Goal: Task Accomplishment & Management: Manage account settings

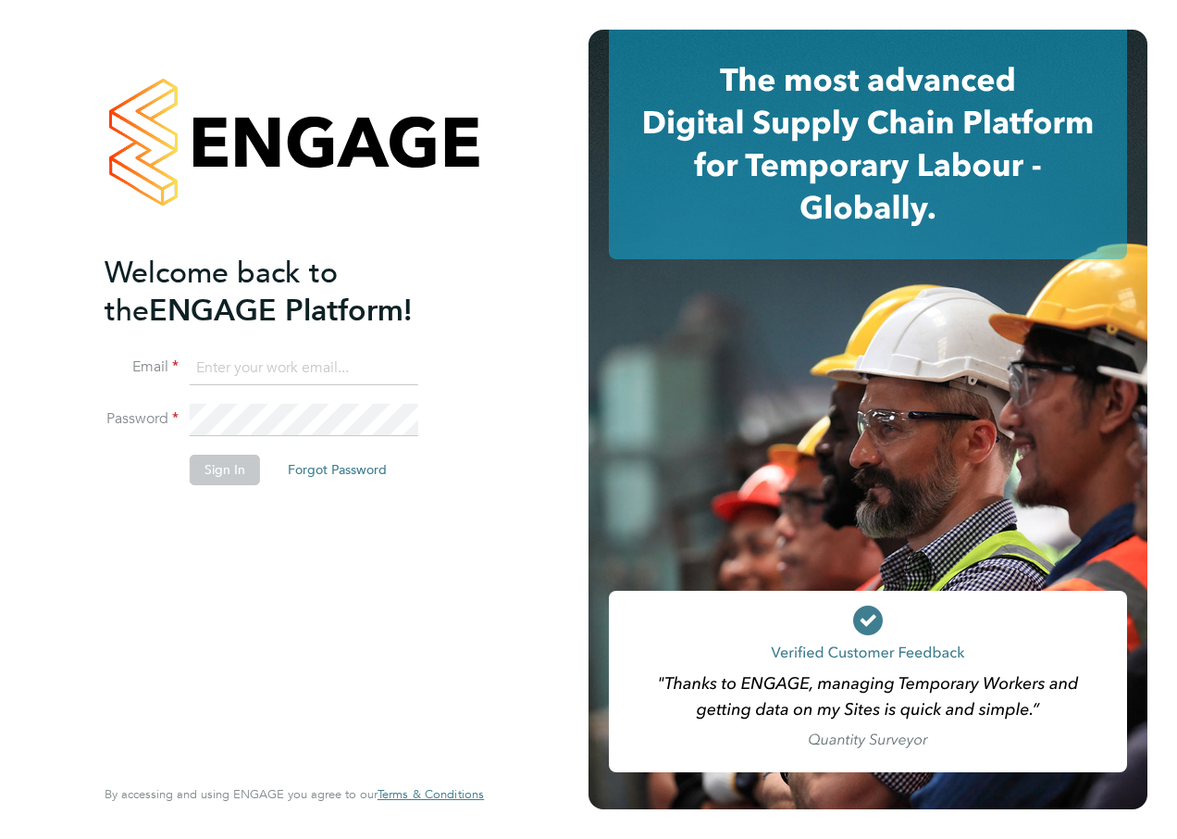
click at [307, 362] on input at bounding box center [304, 368] width 229 height 33
type input "r"
click at [265, 362] on input "r" at bounding box center [304, 368] width 229 height 33
click at [263, 362] on input "r" at bounding box center [304, 368] width 229 height 33
click at [260, 362] on input "r" at bounding box center [304, 368] width 229 height 33
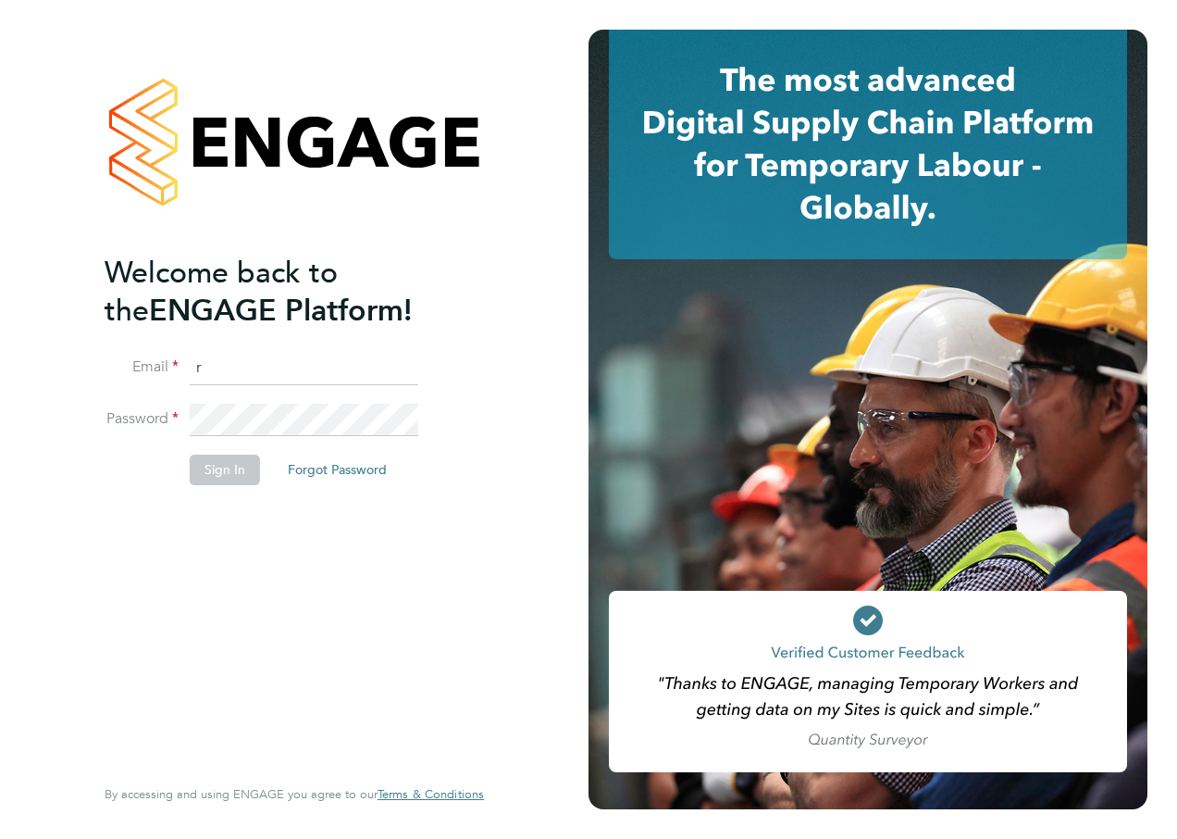
click at [260, 362] on input "r" at bounding box center [304, 368] width 229 height 33
type input "megan.hall@hays.com"
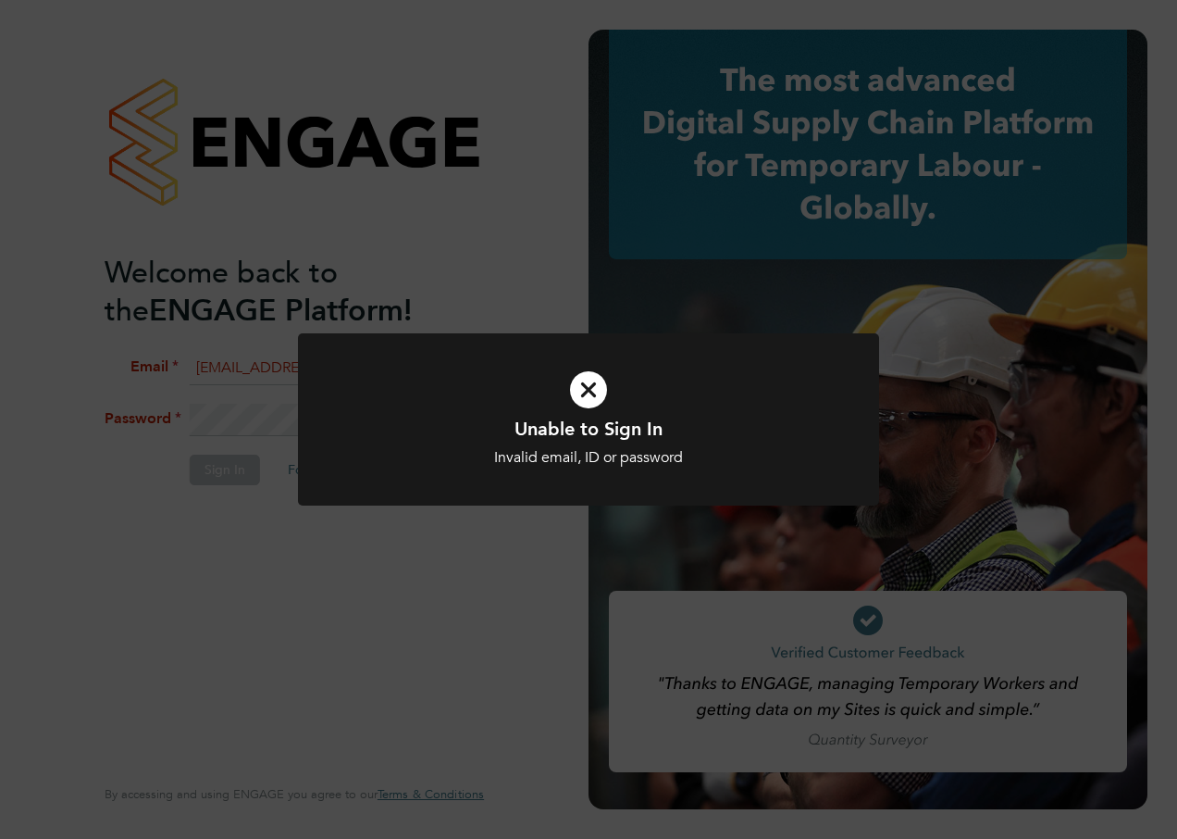
click at [587, 392] on icon at bounding box center [588, 390] width 481 height 72
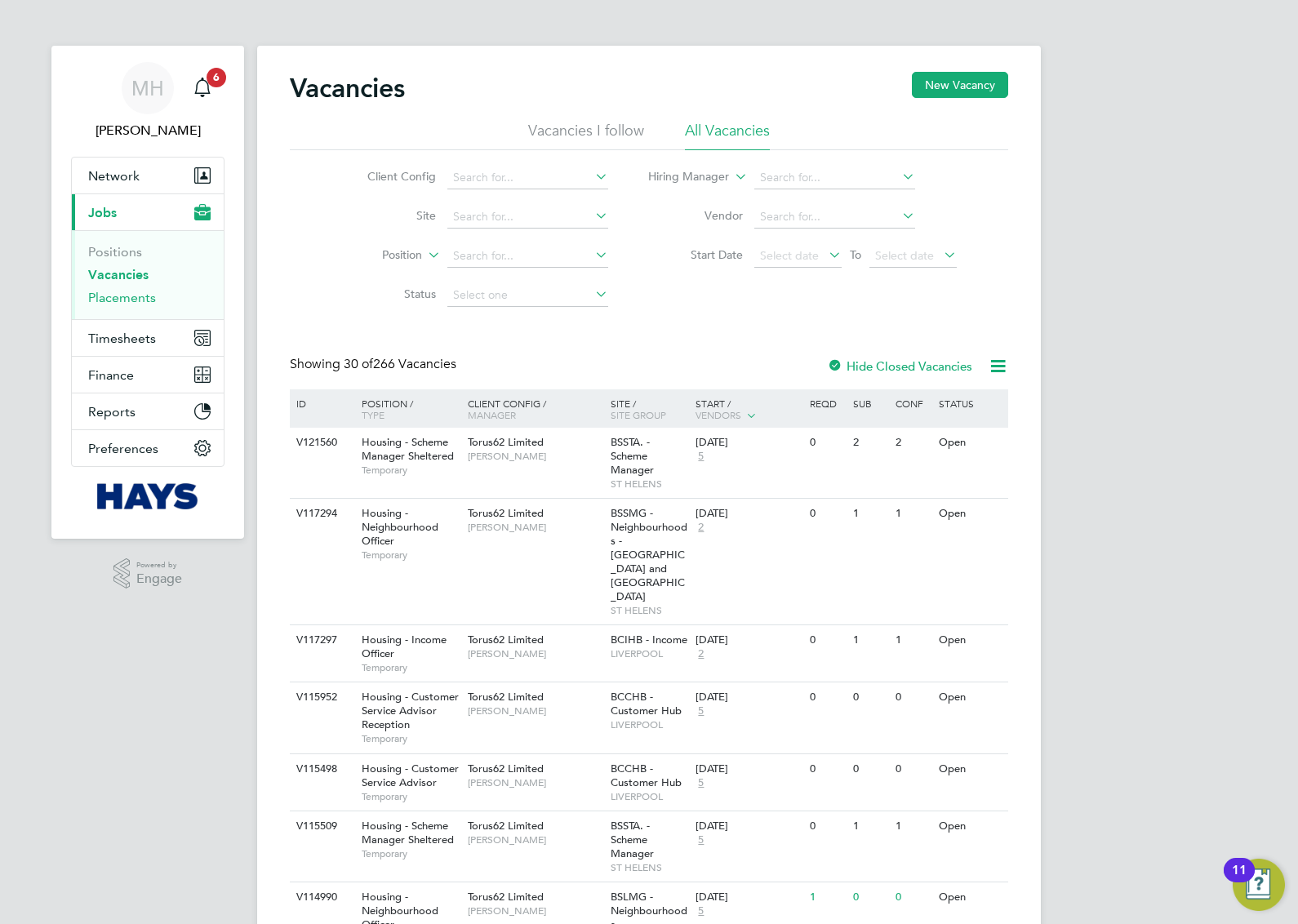
click at [141, 298] on link "Placements" at bounding box center [122, 298] width 68 height 16
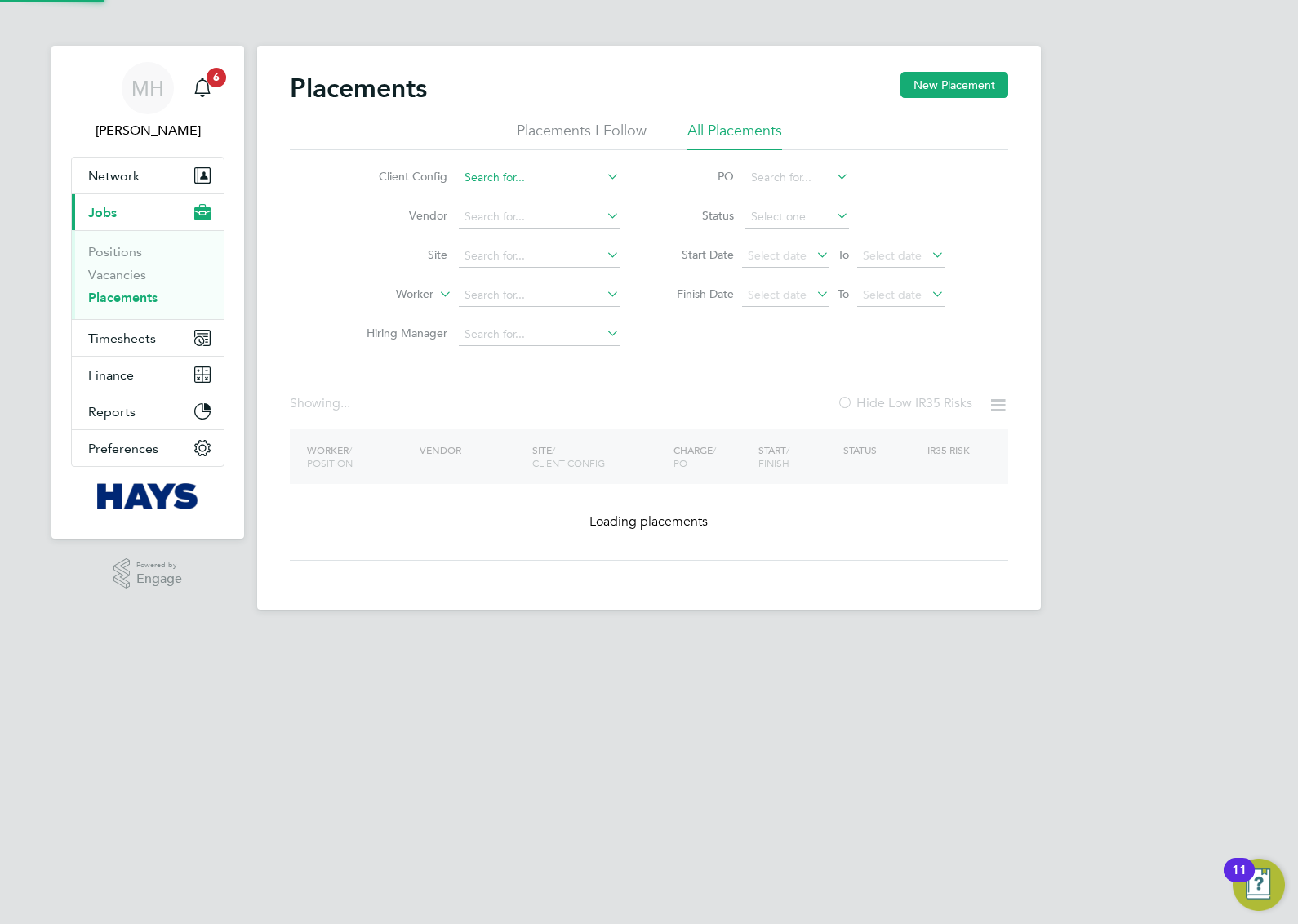
click at [512, 182] on input at bounding box center [539, 178] width 160 height 23
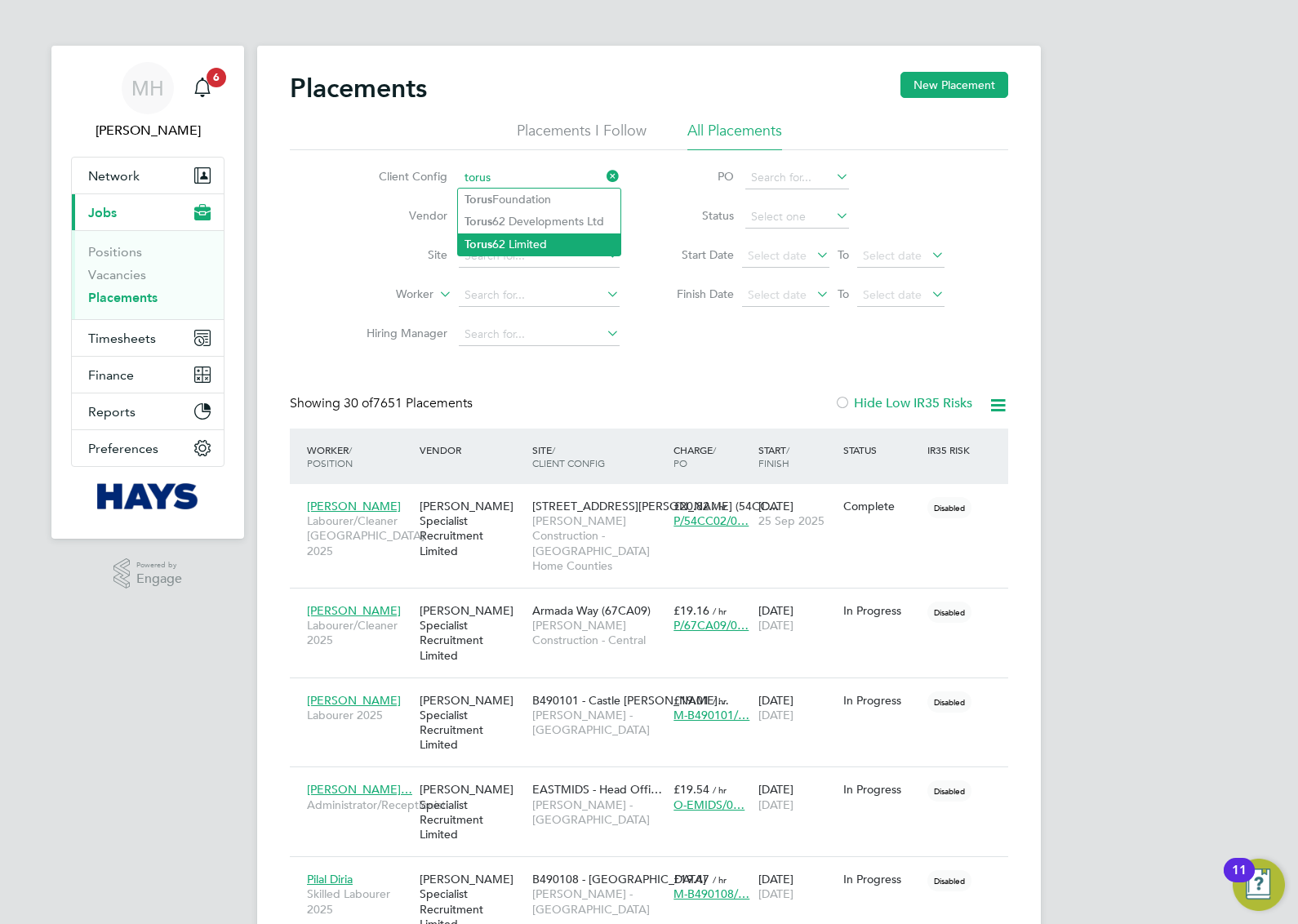
click at [515, 243] on li "Torus 62 Limited" at bounding box center [539, 244] width 162 height 22
type input "Torus62 Limited"
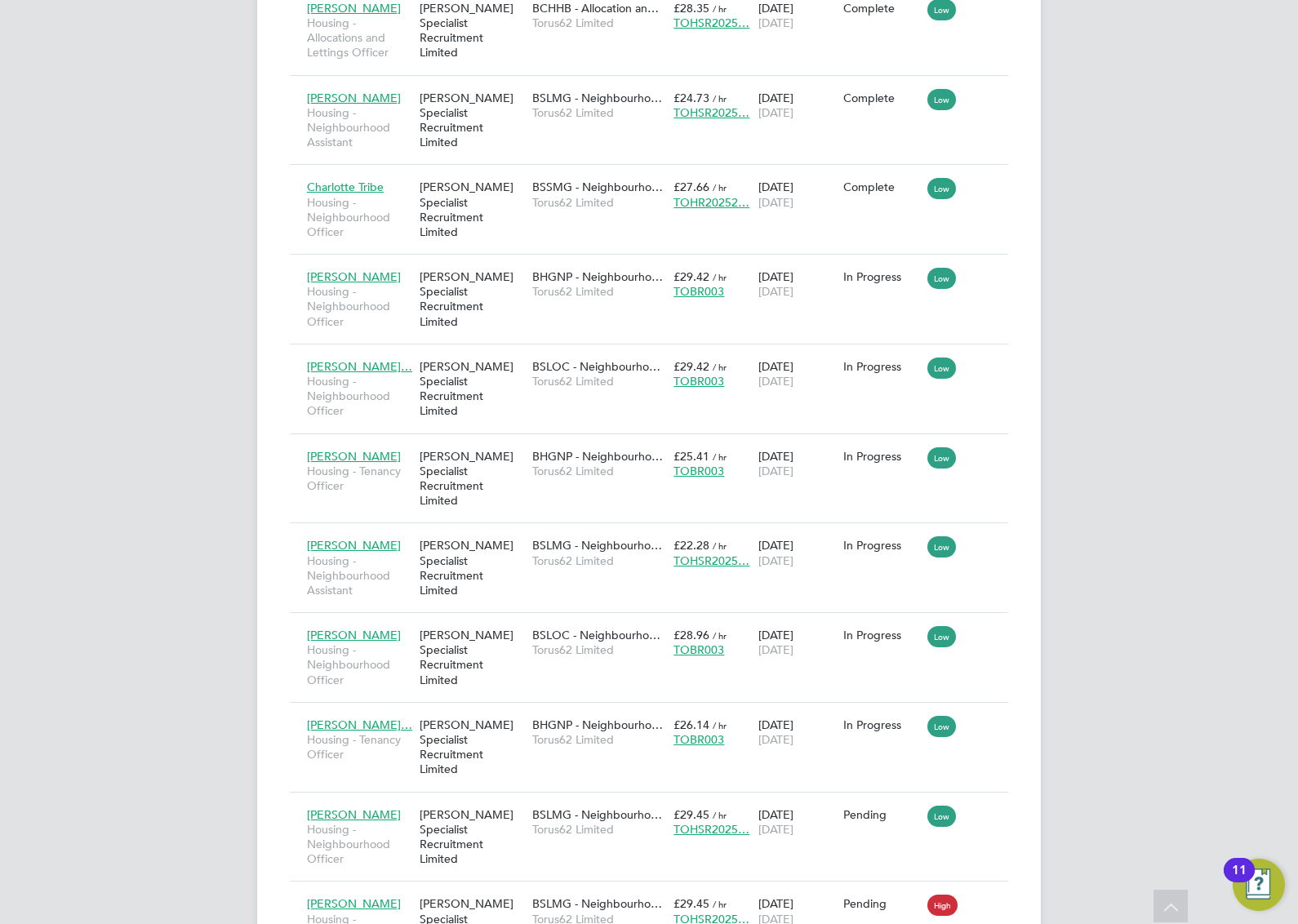
click at [829, 799] on div "15 Sep 2025 15 Dec 2025" at bounding box center [796, 822] width 85 height 46
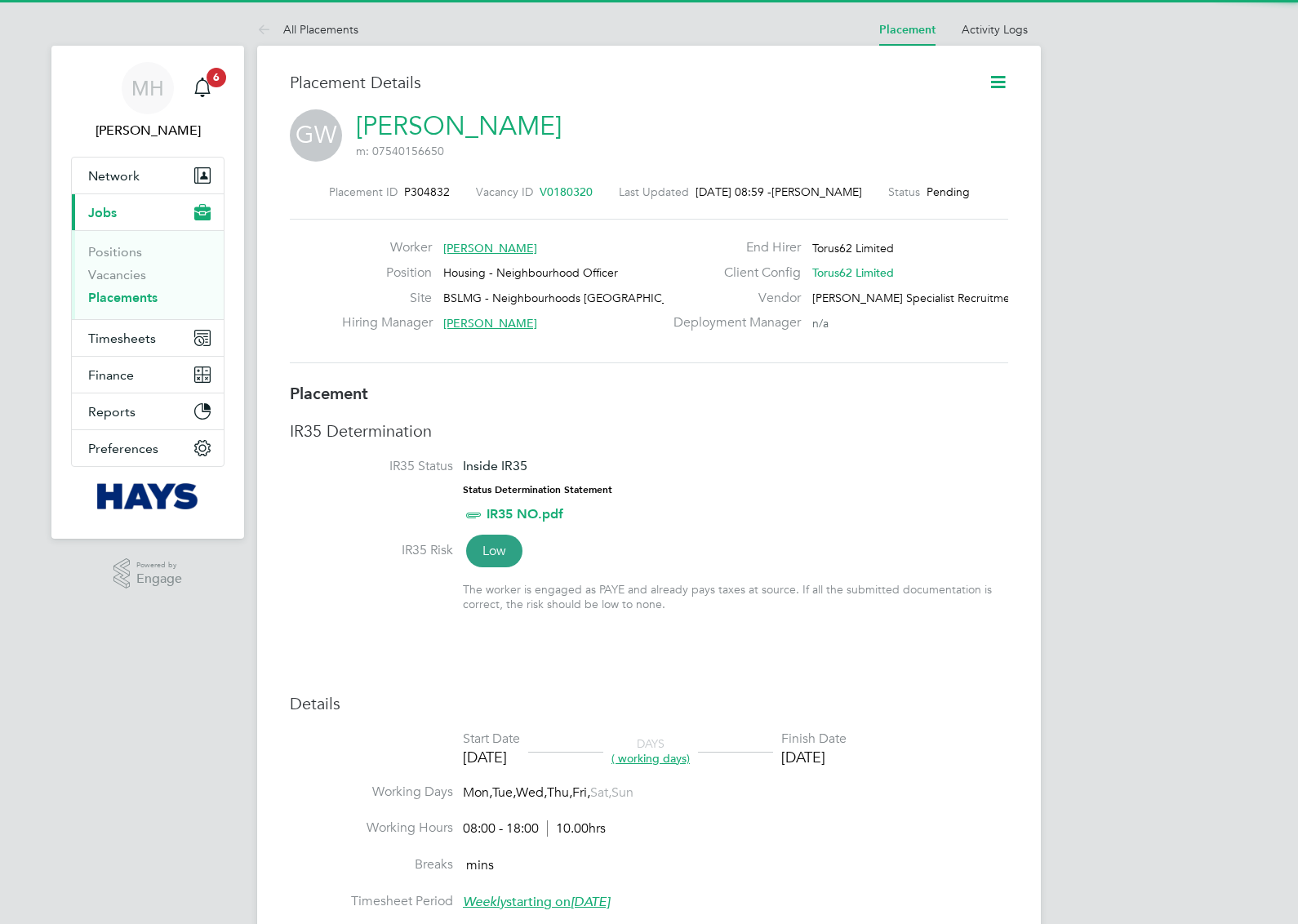
click at [996, 86] on icon at bounding box center [997, 81] width 20 height 20
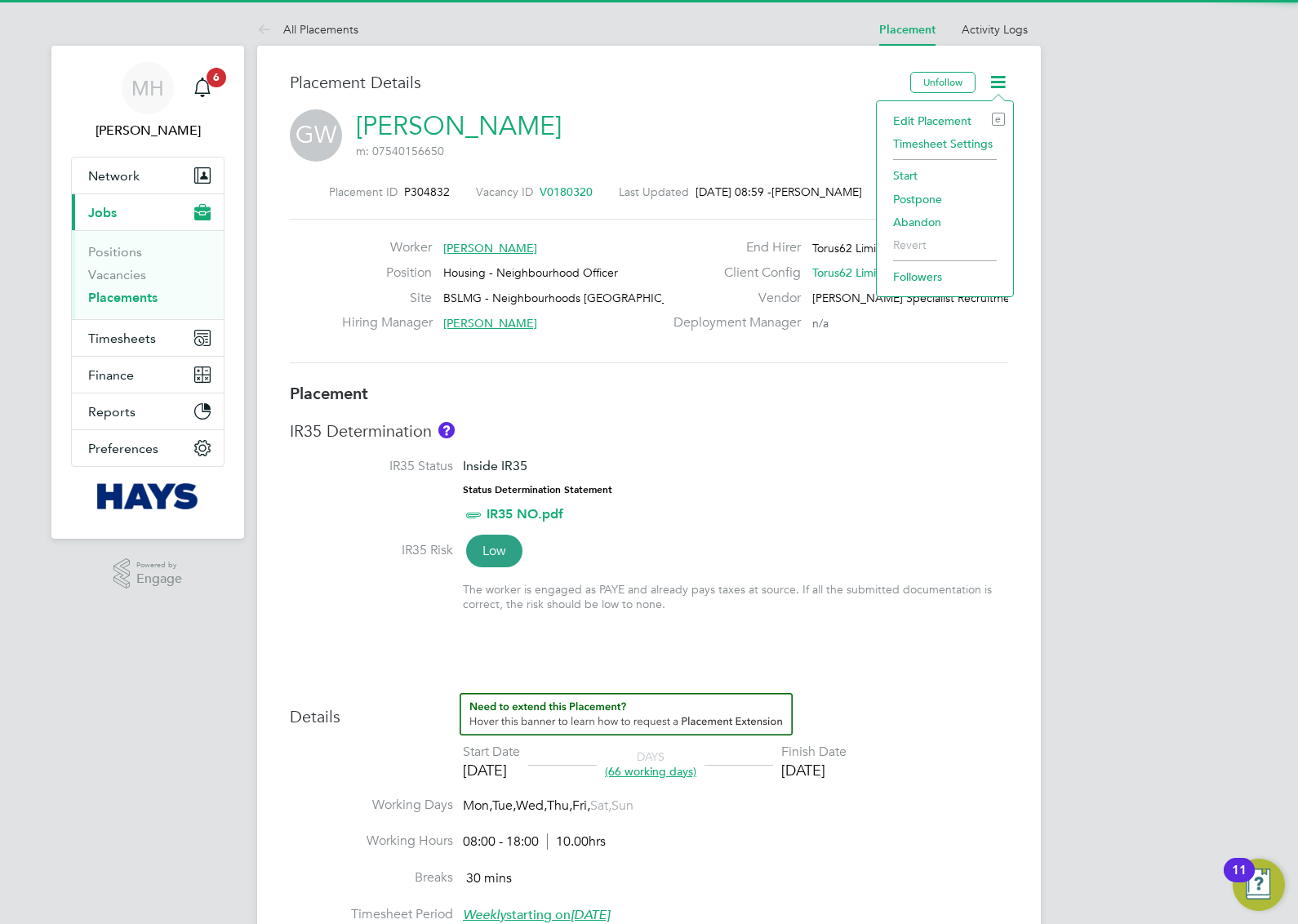
click at [899, 176] on li "Start" at bounding box center [944, 175] width 120 height 23
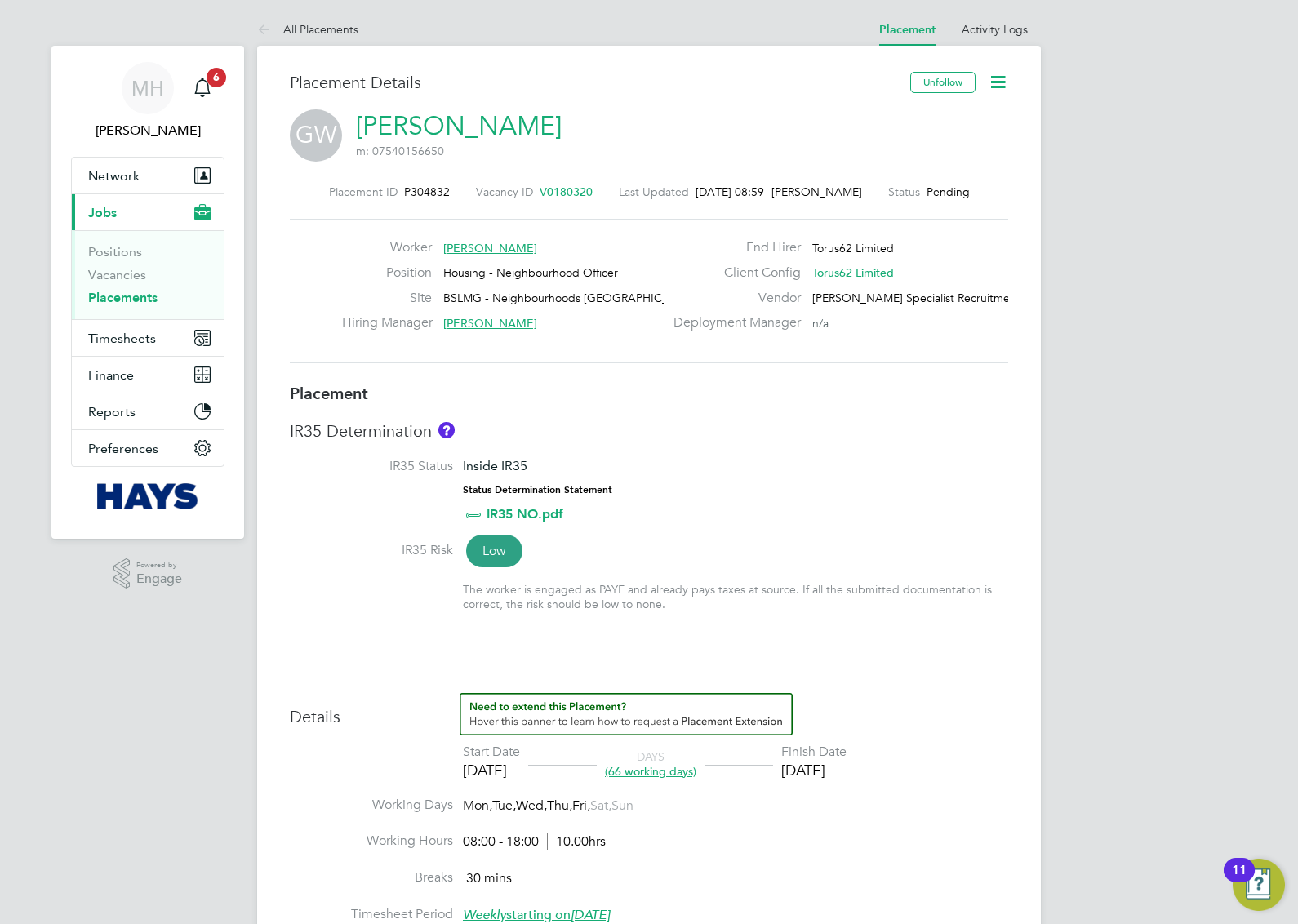
scroll to position [8, 8]
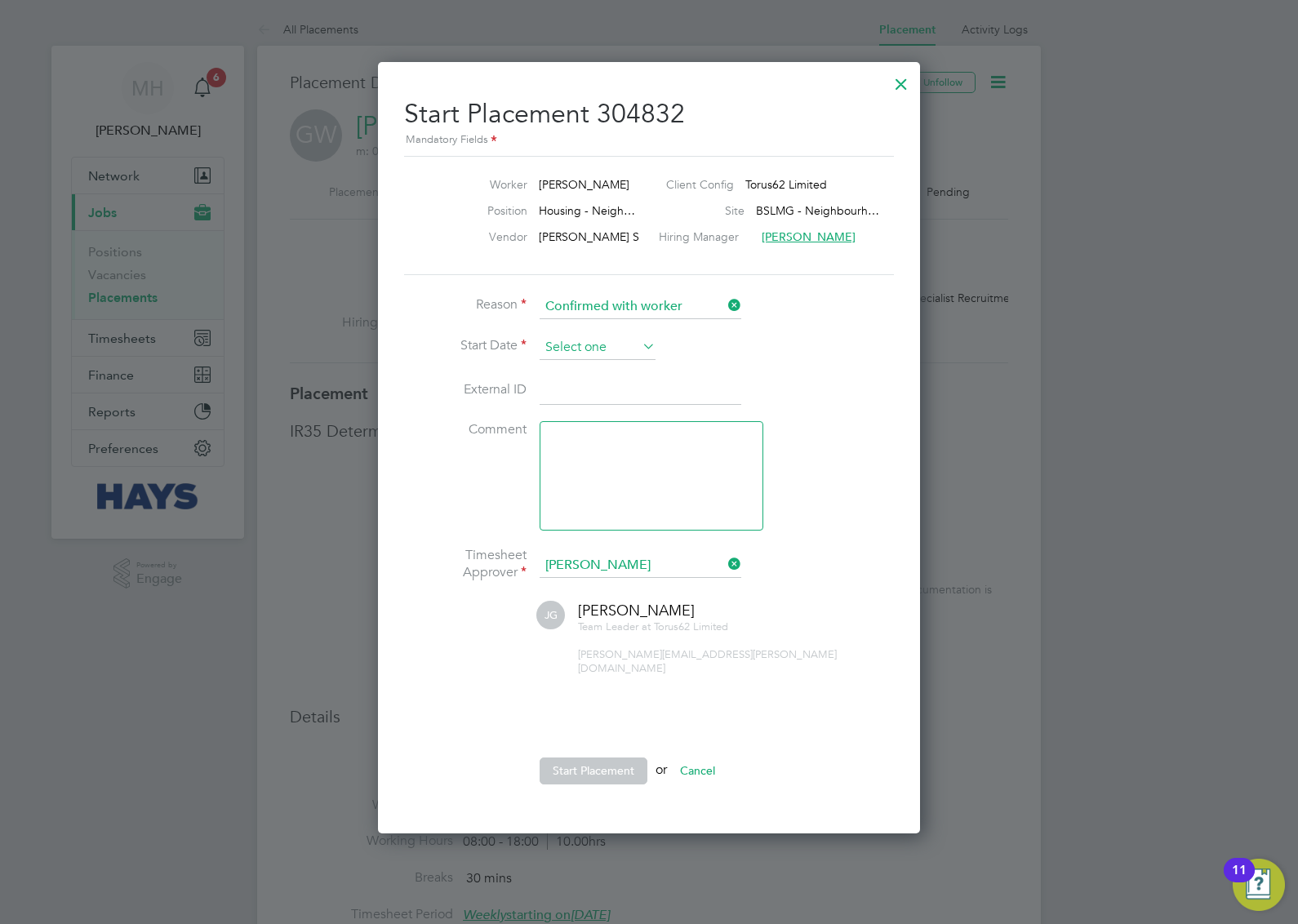
click at [626, 347] on input at bounding box center [597, 347] width 116 height 25
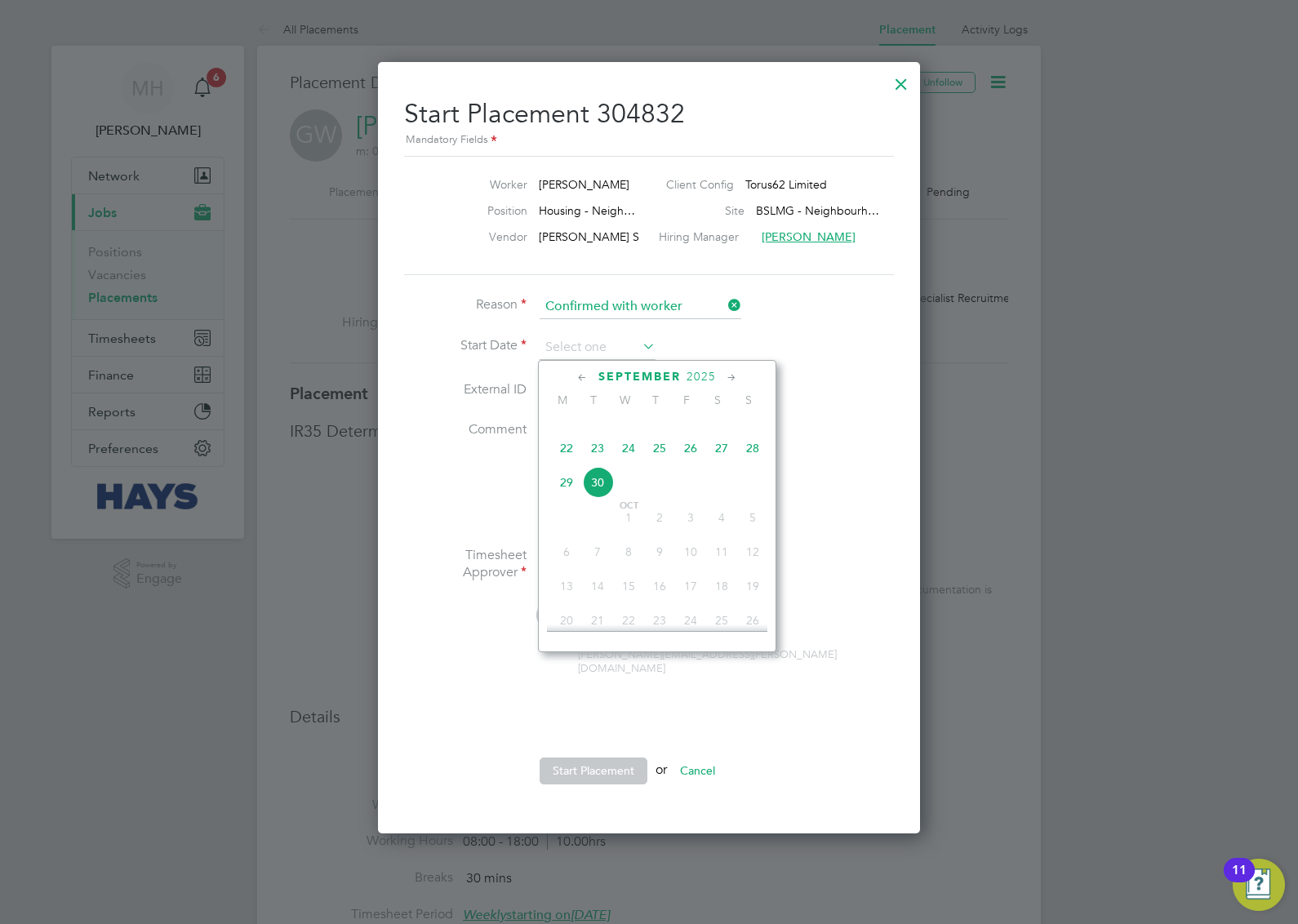
click at [565, 498] on span "29" at bounding box center [566, 481] width 31 height 31
type input "29 Sep 2025"
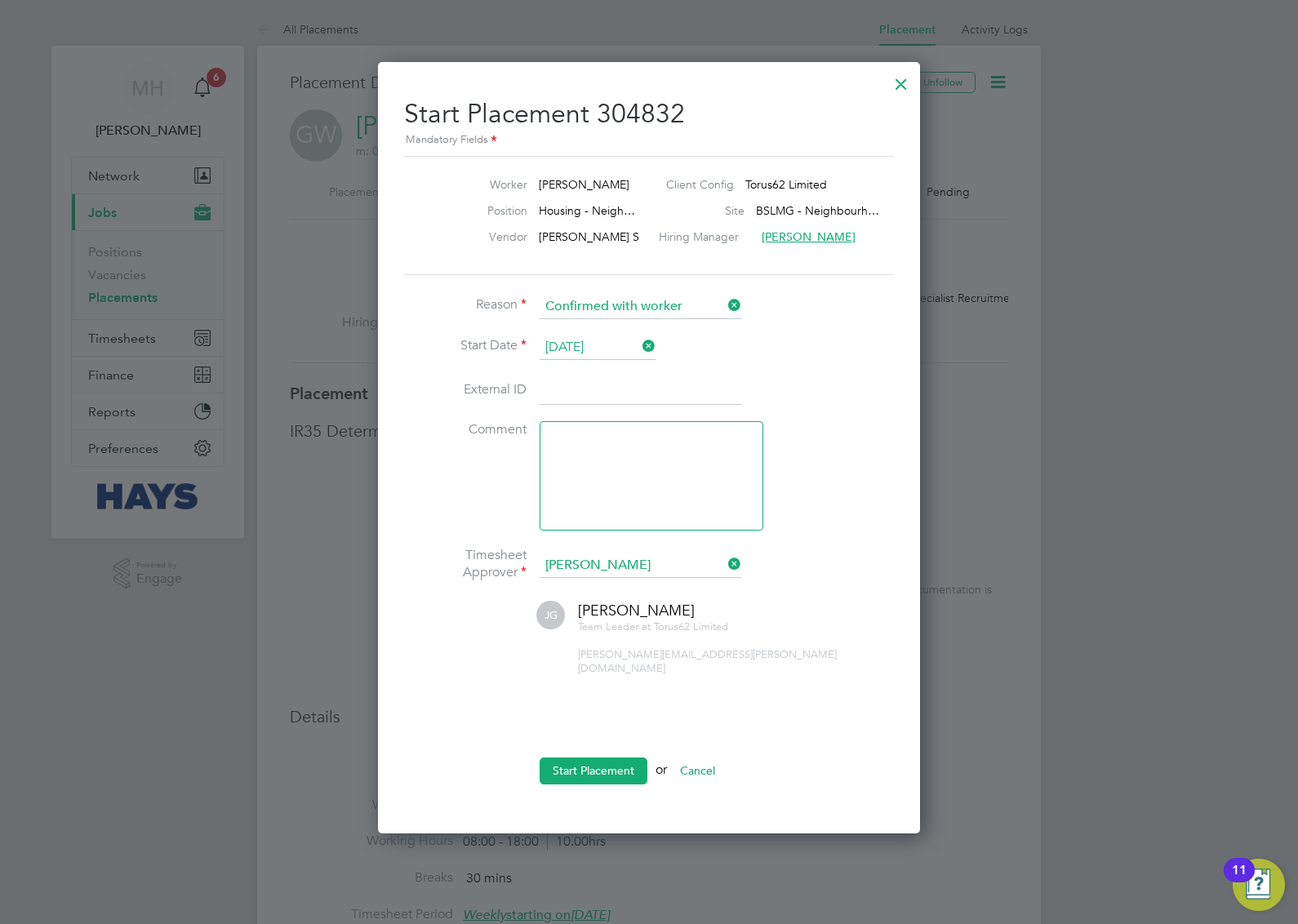
click at [613, 757] on button "Start Placement" at bounding box center [593, 771] width 108 height 26
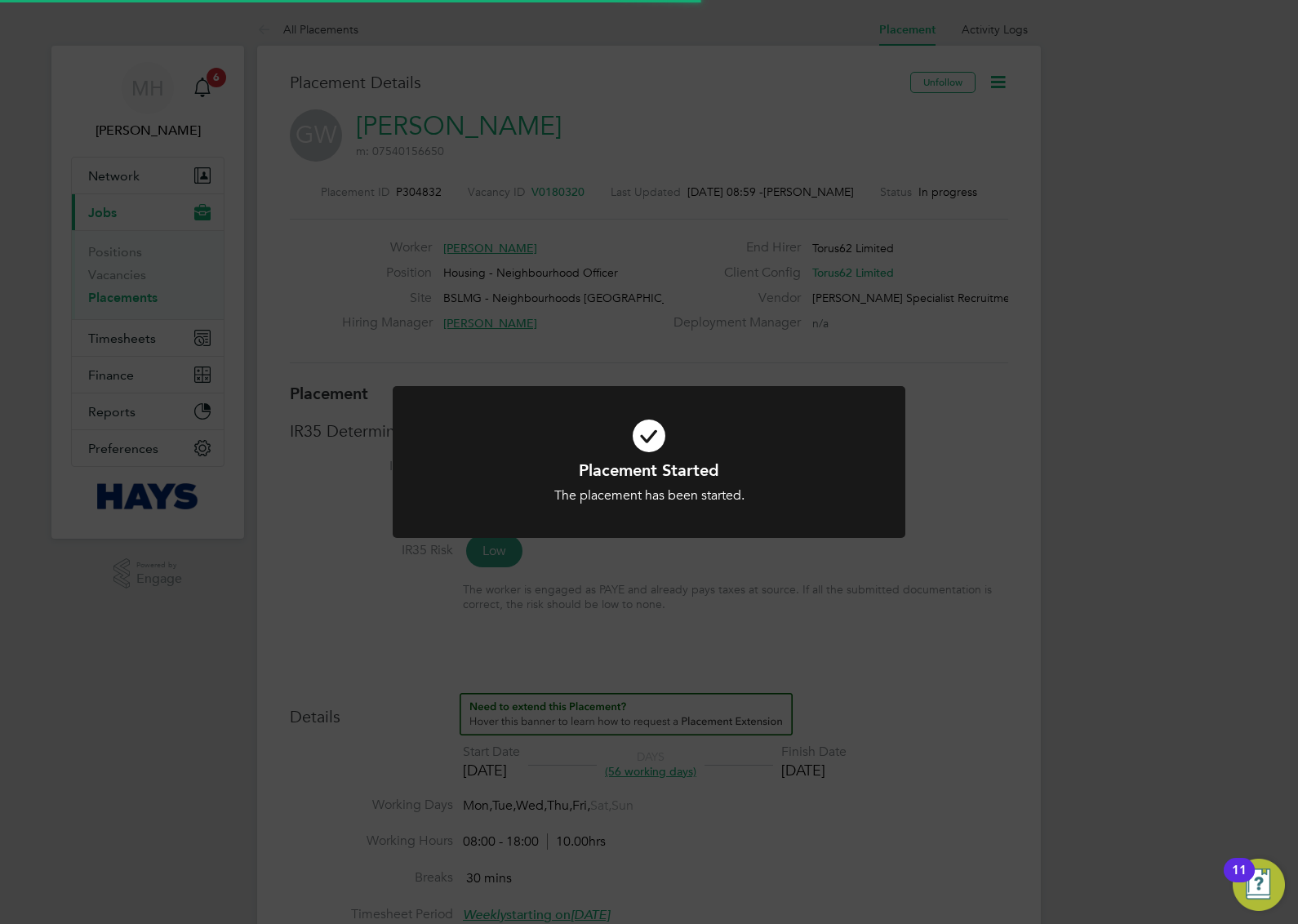
click at [796, 428] on icon at bounding box center [648, 436] width 424 height 63
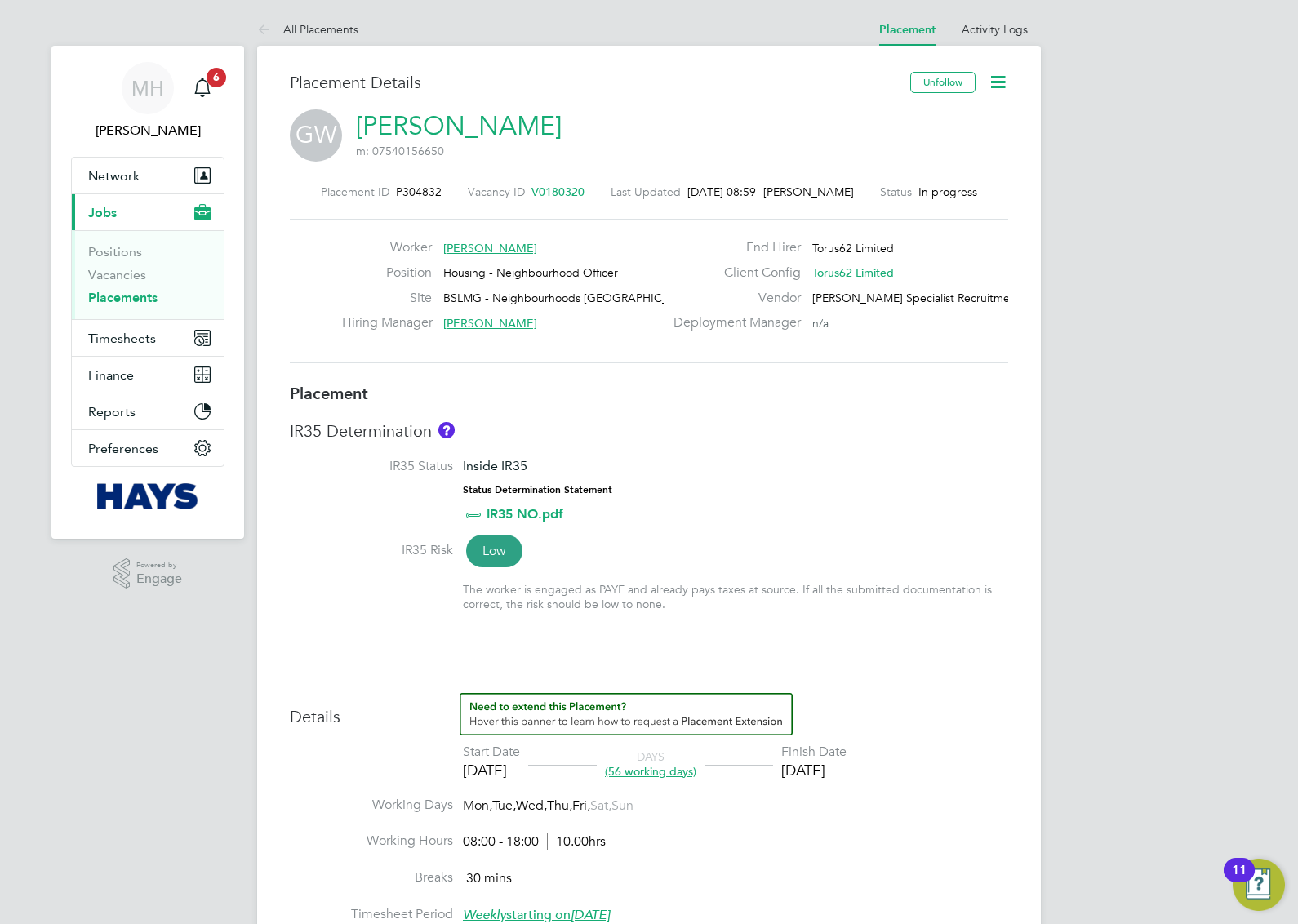
click at [994, 84] on icon at bounding box center [997, 81] width 20 height 20
click at [634, 88] on h3 "Placement Details" at bounding box center [594, 82] width 608 height 21
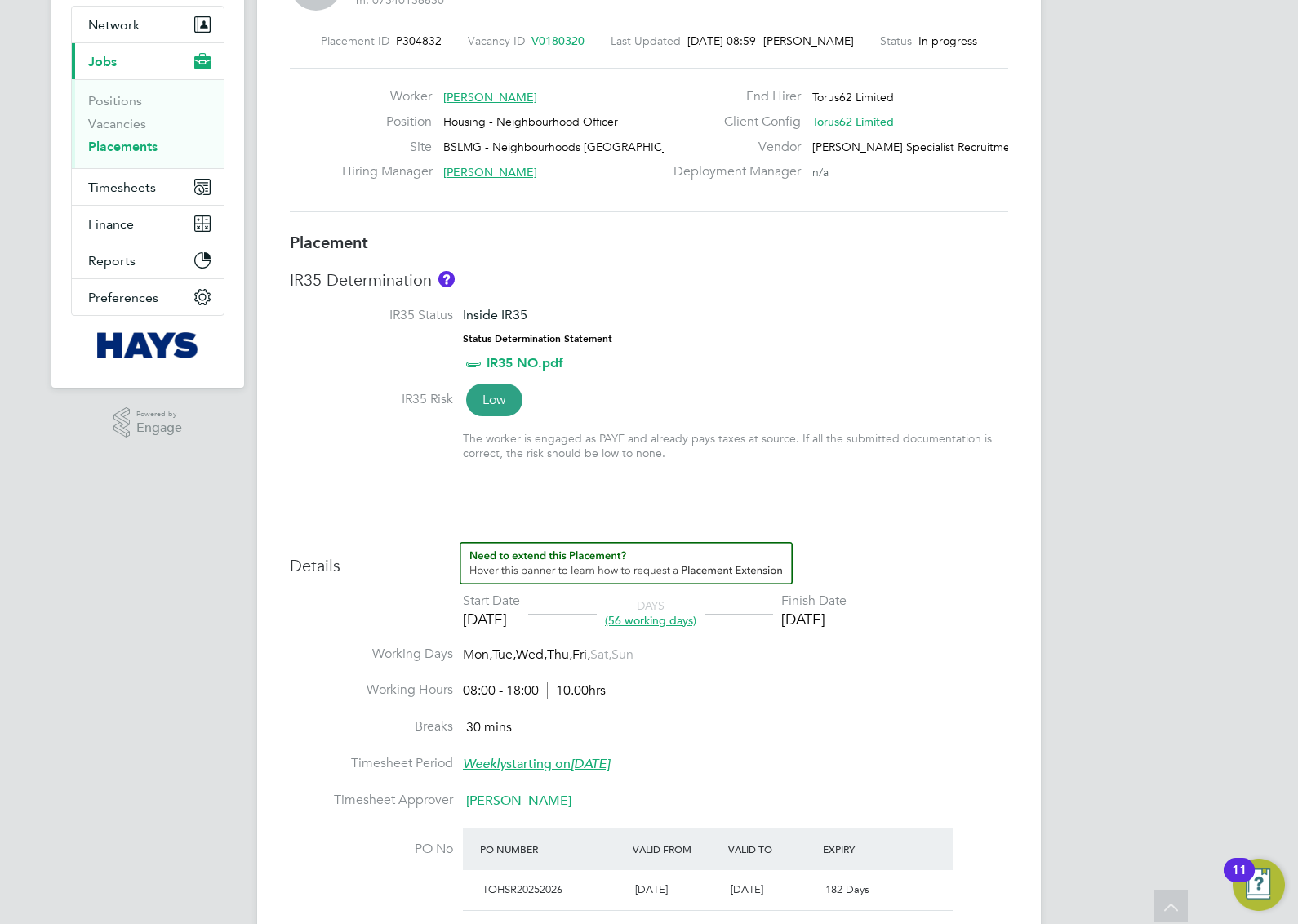
scroll to position [0, 0]
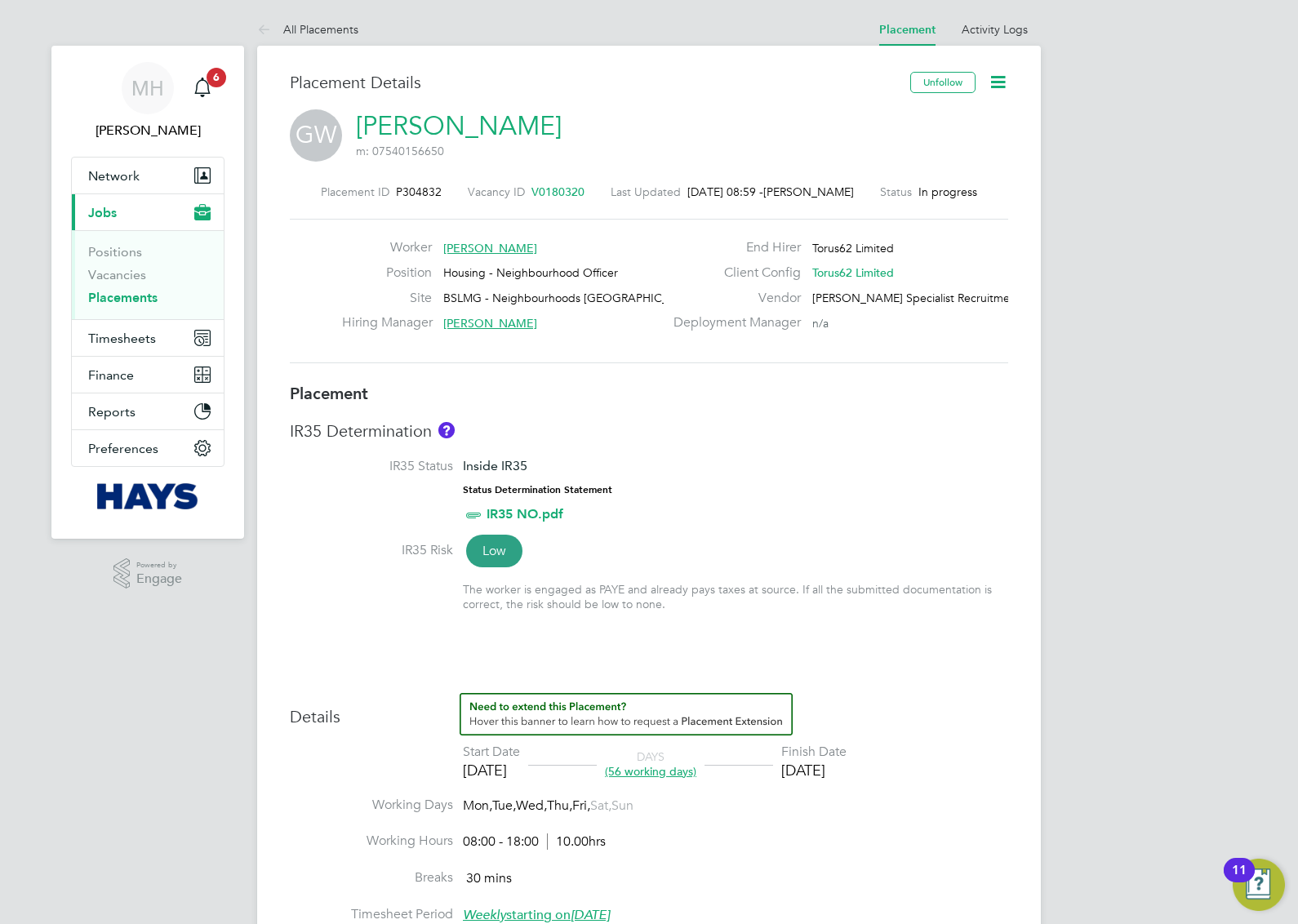
click at [339, 27] on link "All Placements" at bounding box center [308, 29] width 101 height 15
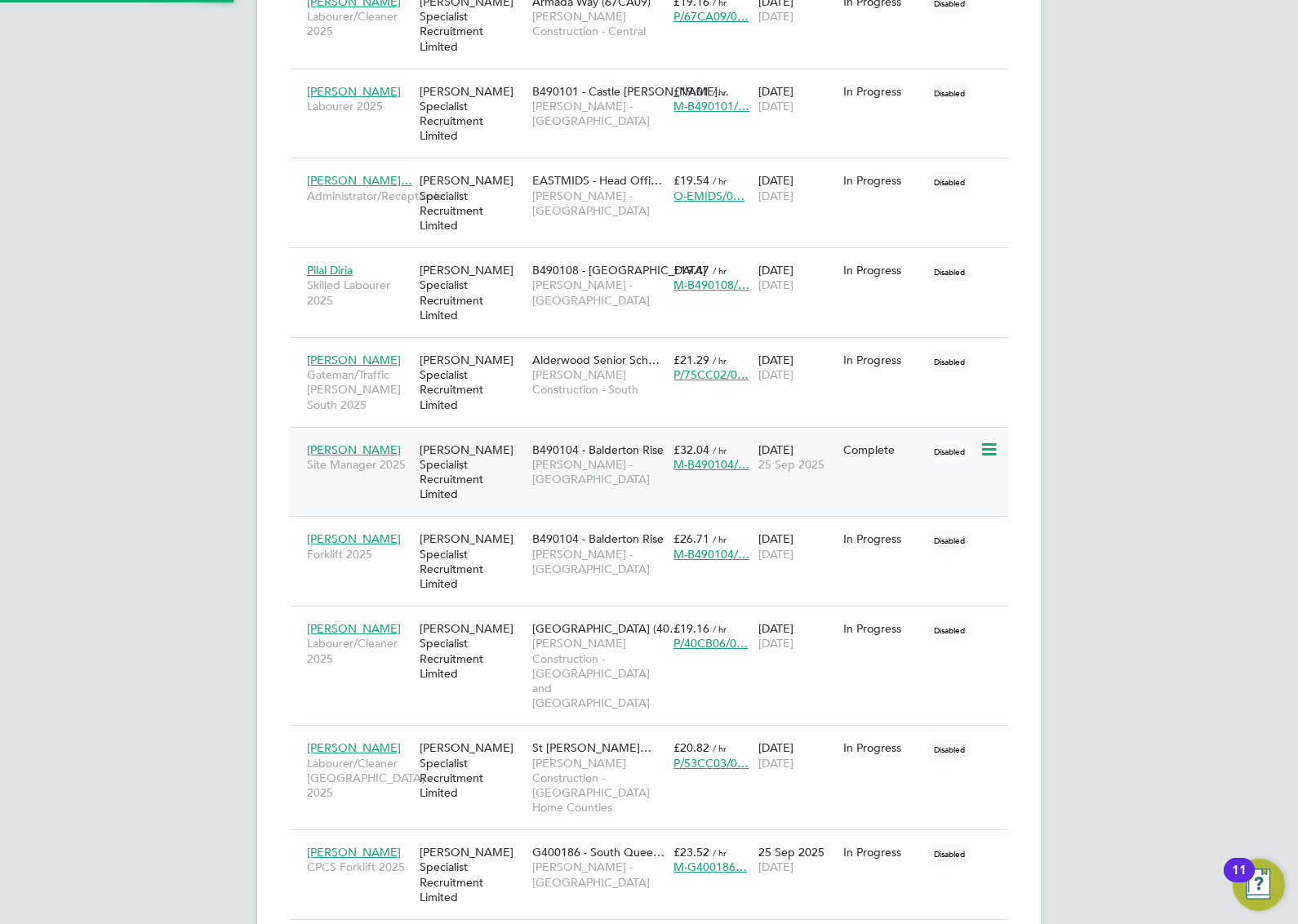
scroll to position [9, 8]
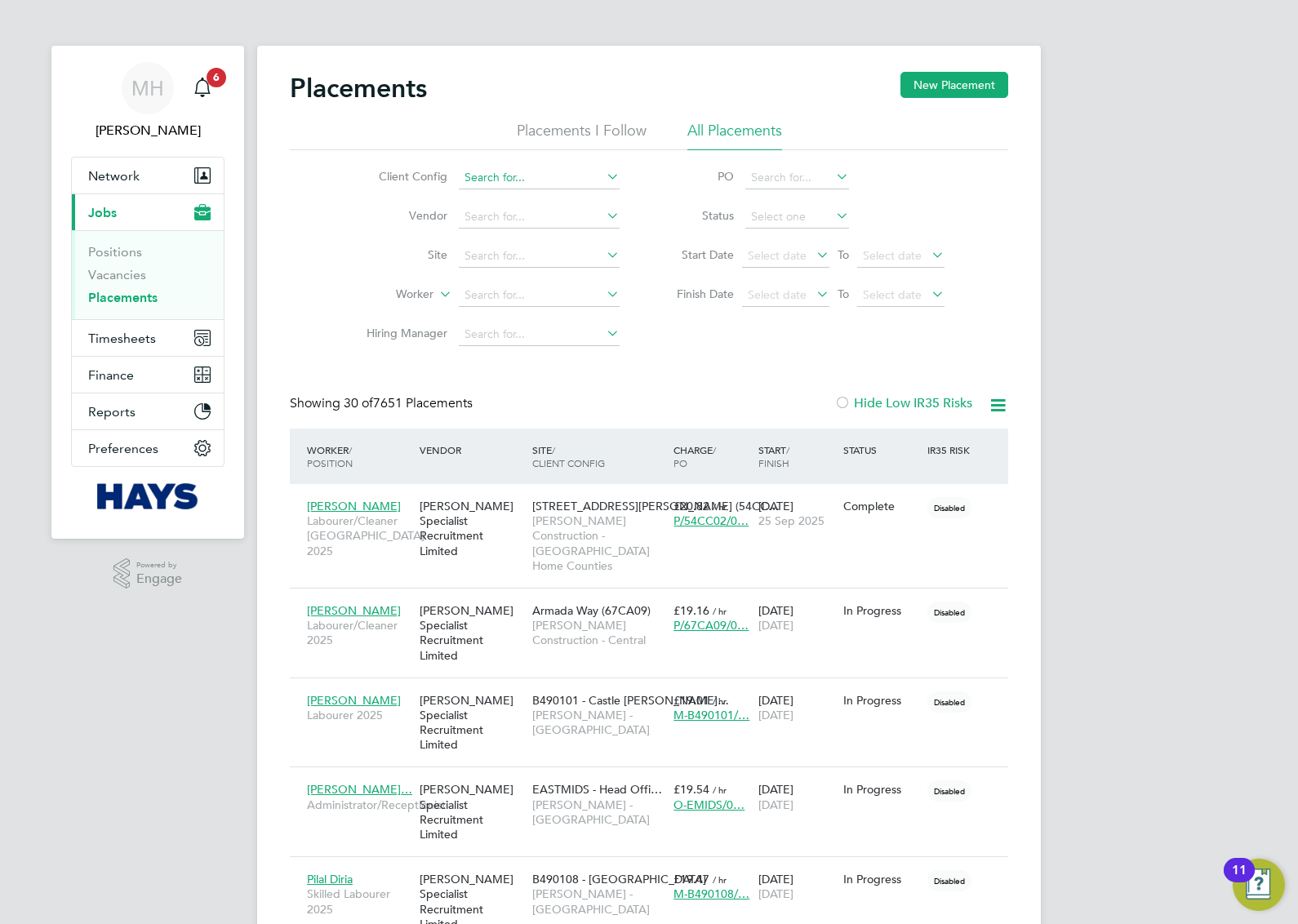
click at [491, 171] on input at bounding box center [539, 178] width 160 height 23
click at [528, 236] on li "Torus 62 Limited" at bounding box center [539, 244] width 162 height 22
type input "Torus62 Limited"
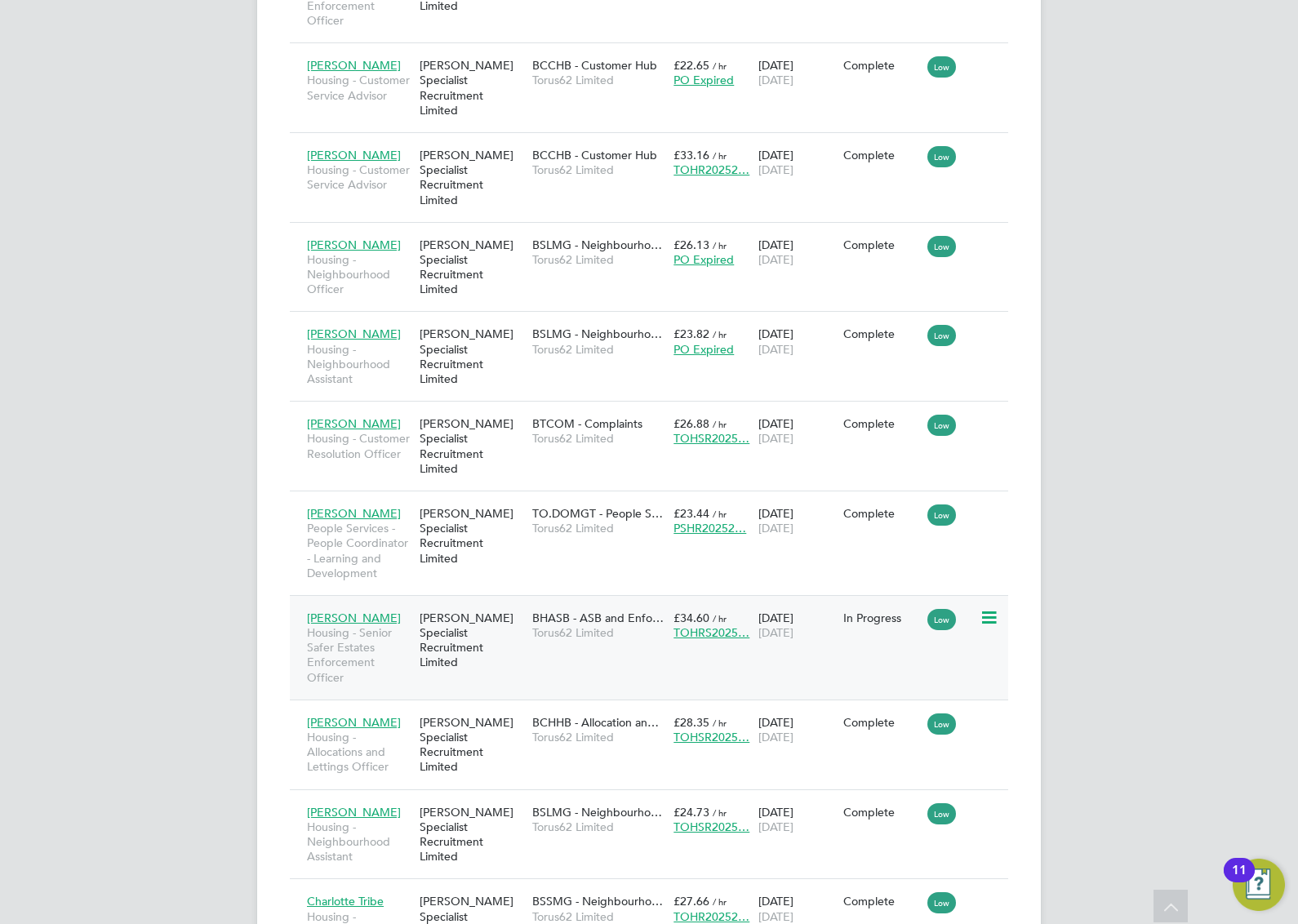
click at [739, 595] on div "Aasiya Dudha Housing - Senior Safer Estates Enforcement Officer Hays Specialist…" at bounding box center [649, 647] width 719 height 104
click at [835, 595] on div "Aasiya Dudha Housing - Senior Safer Estates Enforcement Officer Hays Specialist…" at bounding box center [649, 647] width 719 height 104
click at [357, 625] on span "Housing - Senior Safer Estates Enforcement Officer" at bounding box center [359, 655] width 104 height 60
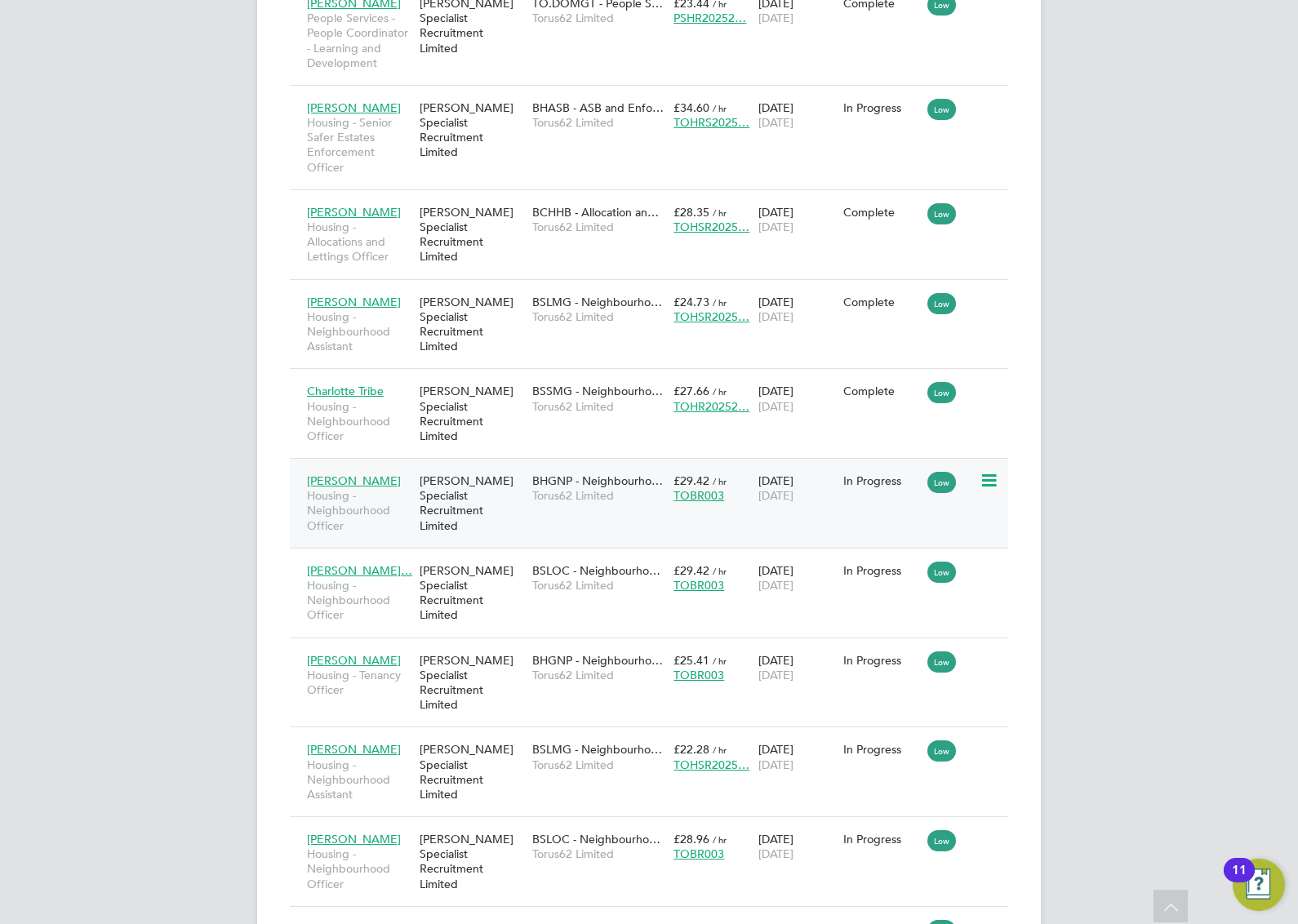
scroll to position [2142, 0]
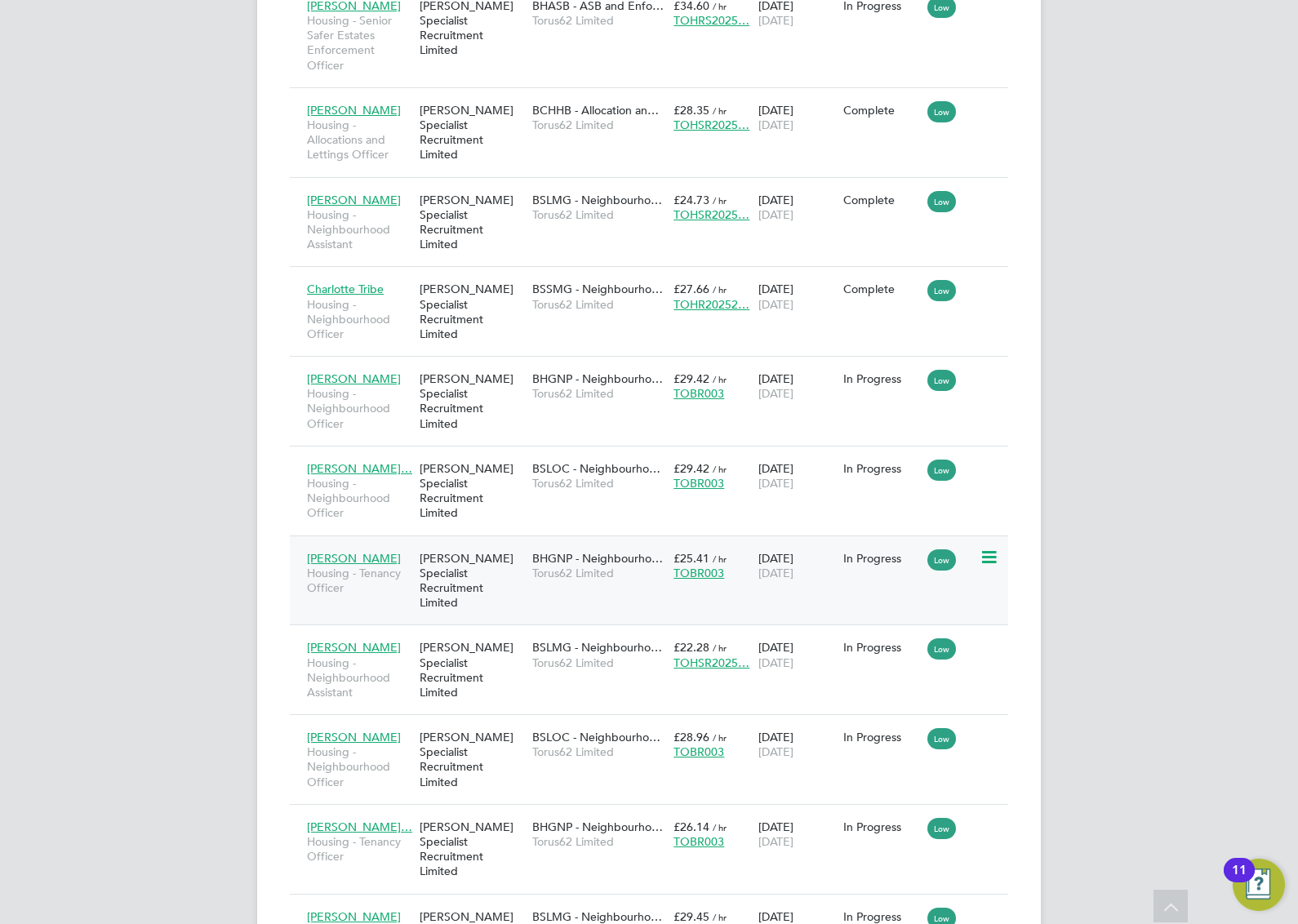
click at [827, 543] on div "01 Jul 2025 31 Dec 2025" at bounding box center [796, 566] width 85 height 46
click at [768, 811] on div "04 Sep 2025 31 Dec 2025" at bounding box center [796, 834] width 85 height 46
click at [763, 543] on div "01 Jul 2025 31 Dec 2025" at bounding box center [796, 566] width 85 height 46
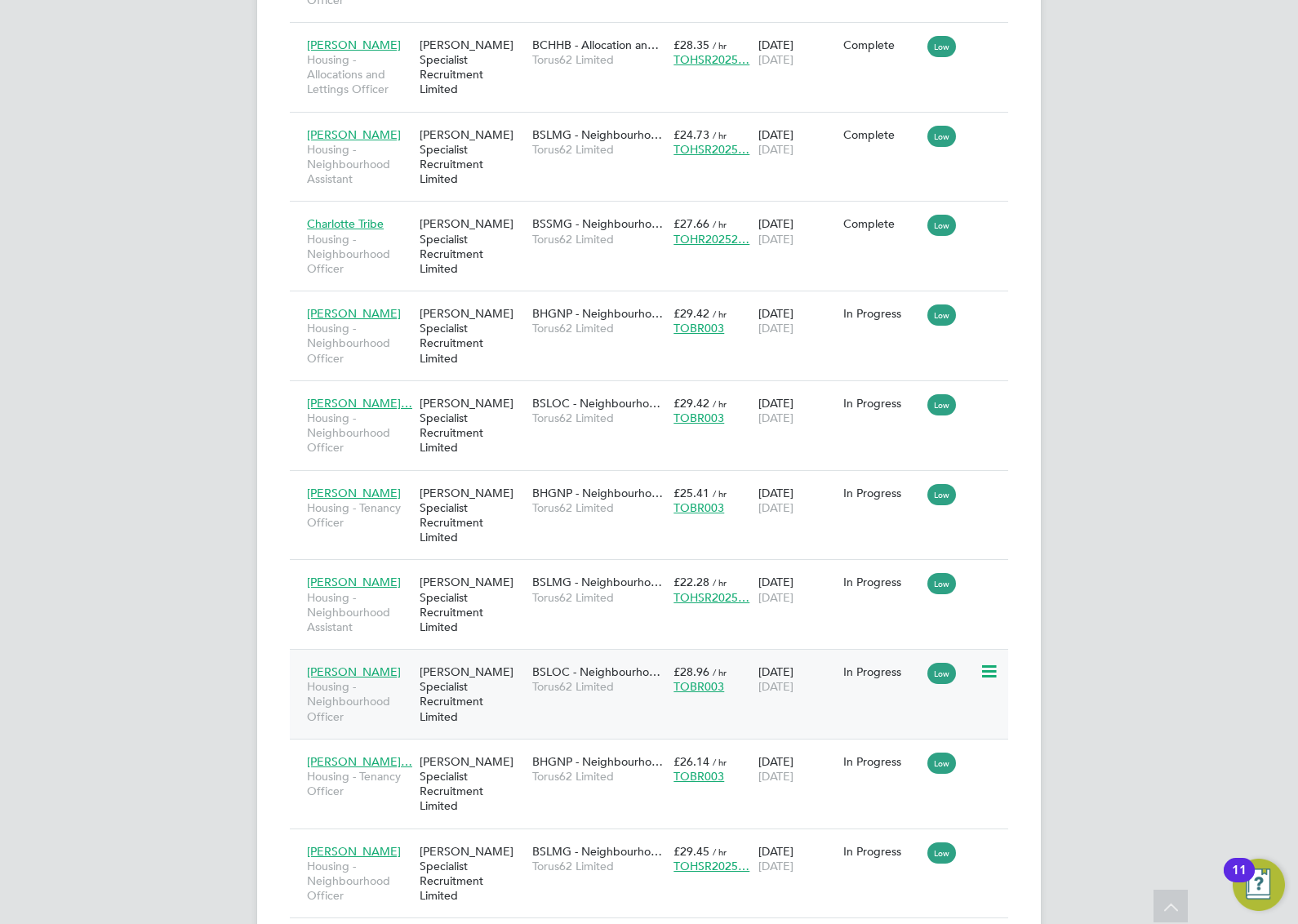
scroll to position [2244, 0]
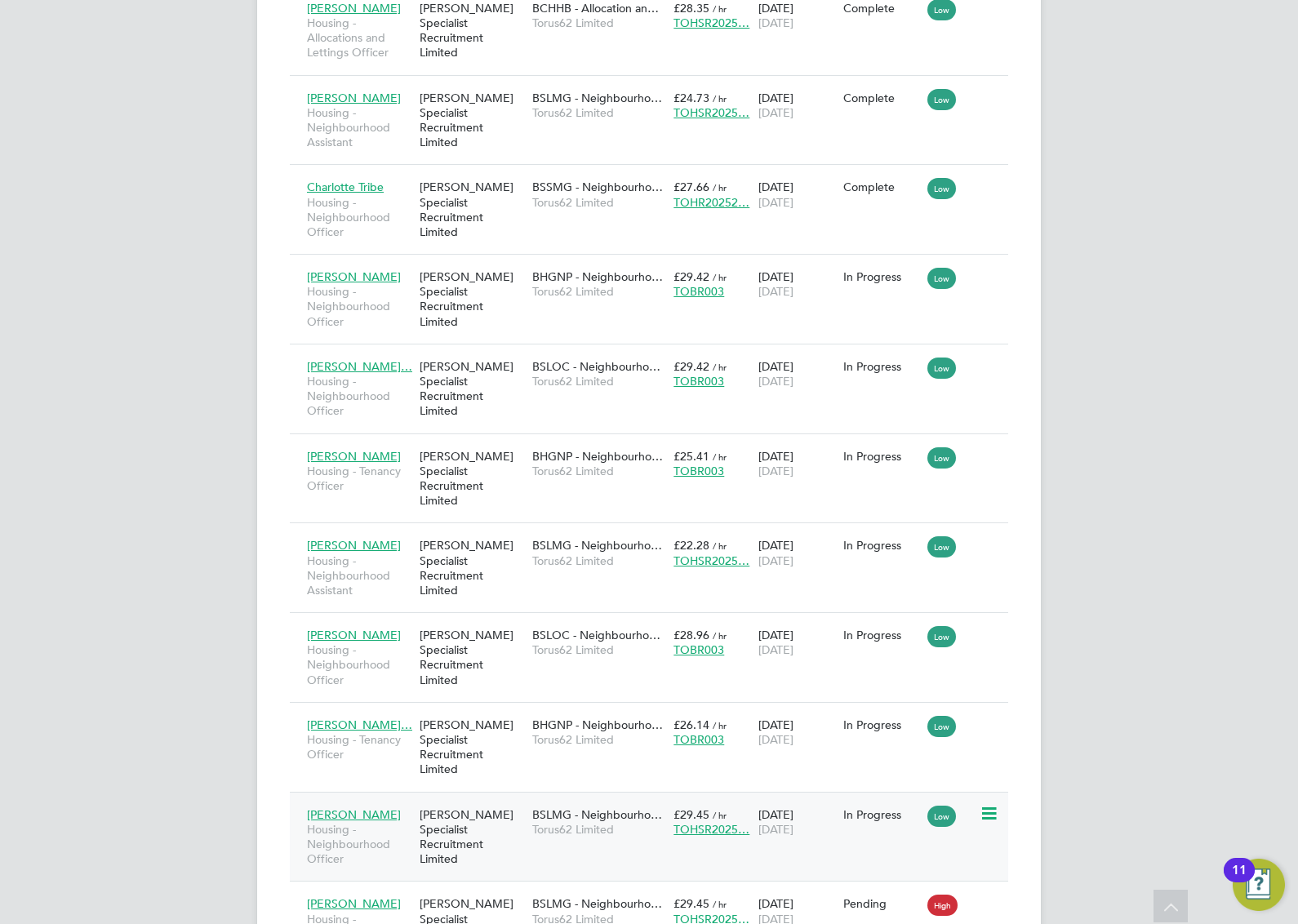
click at [798, 799] on div "29 Sep 2025 15 Dec 2025" at bounding box center [796, 822] width 85 height 46
click at [607, 888] on div "BSLMG - Neighbourho… Torus62 Limited" at bounding box center [599, 911] width 141 height 46
click at [610, 530] on div "BSLMG - Neighbourho… Torus62 Limited" at bounding box center [599, 553] width 141 height 46
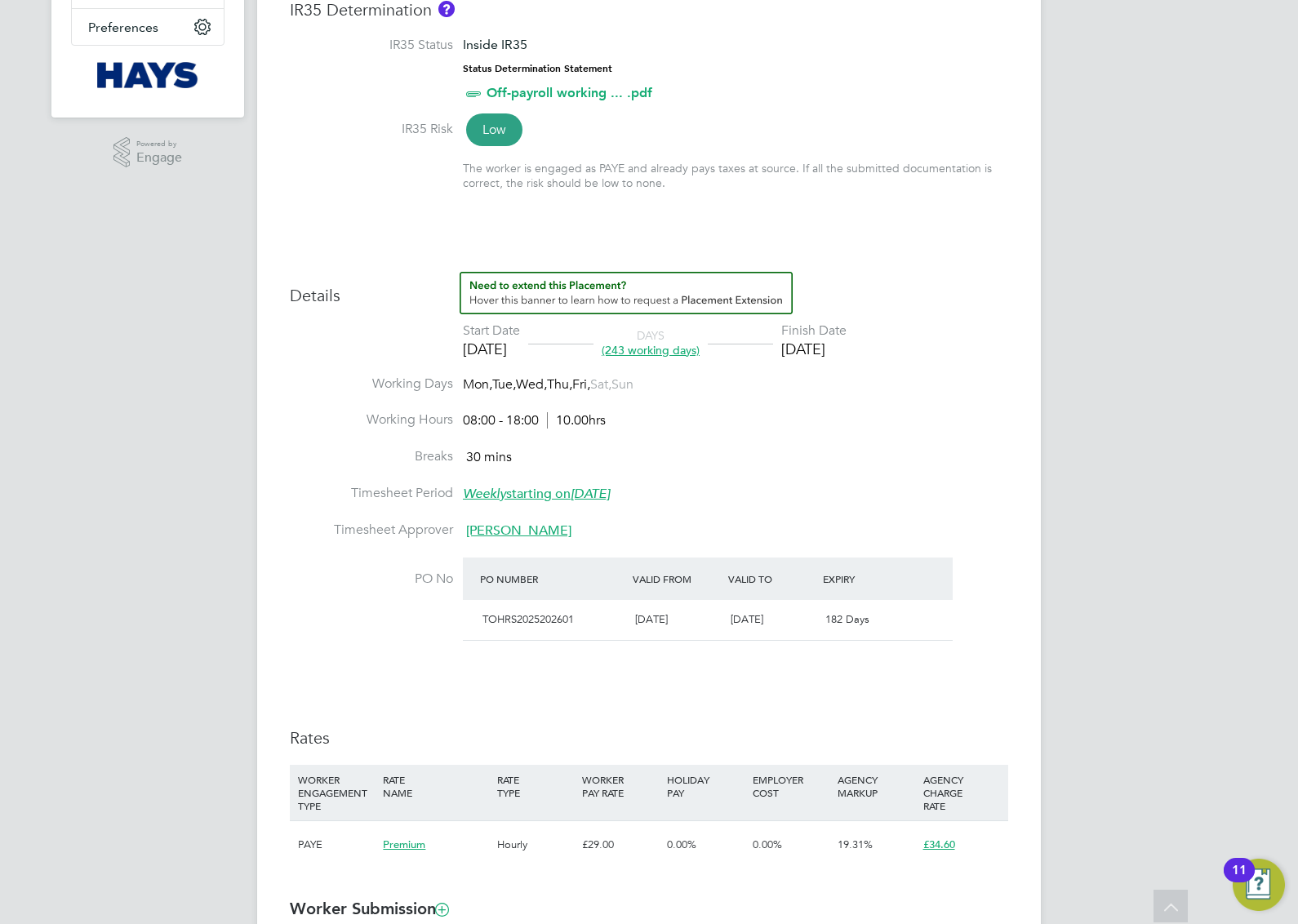
scroll to position [377, 0]
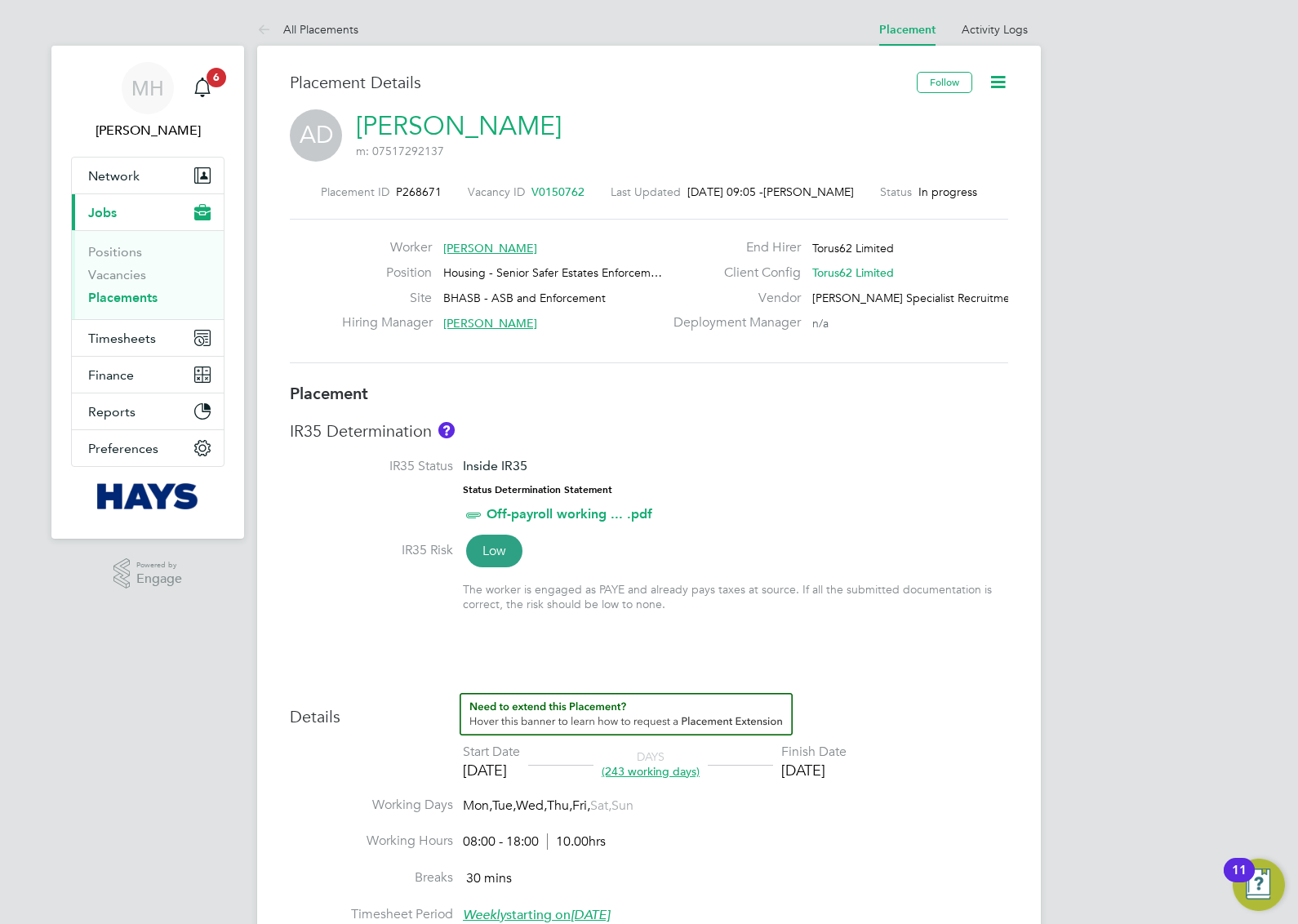
click at [1001, 78] on icon at bounding box center [997, 81] width 20 height 20
click at [949, 116] on li "Edit Placement e" at bounding box center [944, 121] width 120 height 23
type input "[PERSON_NAME]"
type input "[DATE]"
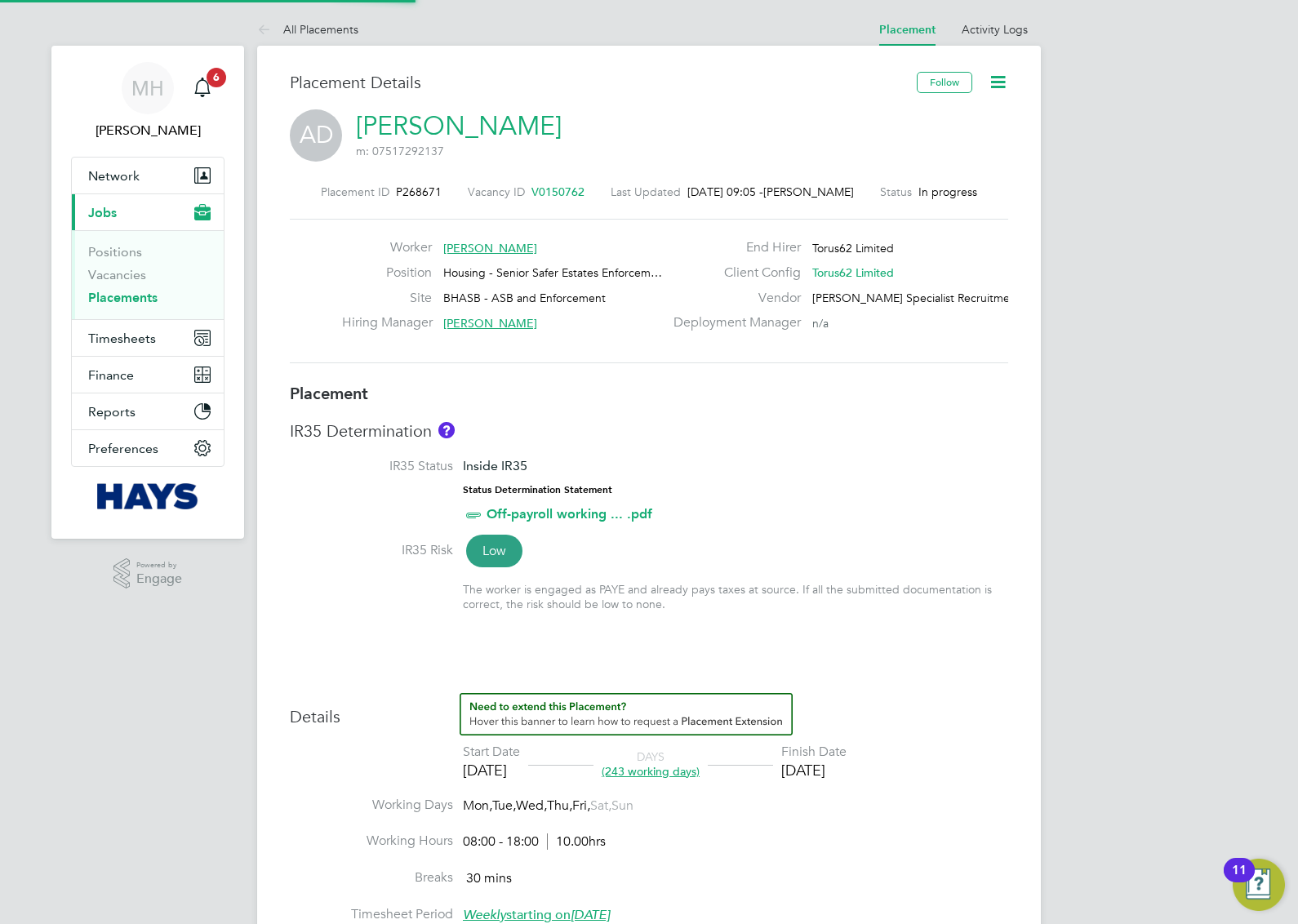
type input "[DATE]"
type input "08:00"
type input "18:00"
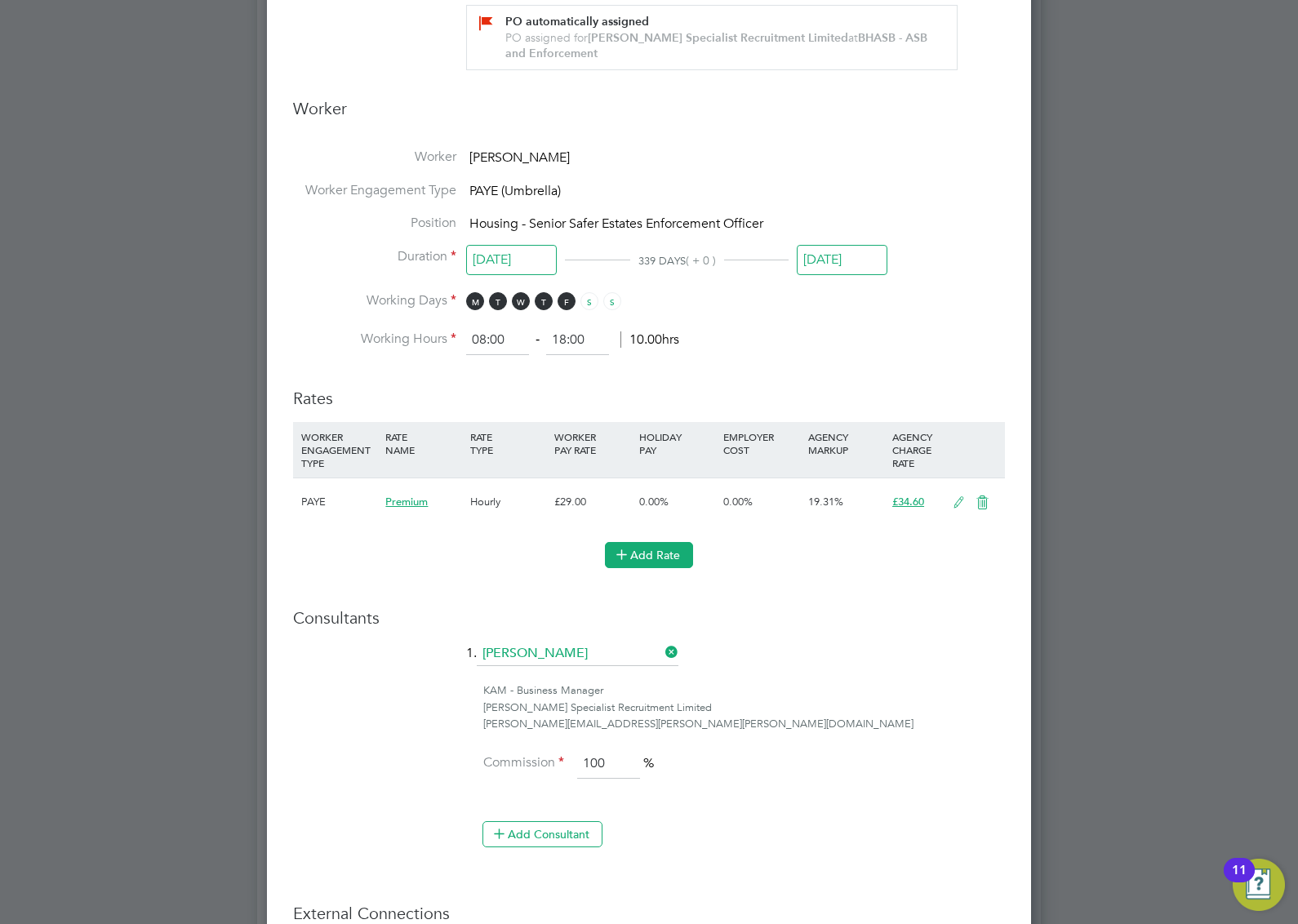
click at [625, 557] on icon at bounding box center [622, 554] width 12 height 12
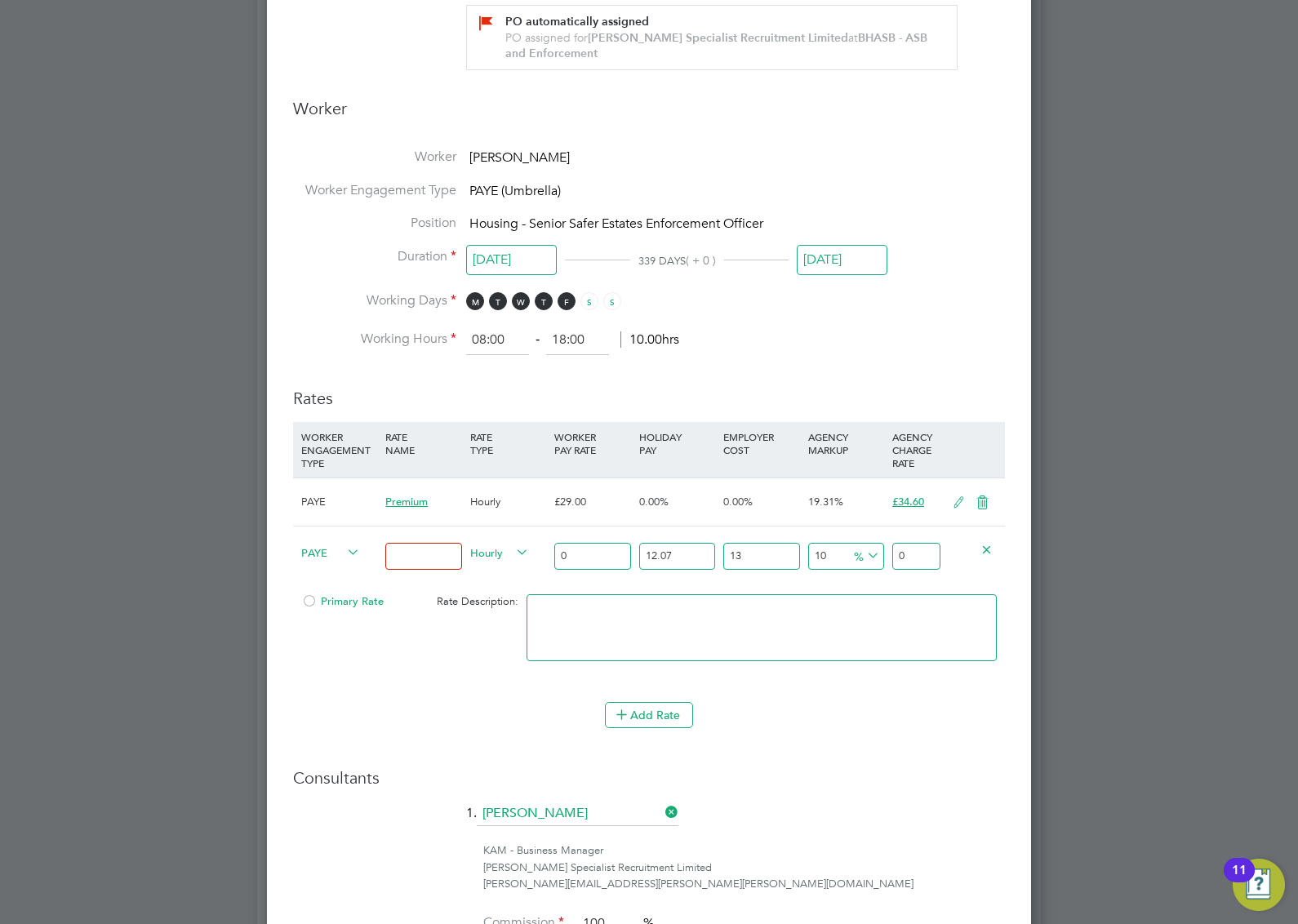
click at [344, 555] on icon at bounding box center [344, 553] width 0 height 23
click at [317, 593] on li "PAYE" at bounding box center [327, 592] width 66 height 20
click at [413, 551] on input at bounding box center [423, 556] width 76 height 27
click at [609, 557] on input "0" at bounding box center [593, 556] width 76 height 27
click at [608, 557] on input "0" at bounding box center [593, 556] width 76 height 27
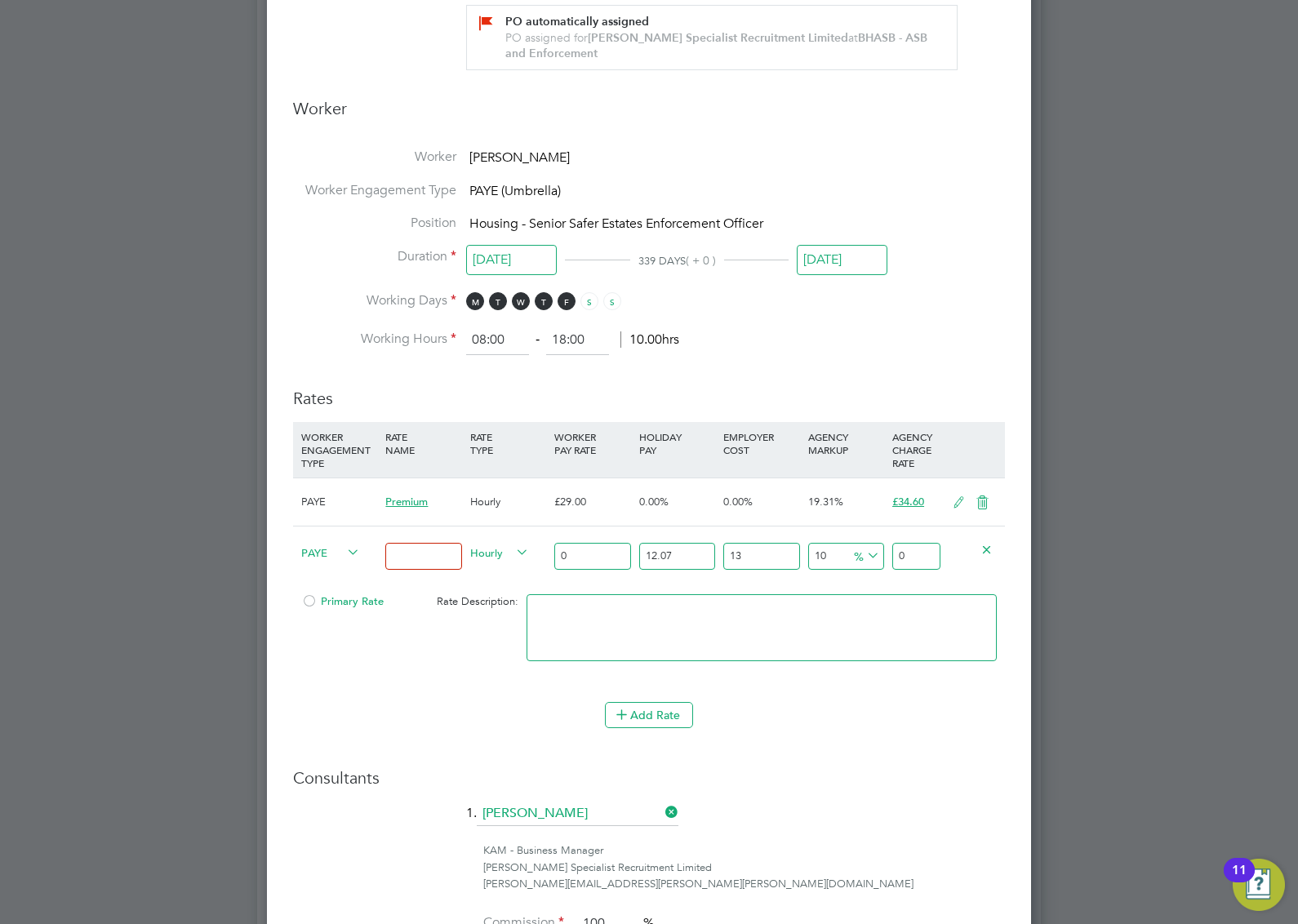
click at [608, 557] on input "0" at bounding box center [593, 556] width 76 height 27
type input "2"
type input "2.7860602"
type input "29"
type input "40.3978729"
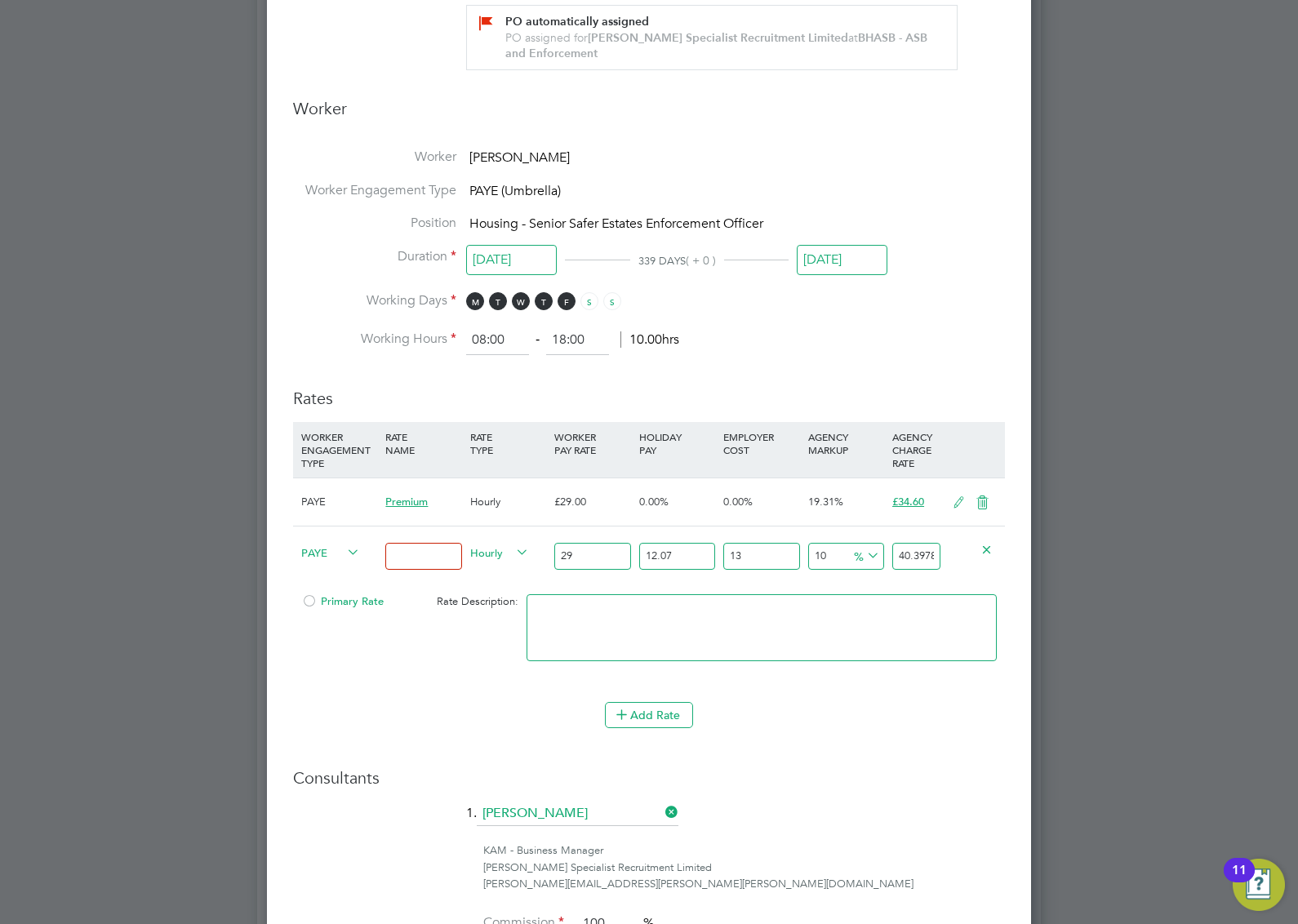
type input "29"
type input "0"
type input "36.047"
type input "0"
type input "31.9"
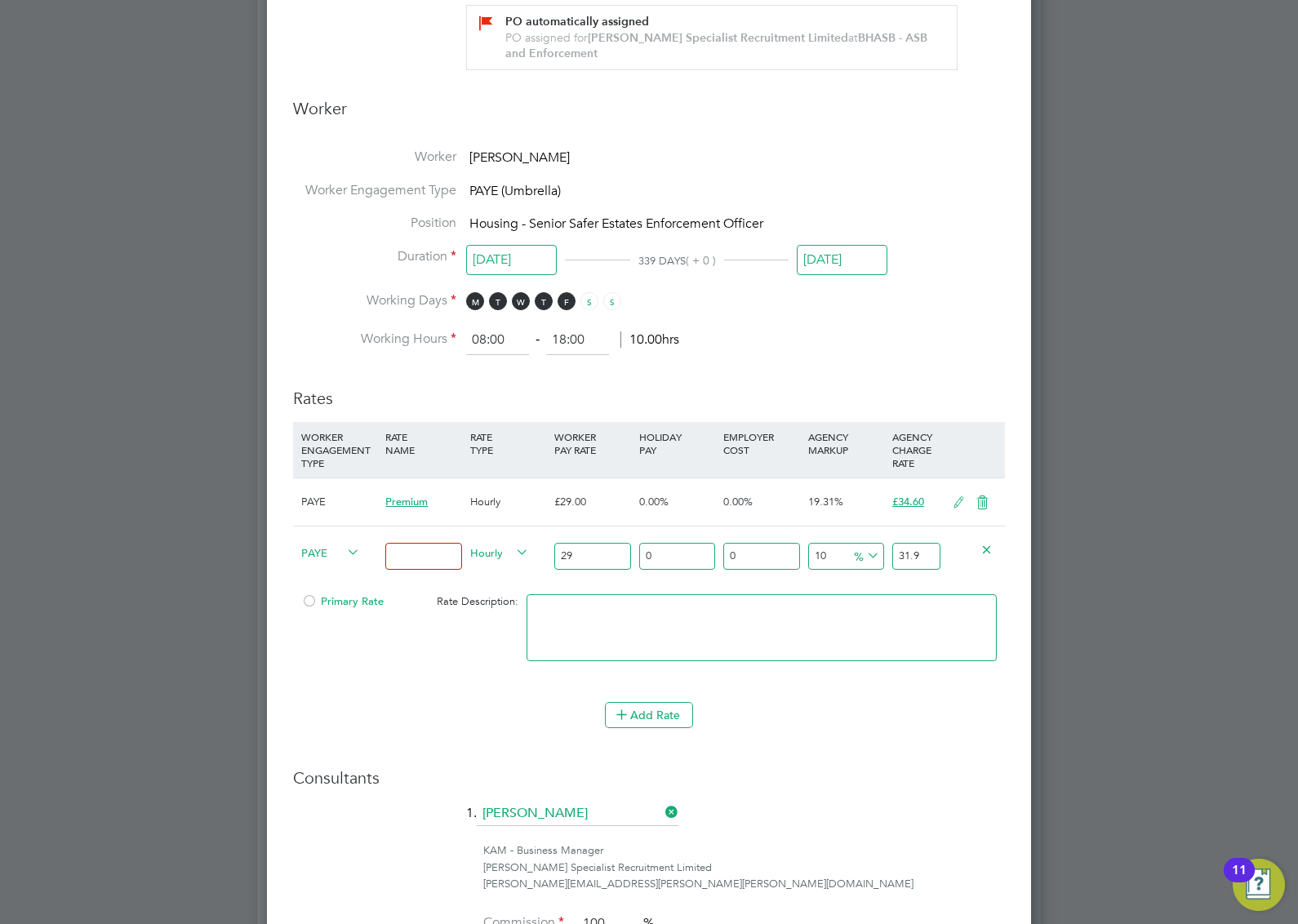
type input "2"
type input "29.58"
type input "20"
type input "34.8"
type input "2"
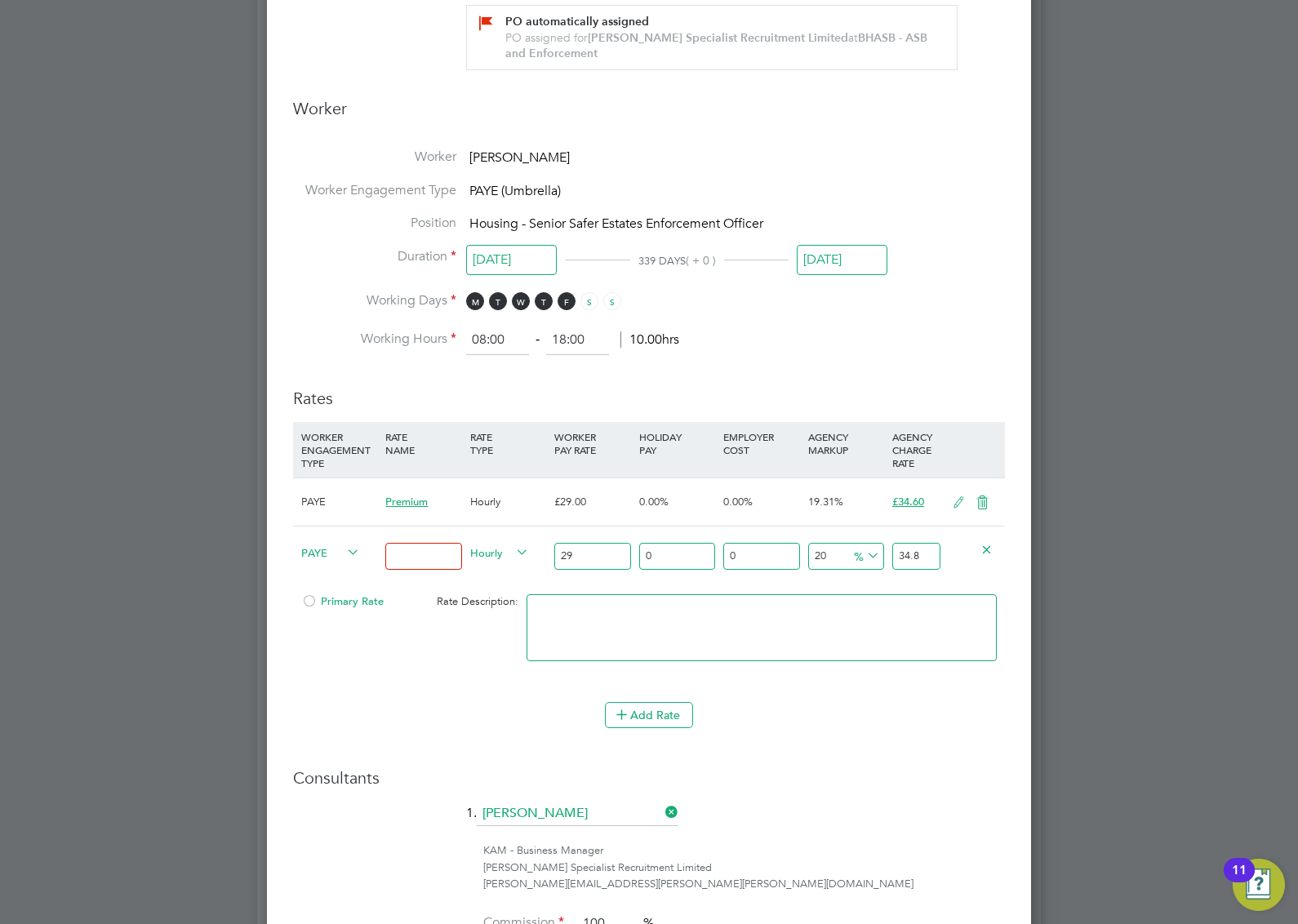
type input "29.58"
type input "22"
type input "35.38"
type input "2"
type input "29.58"
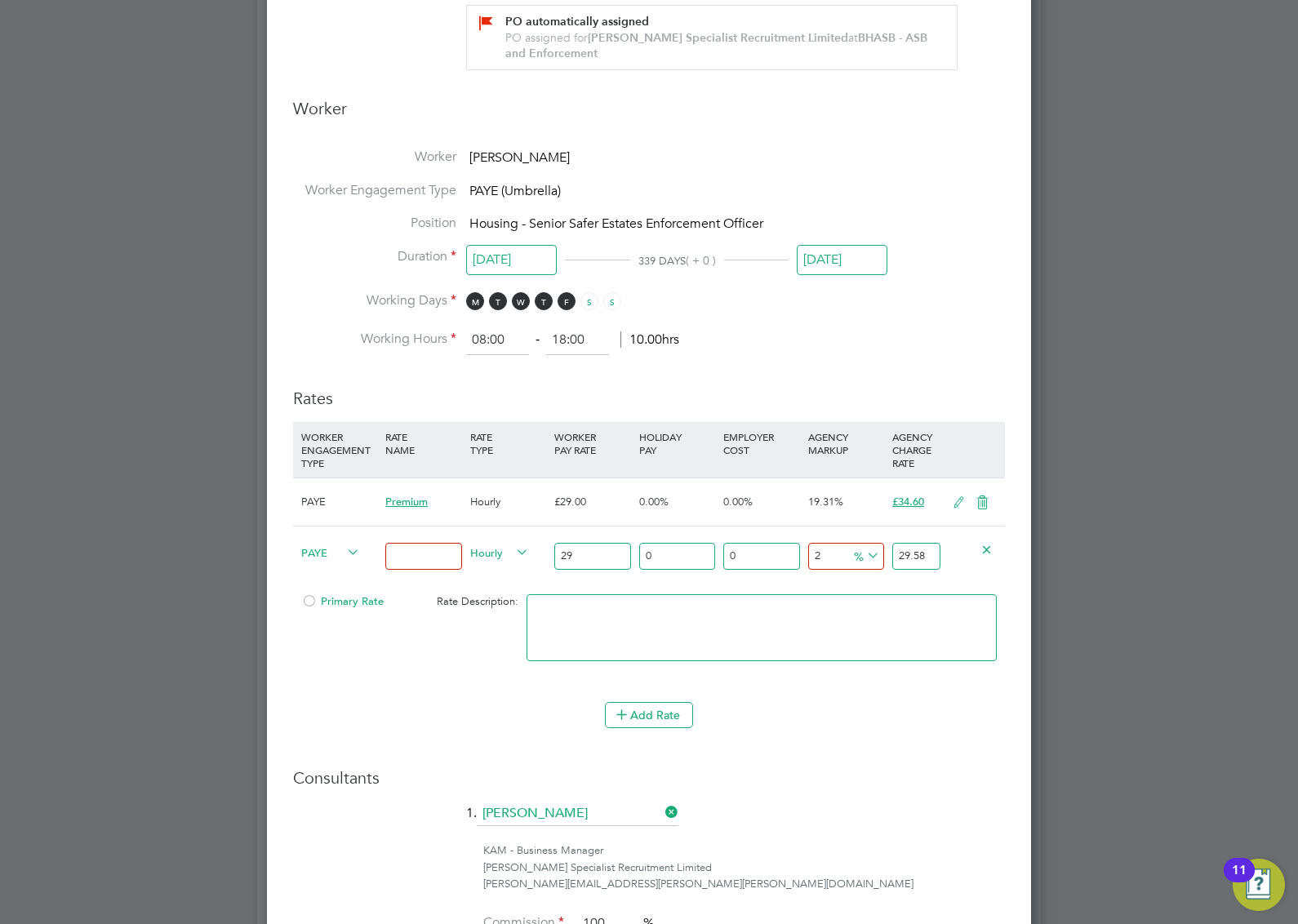
type input "26"
type input "36.54"
type input "2"
type input "29.58"
type input "25"
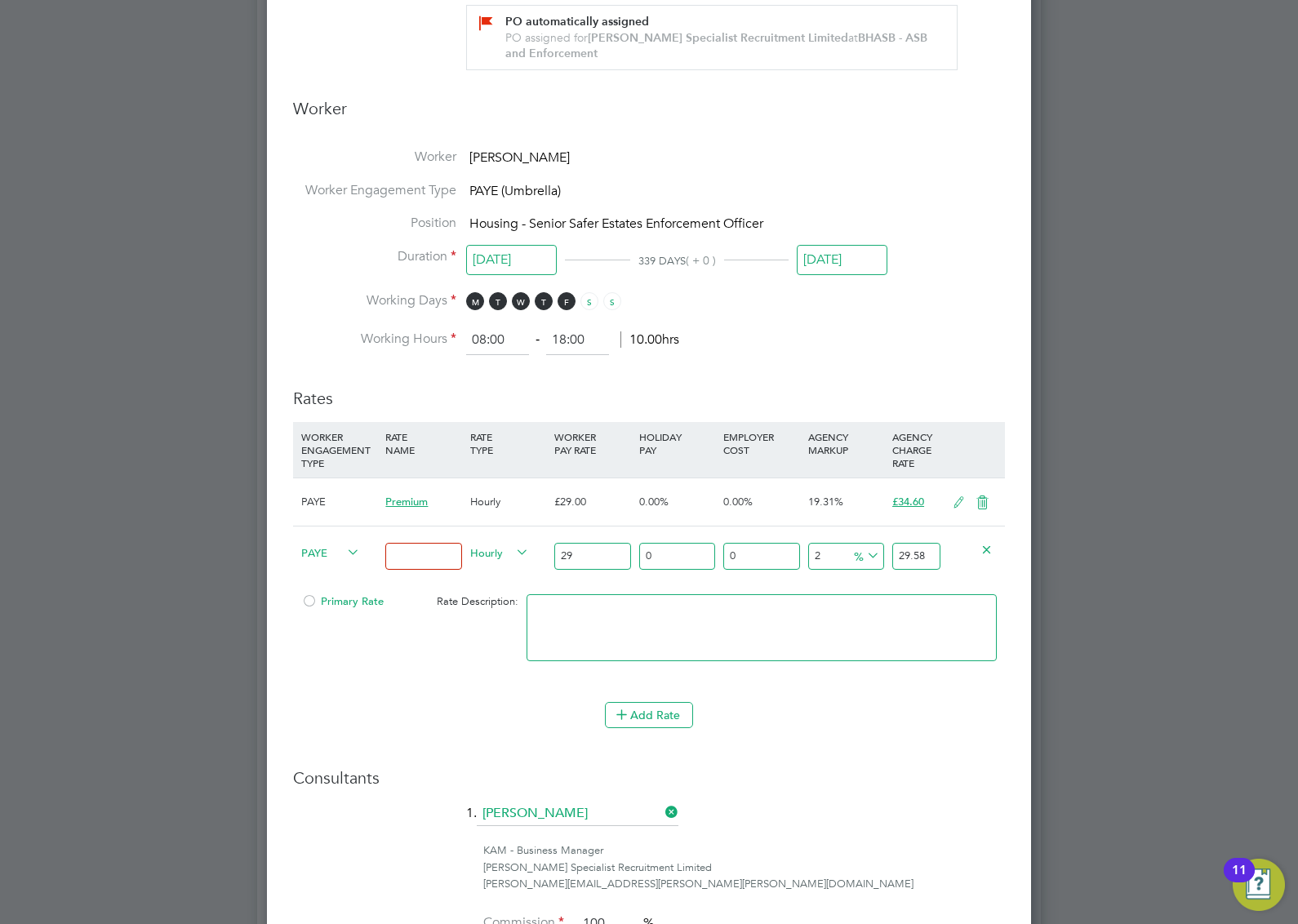
type input "36.25"
type input "2"
type input "29.58"
type input "24"
type input "35.96"
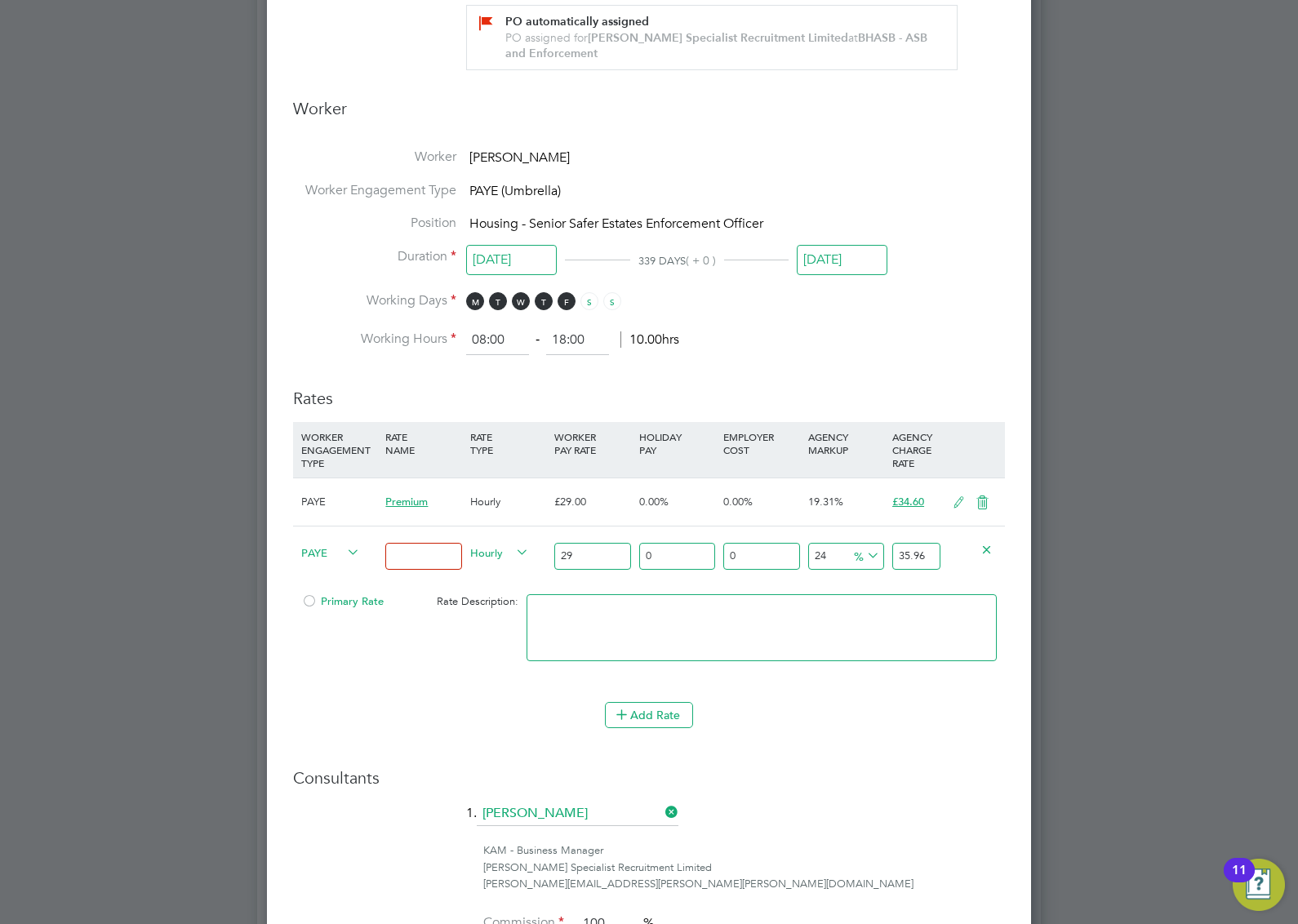
type input "24.5"
type input "36.105"
type input "24"
type input "35.96"
type input "24"
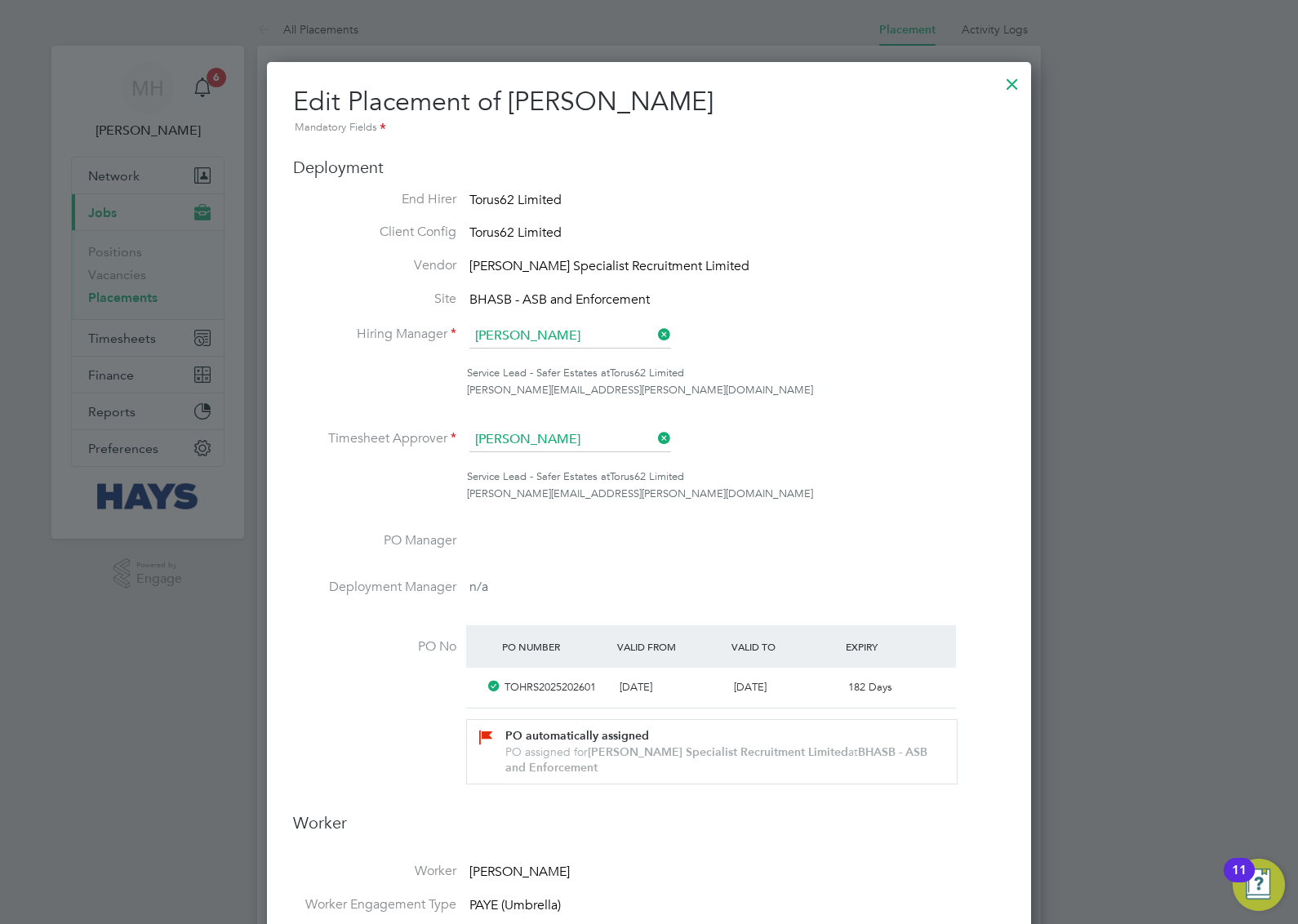
click at [1005, 79] on div at bounding box center [1011, 79] width 29 height 29
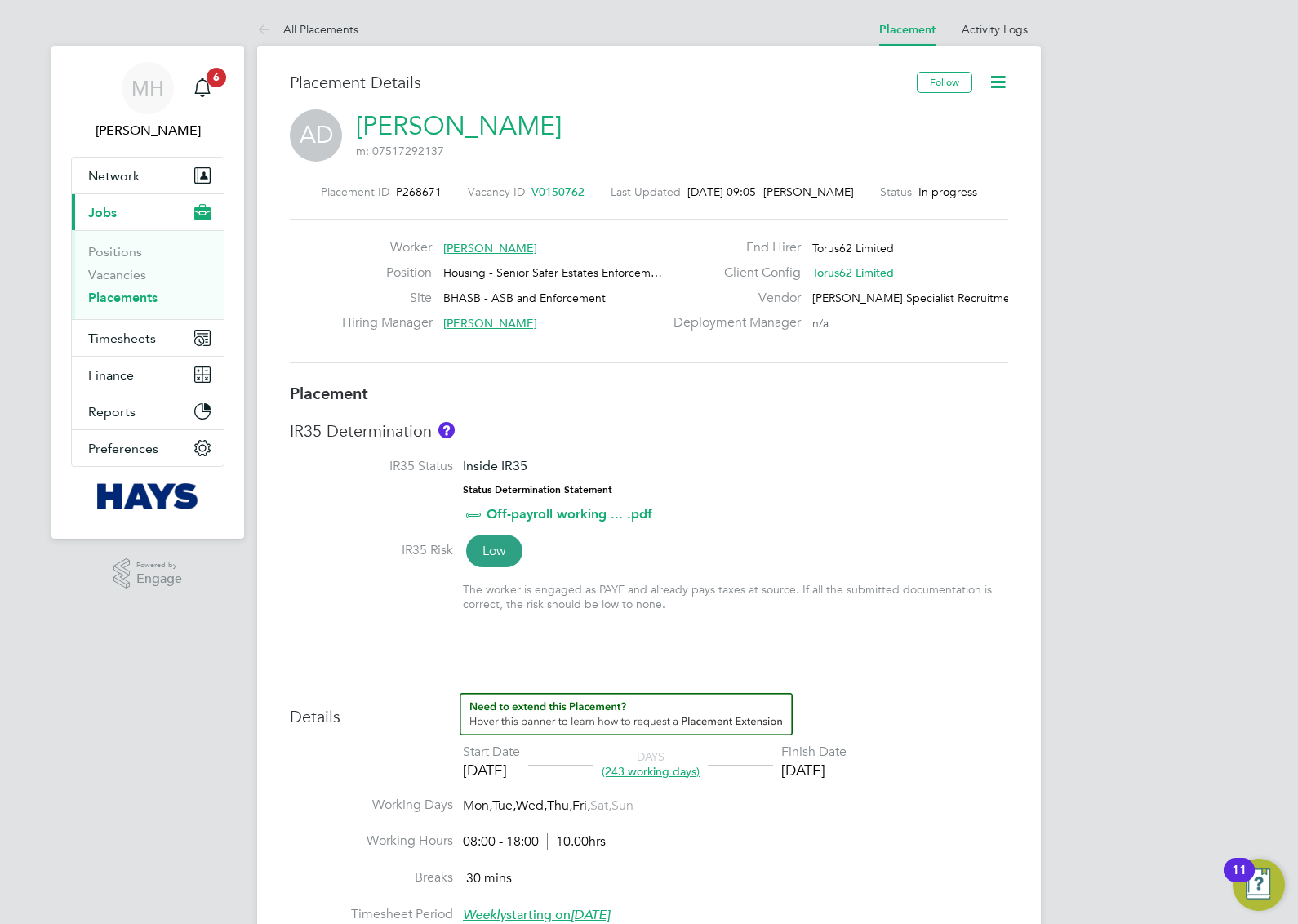
click at [998, 78] on icon at bounding box center [997, 81] width 20 height 20
click at [936, 118] on li "Edit Placement e" at bounding box center [944, 121] width 120 height 23
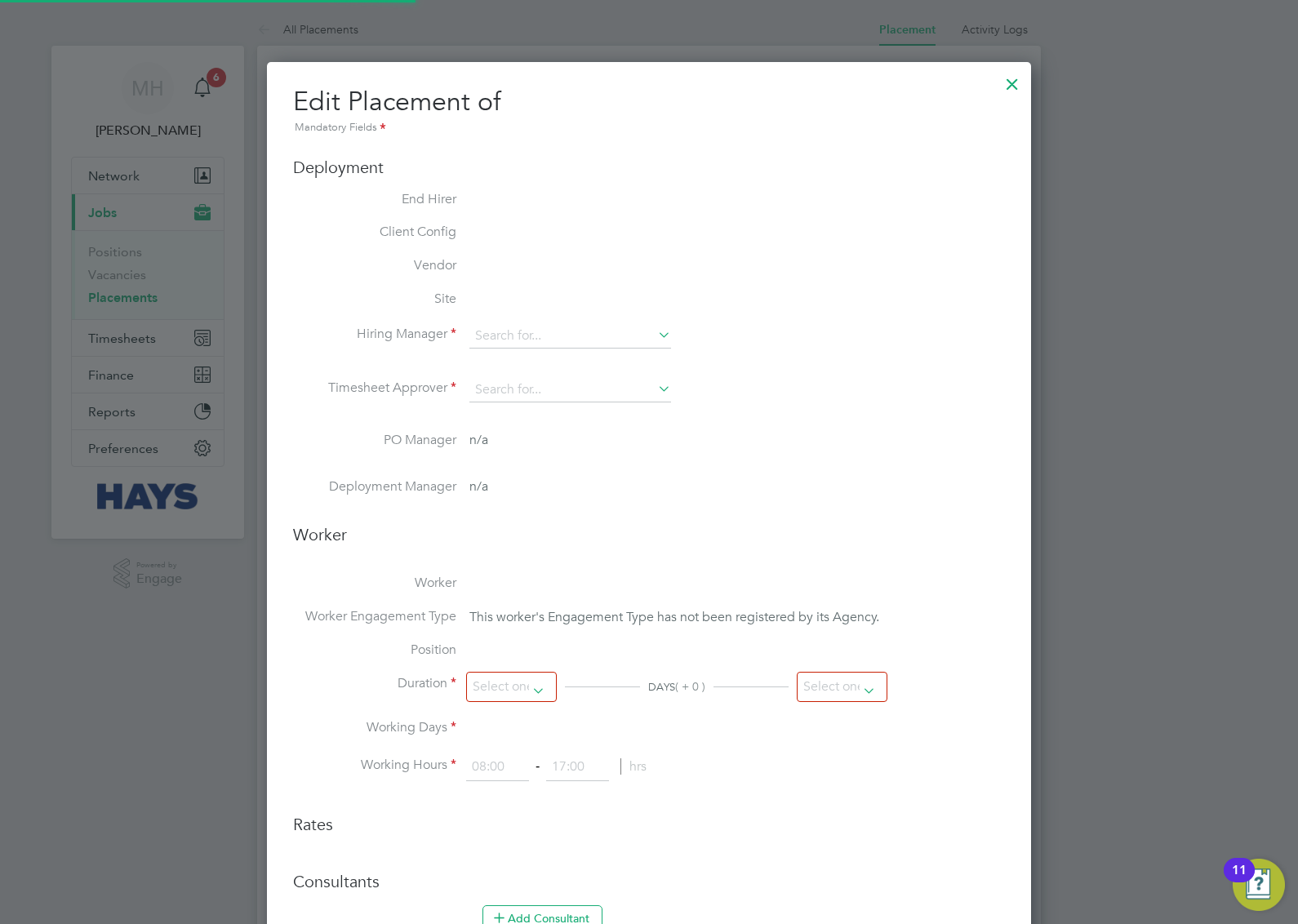
type input "Donna Bradley"
type input "27 Jan 2025"
type input "[DATE]"
type input "08:00"
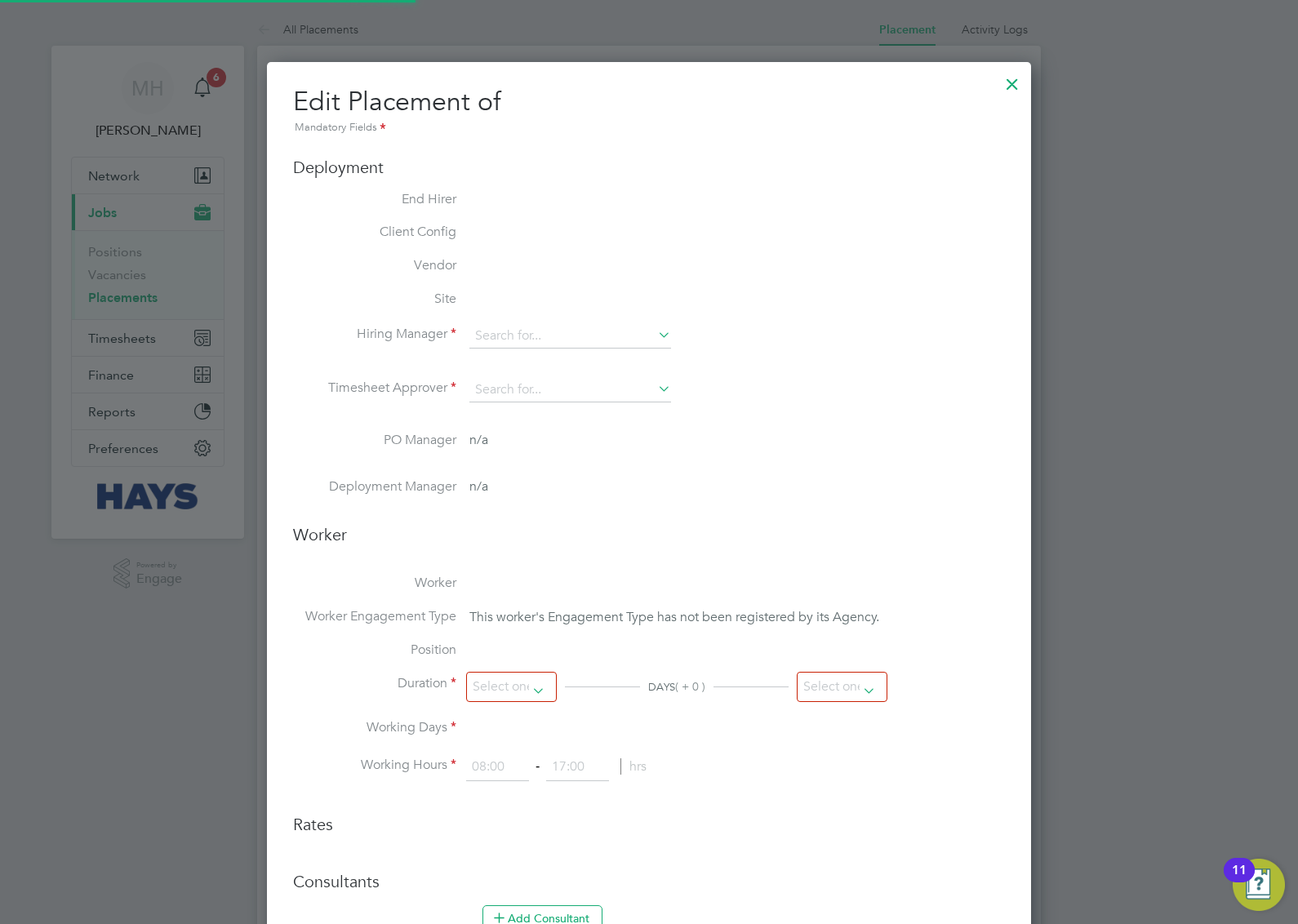
type input "18:00"
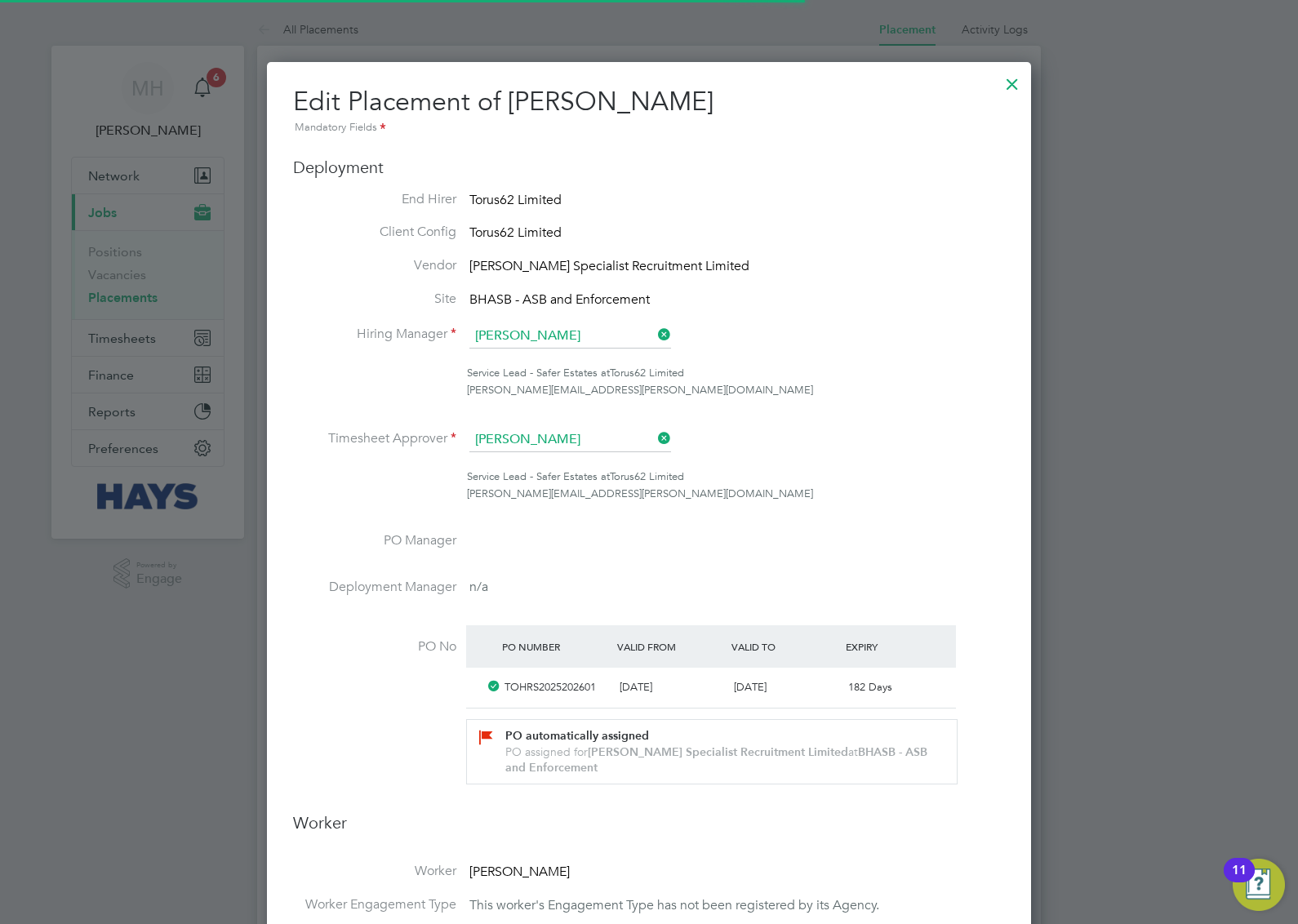
scroll to position [20, 712]
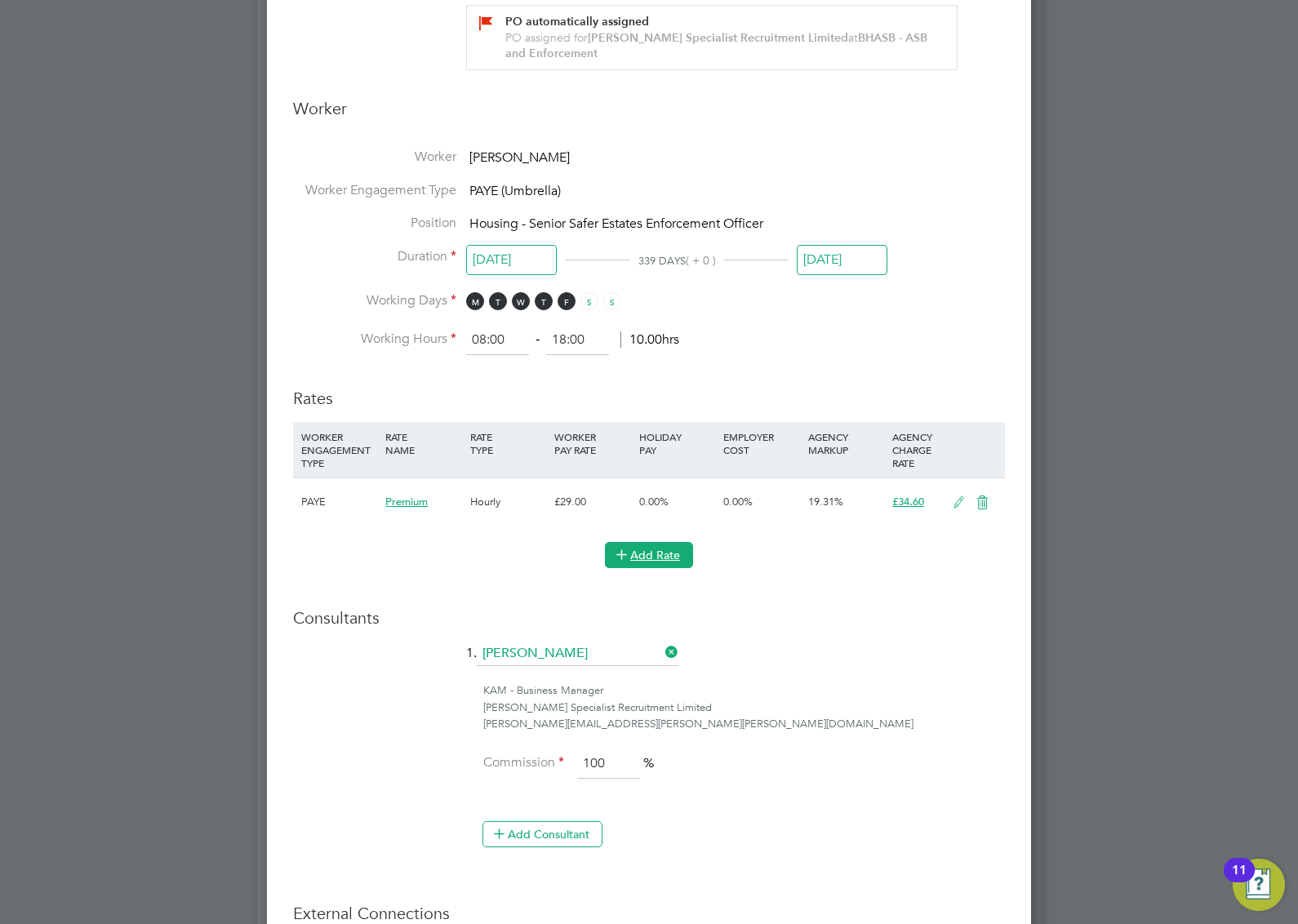
click at [683, 547] on button "Add Rate" at bounding box center [649, 555] width 88 height 26
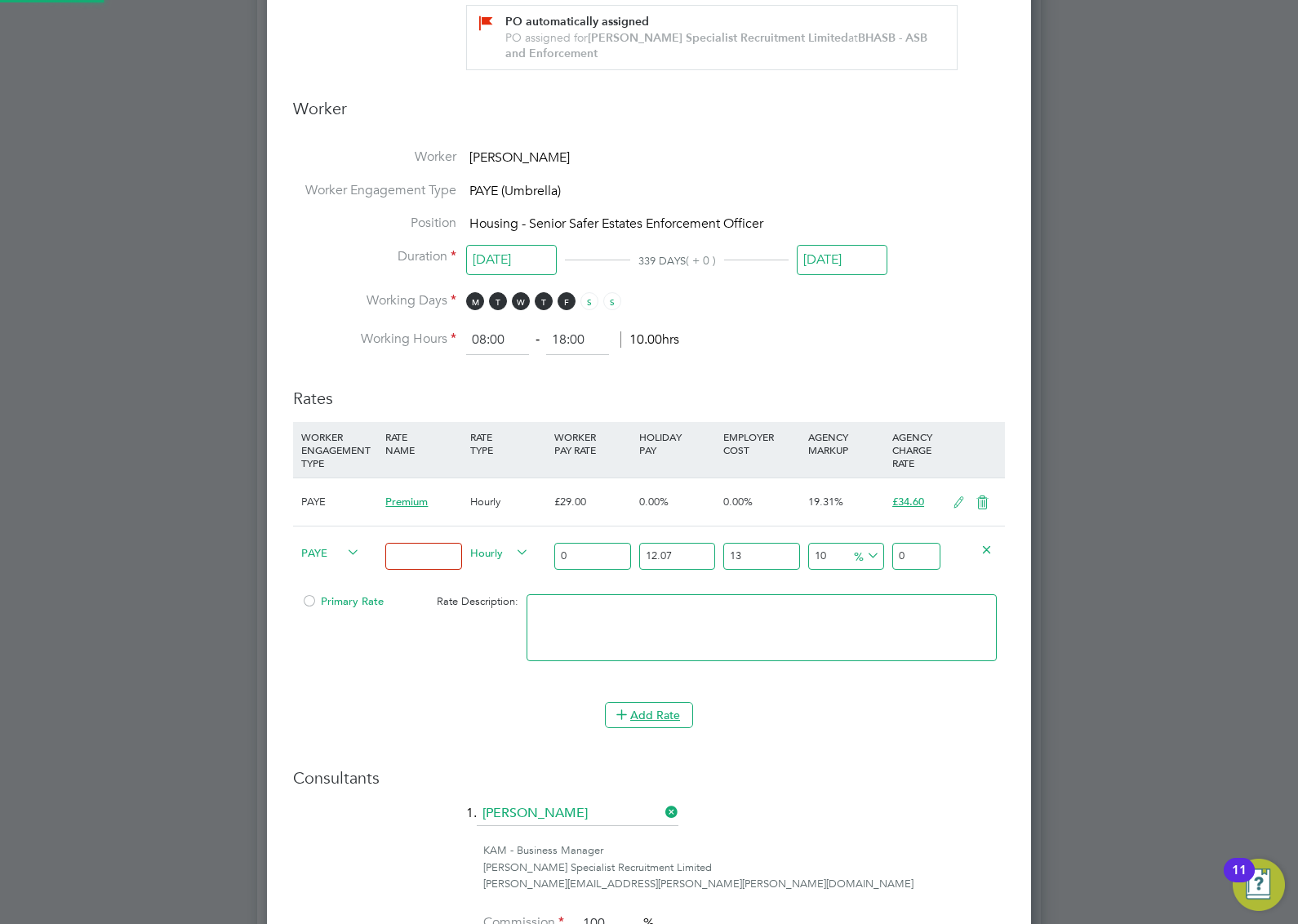
click at [601, 555] on input "0" at bounding box center [593, 556] width 76 height 27
type input "2"
type input "2.7860602"
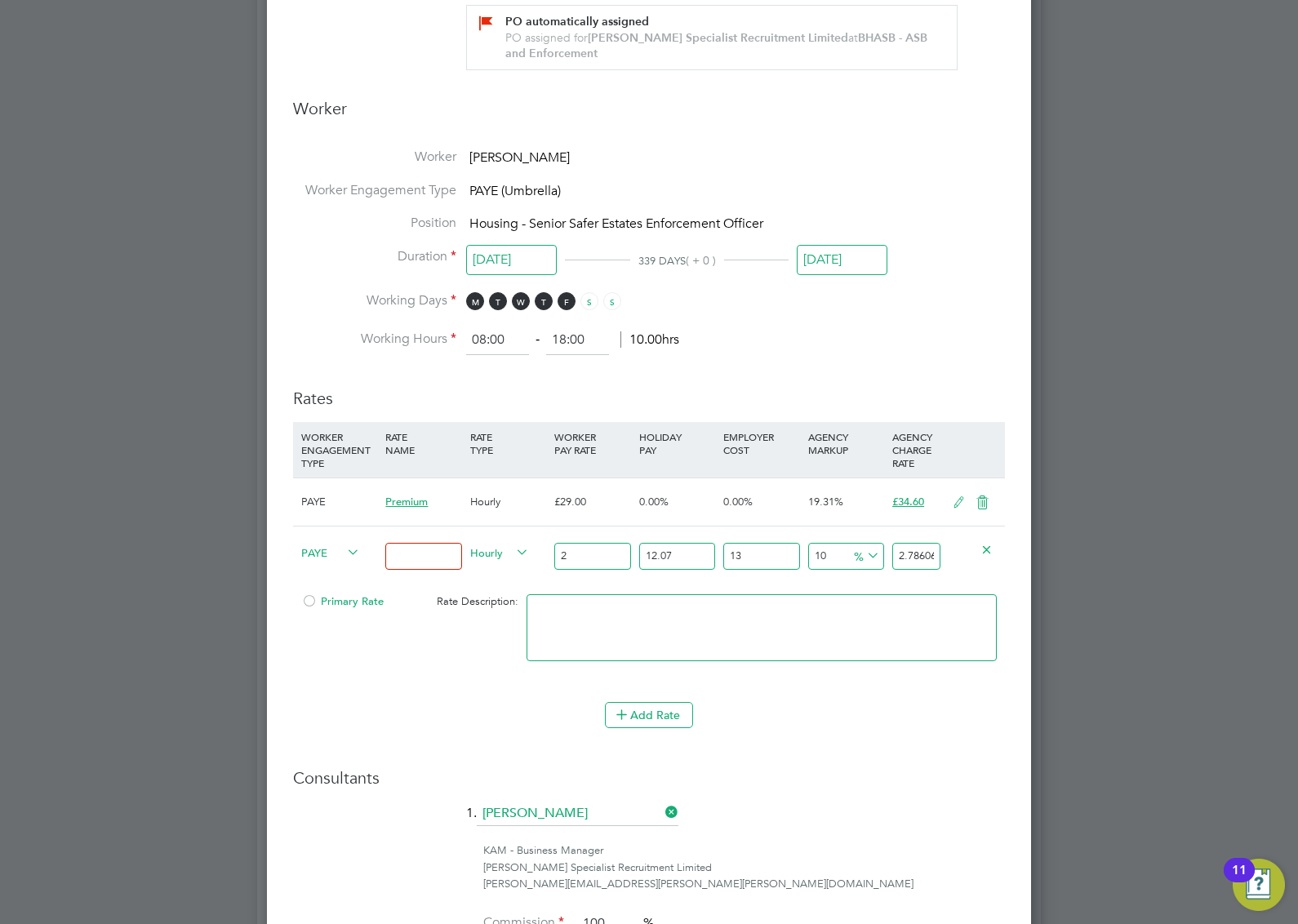
type input "29"
type input "40.3978729"
type input "29"
type input "0"
type input "36.047"
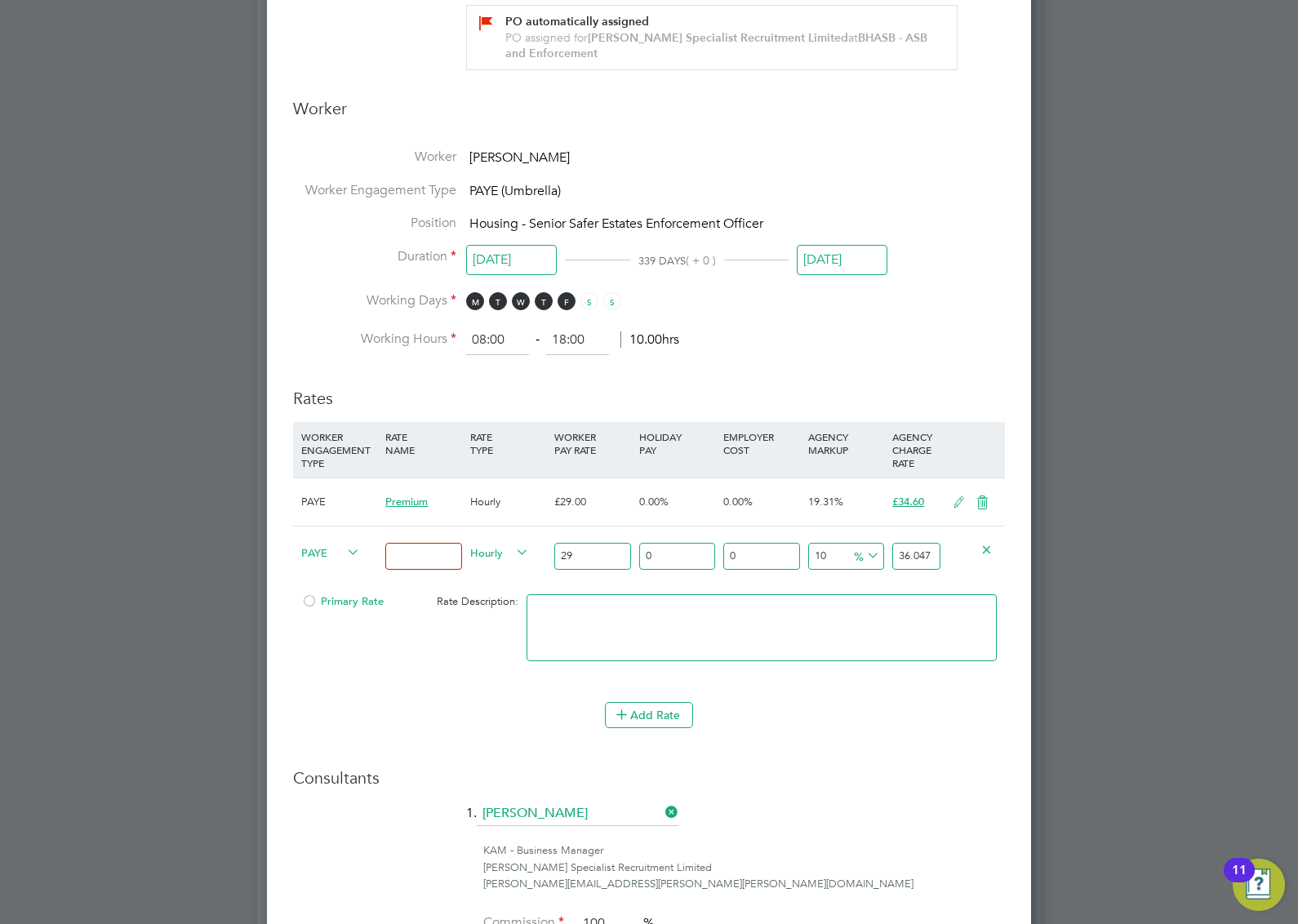
type input "0"
type input "31.9"
type input "0"
type input "29"
type input "2"
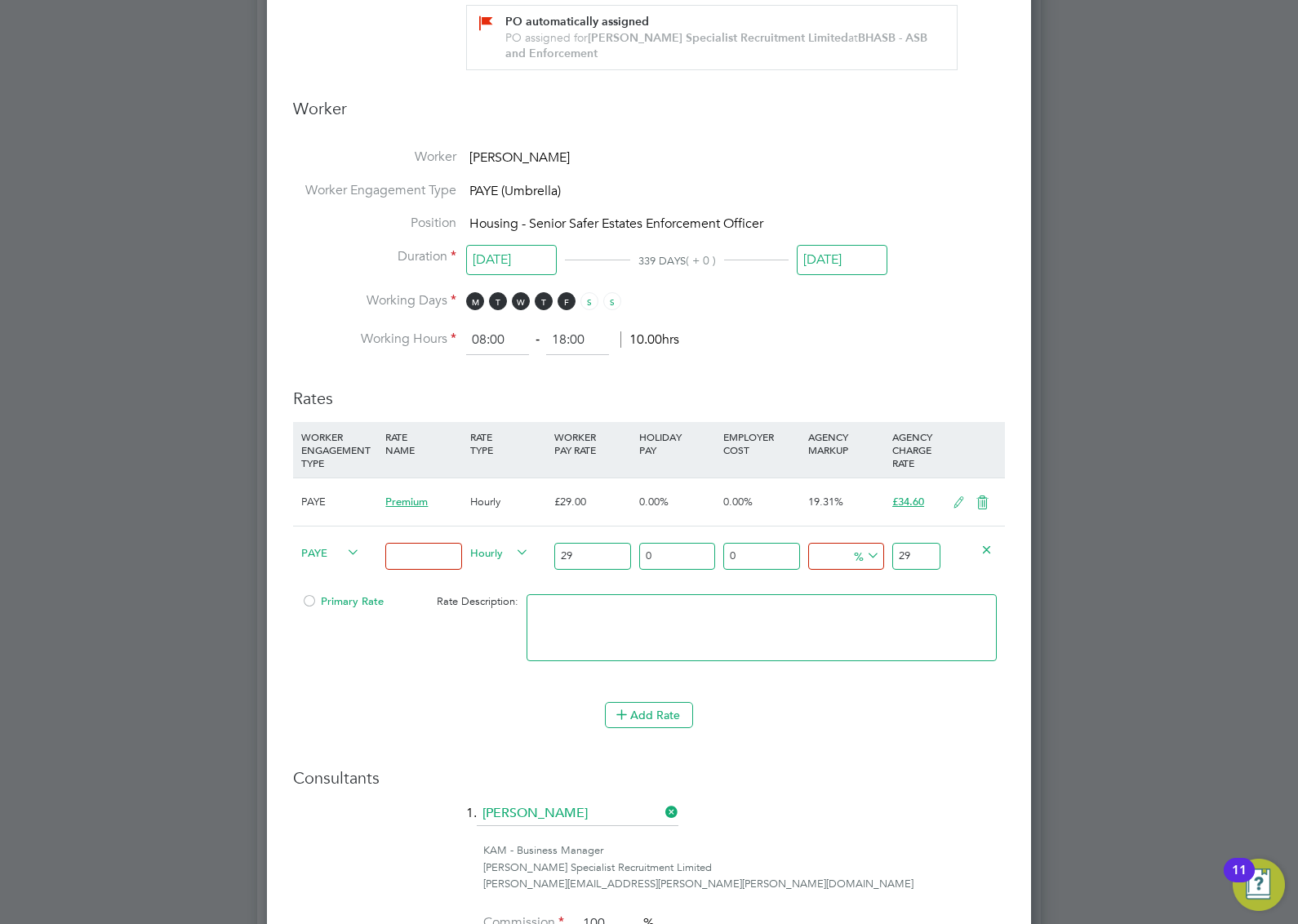
type input "29.58"
type input "22"
type input "35.38"
type input "2"
type input "29.58"
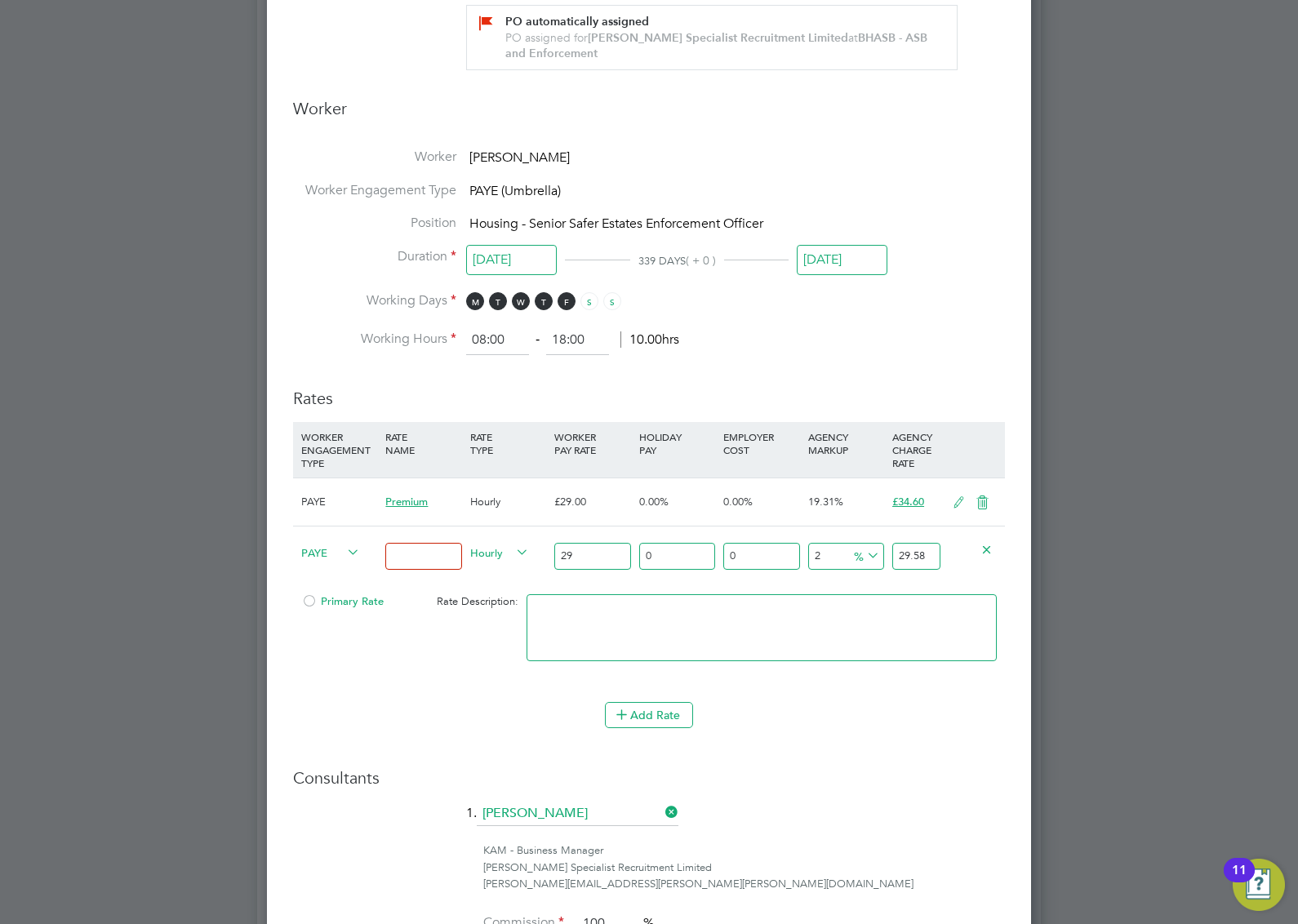
type input "24"
type input "35.96"
type input "2"
type input "29.58"
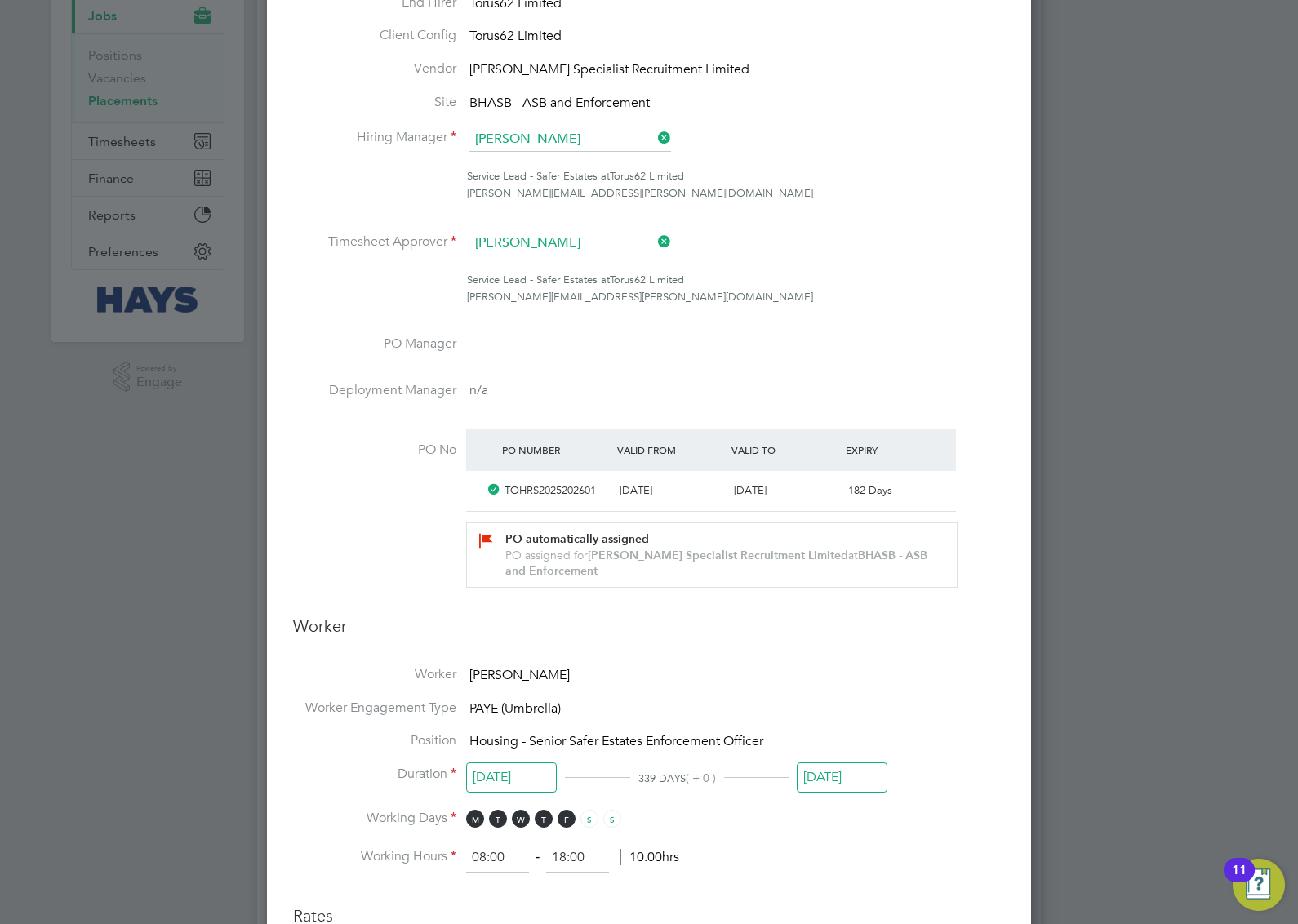
scroll to position [0, 0]
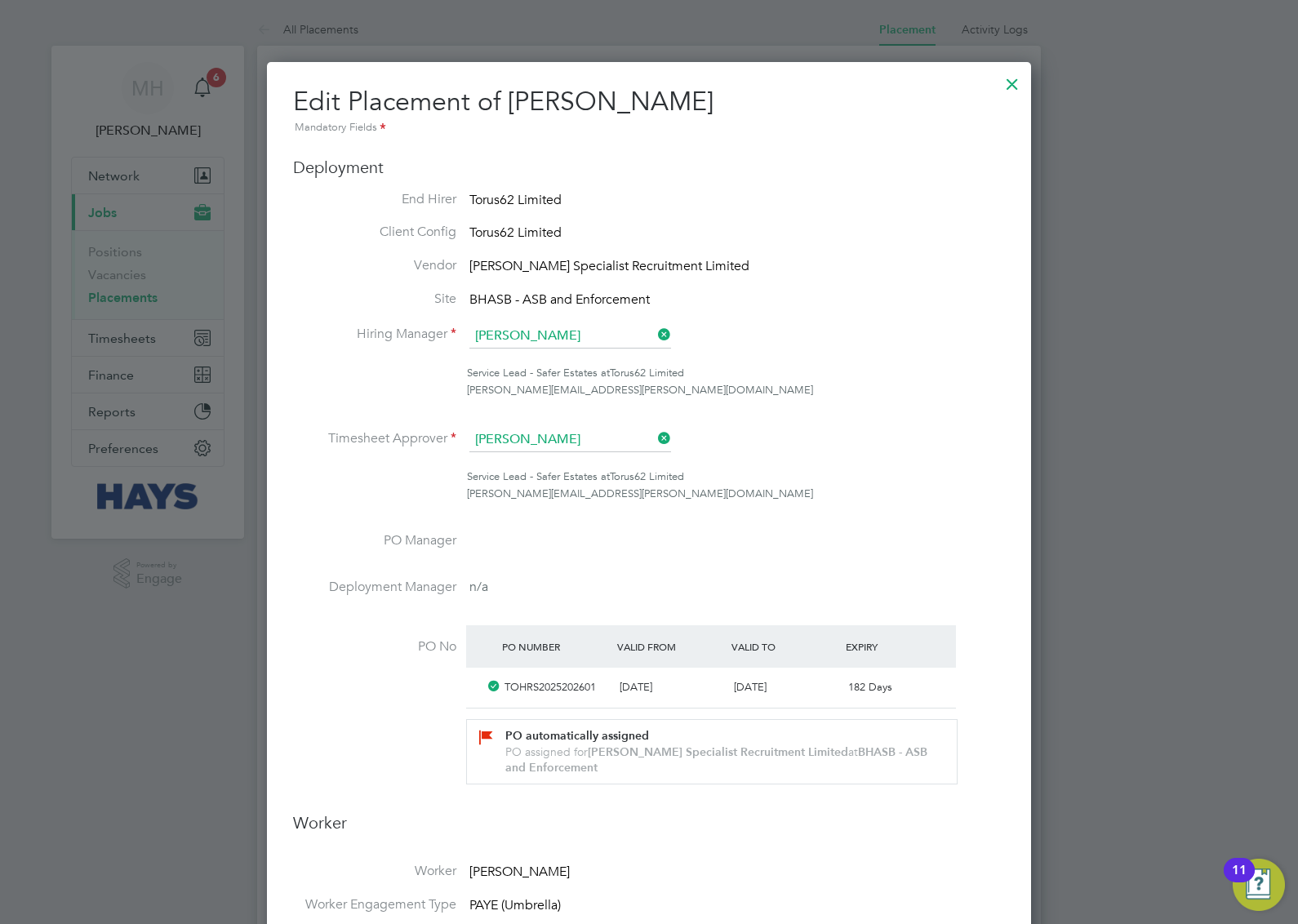
type input "0"
type input "29"
click at [1005, 78] on div at bounding box center [1011, 79] width 29 height 29
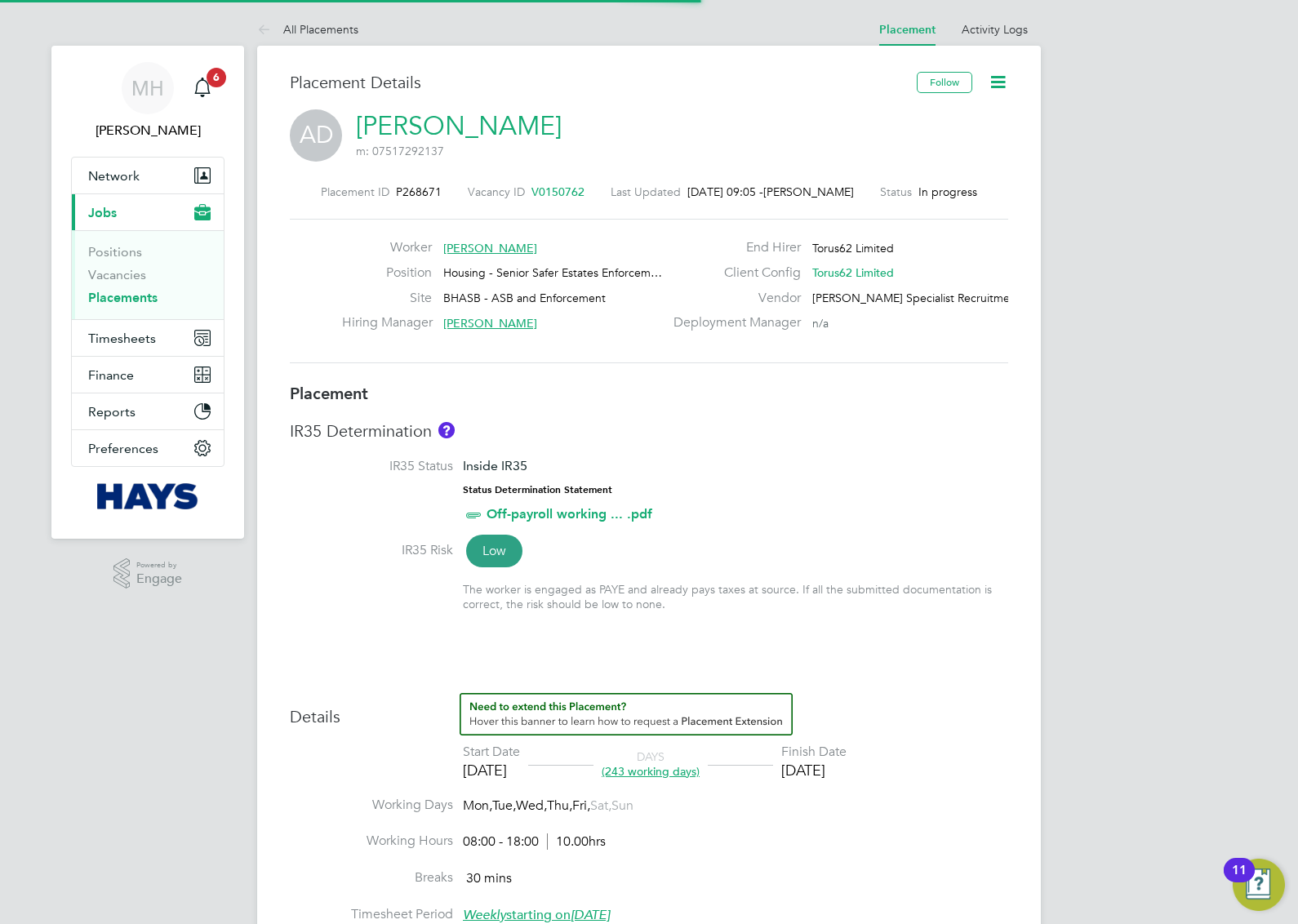
scroll to position [48, 115]
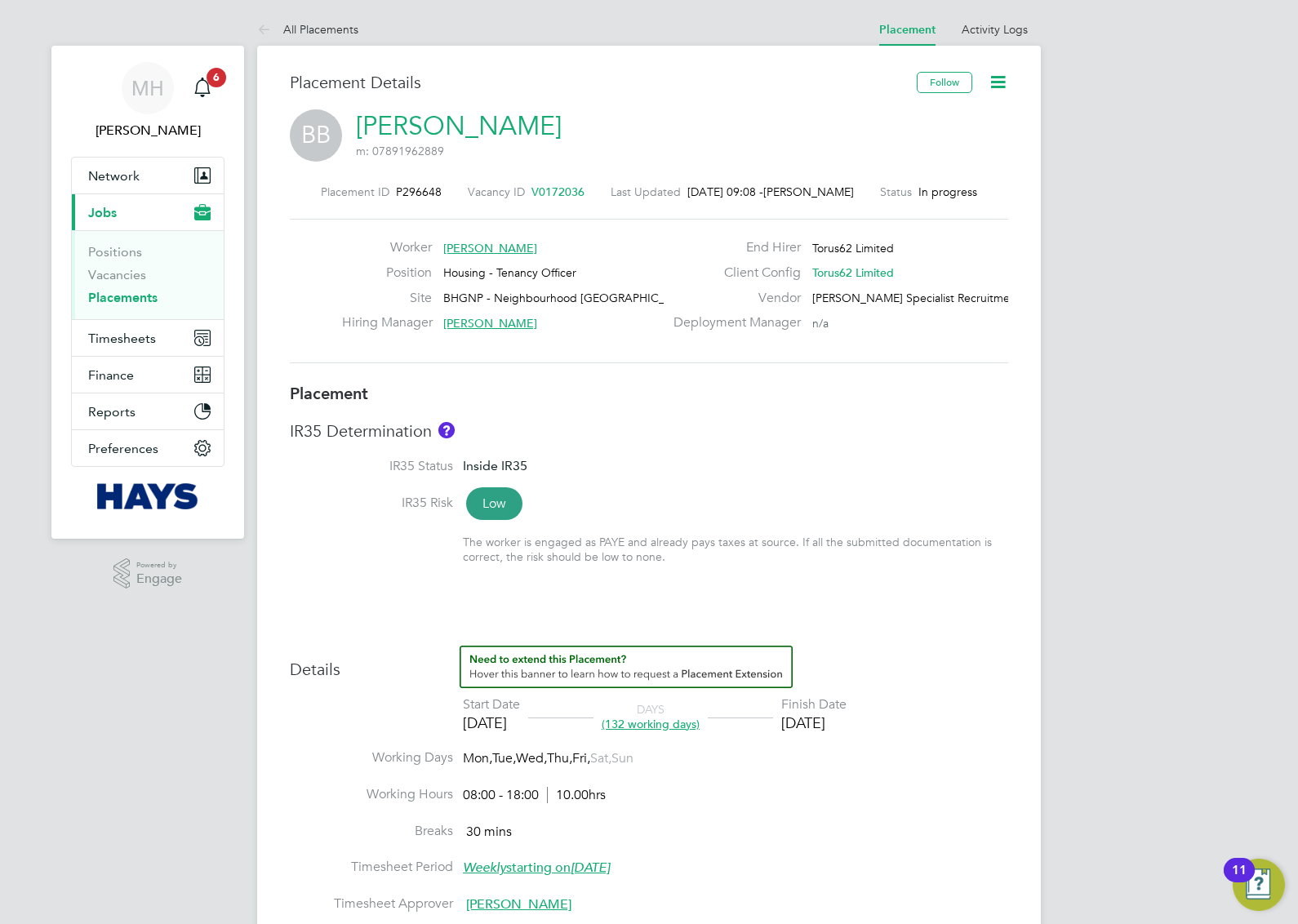
click at [998, 75] on icon at bounding box center [997, 81] width 20 height 20
click at [943, 123] on li "Edit Placement e" at bounding box center [944, 121] width 120 height 23
type input "[PERSON_NAME]"
type input "[DATE]"
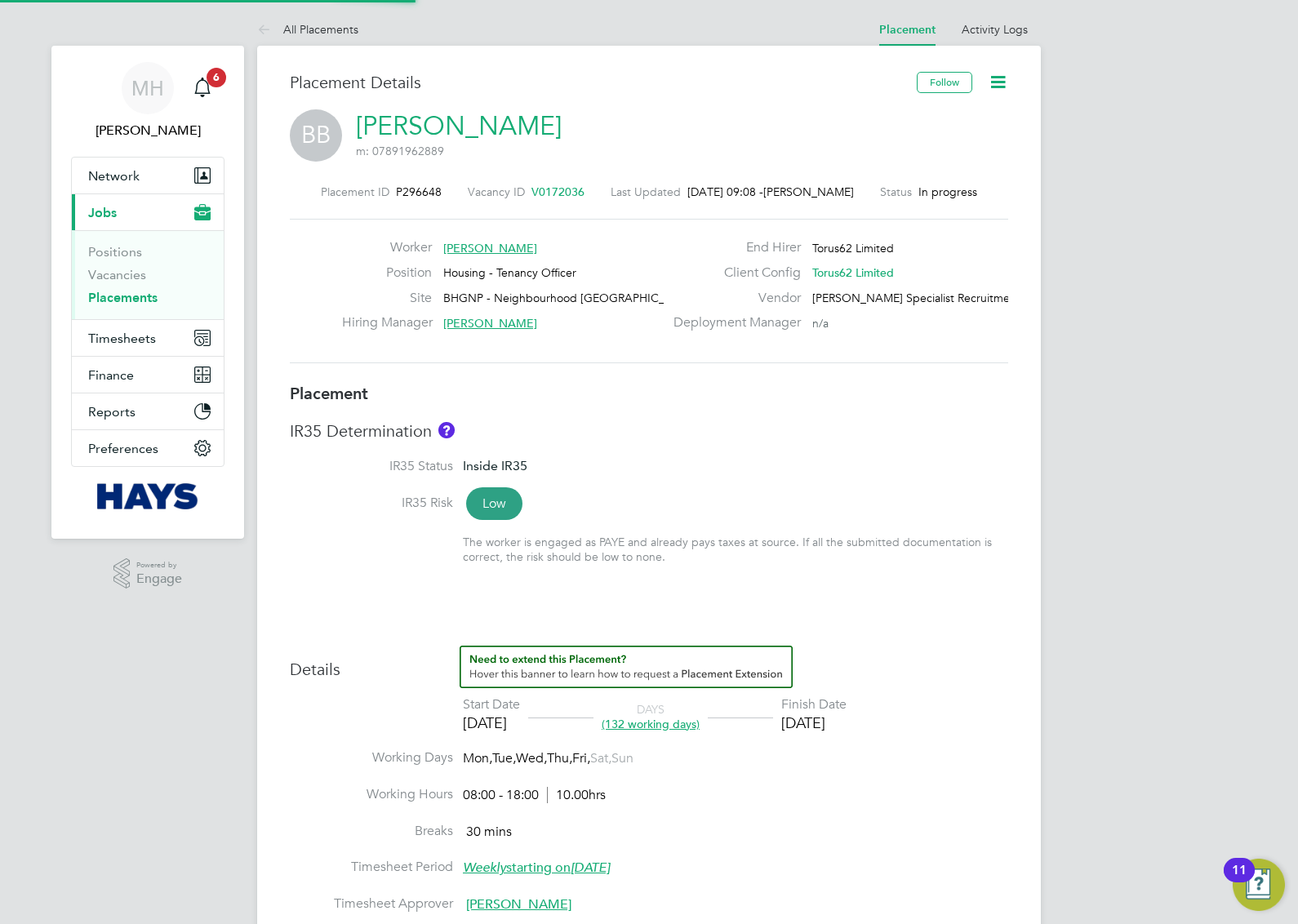
type input "[DATE]"
type input "08:00"
type input "18:00"
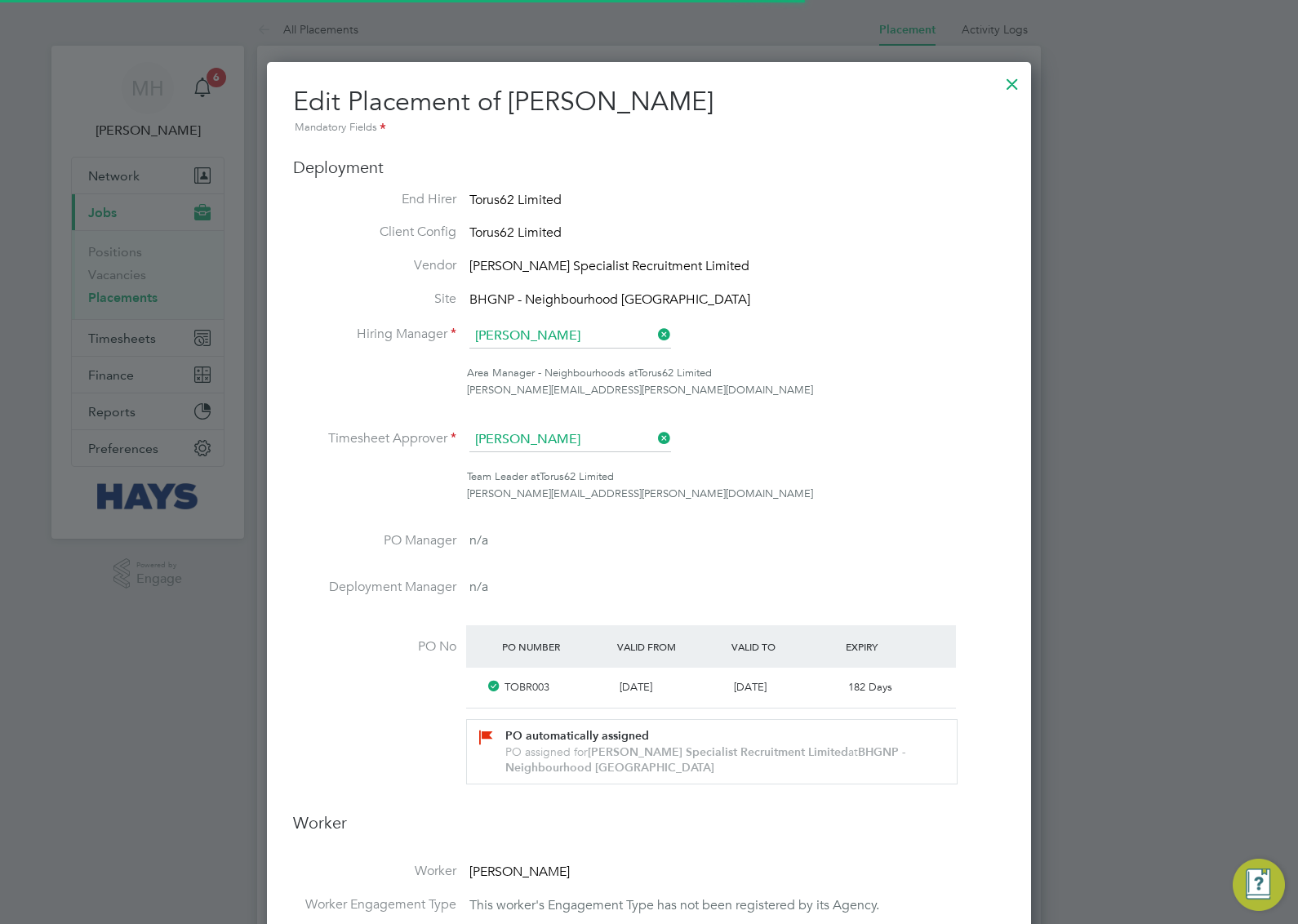
scroll to position [8, 8]
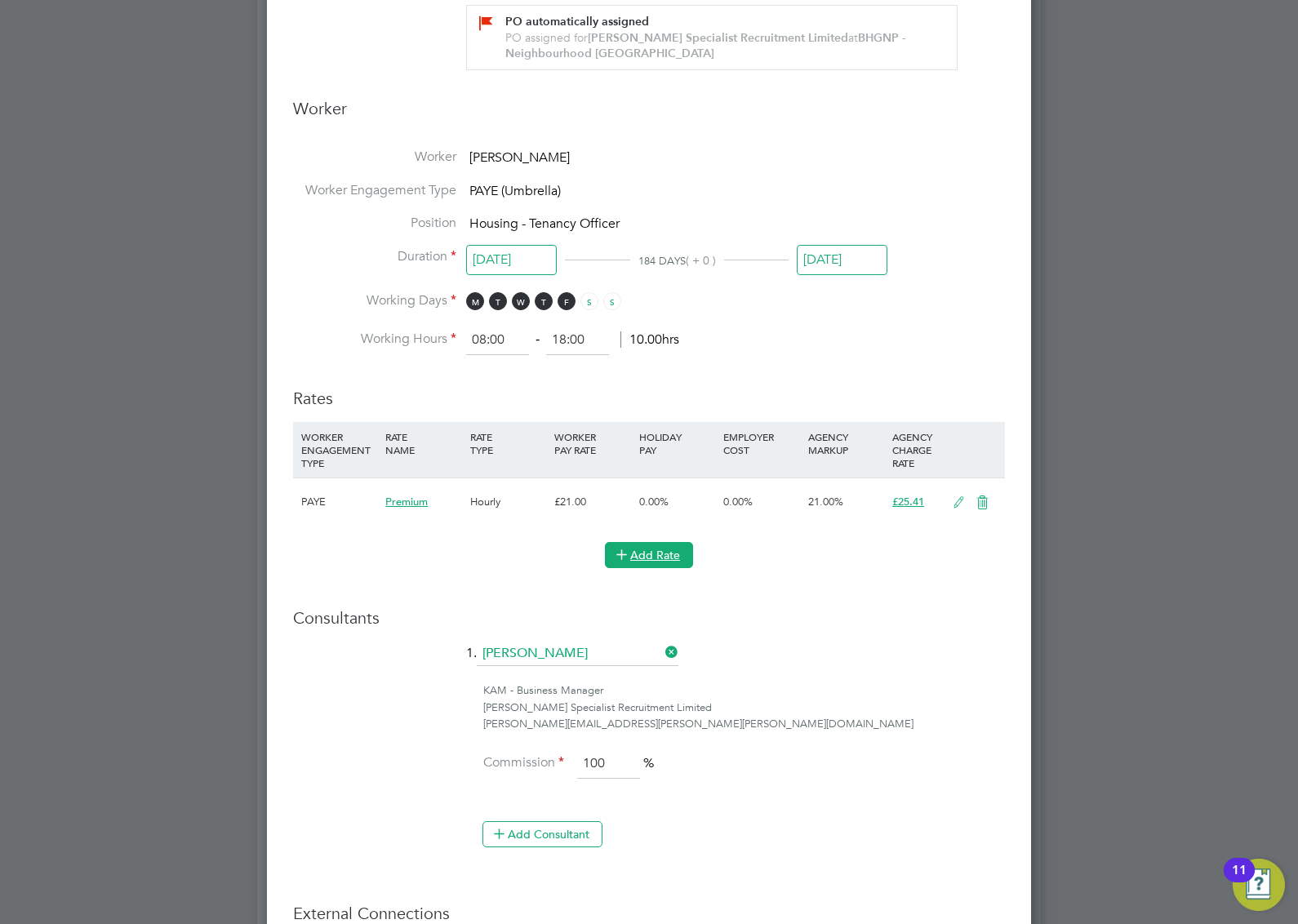
click at [638, 555] on button "Add Rate" at bounding box center [649, 555] width 88 height 26
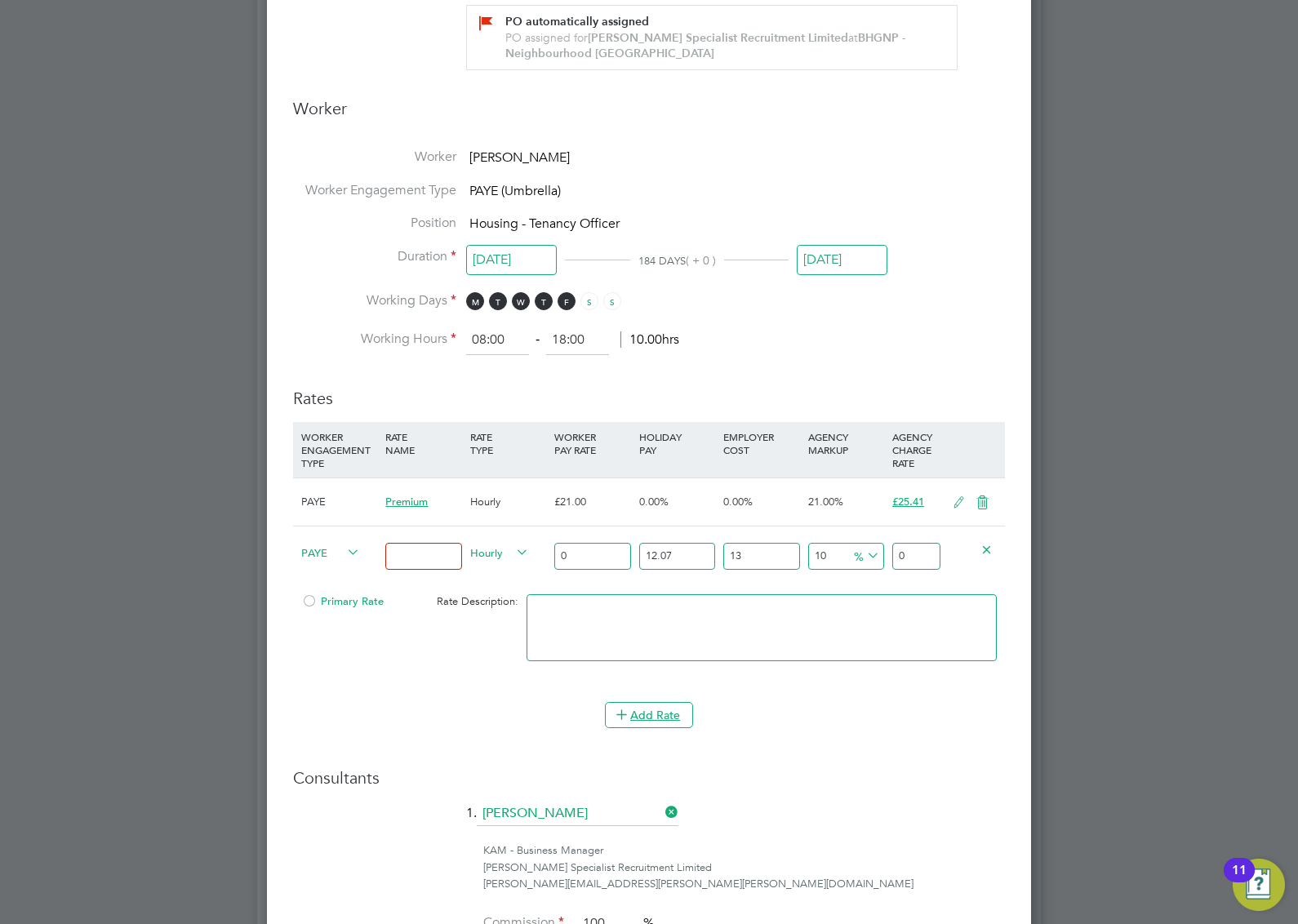
click at [592, 555] on input "0" at bounding box center [593, 556] width 76 height 27
type input "2"
type input "2.7860602"
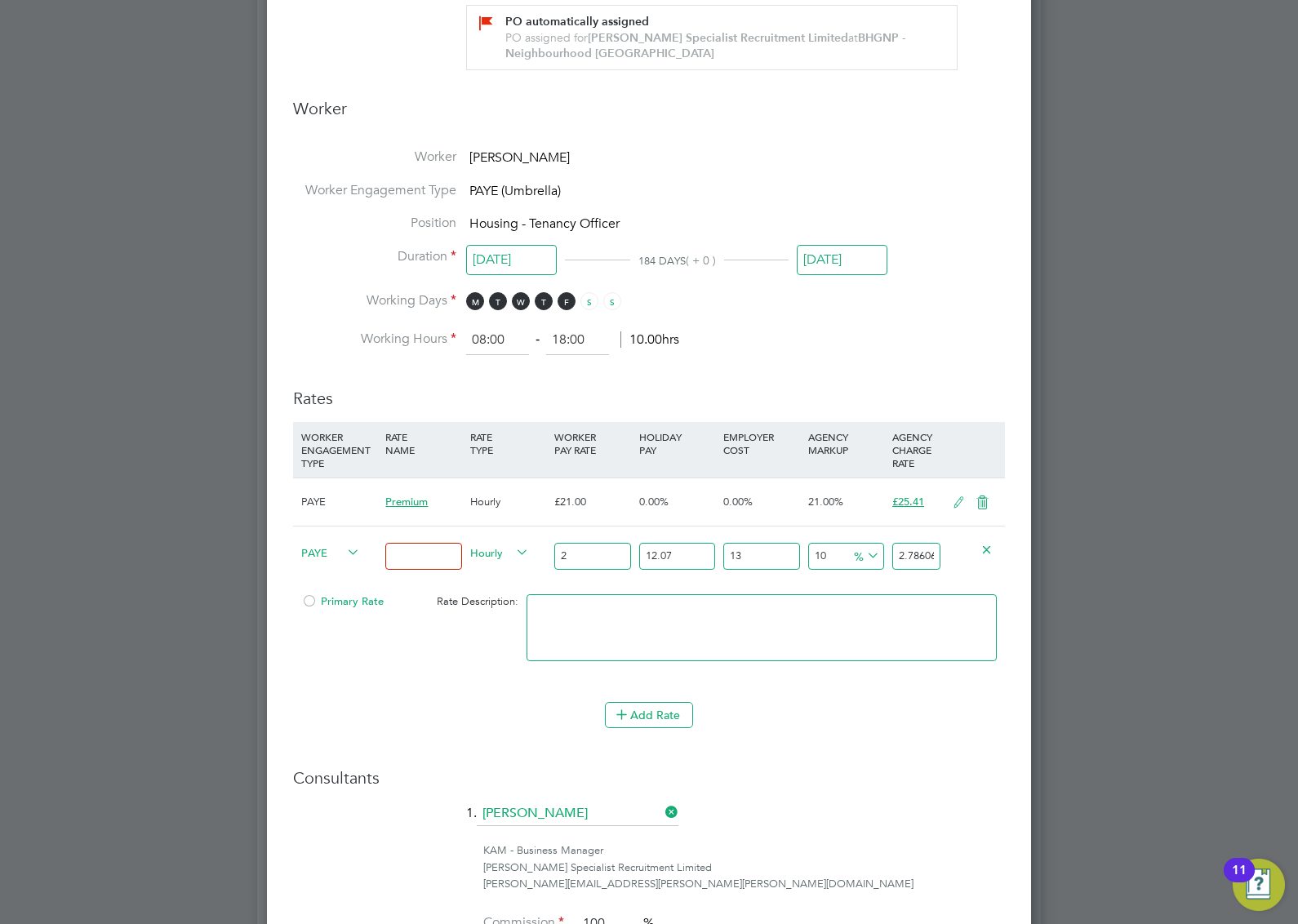
type input "21"
type input "29.2536321"
type input "21.03"
type input "29.295423003"
type input "21.03"
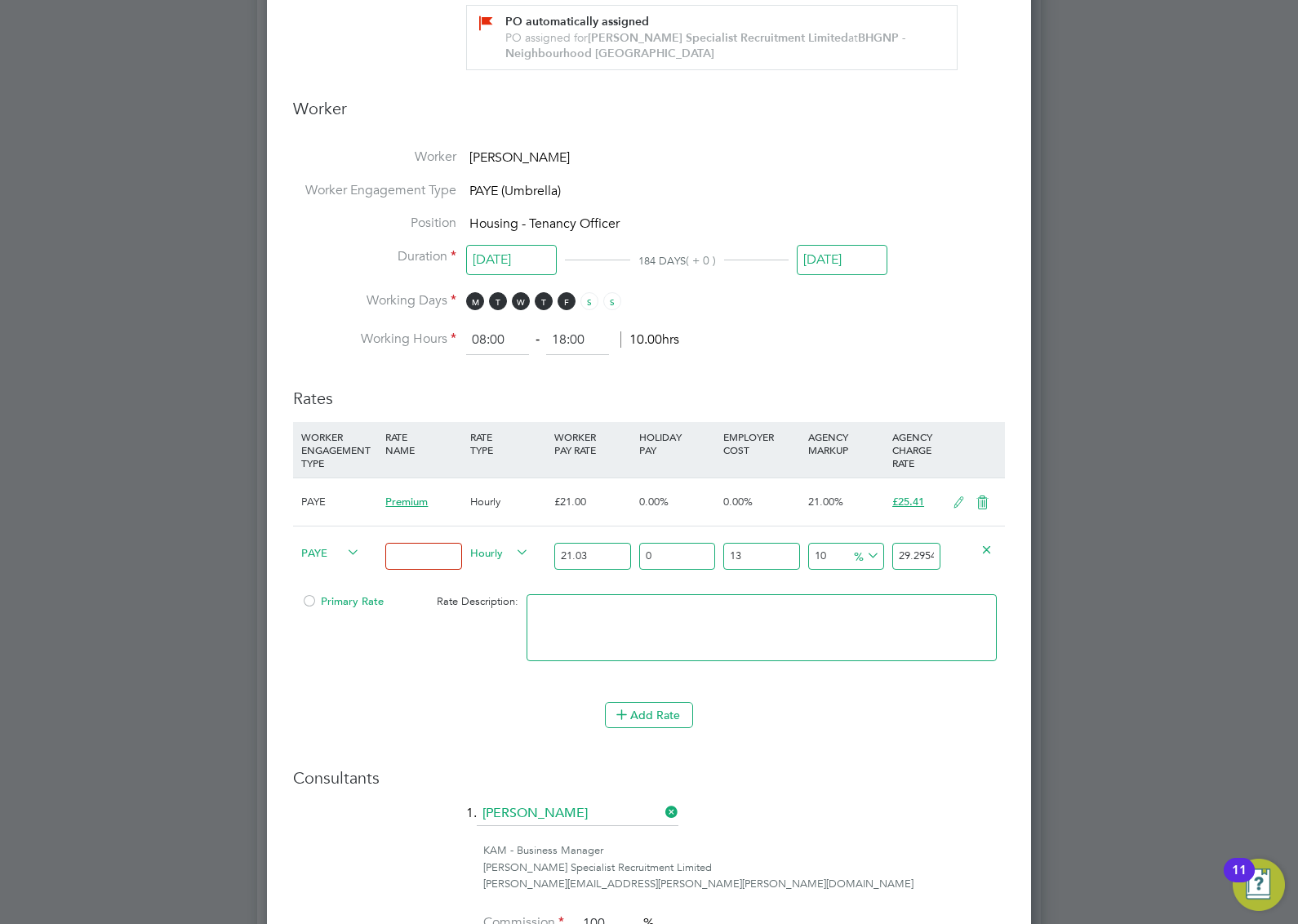
type input "0"
type input "26.14029"
type input "0"
type input "23.133"
type input "2"
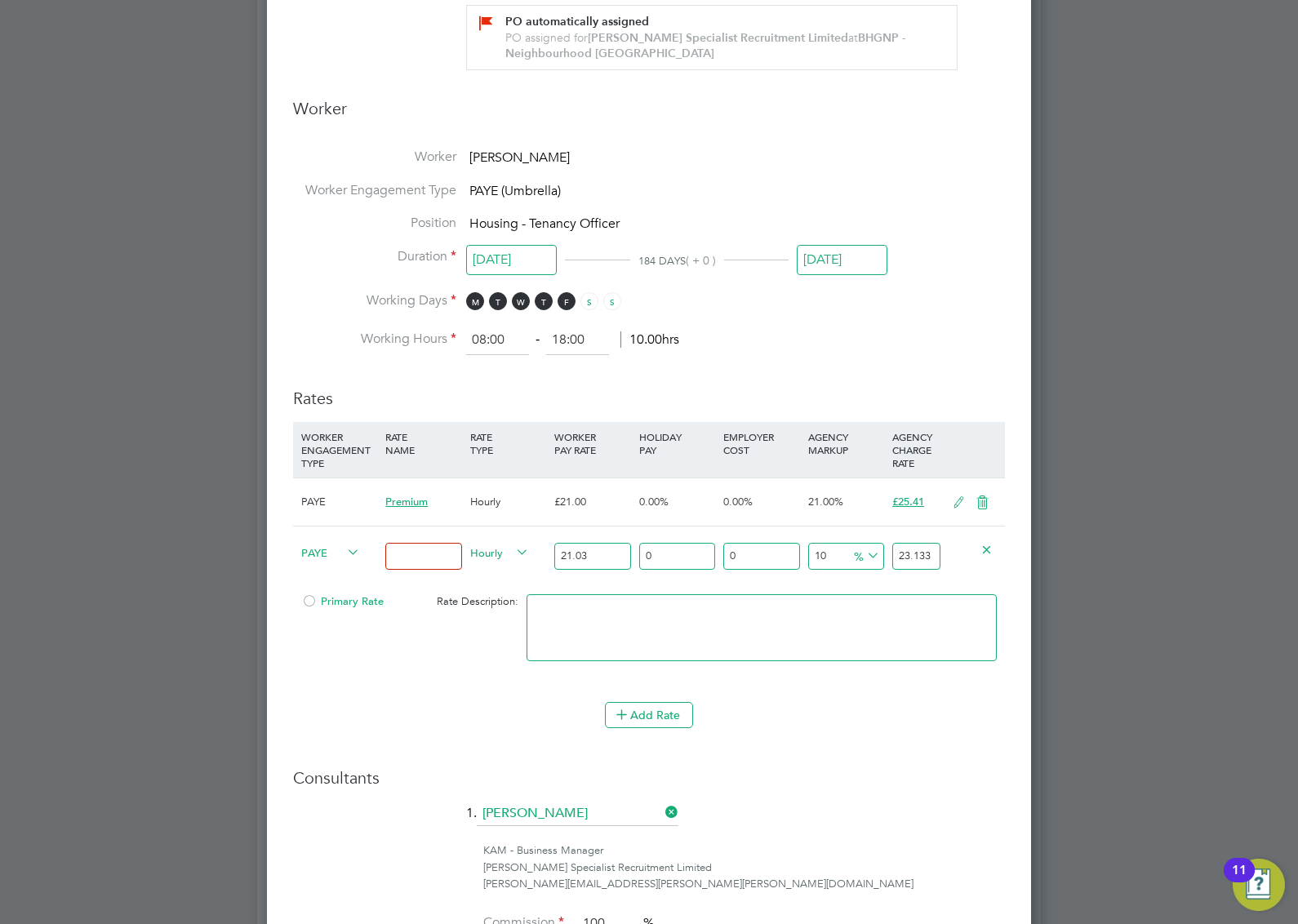
type input "21.4506"
type input "25"
type input "26.2875"
type input "2"
type input "21.4506"
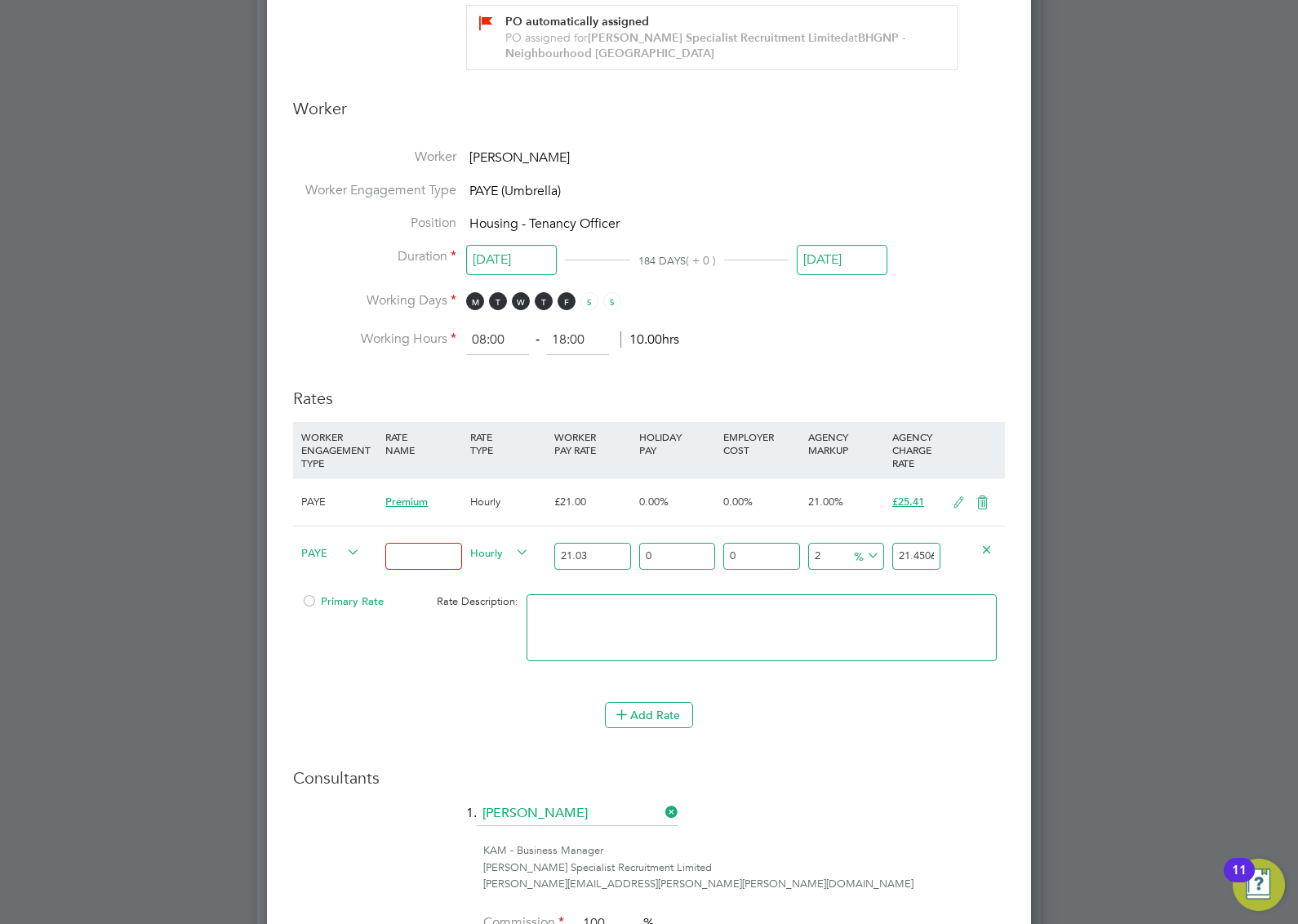
type input "26"
type input "26.4978"
type input "2"
type input "21.4506"
type input "27"
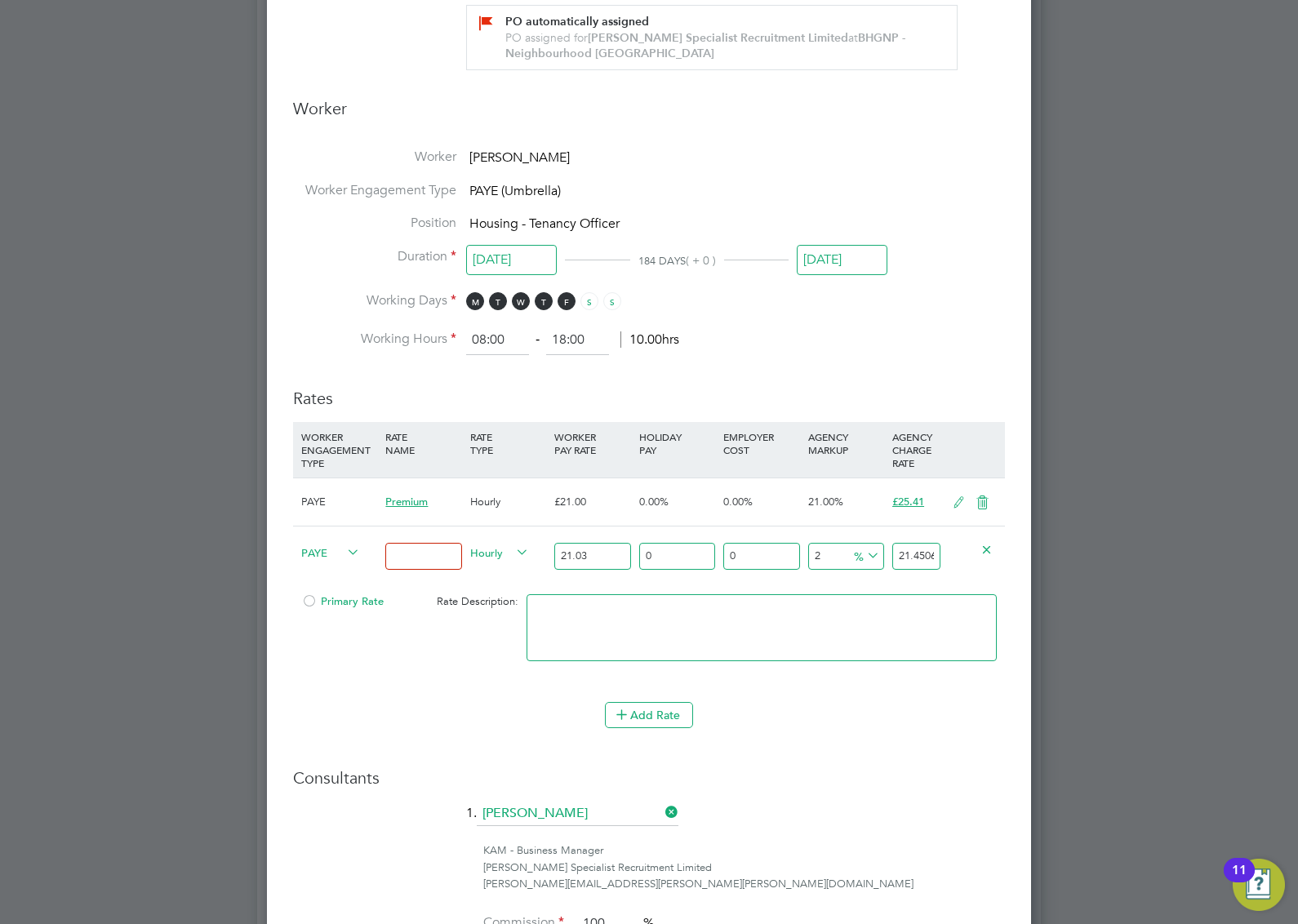
type input "26.7081"
type input "2"
type input "21.4506"
type input "28"
type input "26.9184"
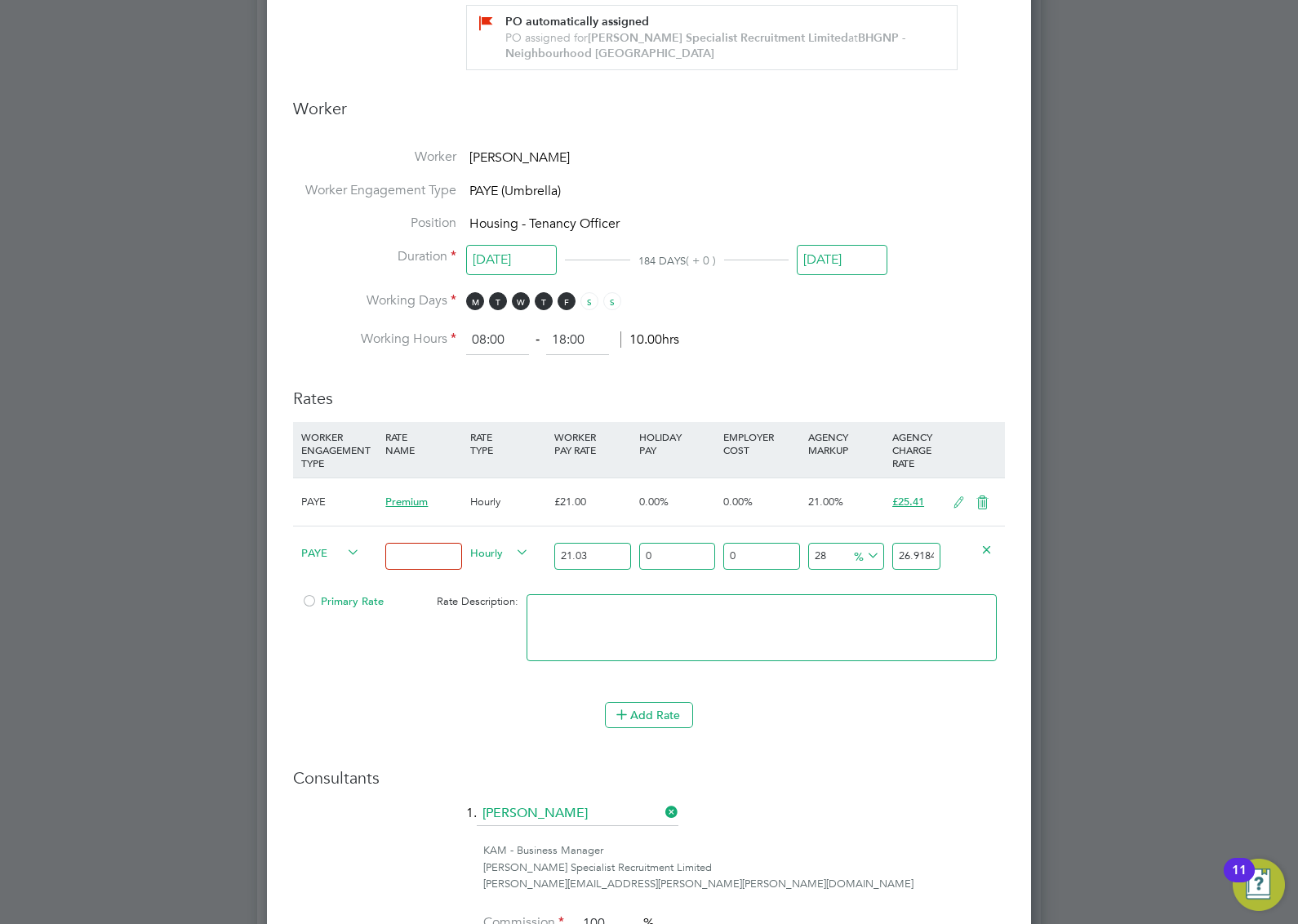
type input "28"
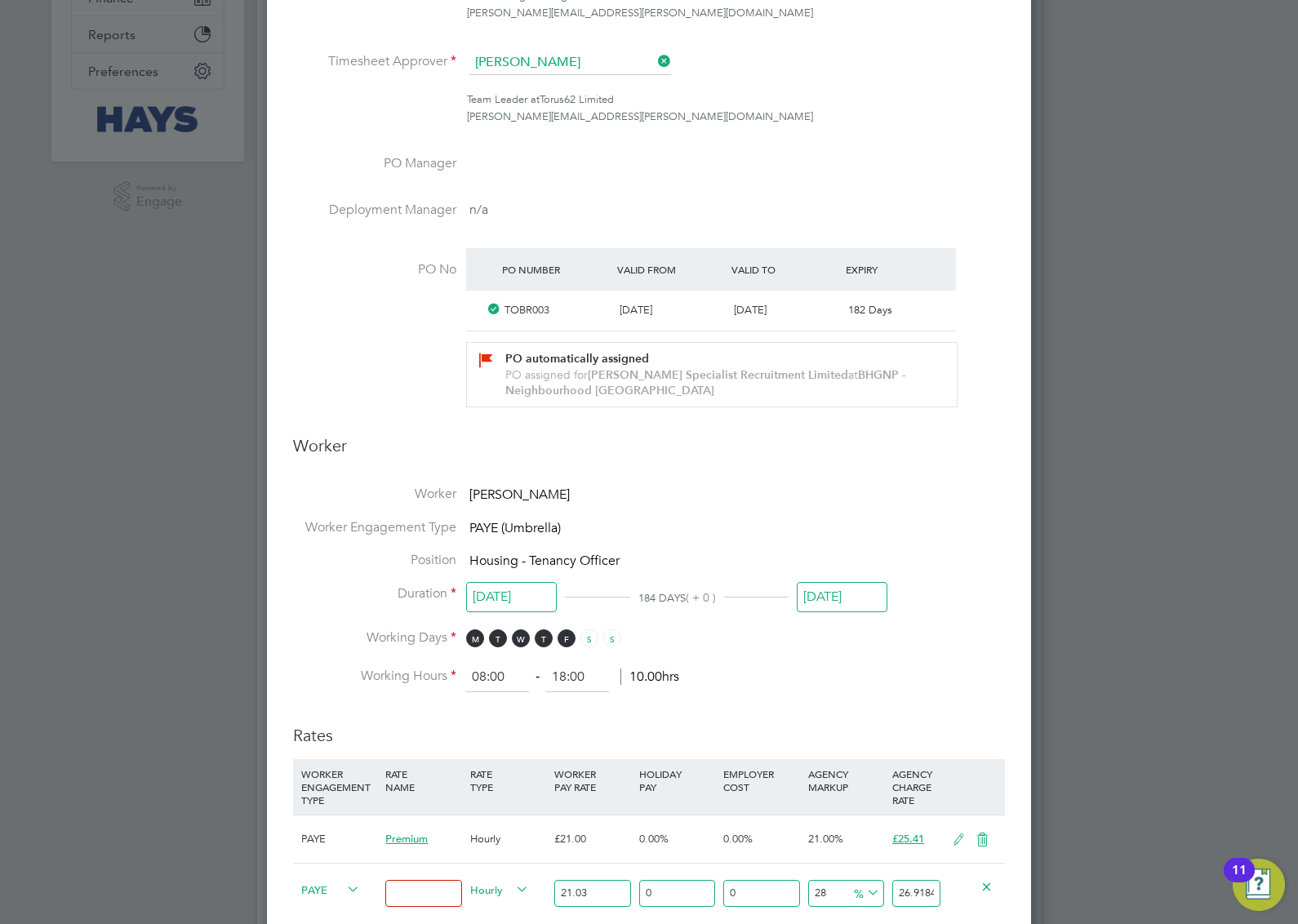
scroll to position [102, 0]
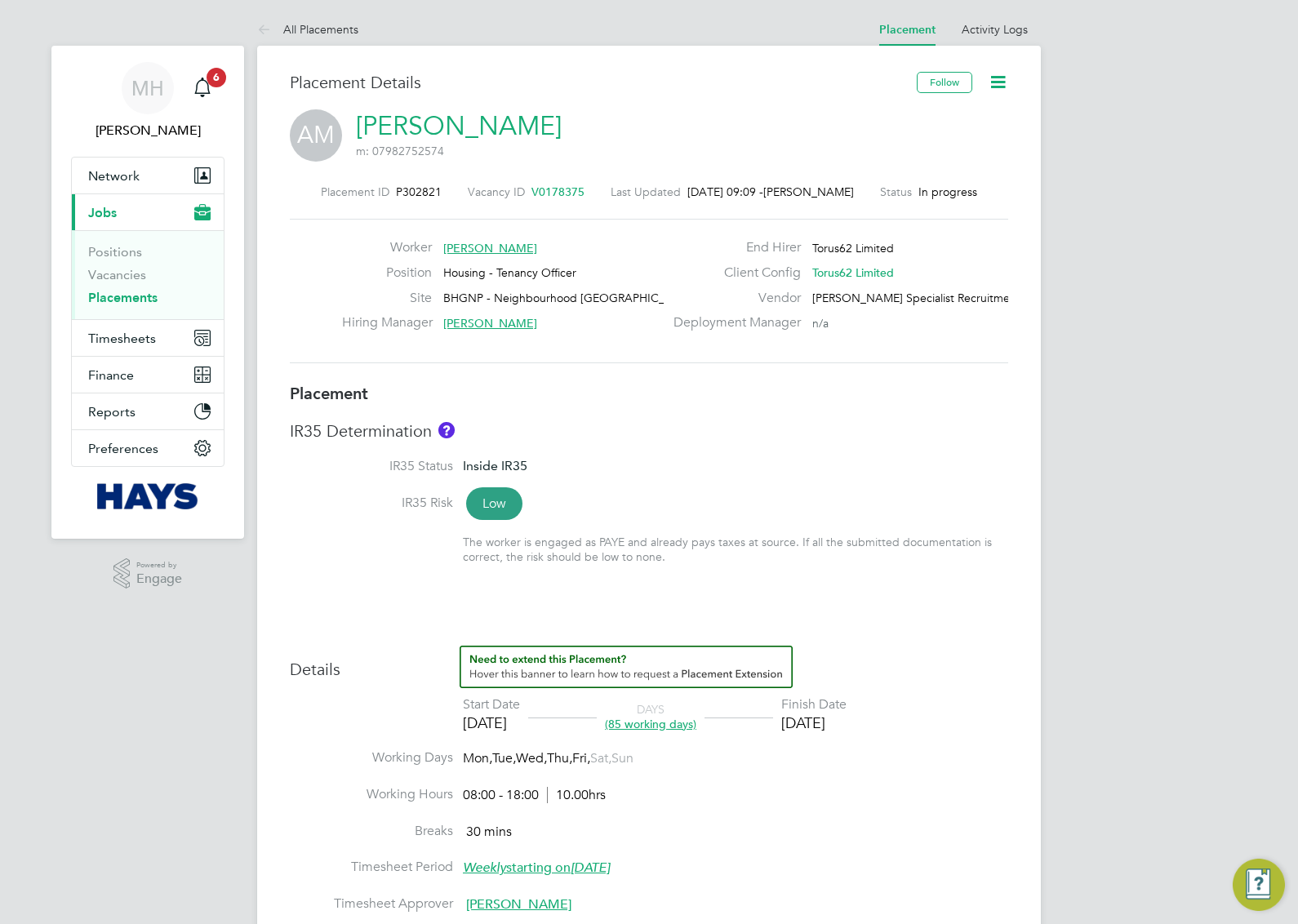
click at [996, 71] on icon at bounding box center [997, 81] width 20 height 20
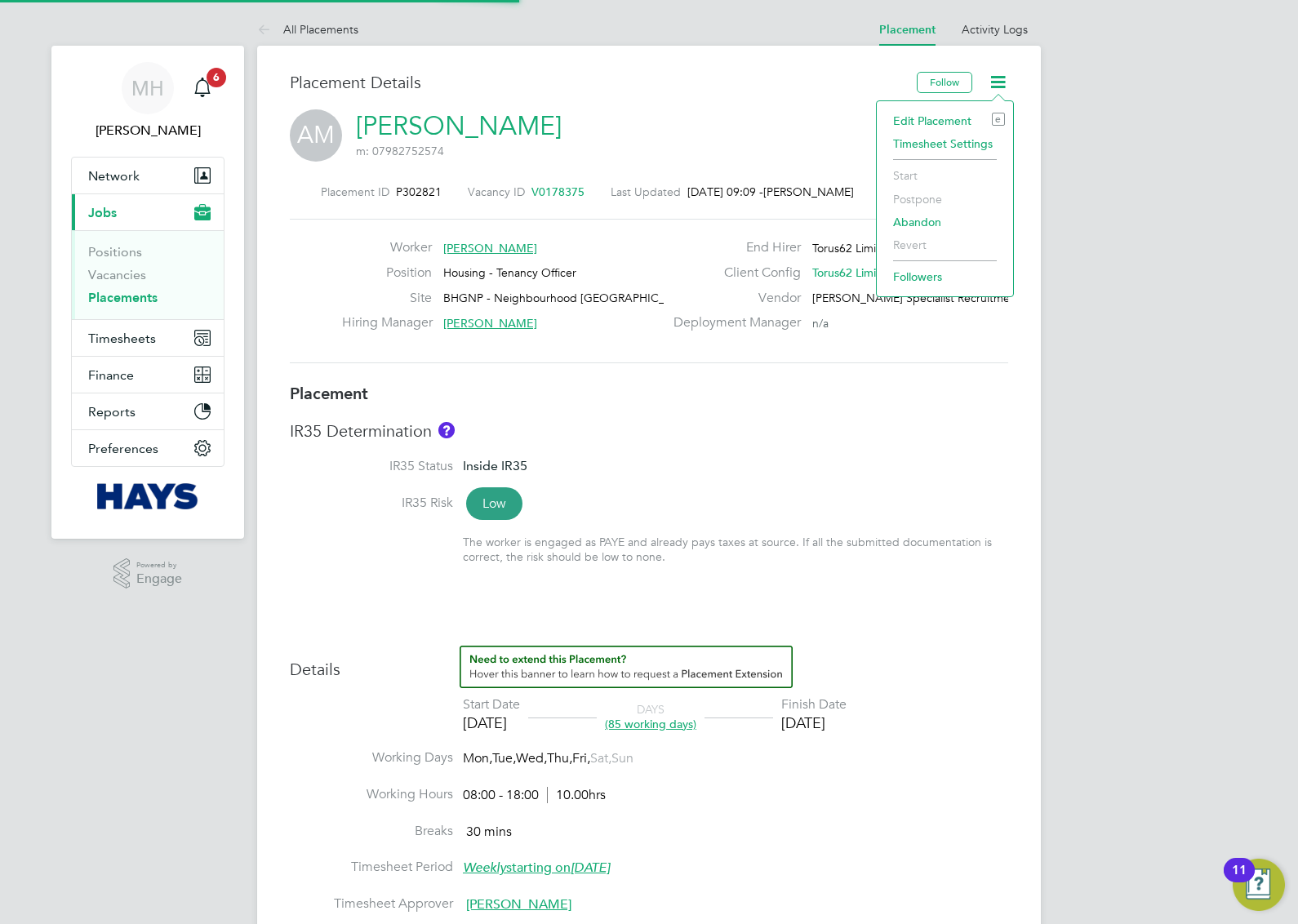
click at [960, 116] on li "Edit Placement e" at bounding box center [944, 121] width 120 height 23
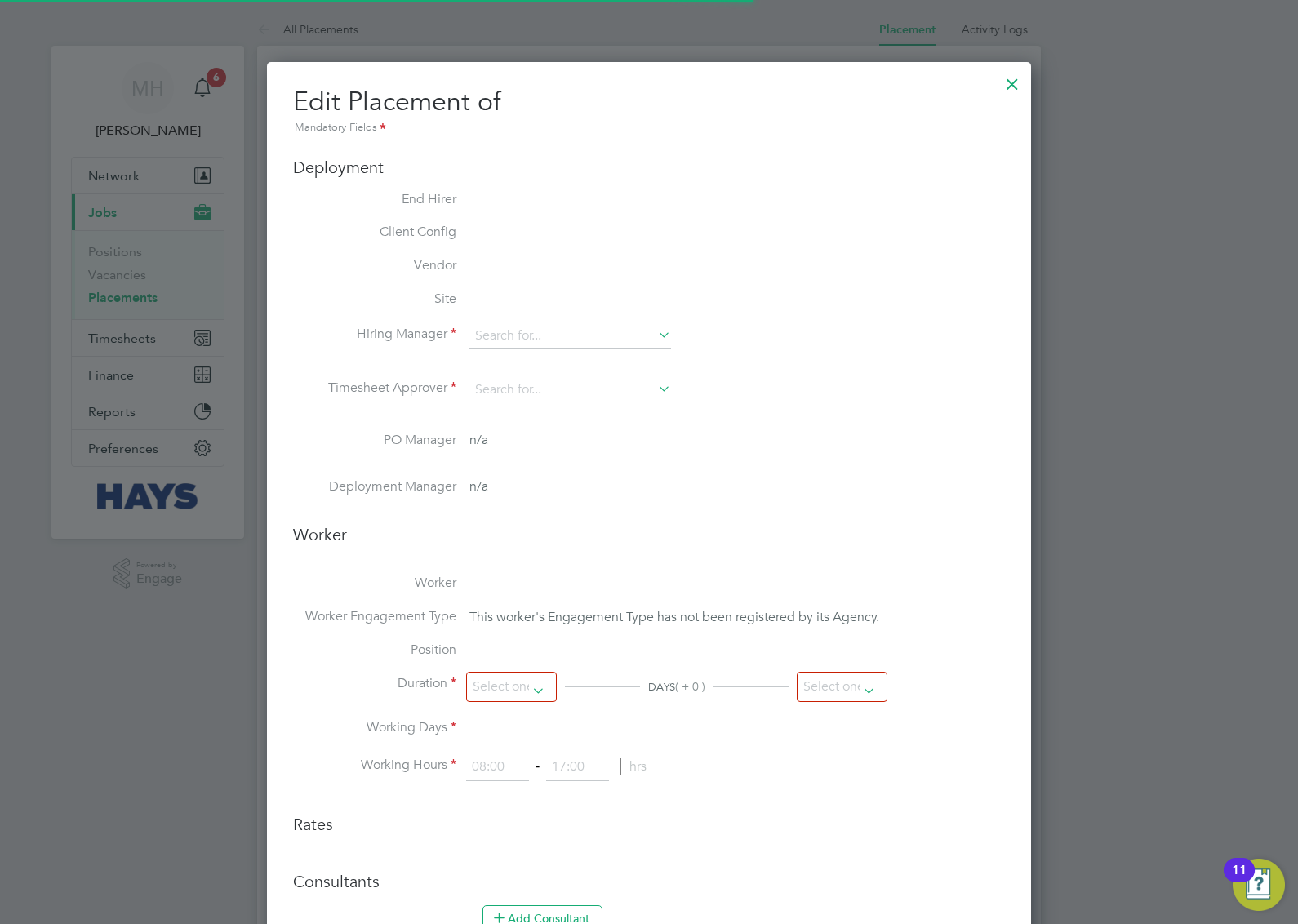
type input "[PERSON_NAME]"
type input "Tricia Walker"
type input "04 Sep 2025"
type input "[DATE]"
type input "08:00"
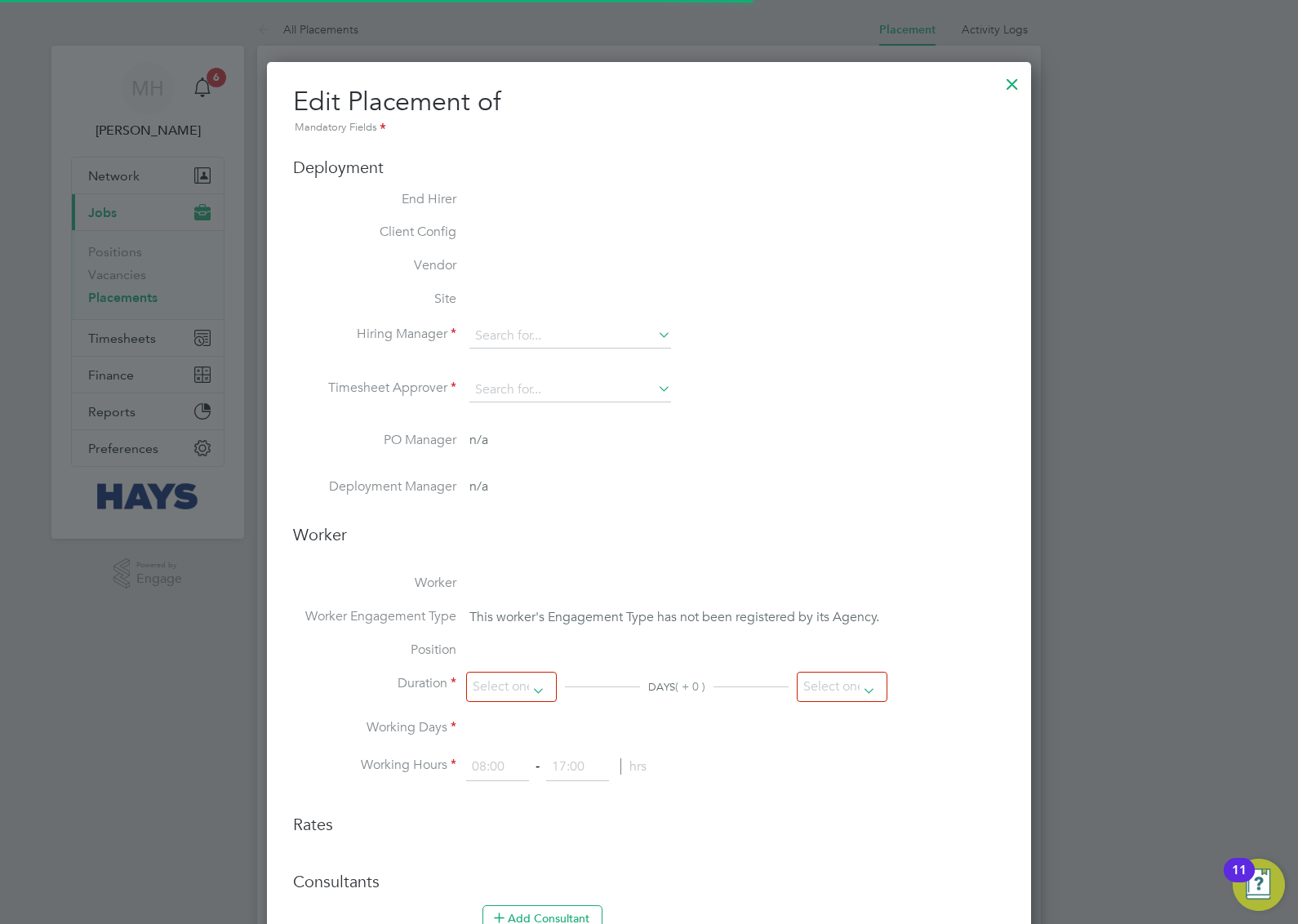
type input "18:00"
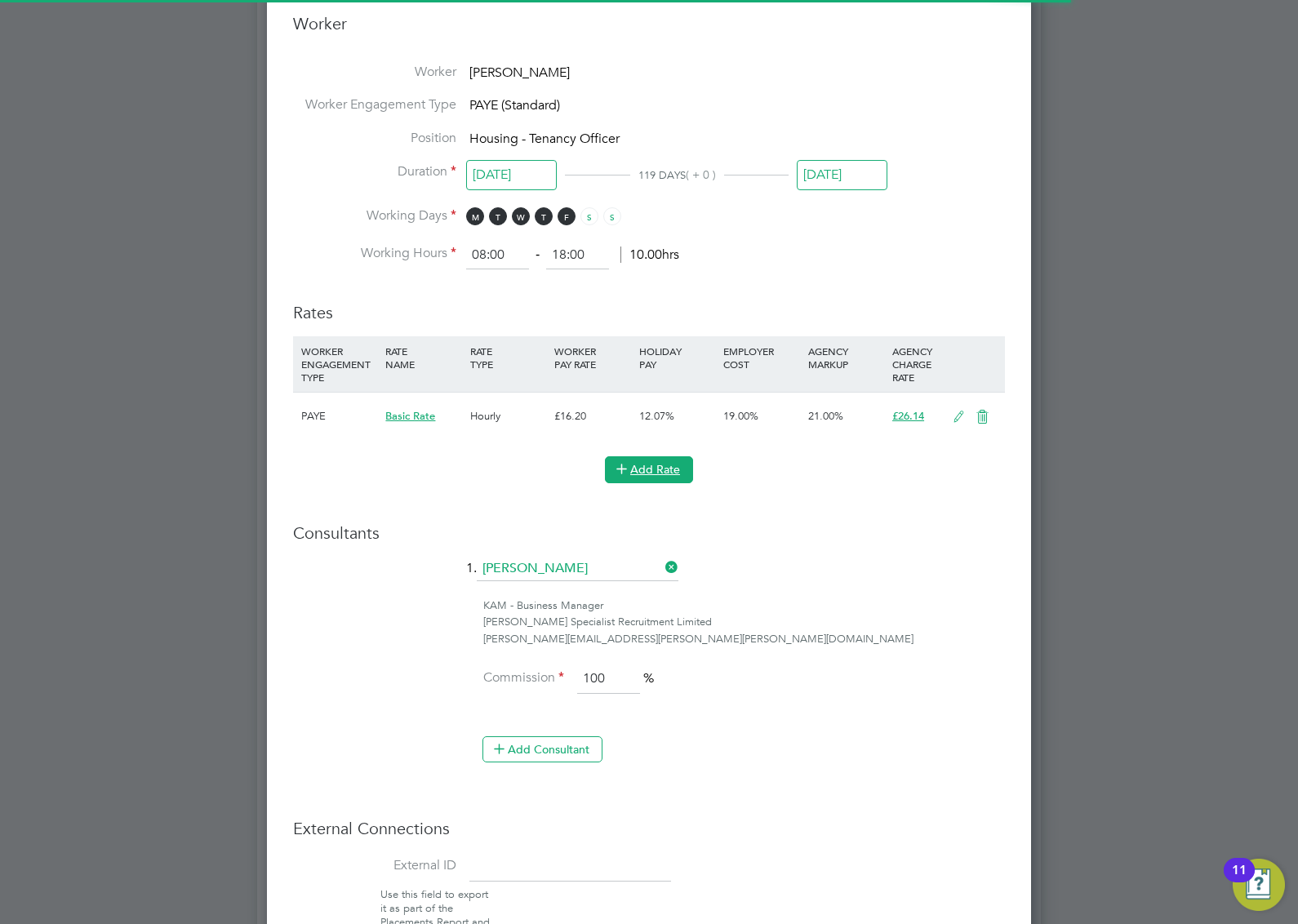
click at [675, 469] on button "Add Rate" at bounding box center [649, 469] width 88 height 26
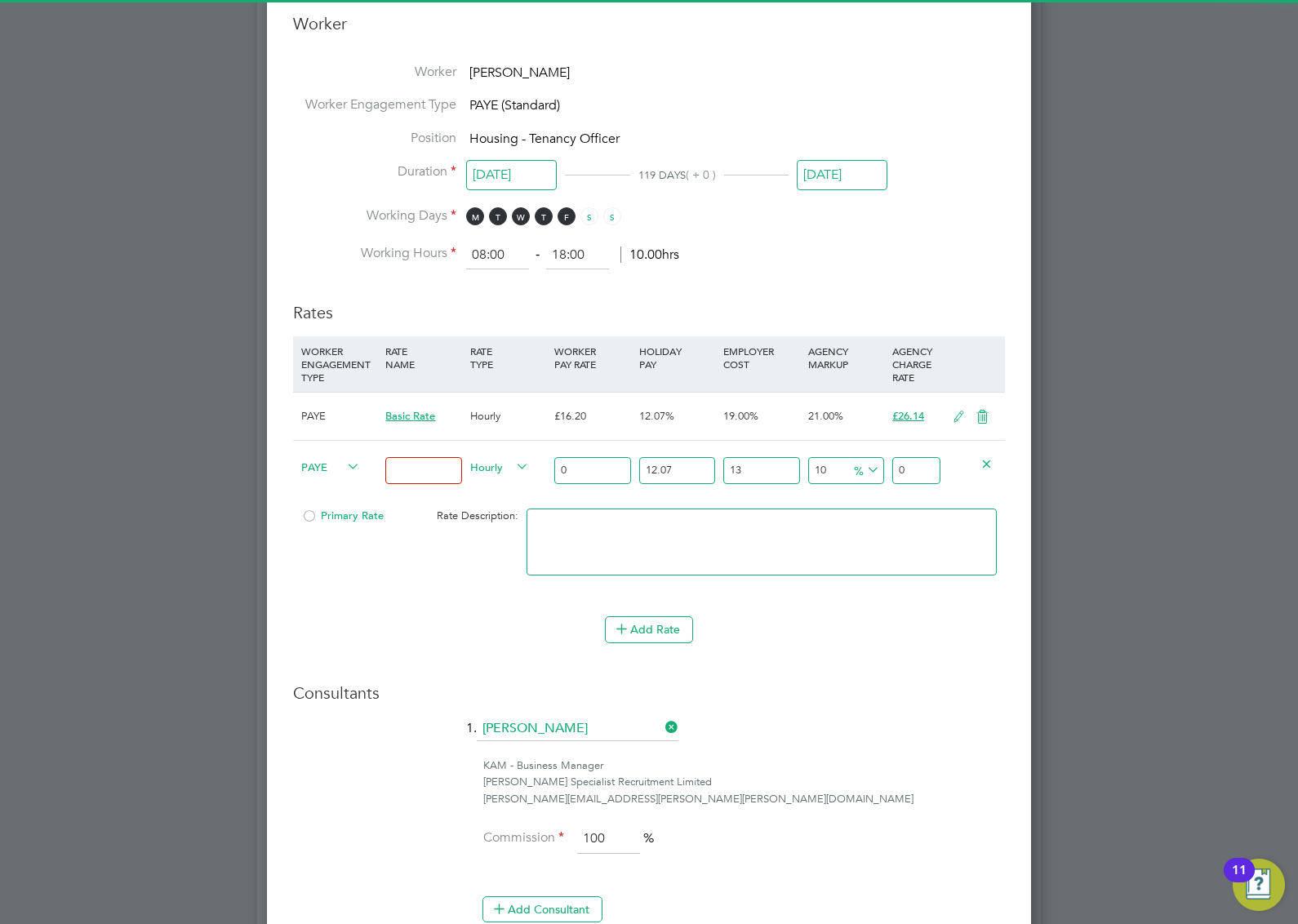
click at [597, 467] on input "0" at bounding box center [593, 470] width 76 height 27
type input "1"
type input "1.3930301"
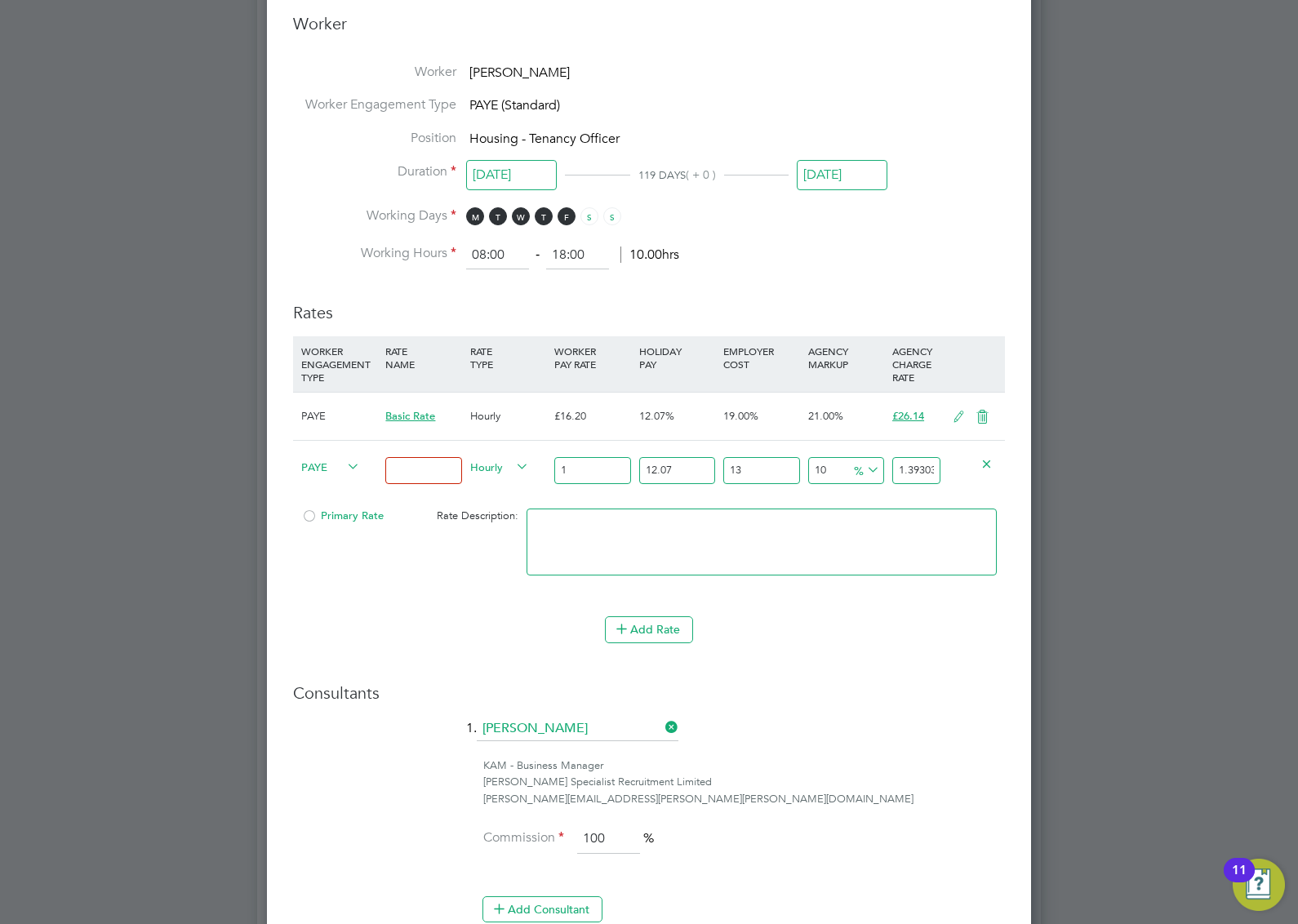
type input "16"
type input "22.2884816"
type input "16.6"
type input "23.12429966"
type input "16.61"
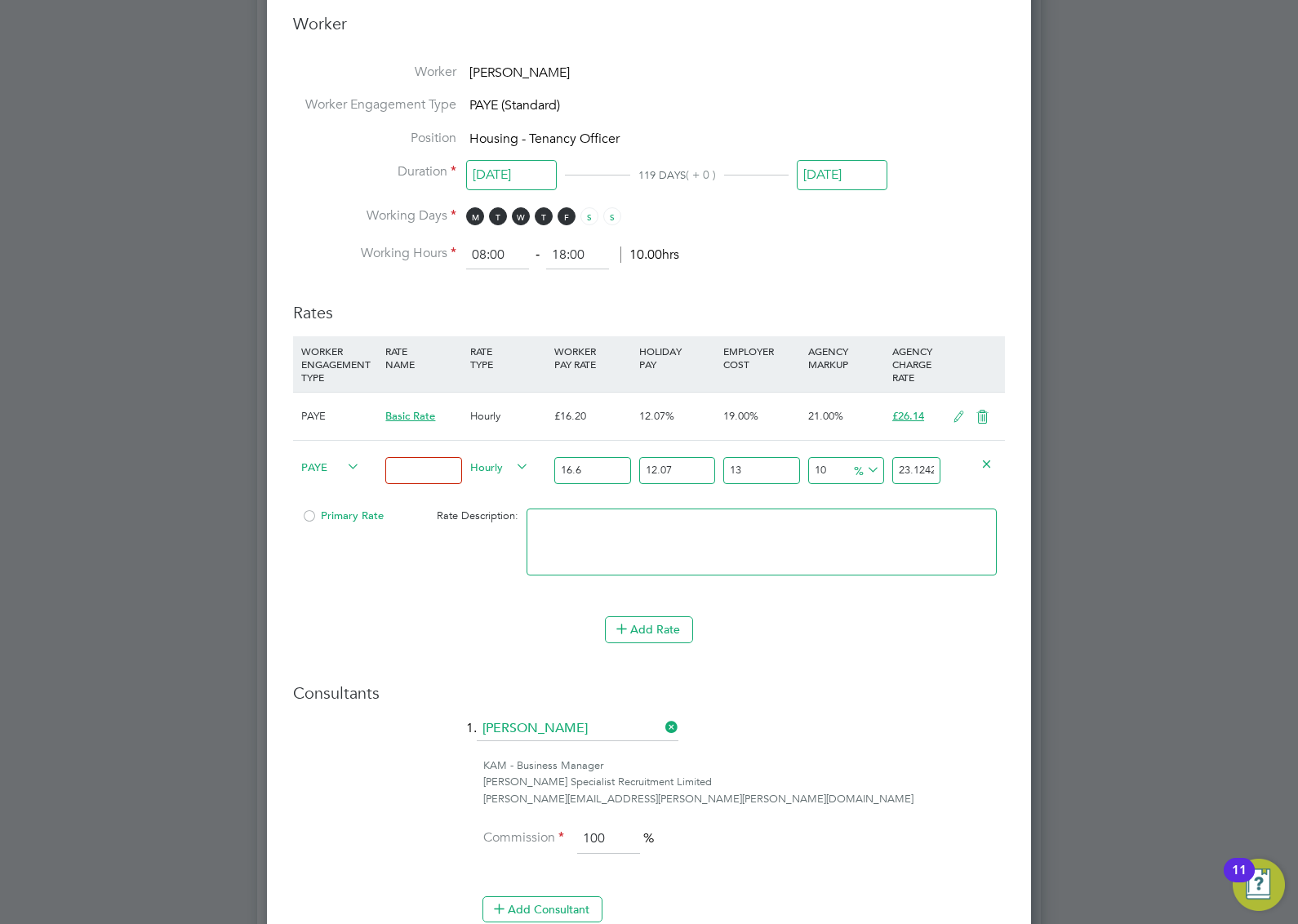
type input "23.138229961"
type input "16.61"
type input "2"
type input "20.885835894"
type input "22"
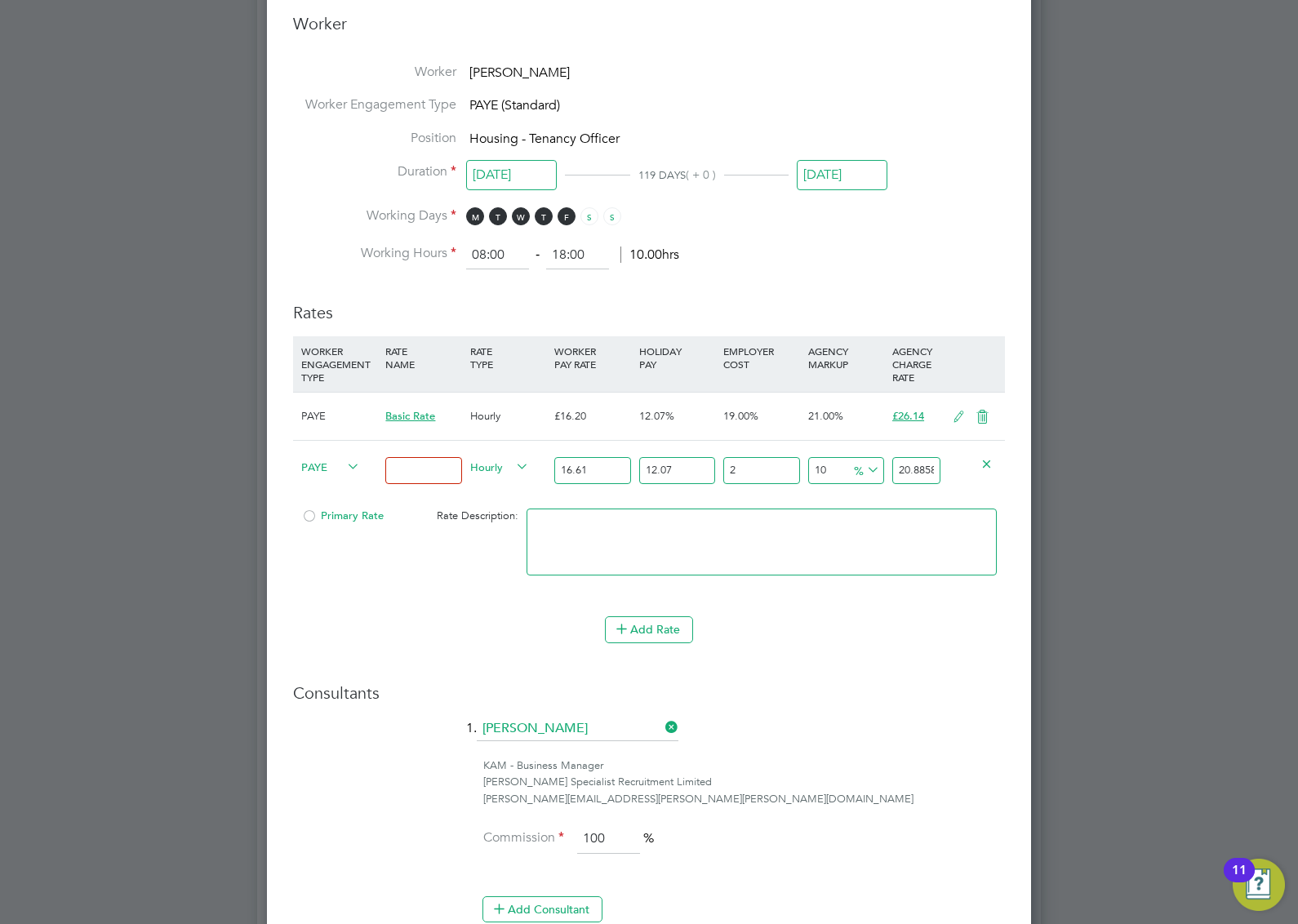
type input "24.981097834"
type input "22"
type input "1"
type input "22.9371898294"
type input "19"
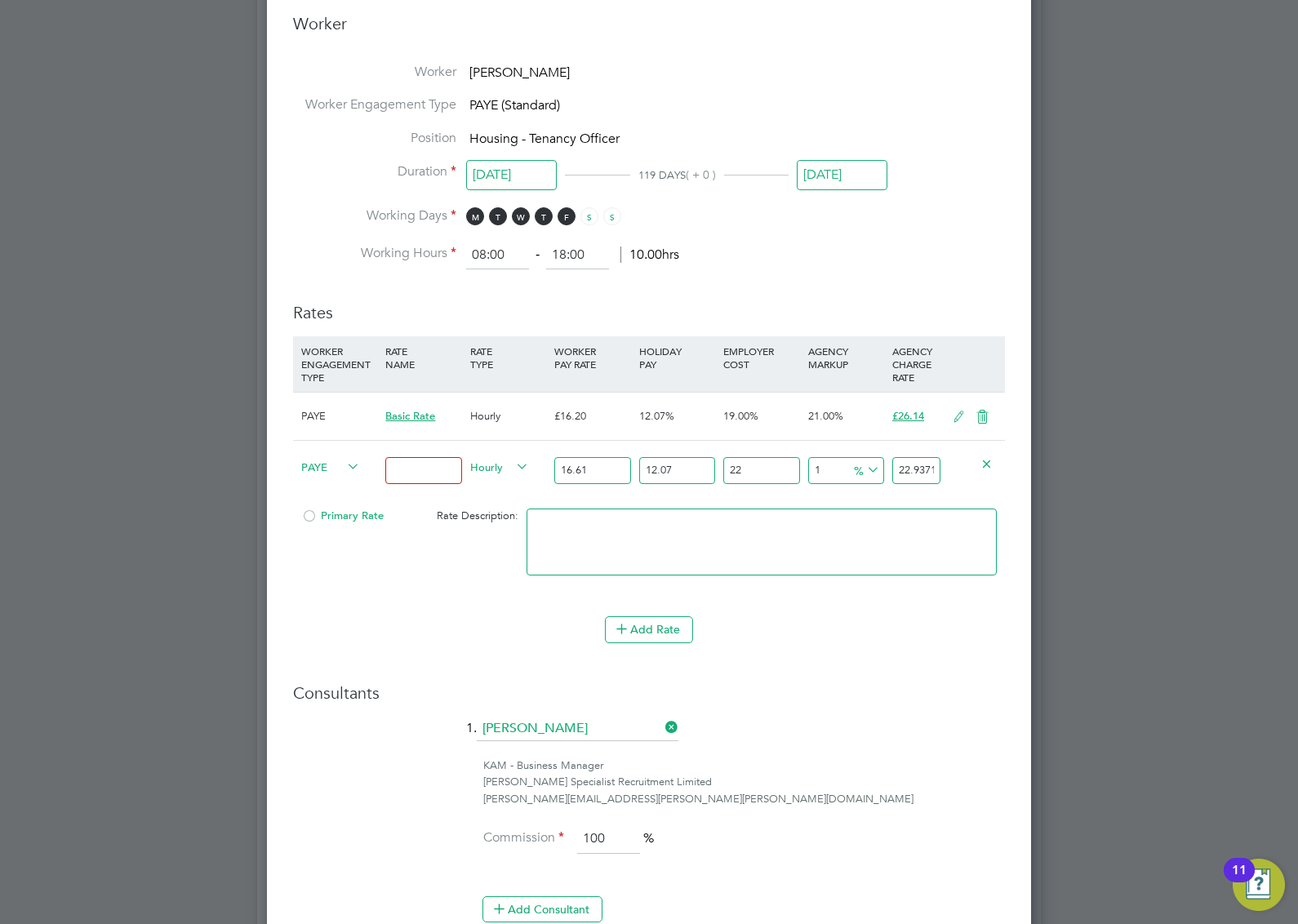
type input "27.0250058386"
type input "19"
click at [752, 478] on input "22" at bounding box center [761, 470] width 76 height 27
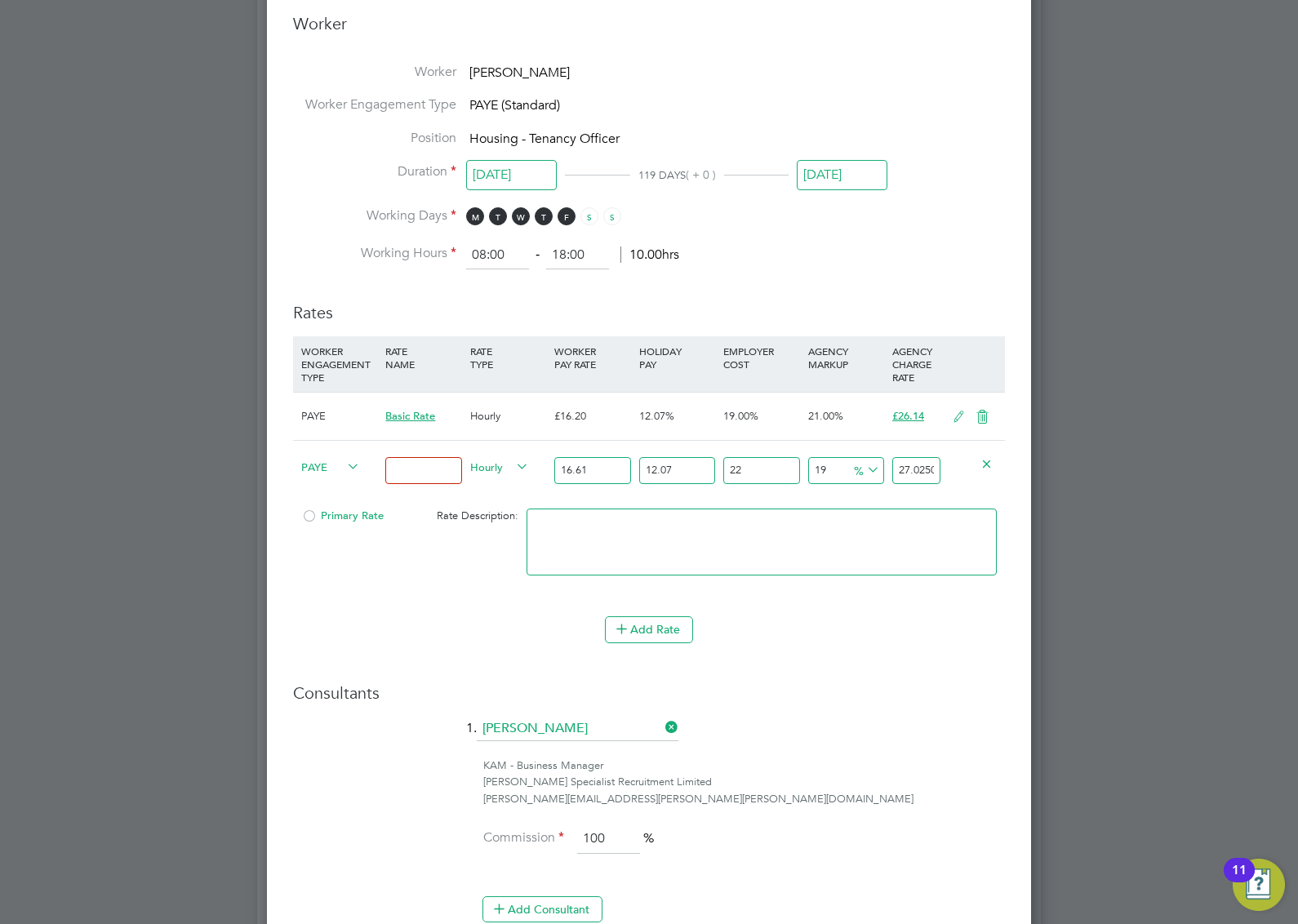
type input "2"
type input "22.5946770126"
type input "20"
type input "26.581972956"
type input "2"
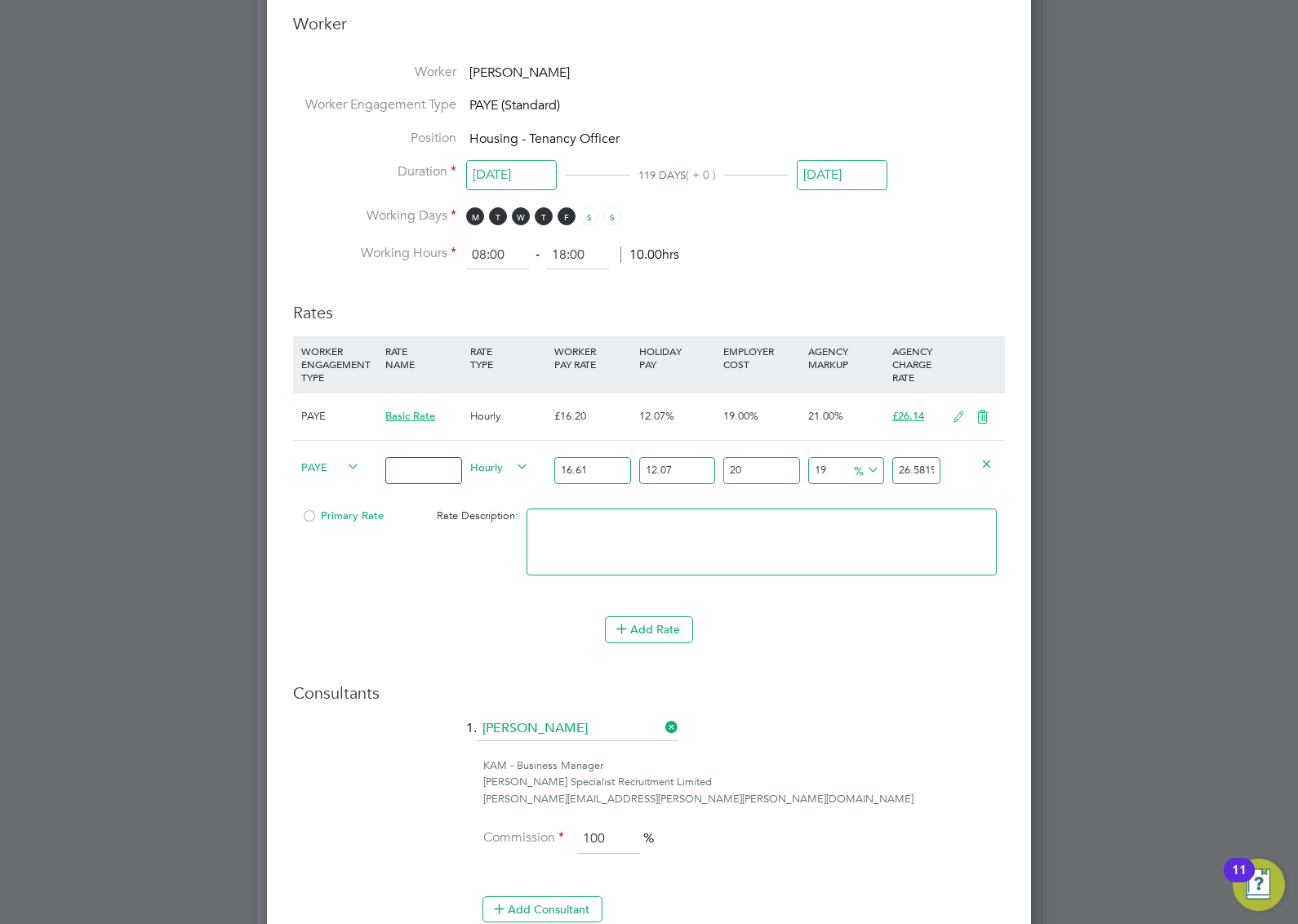
type input "22.5946770126"
type input "21"
type input "26.8034893973"
type input "2"
type input "22.5946770126"
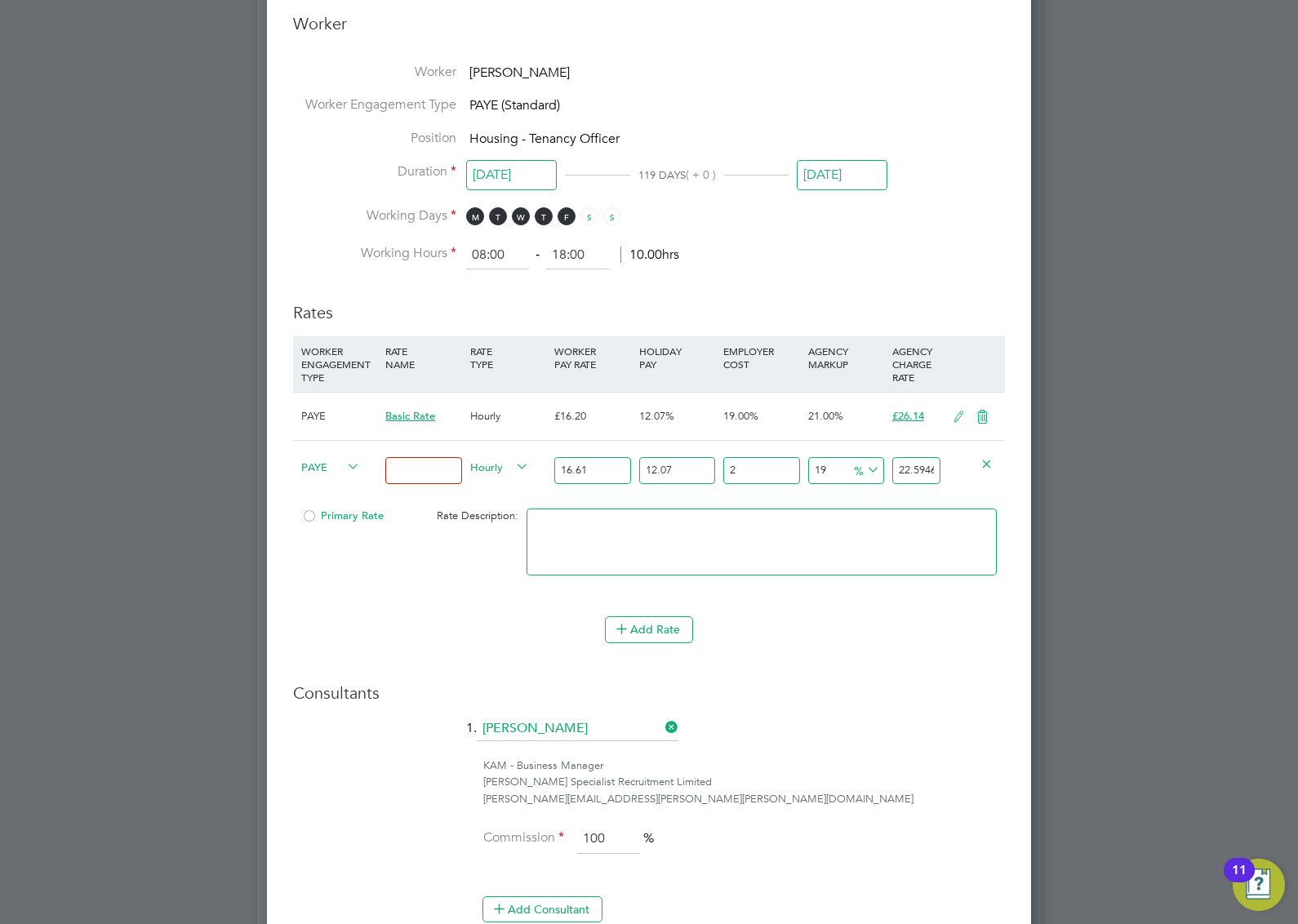
type input "20"
type input "26.581972956"
type input "2"
type input "22.5946770126"
type input "22"
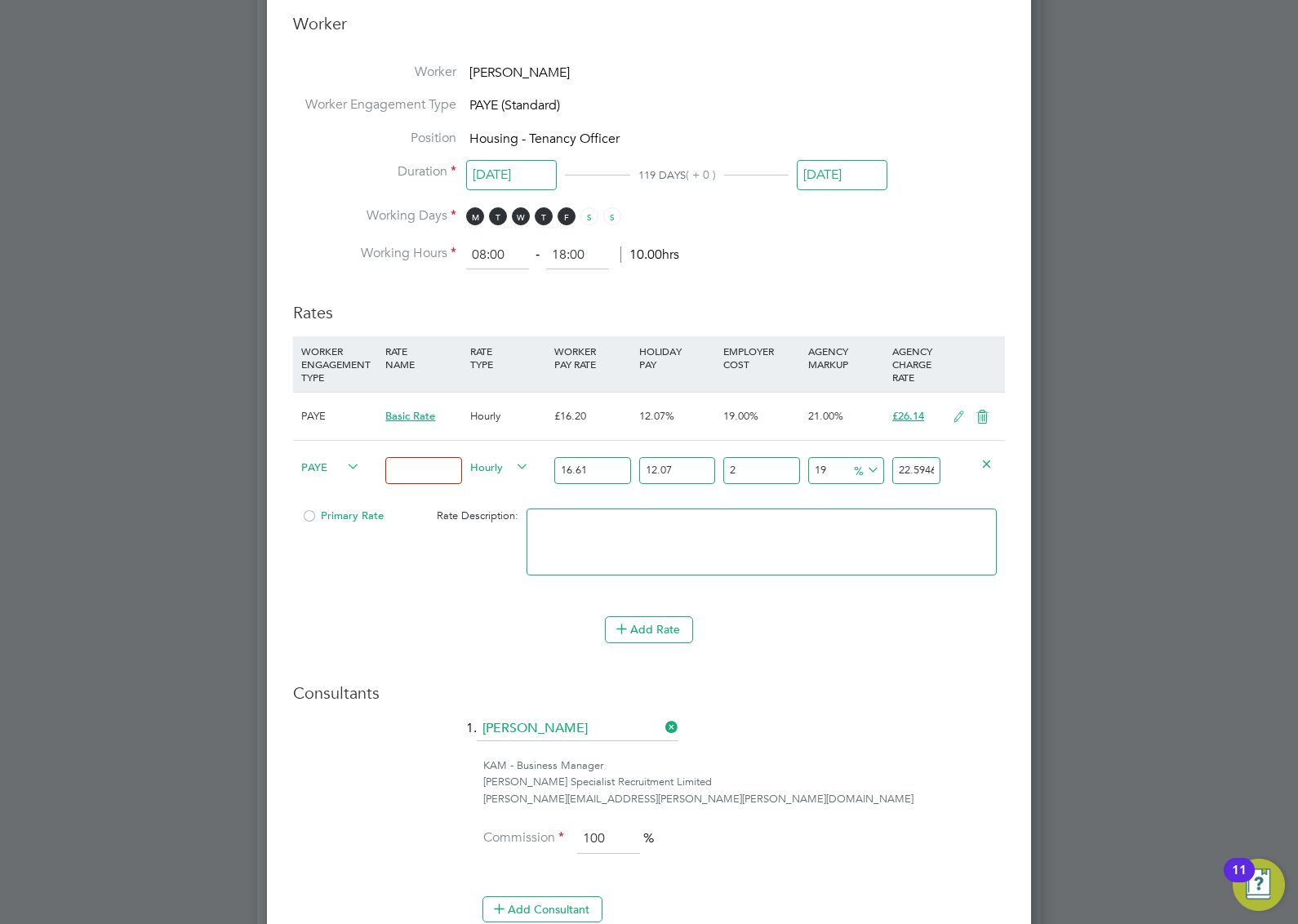
type input "27.0250058386"
type input "2"
type input "22.5946770126"
type input "21"
type input "26.8034893973"
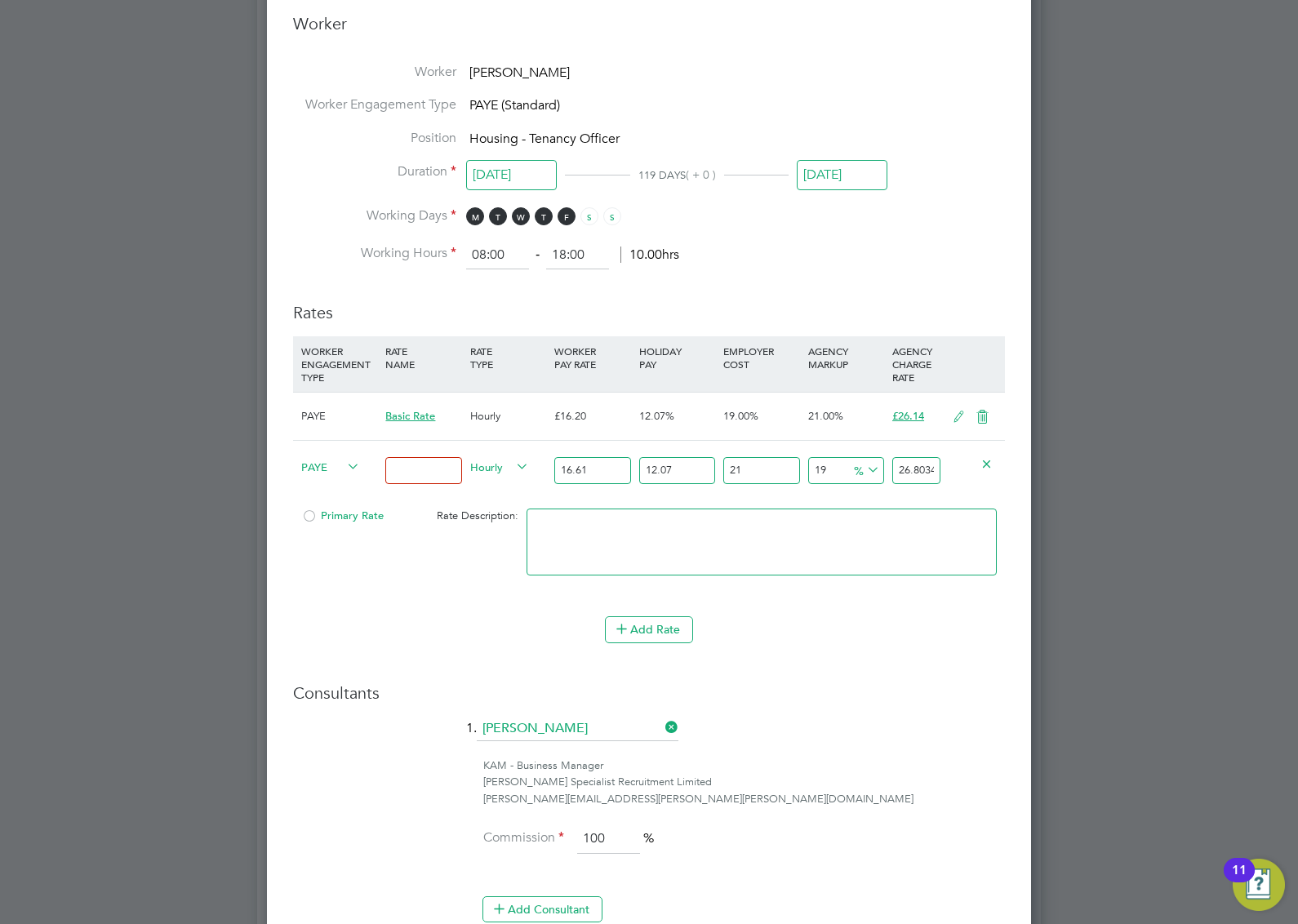
type input "2"
type input "22.5946770126"
type input "22"
type input "27.0250058386"
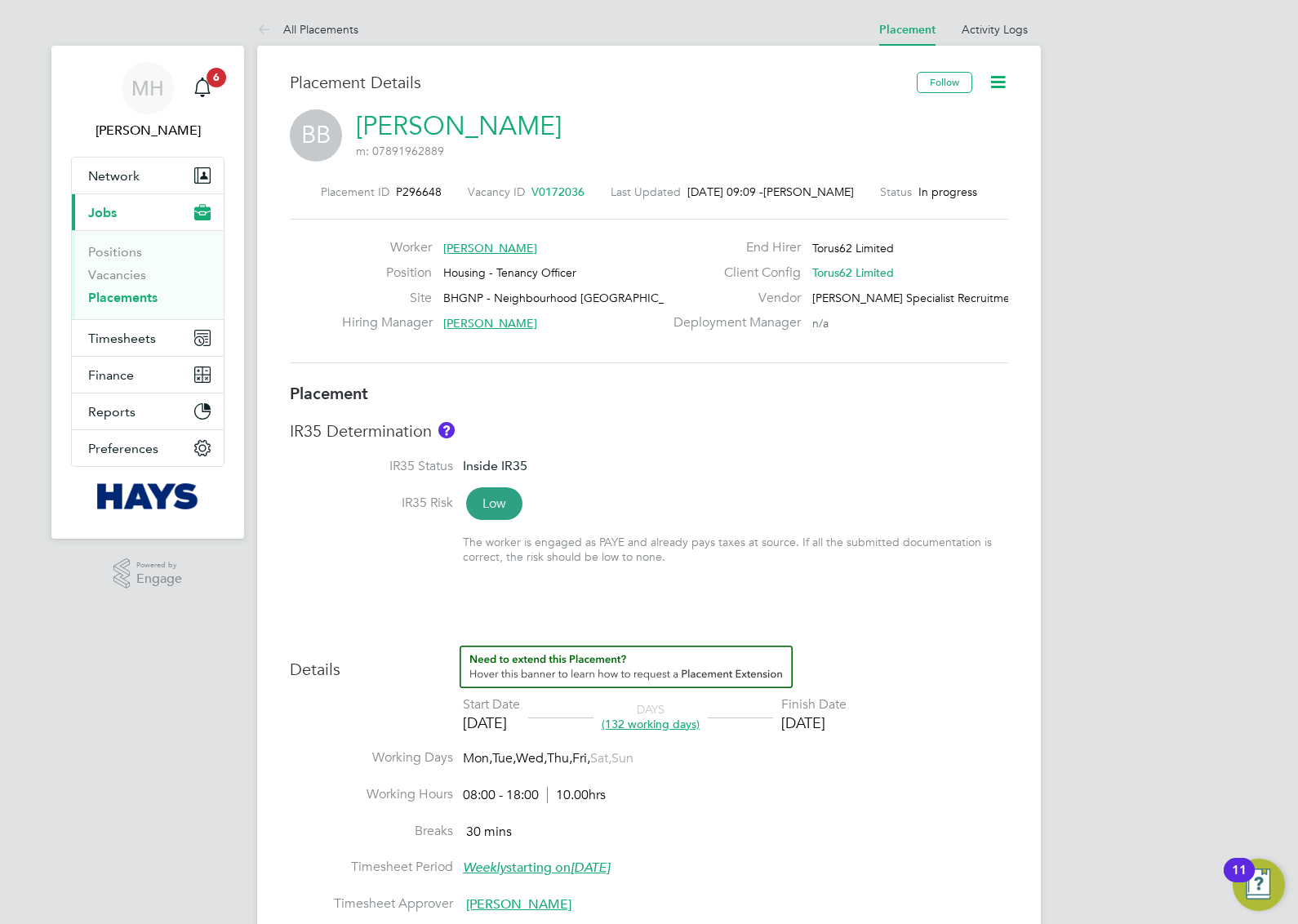
click at [1006, 80] on icon at bounding box center [997, 81] width 20 height 20
click at [931, 118] on li "Edit Placement e" at bounding box center [944, 121] width 120 height 23
type input "Mike Phillips"
type input "Karen Robinson"
type input "01 Jul 2025"
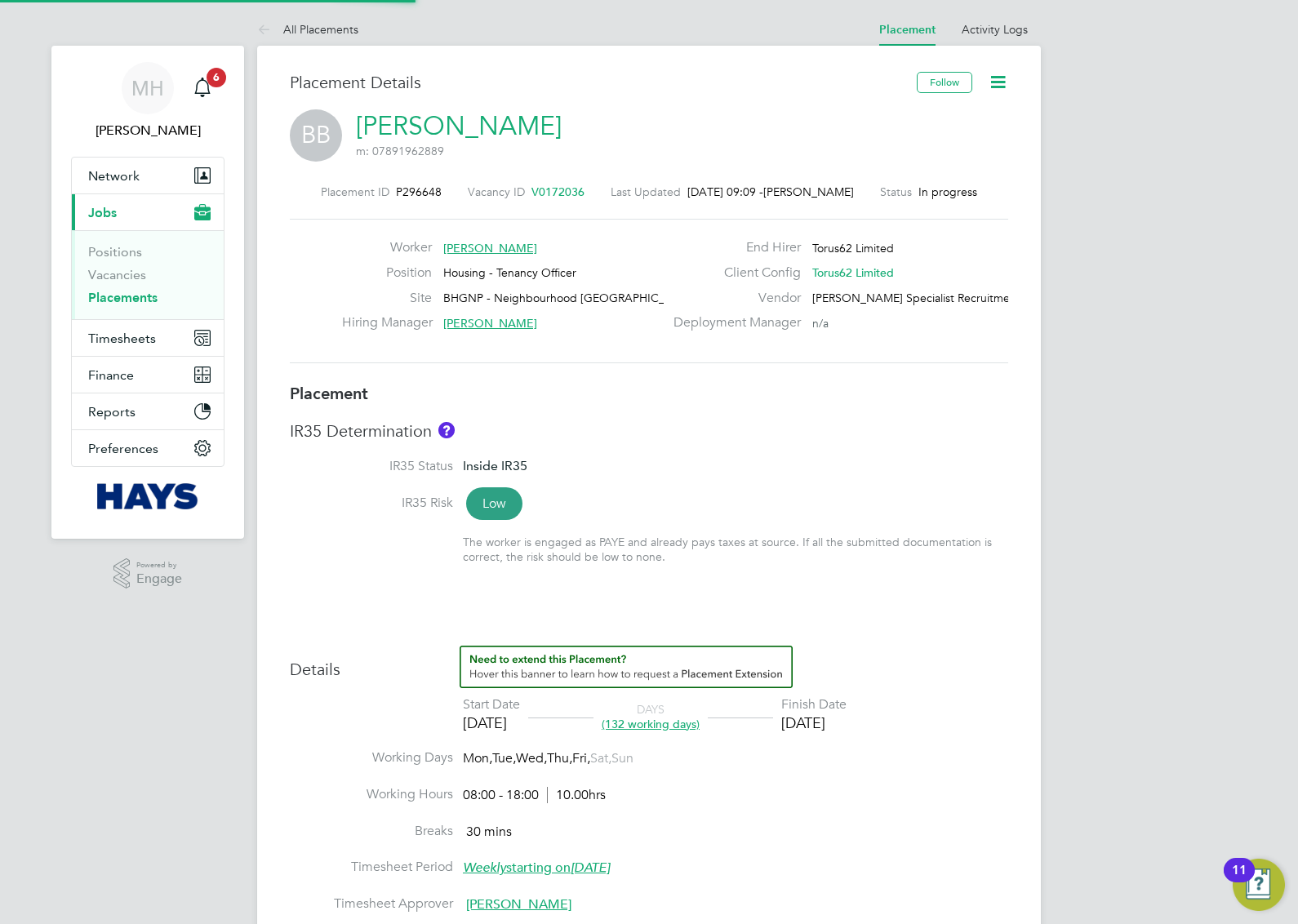
type input "31 Dec 2025"
type input "08:00"
type input "18:00"
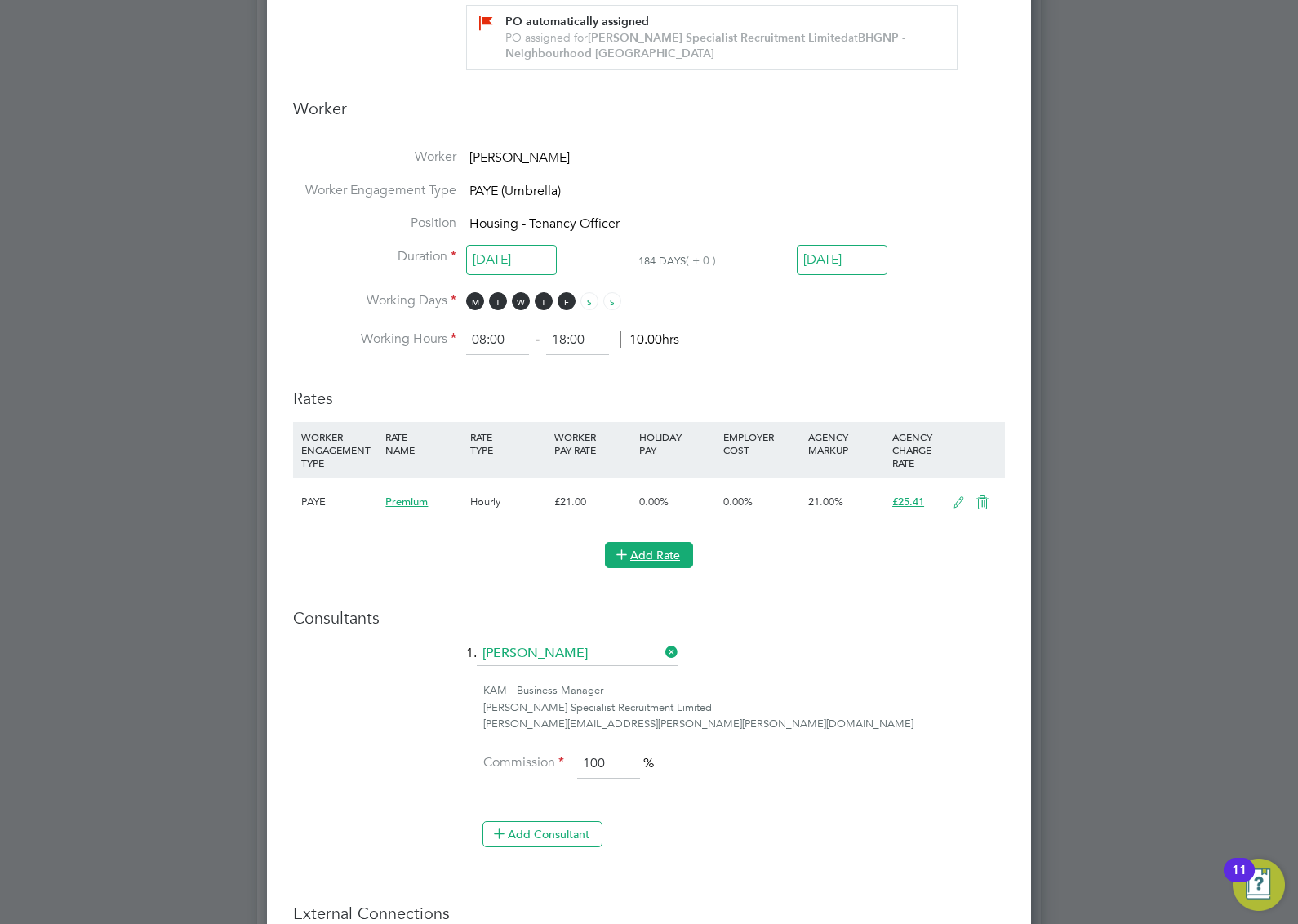
click at [663, 551] on button "Add Rate" at bounding box center [649, 555] width 88 height 26
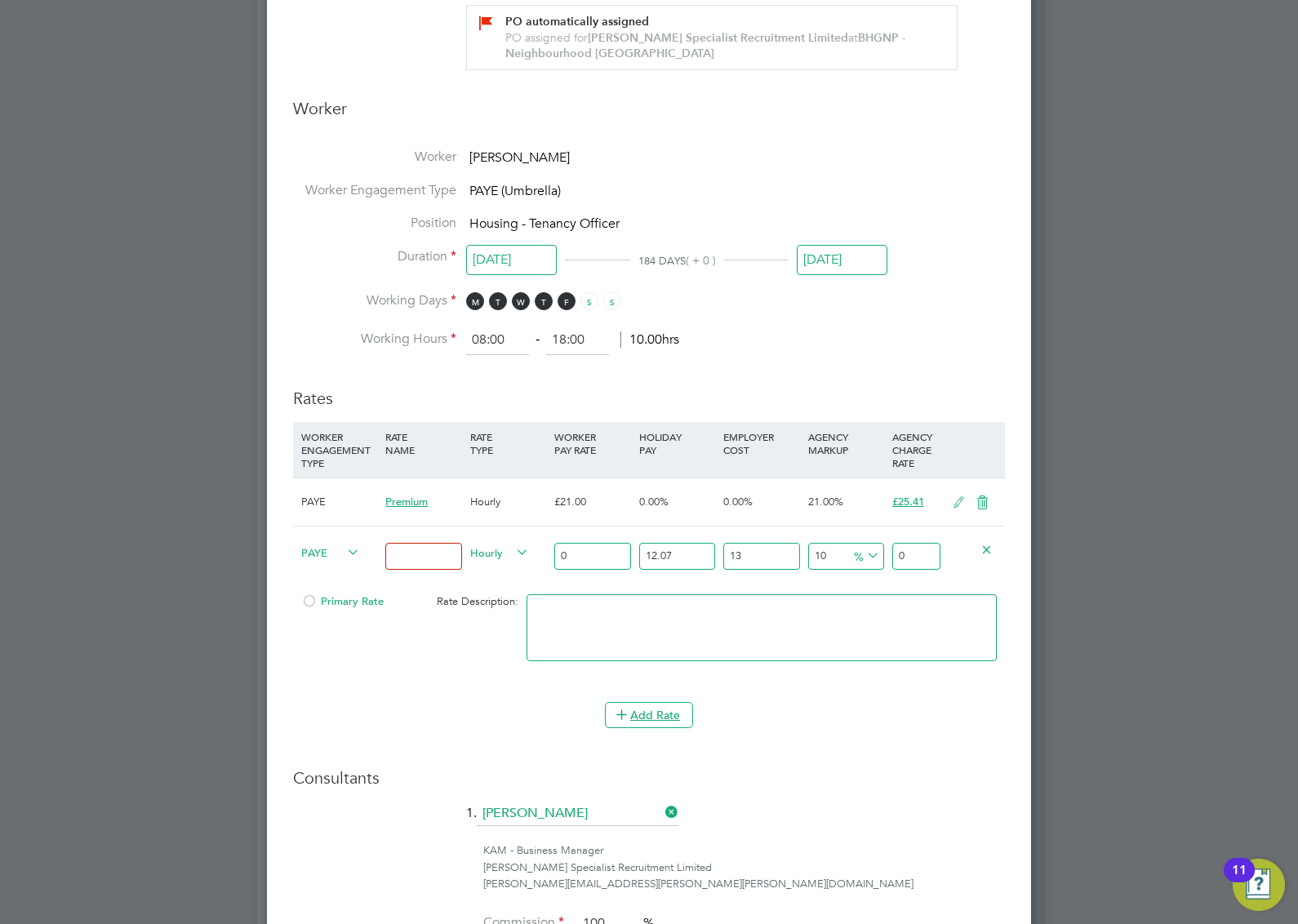
click at [586, 555] on input "0" at bounding box center [593, 556] width 76 height 27
click at [586, 554] on input "0" at bounding box center [593, 556] width 76 height 27
type input "2"
type input "2.7860602"
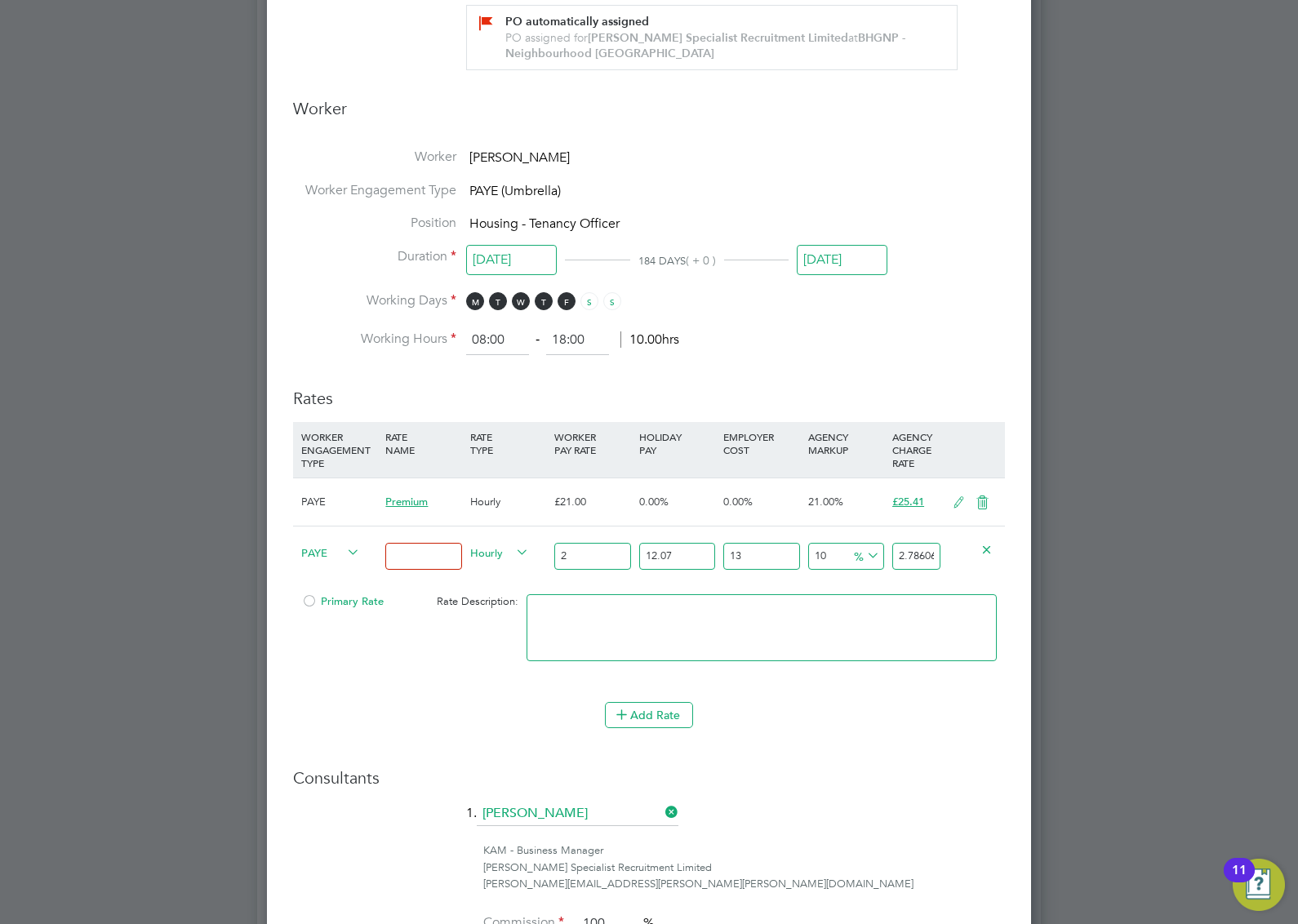
type input "21"
type input "29.2536321"
type input "2"
type input "2.7860602"
type input "2.03"
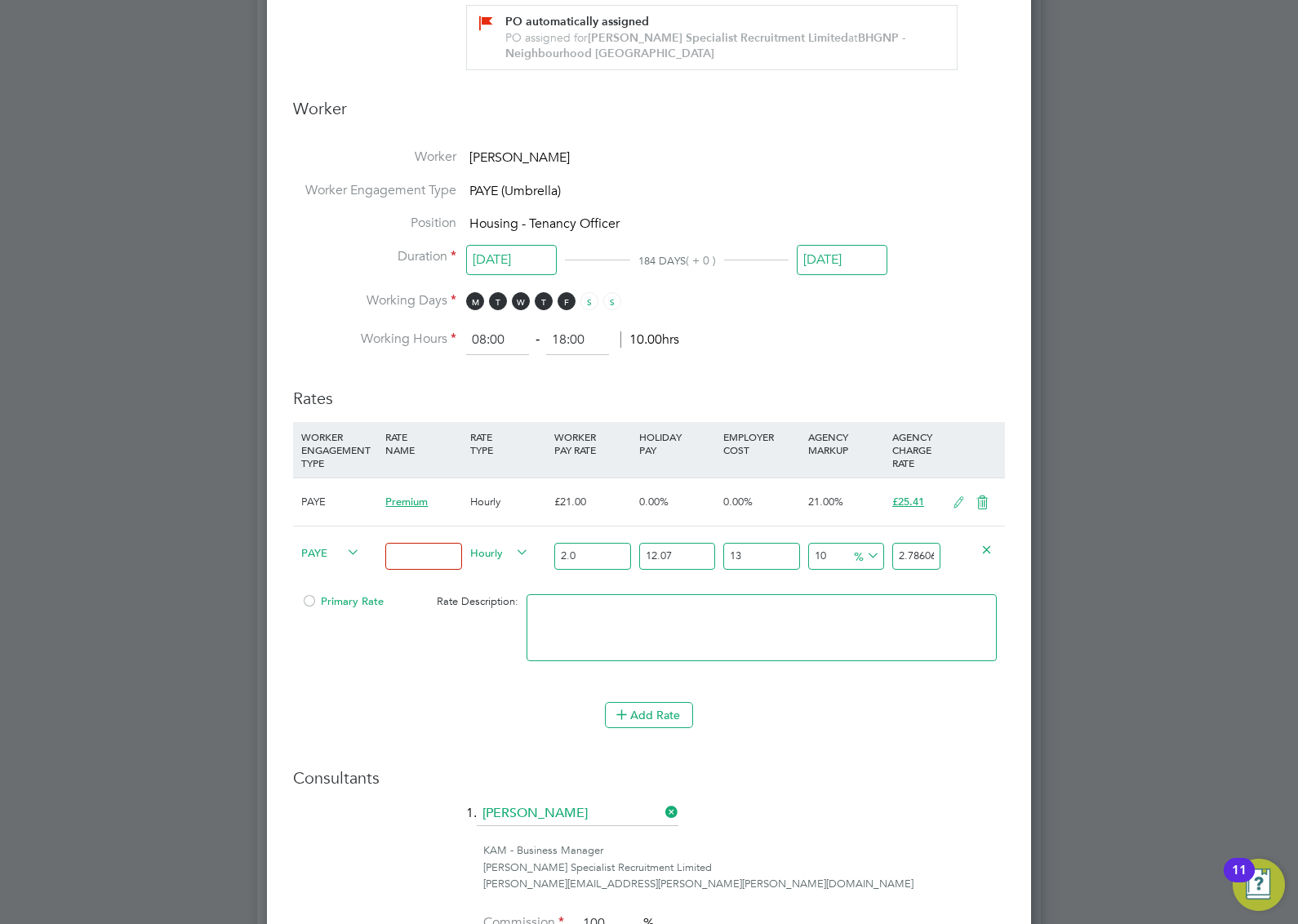
type input "2.827851103"
type input "2.03"
type input "0"
type input "2.52329"
type input "0"
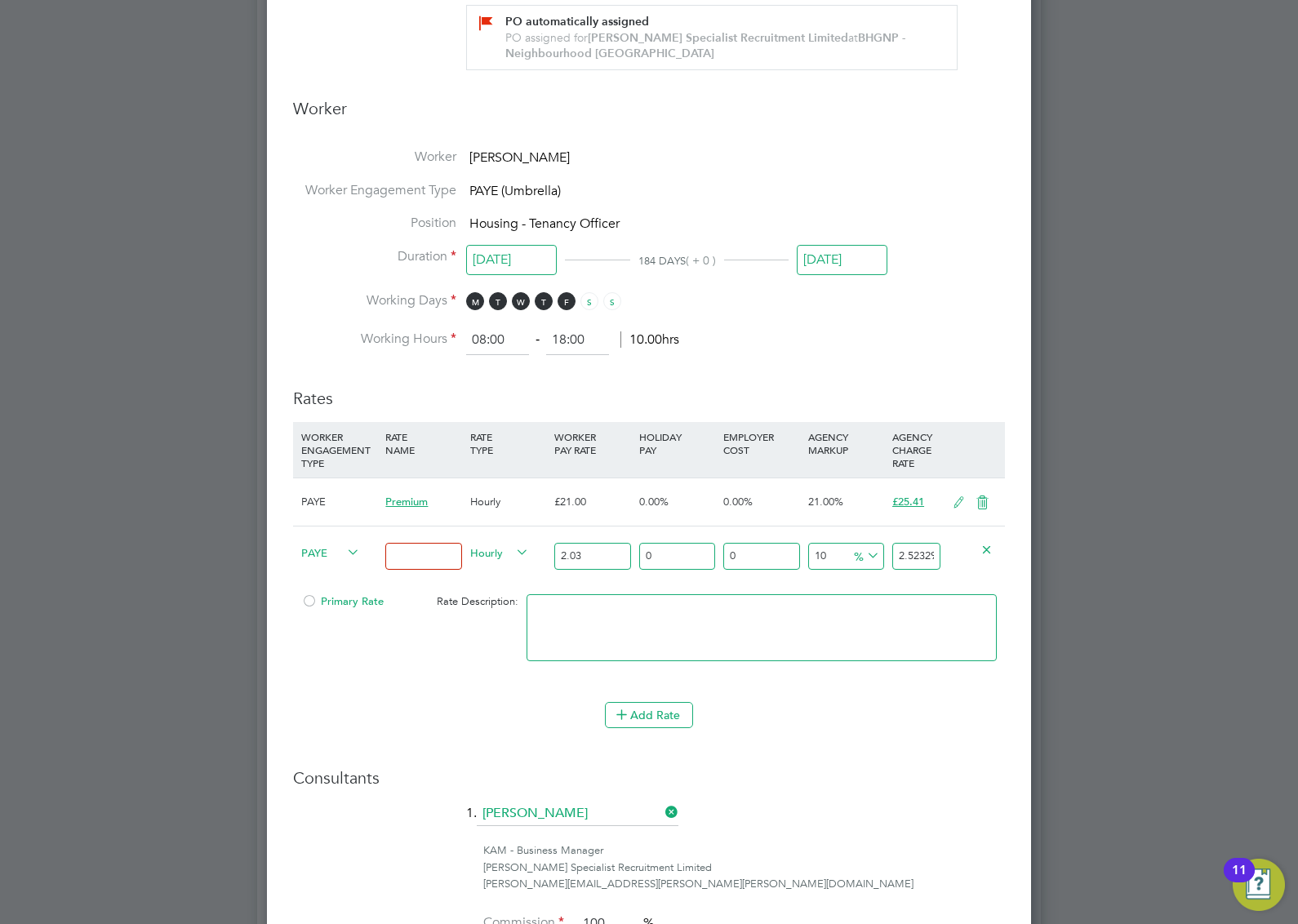
type input "2.233"
type input "2"
type input "2.0706"
type input "22"
type input "2.4766"
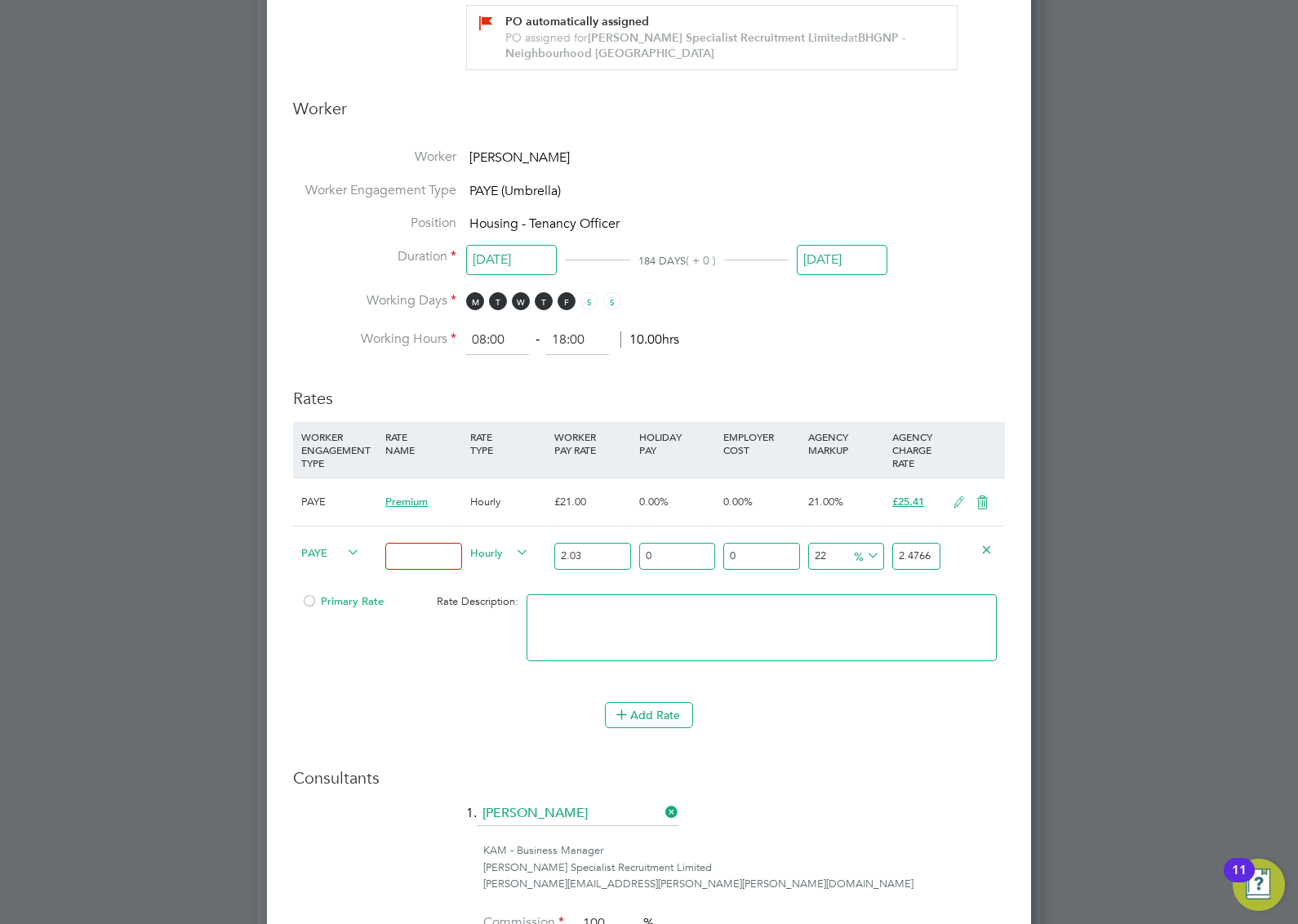
type input "2"
type input "2.0706"
type input "22"
type input "2.4766"
type input "22"
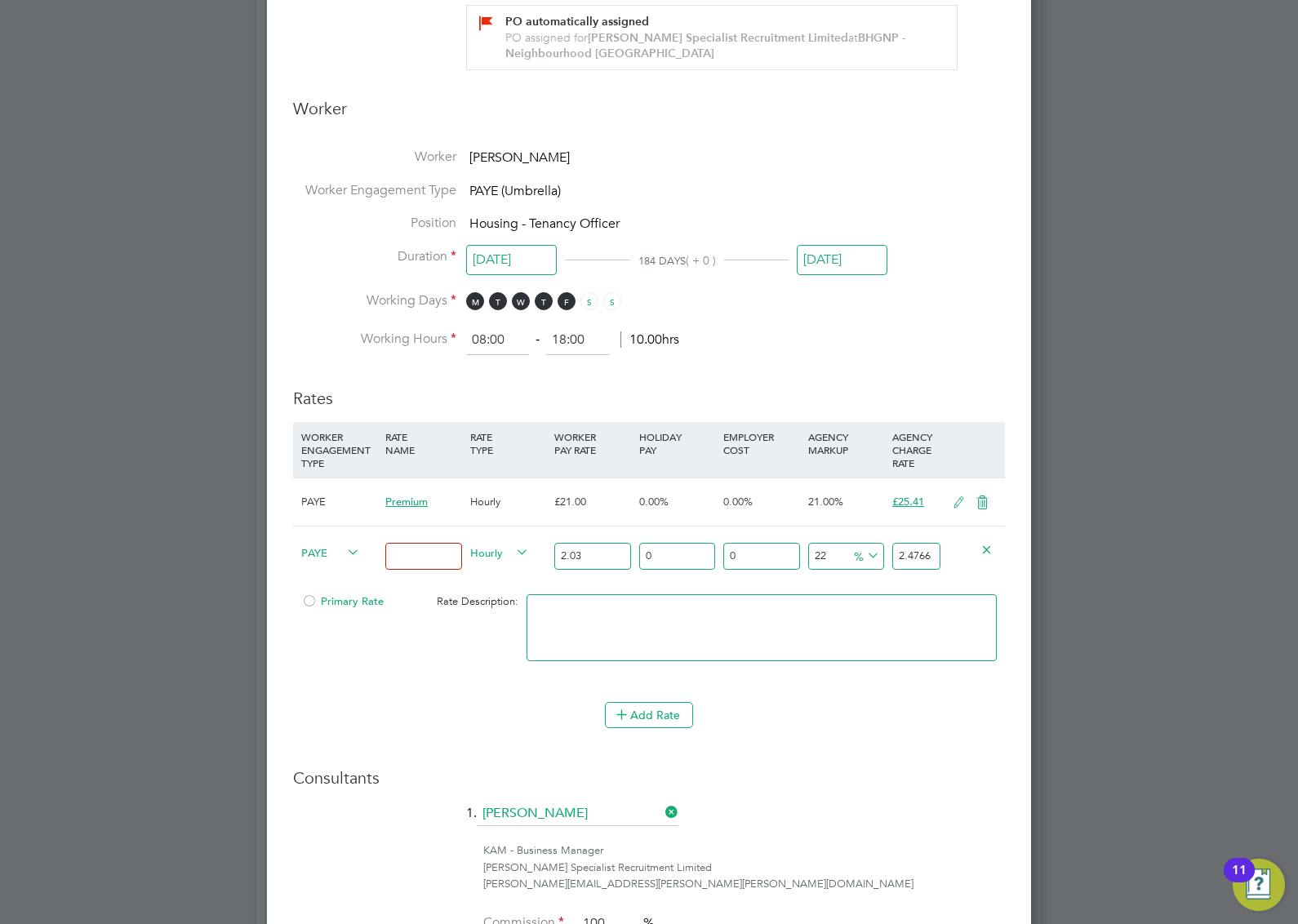
click at [587, 556] on input "2.03" at bounding box center [593, 556] width 76 height 27
type input "2"
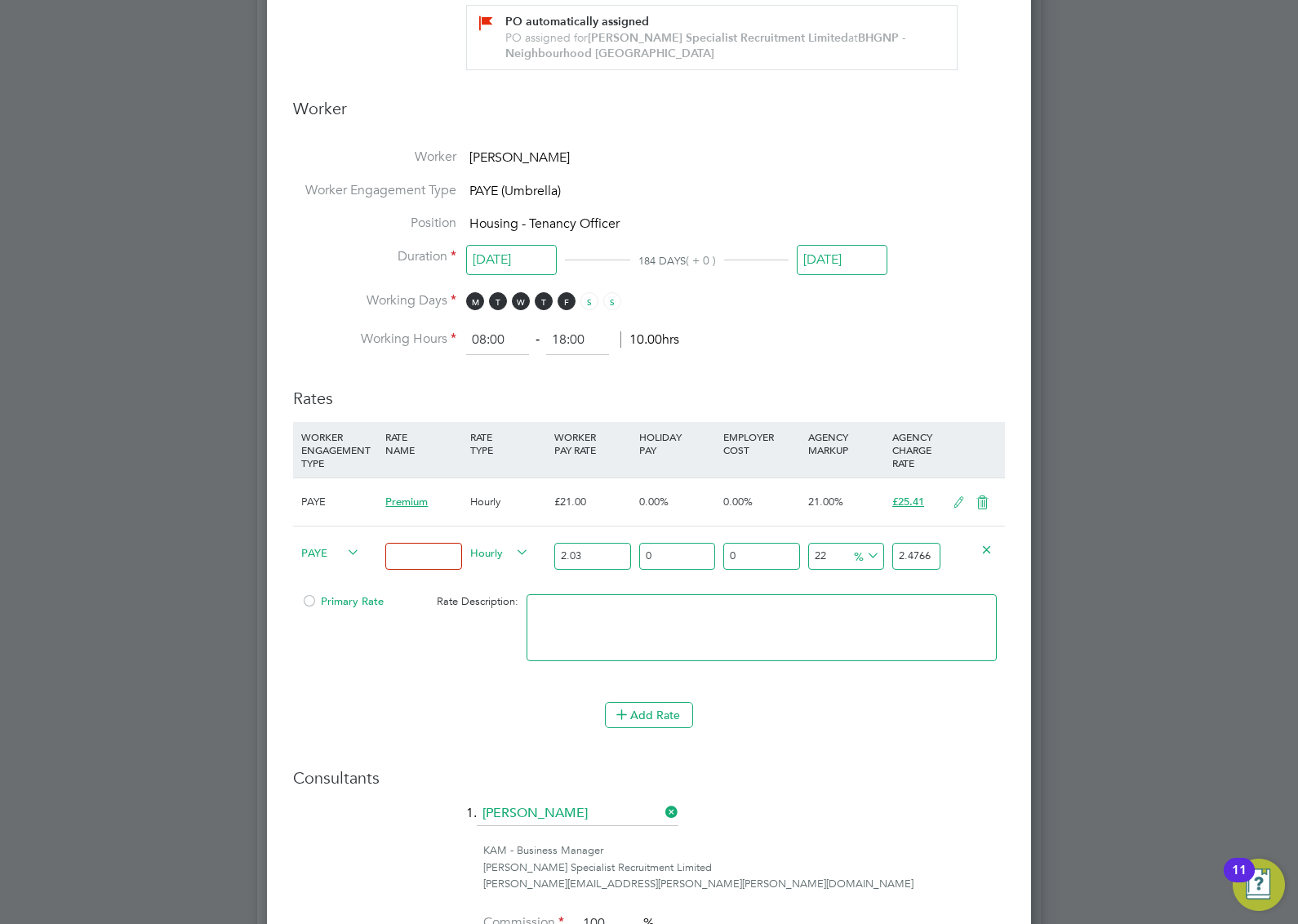
type input "2.44"
type input "20"
type input "24.4"
type input "20.02"
type input "24.4244"
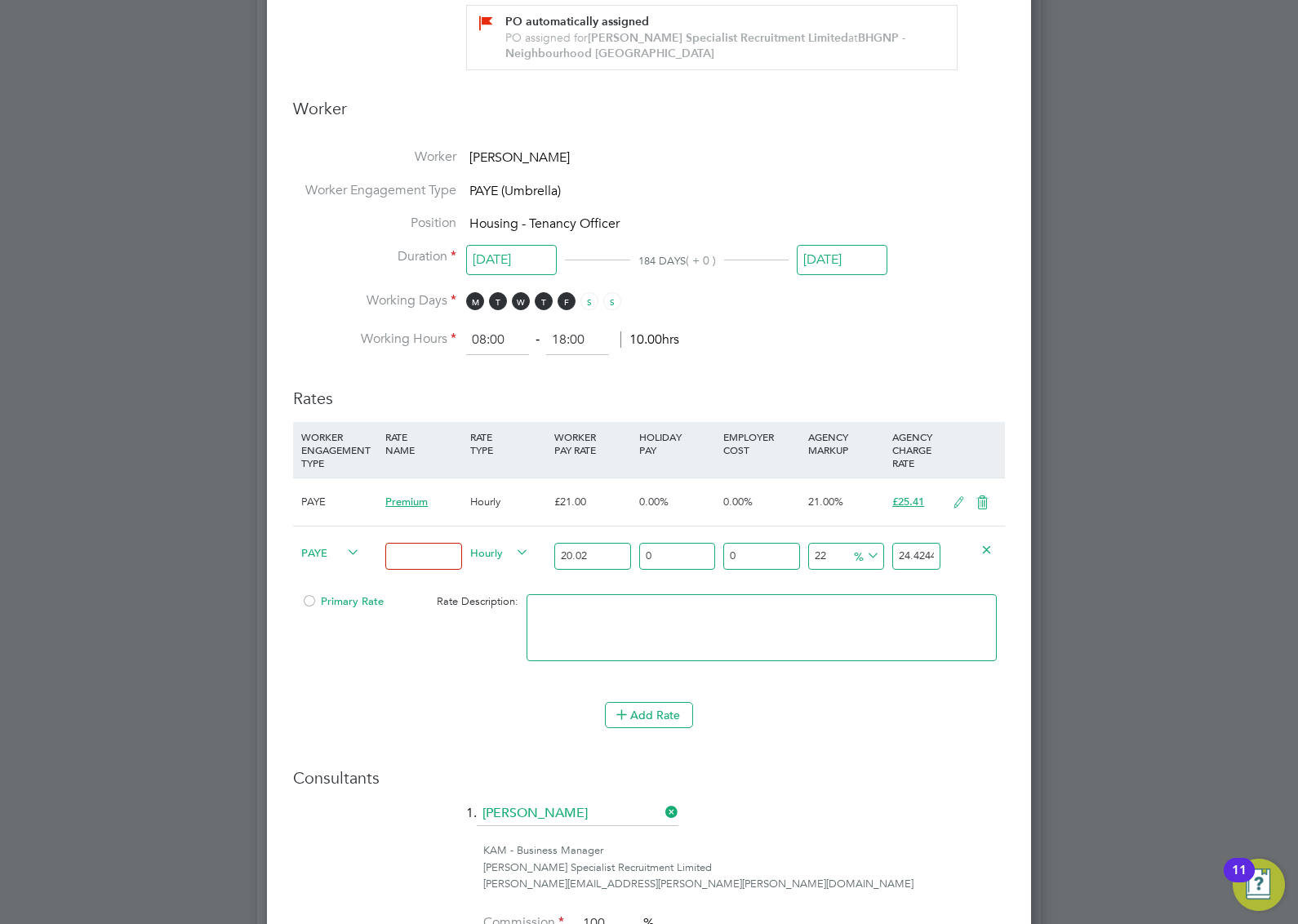
click at [596, 561] on input "20.02" at bounding box center [593, 556] width 76 height 27
type input "20.0"
type input "24.4"
type input "20.03"
type input "24.4366"
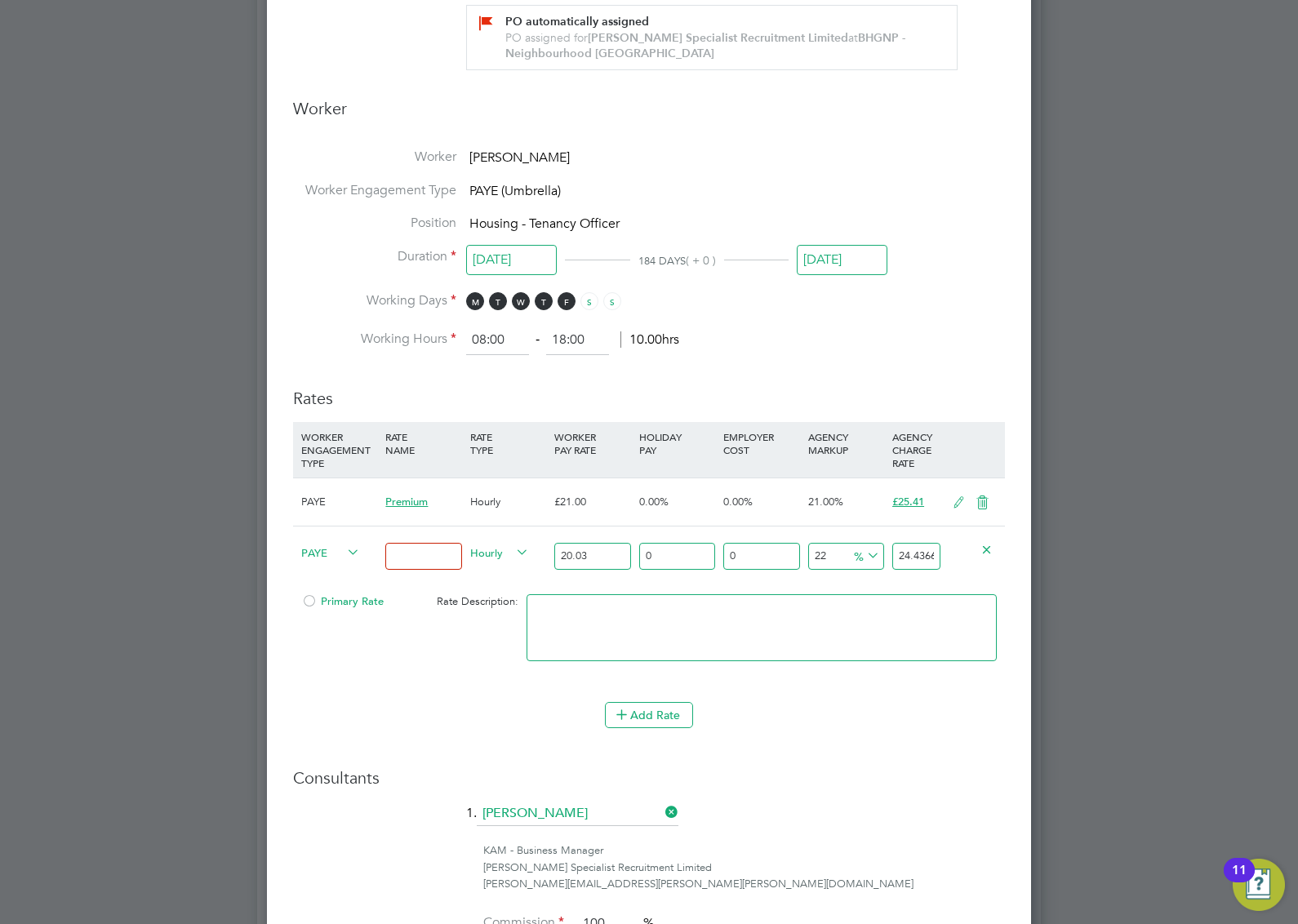
type input "20.03"
type input "2"
type input "20.4306"
type input "27"
type input "25.4381"
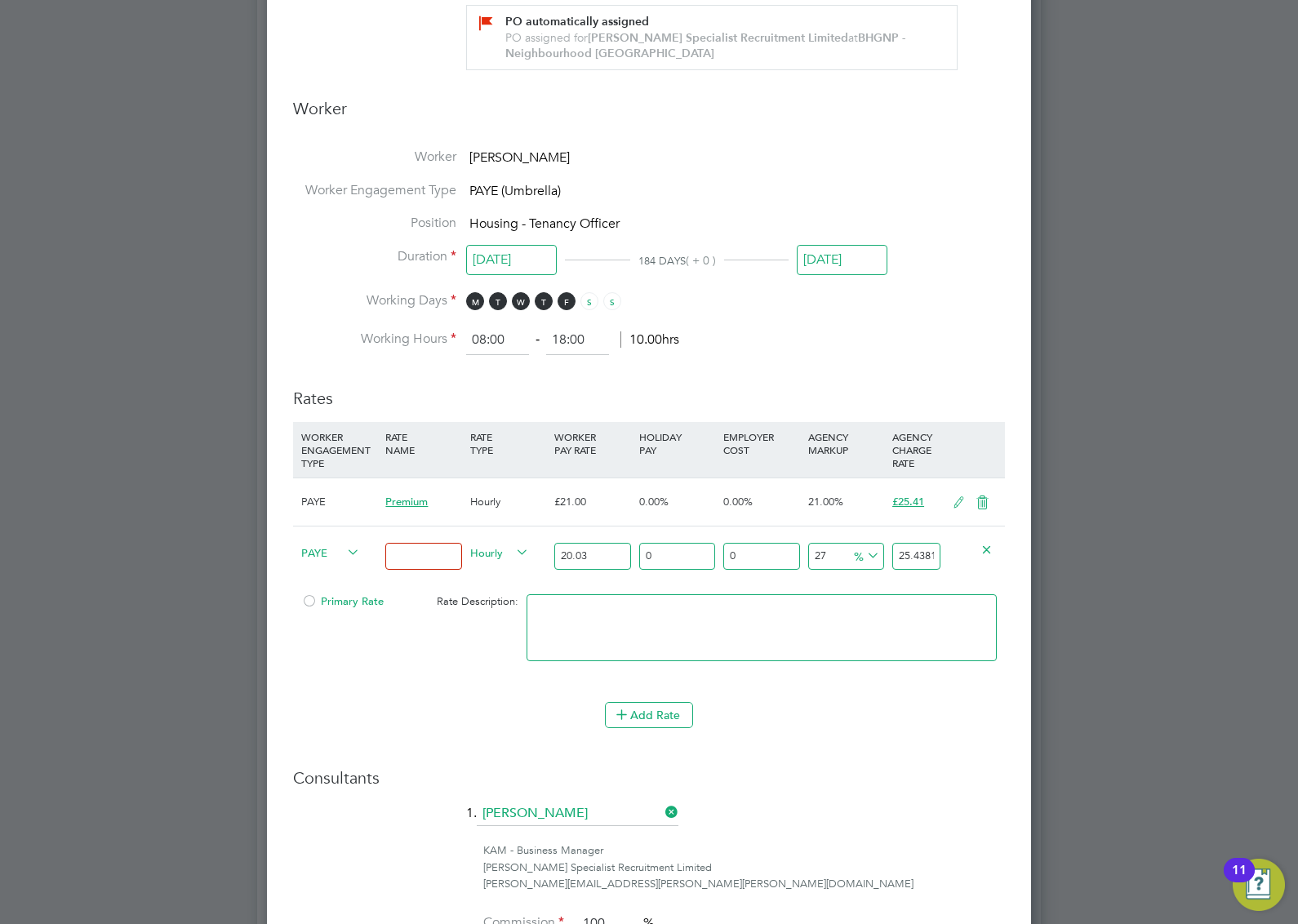
type input "2"
type input "20.4306"
type input "29"
type input "25.8387"
type input "2"
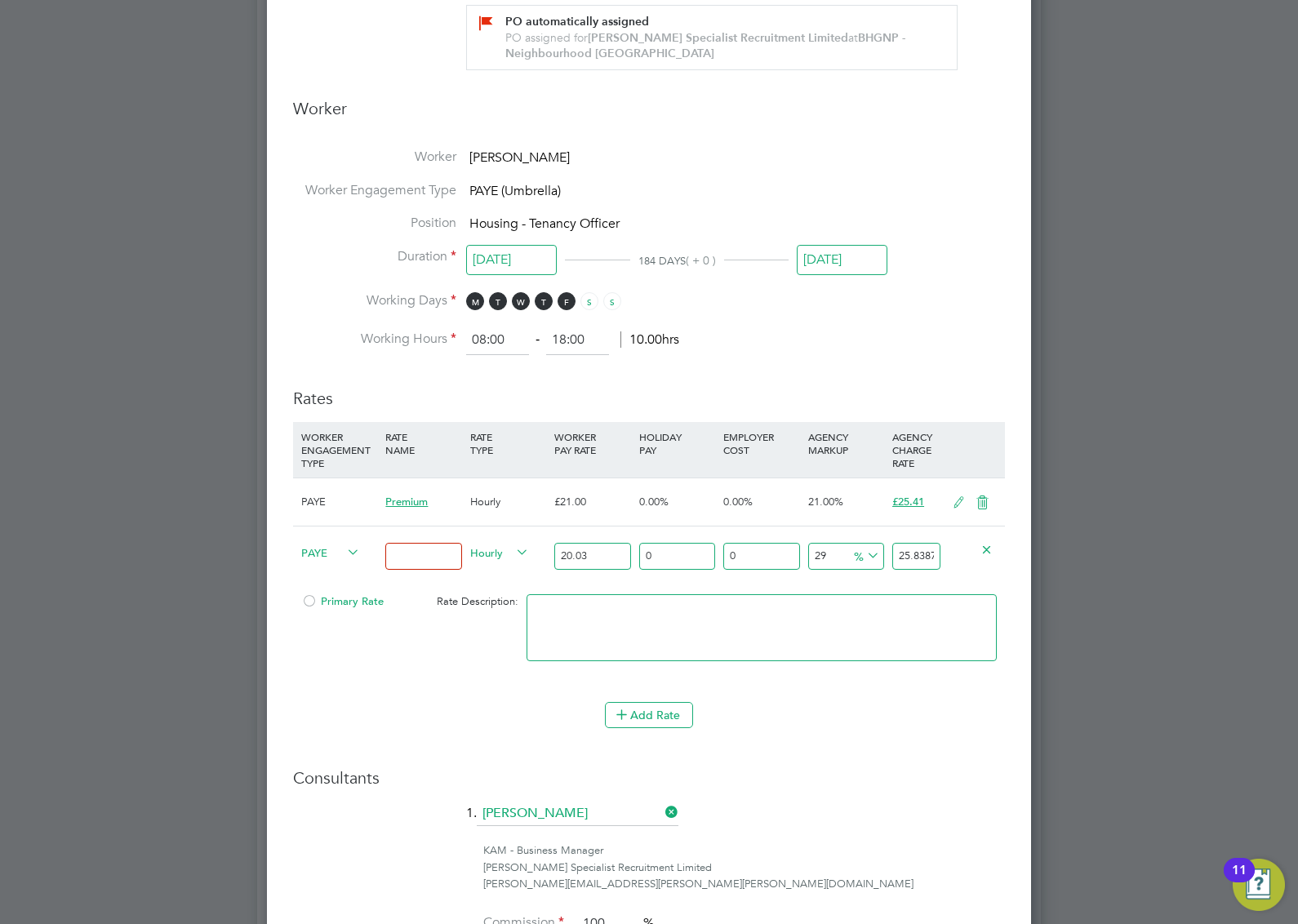
type input "20.4306"
type input "3"
type input "20.6309"
type input "30"
type input "26.039"
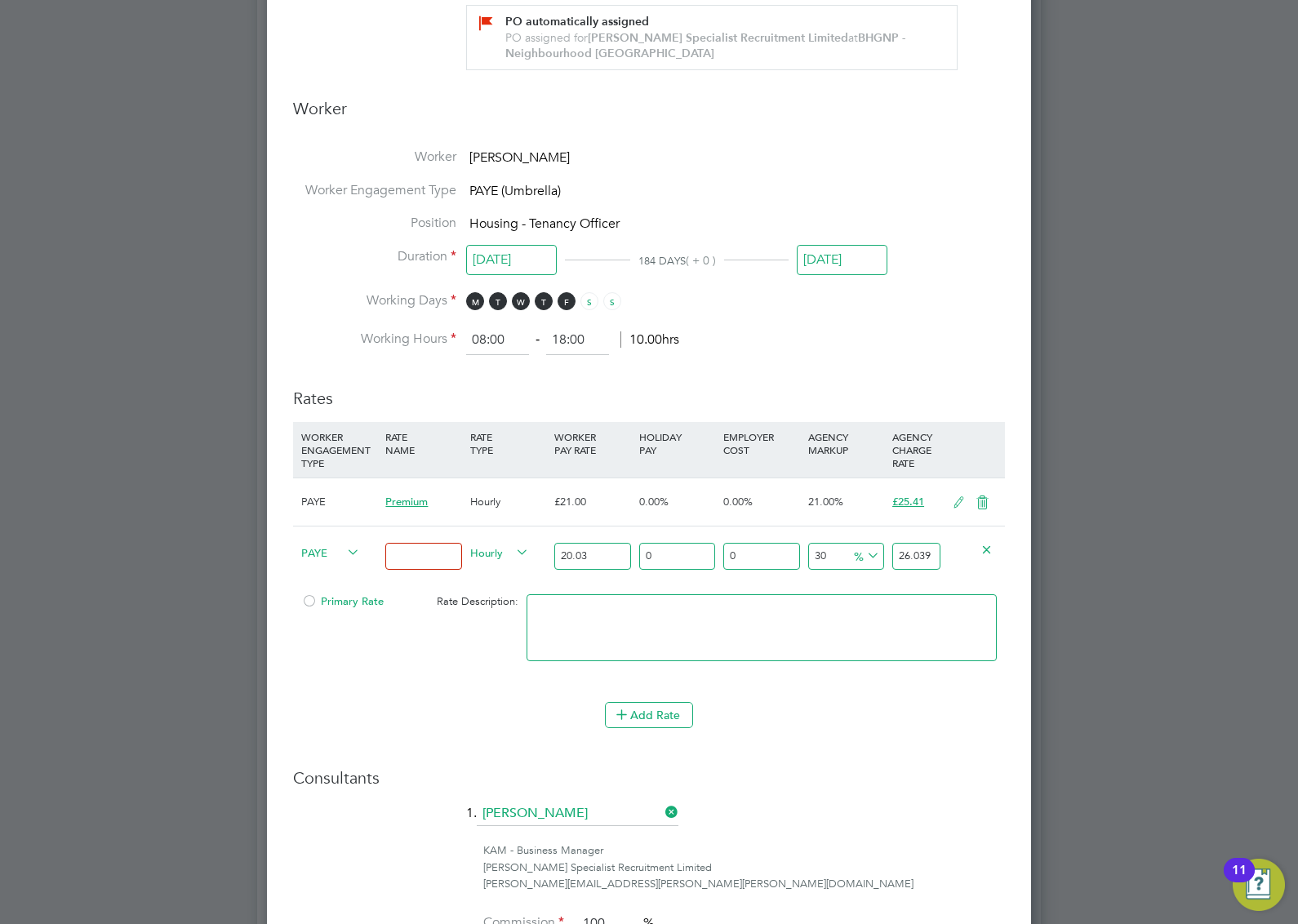
type input "3"
type input "20.6309"
type input "32"
type input "26.4396"
type input "32"
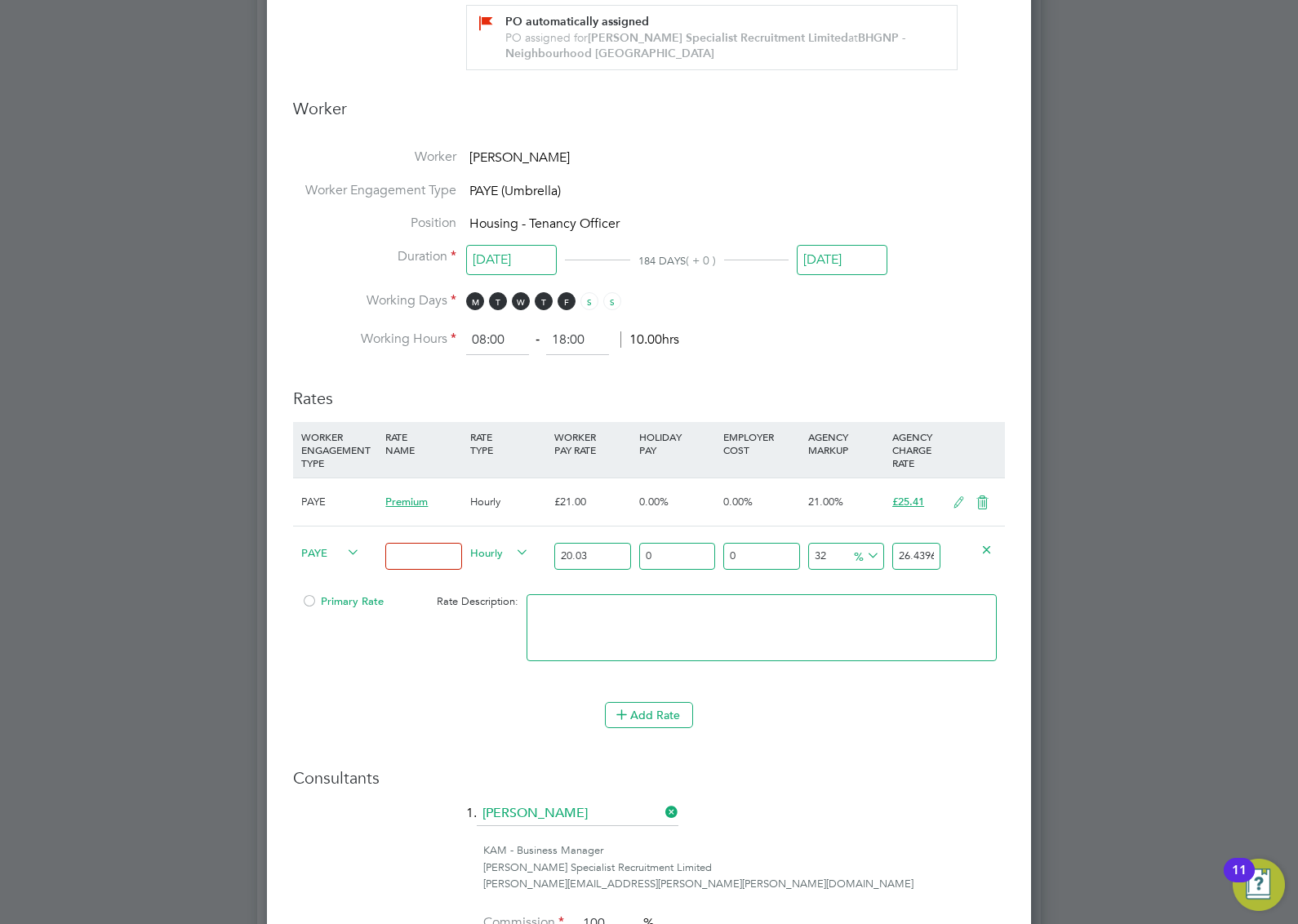
click at [569, 555] on input "20.03" at bounding box center [593, 556] width 76 height 27
type input "2.03"
type input "2.6796"
type input "21.03"
type input "27.7596"
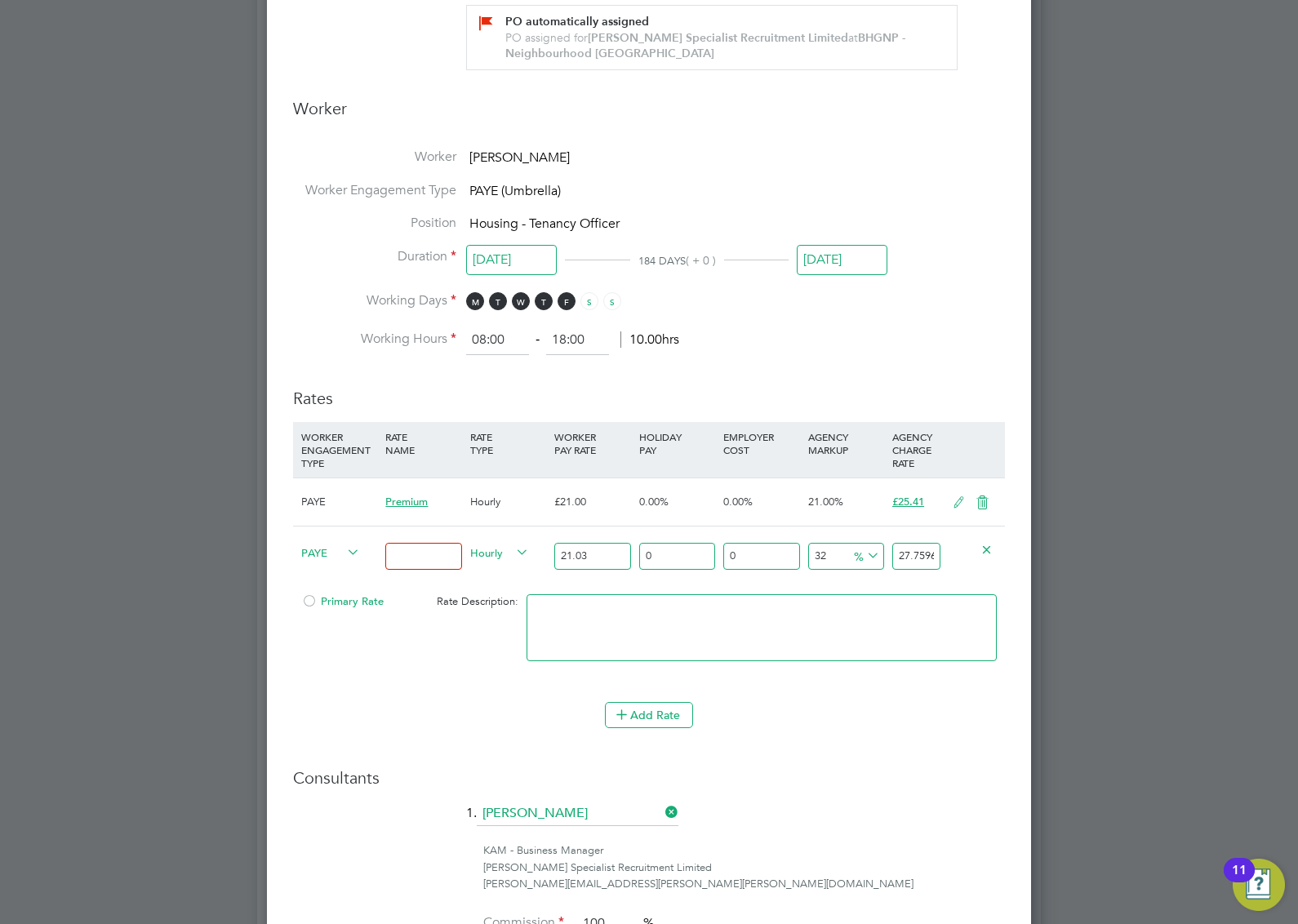
type input "21.03"
click at [834, 548] on input "32" at bounding box center [846, 556] width 76 height 27
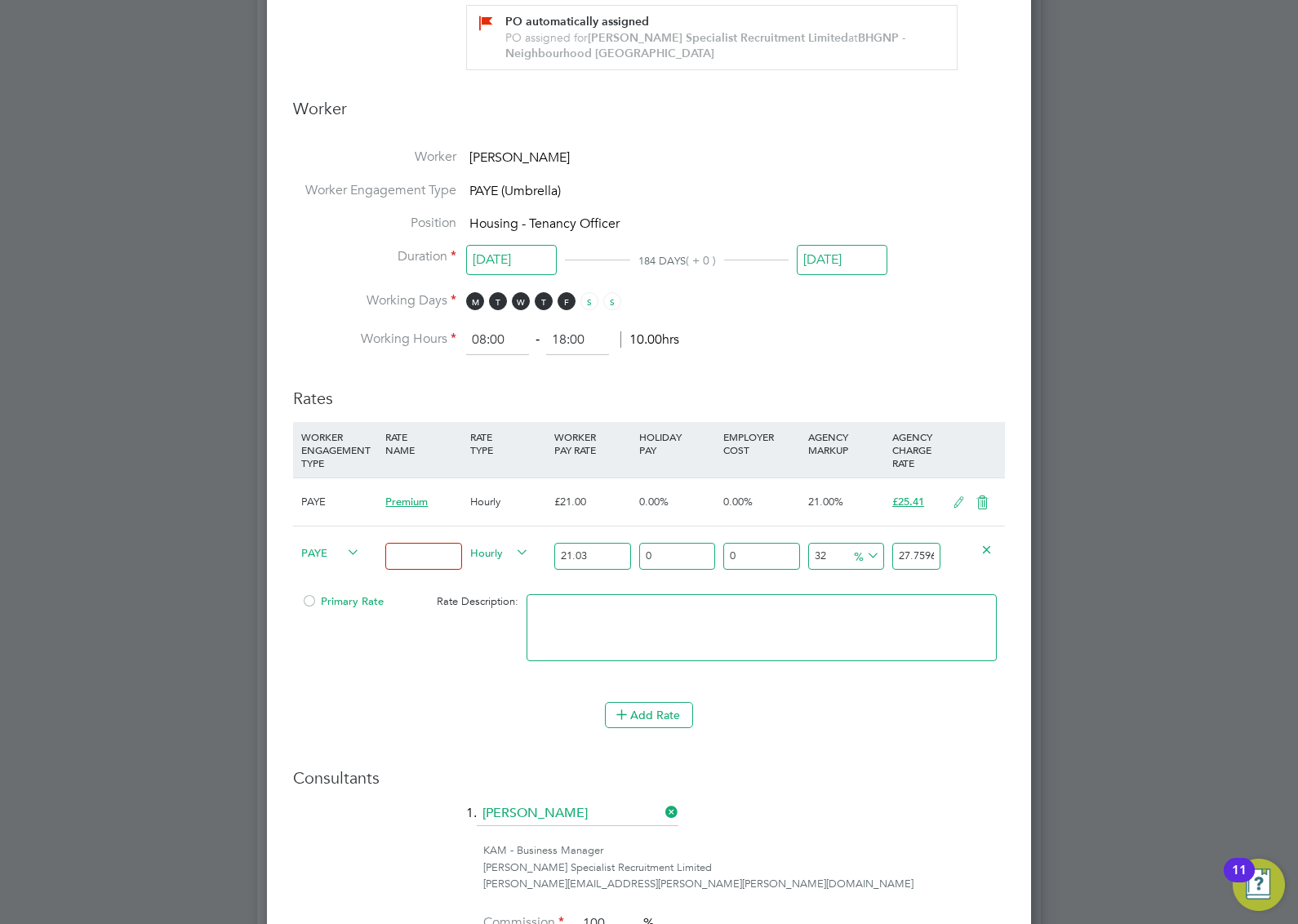
type input "2"
type input "21.4506"
type input "29"
type input "27.1287"
type input "2"
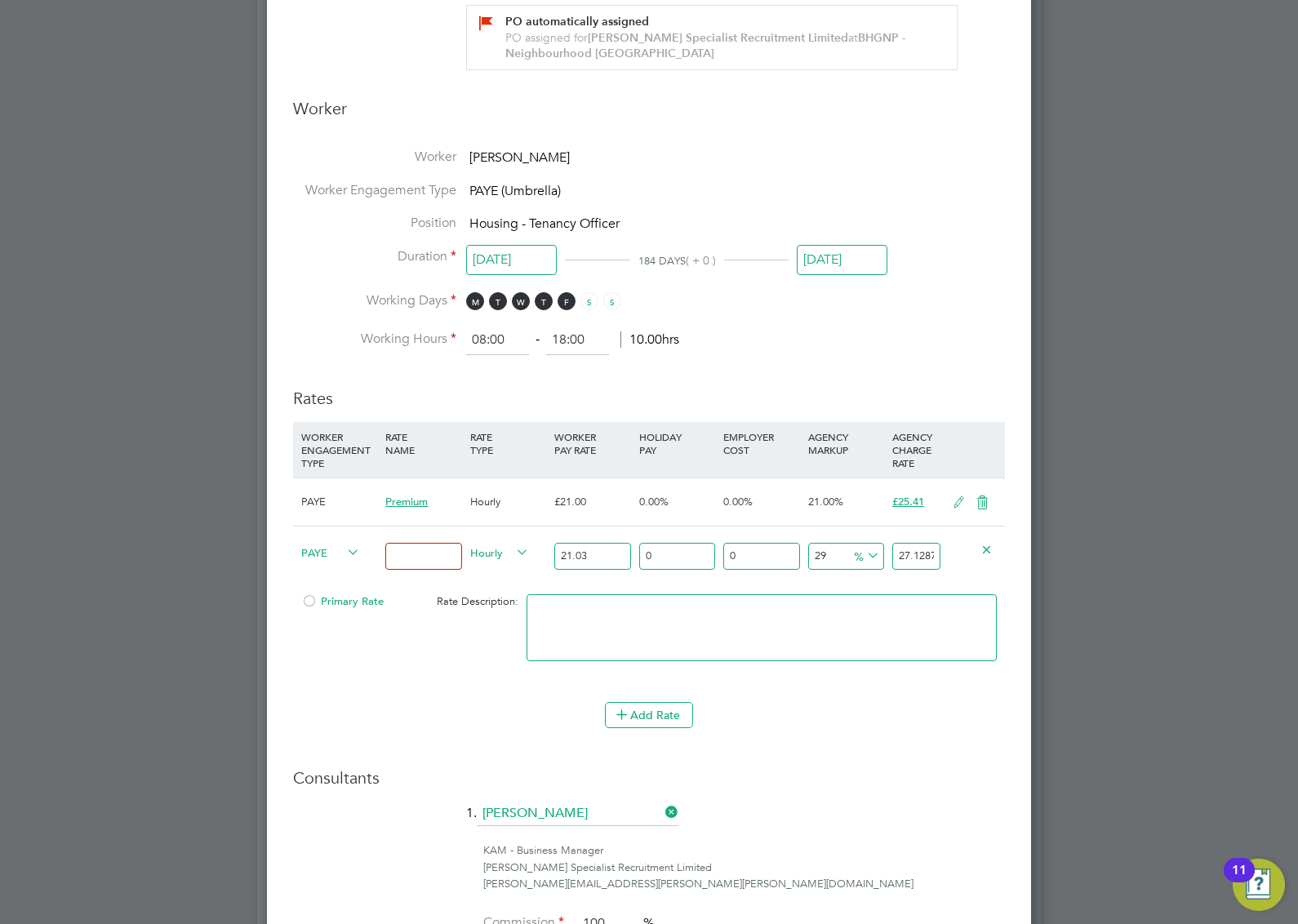
type input "21.4506"
type input "27"
type input "26.7081"
type input "2"
type input "21.4506"
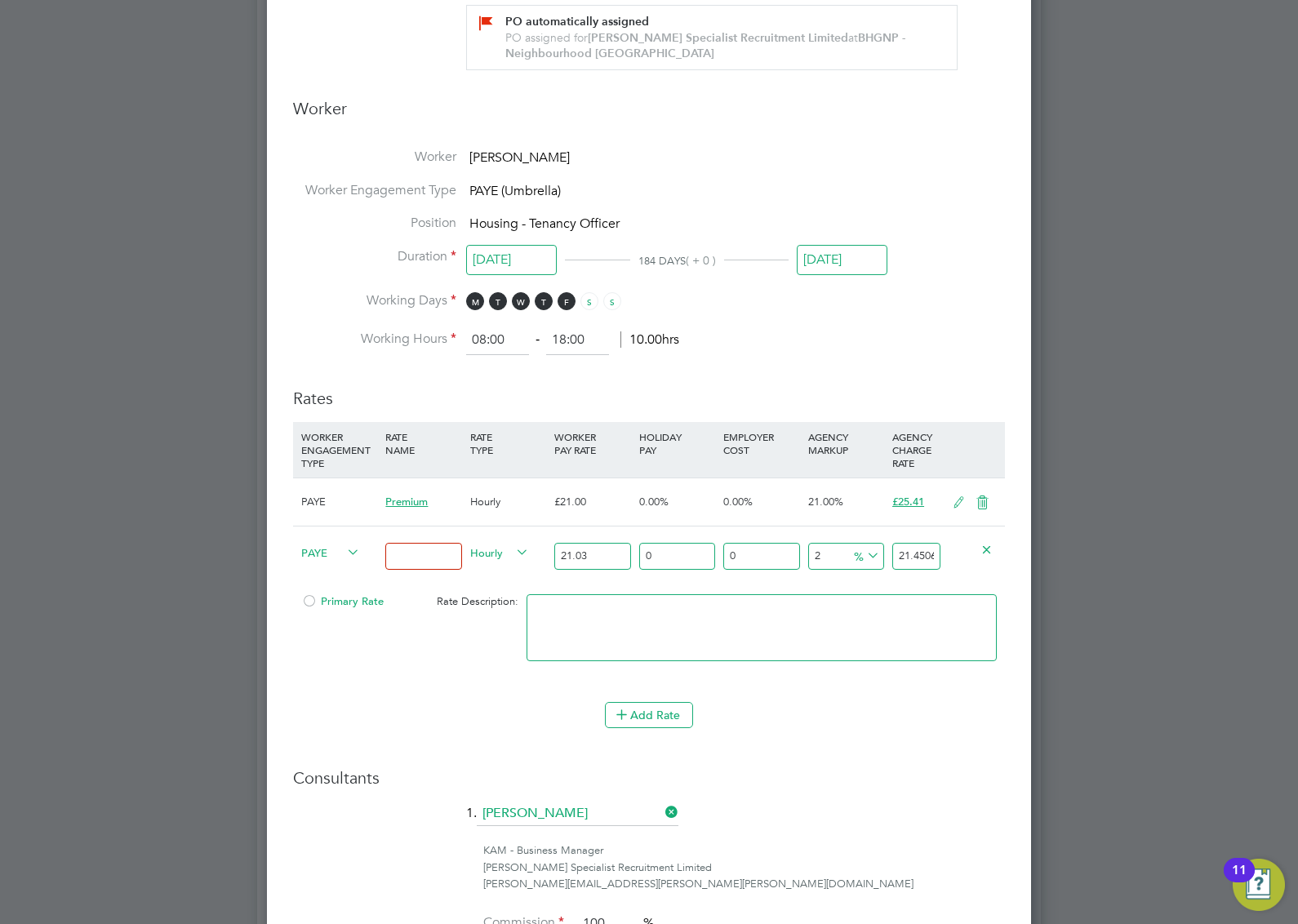
type input "26"
type input "26.4978"
type input "26.5"
type input "26.60295"
type input "26"
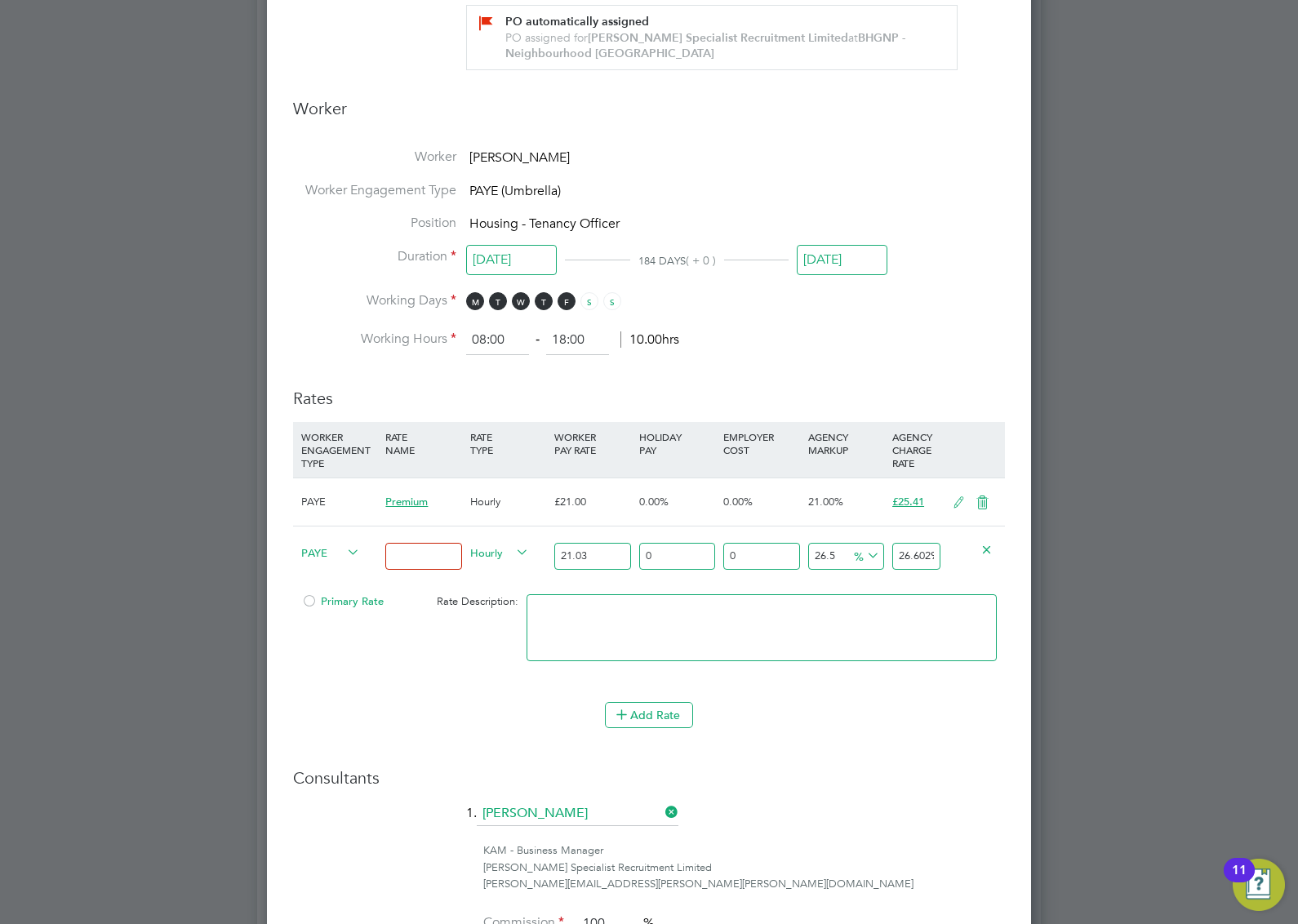
type input "26.4978"
type input "2"
type input "21.4506"
type input "27"
type input "26.7081"
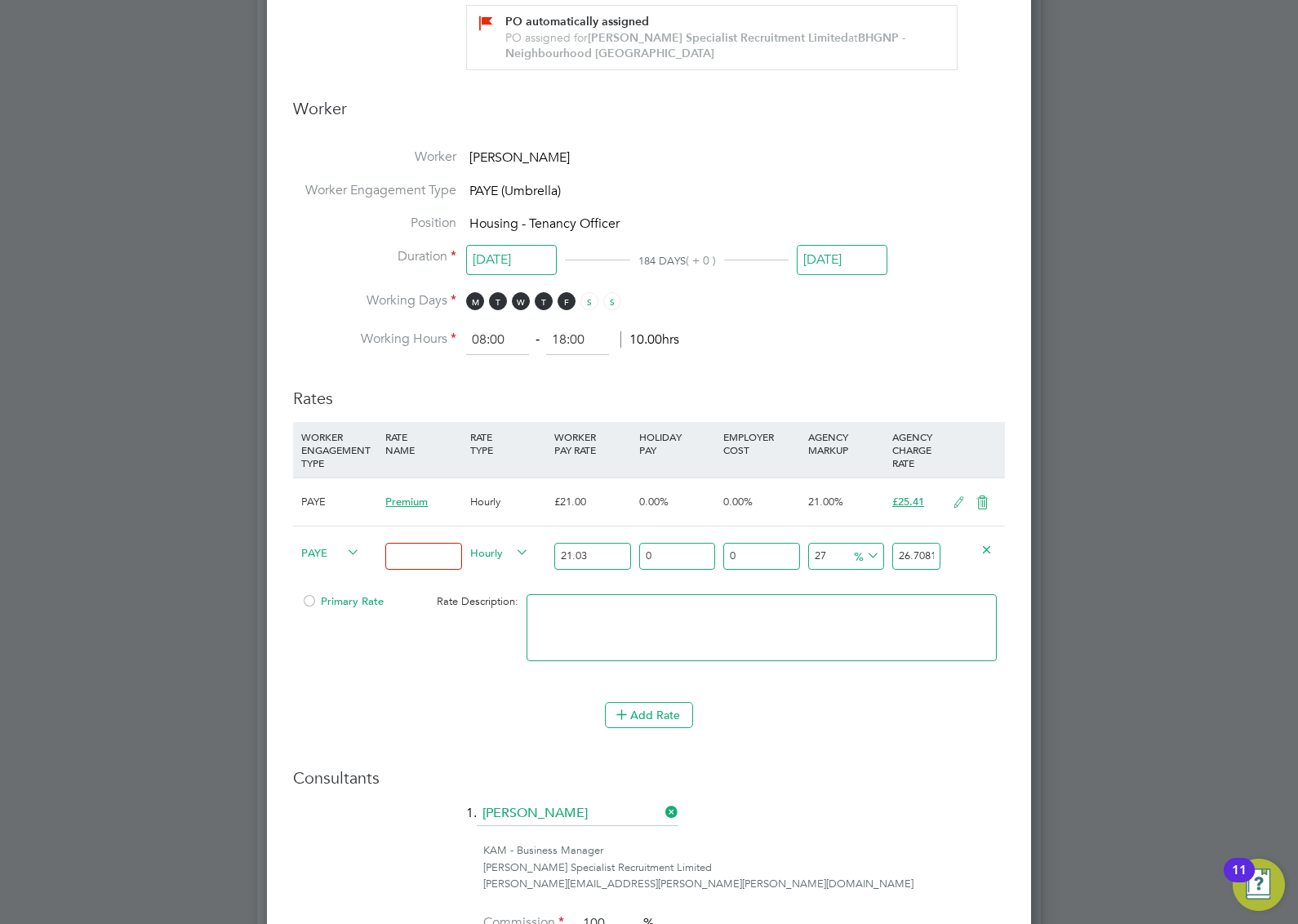
type input "2"
type input "21.4506"
type input "28"
type input "26.9184"
type input "2"
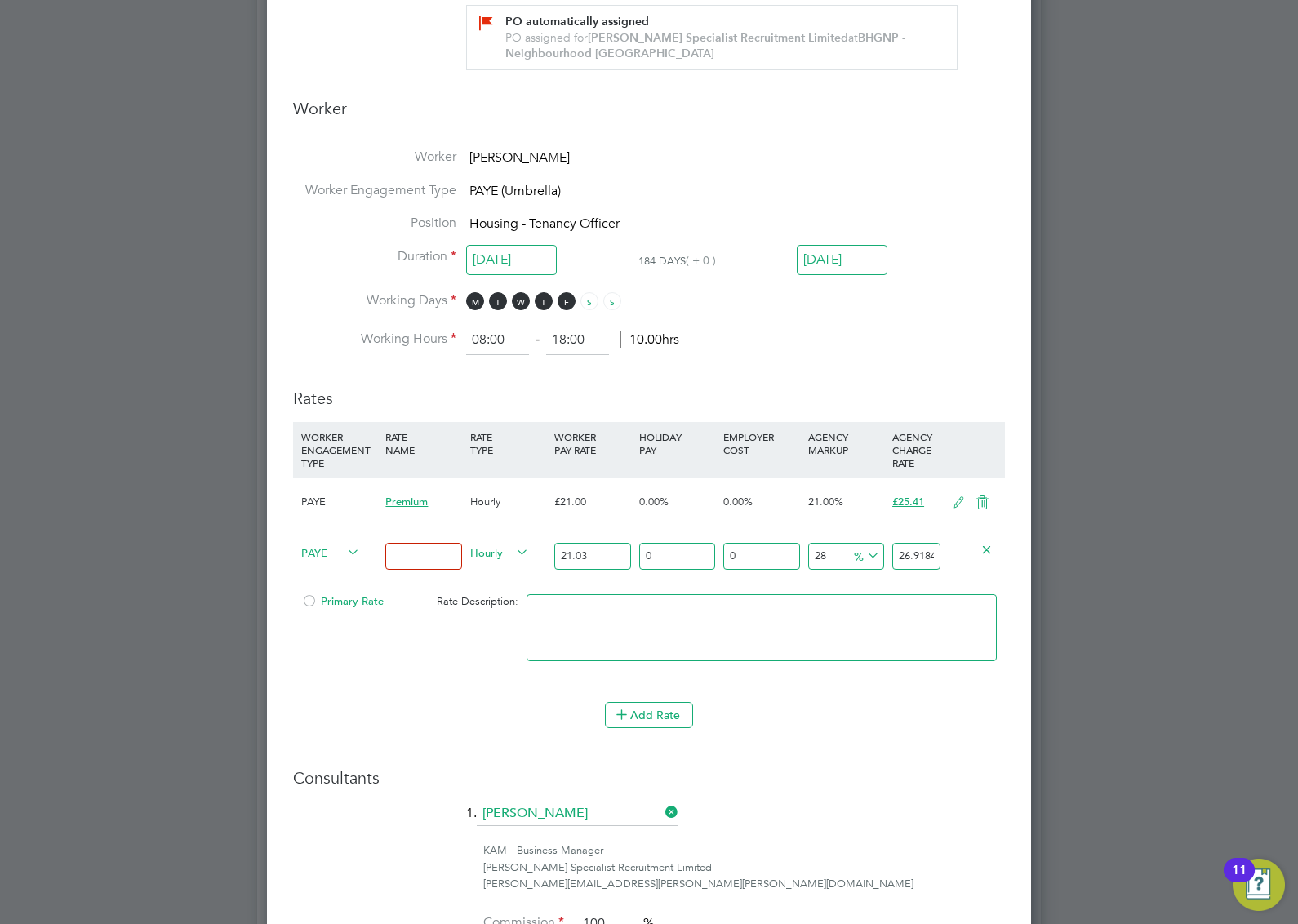
type input "21.4506"
type input "29"
type input "27.1287"
type input "2"
type input "21.4506"
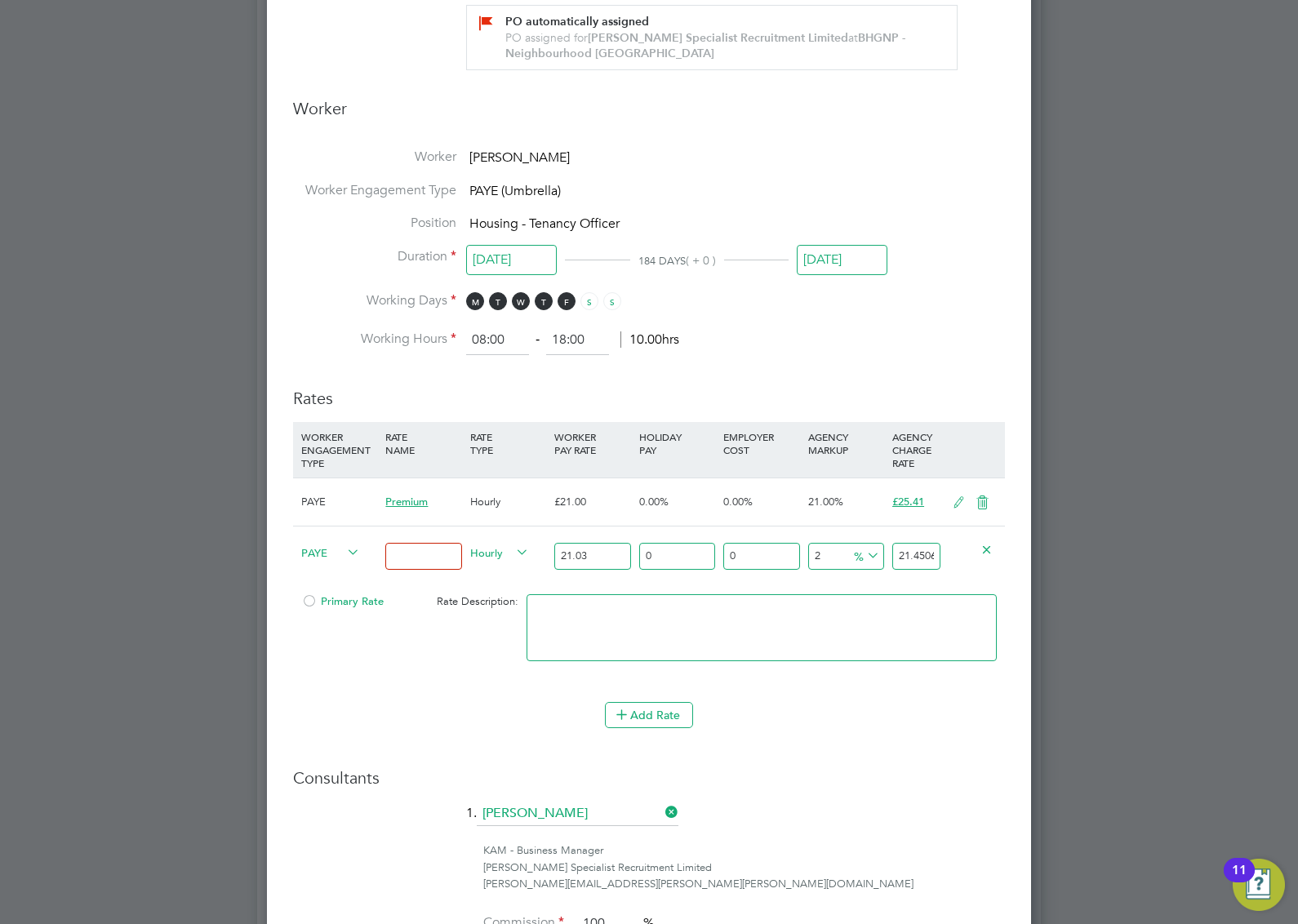
type input "28"
type input "26.9184"
type input "2"
type input "21.4506"
type input "29"
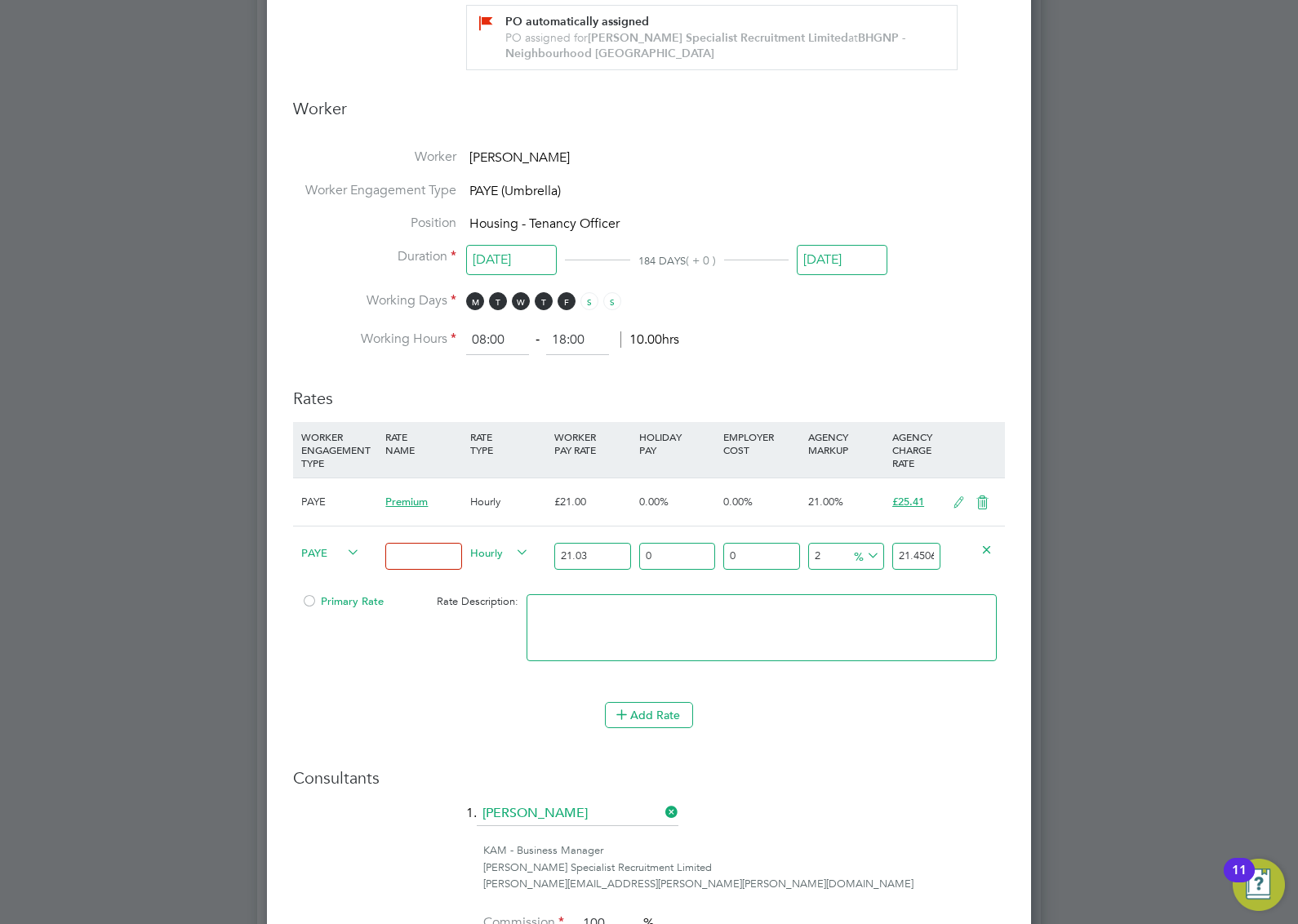
type input "27.1287"
type input "2"
type input "21.4506"
type input "28"
type input "26.9184"
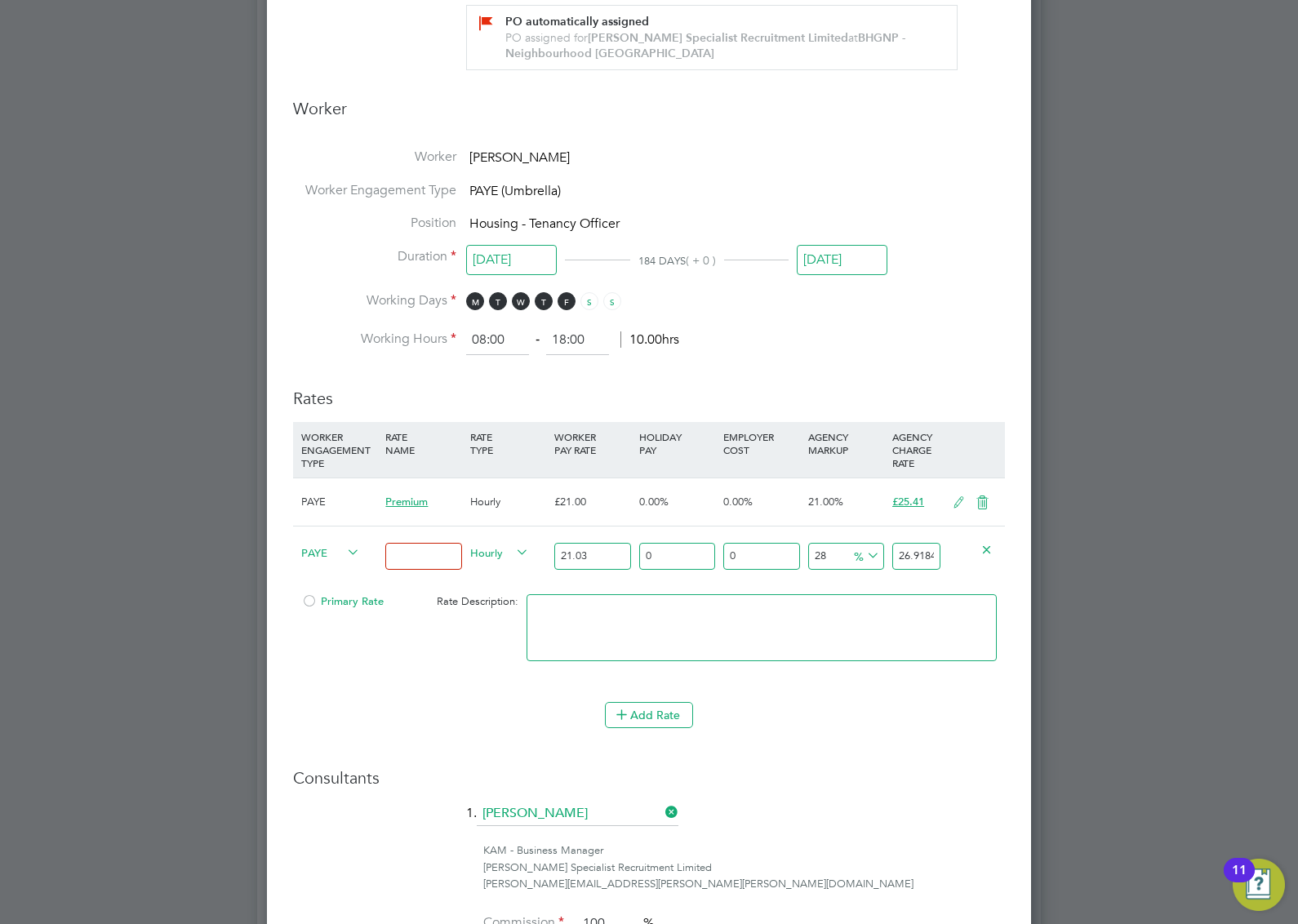
type input "28.5"
type input "27.02355"
type input "28.5"
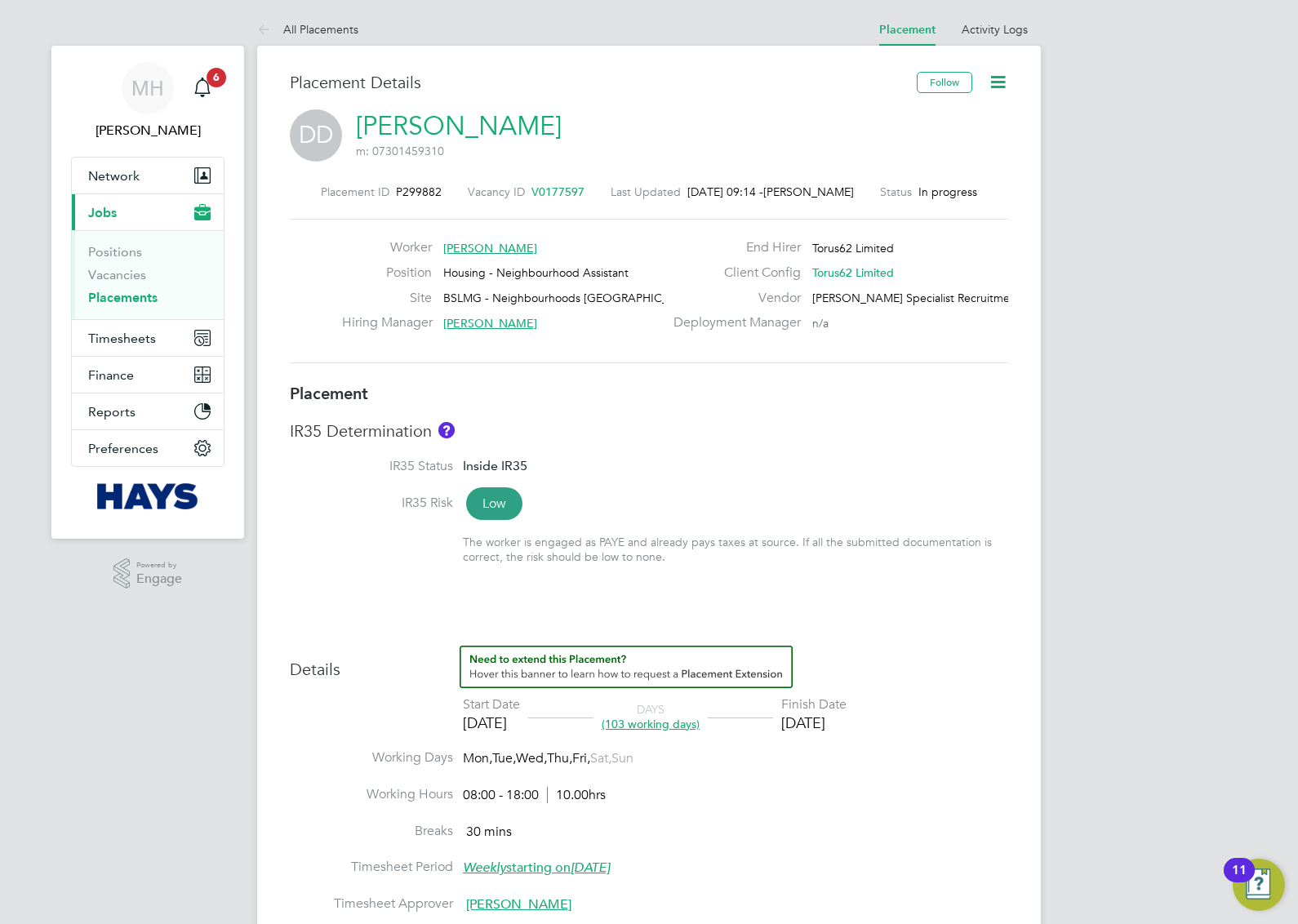
click at [996, 76] on icon at bounding box center [997, 81] width 20 height 20
click at [914, 116] on li "Edit Placement e" at bounding box center [944, 121] width 120 height 23
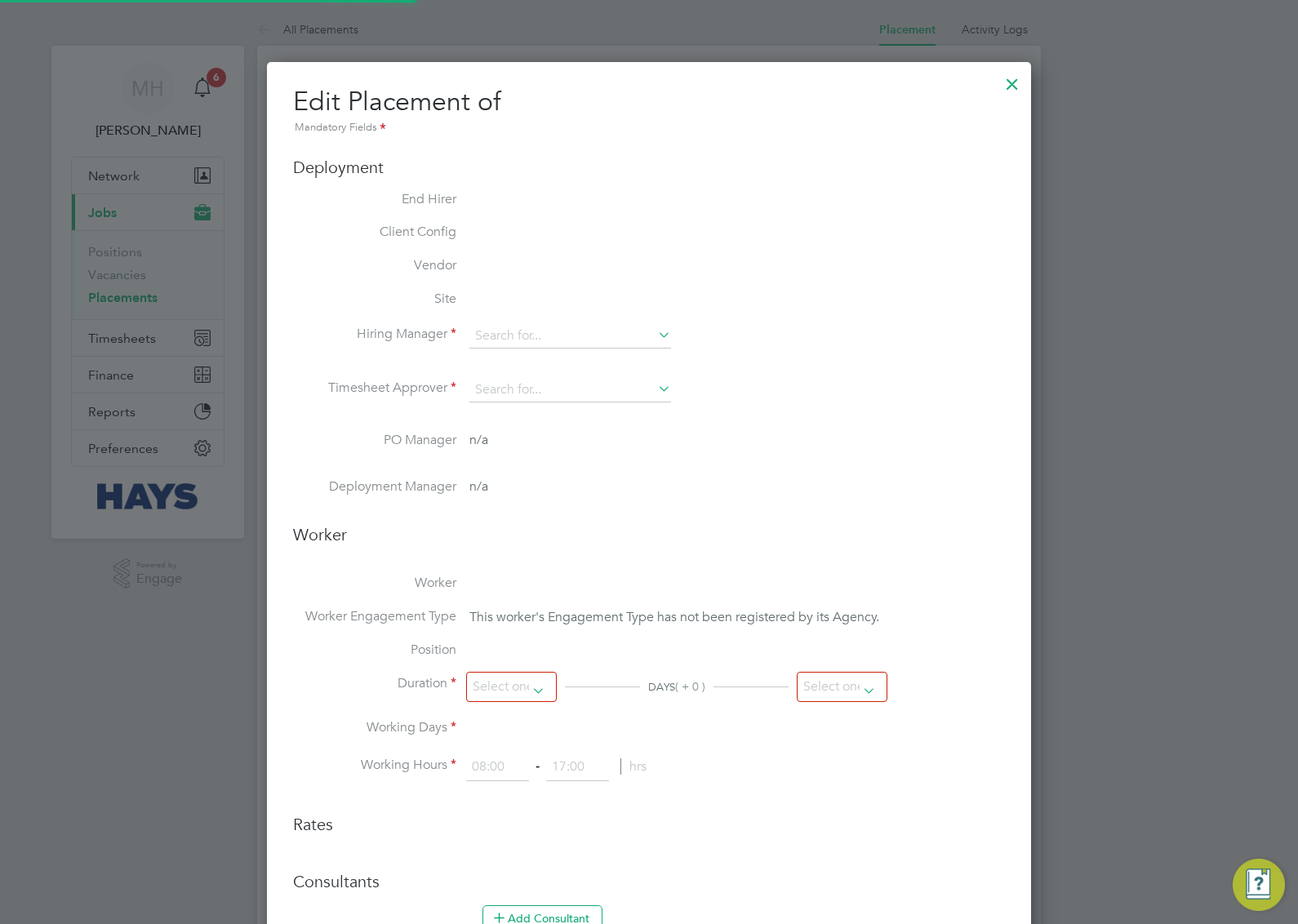
type input "[PERSON_NAME]"
type input "[DATE]"
type input "08:00"
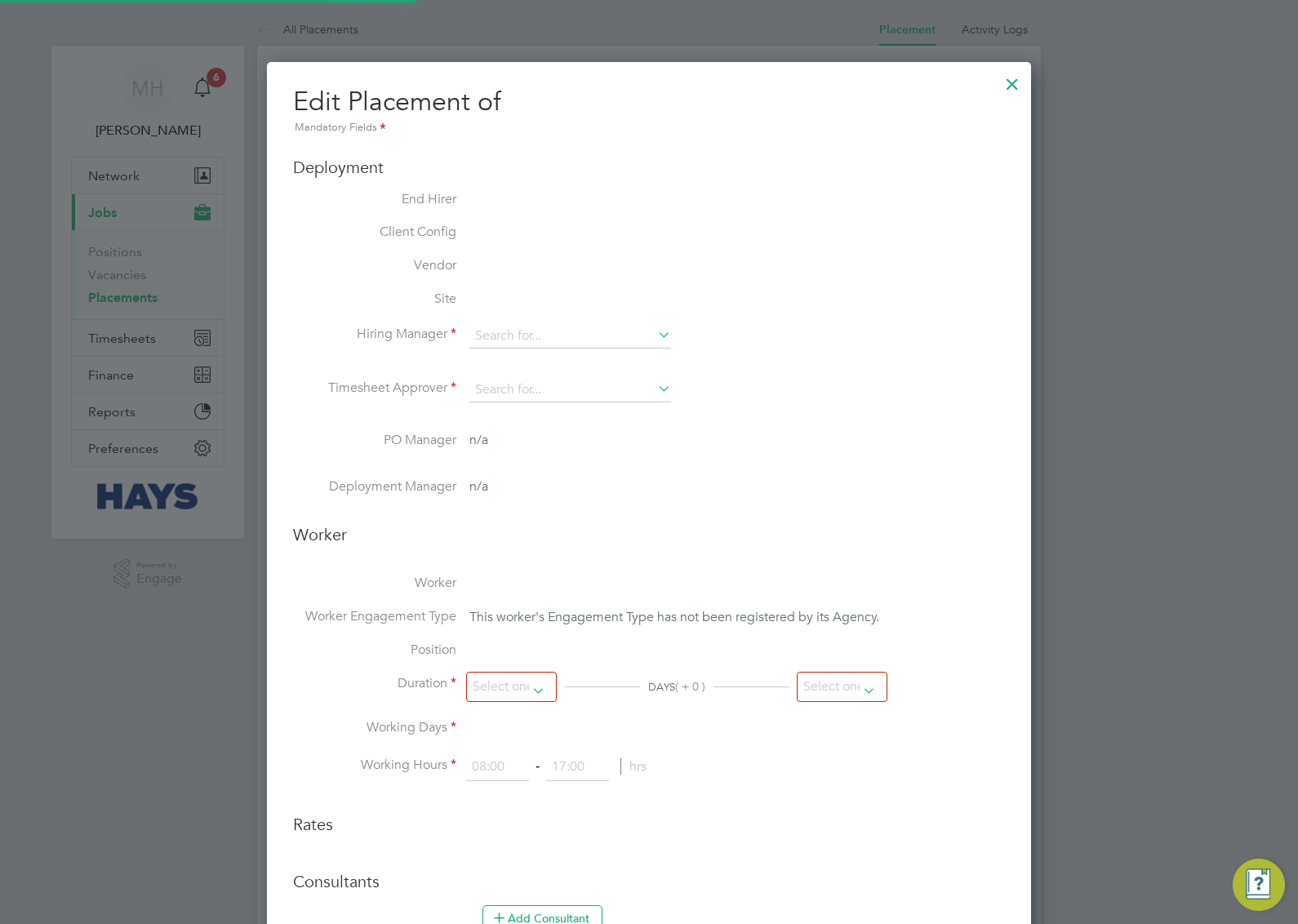
type input "18:00"
type input "30637694"
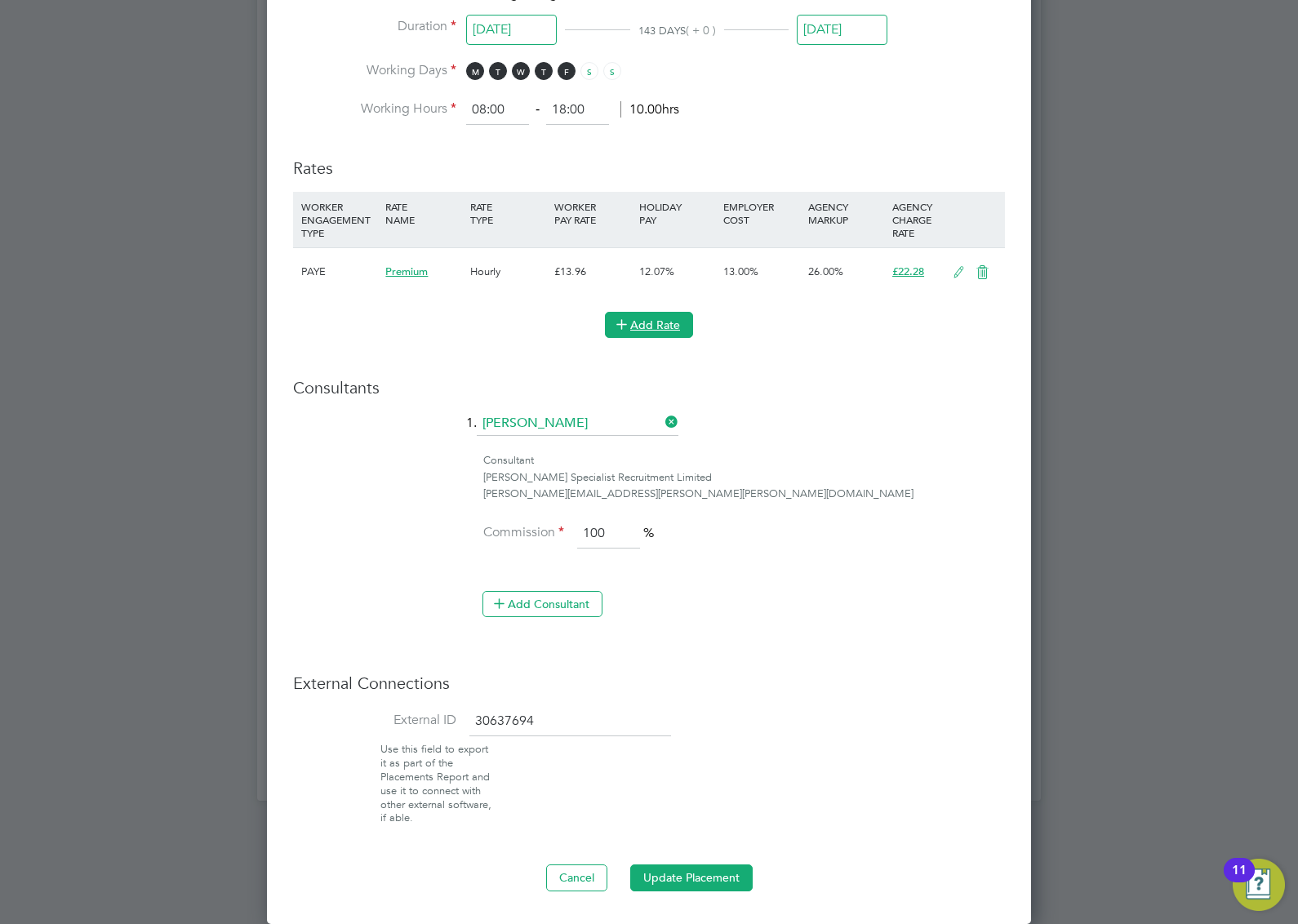
click at [664, 314] on button "Add Rate" at bounding box center [649, 325] width 88 height 26
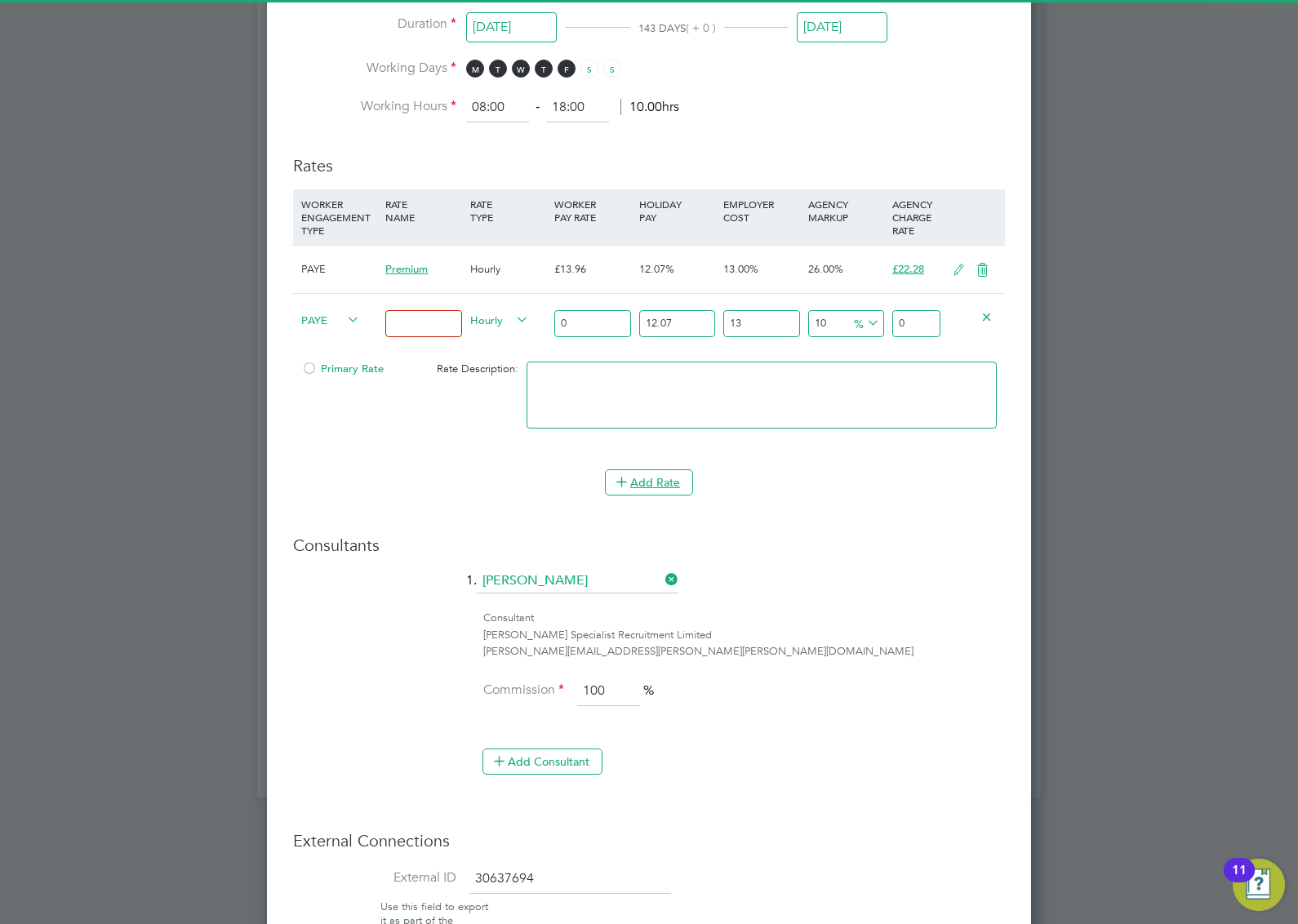
click at [590, 328] on input "0" at bounding box center [593, 324] width 76 height 27
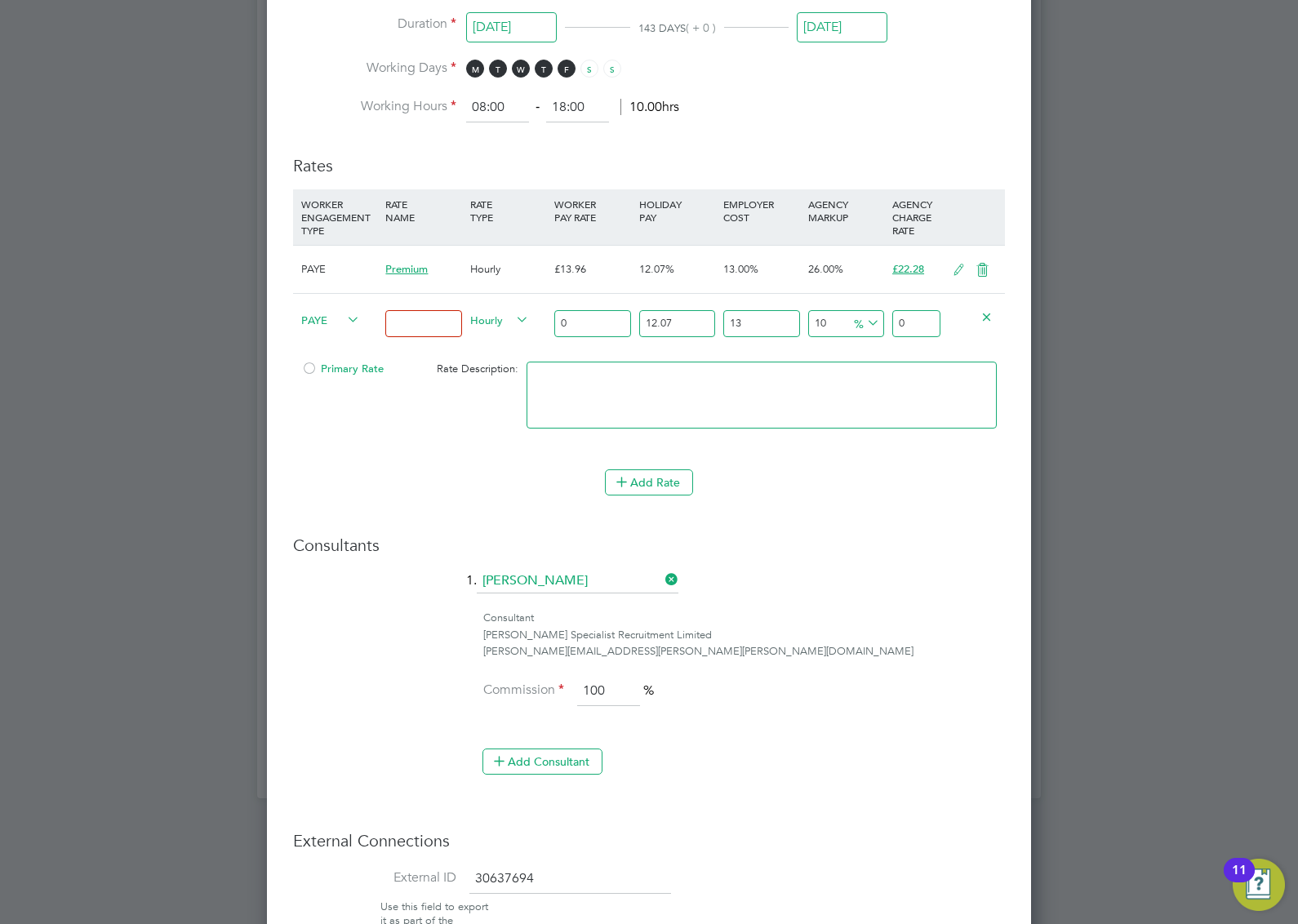
click at [590, 328] on input "0" at bounding box center [593, 324] width 76 height 27
type input "1"
type input "1.3930301"
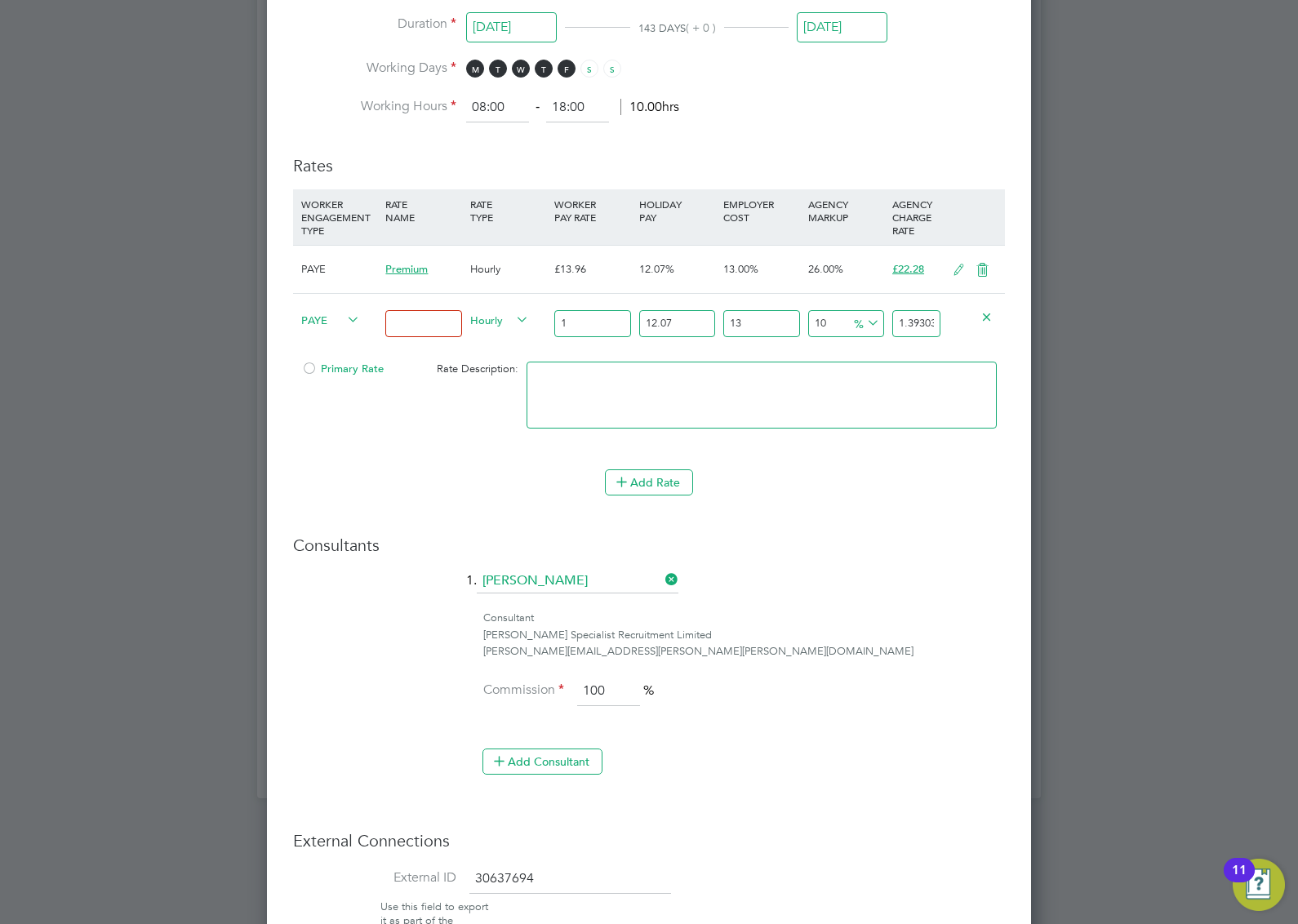
type input "14"
type input "19.5024214"
type input "14.6"
type input "20.33823946"
type input "14.61"
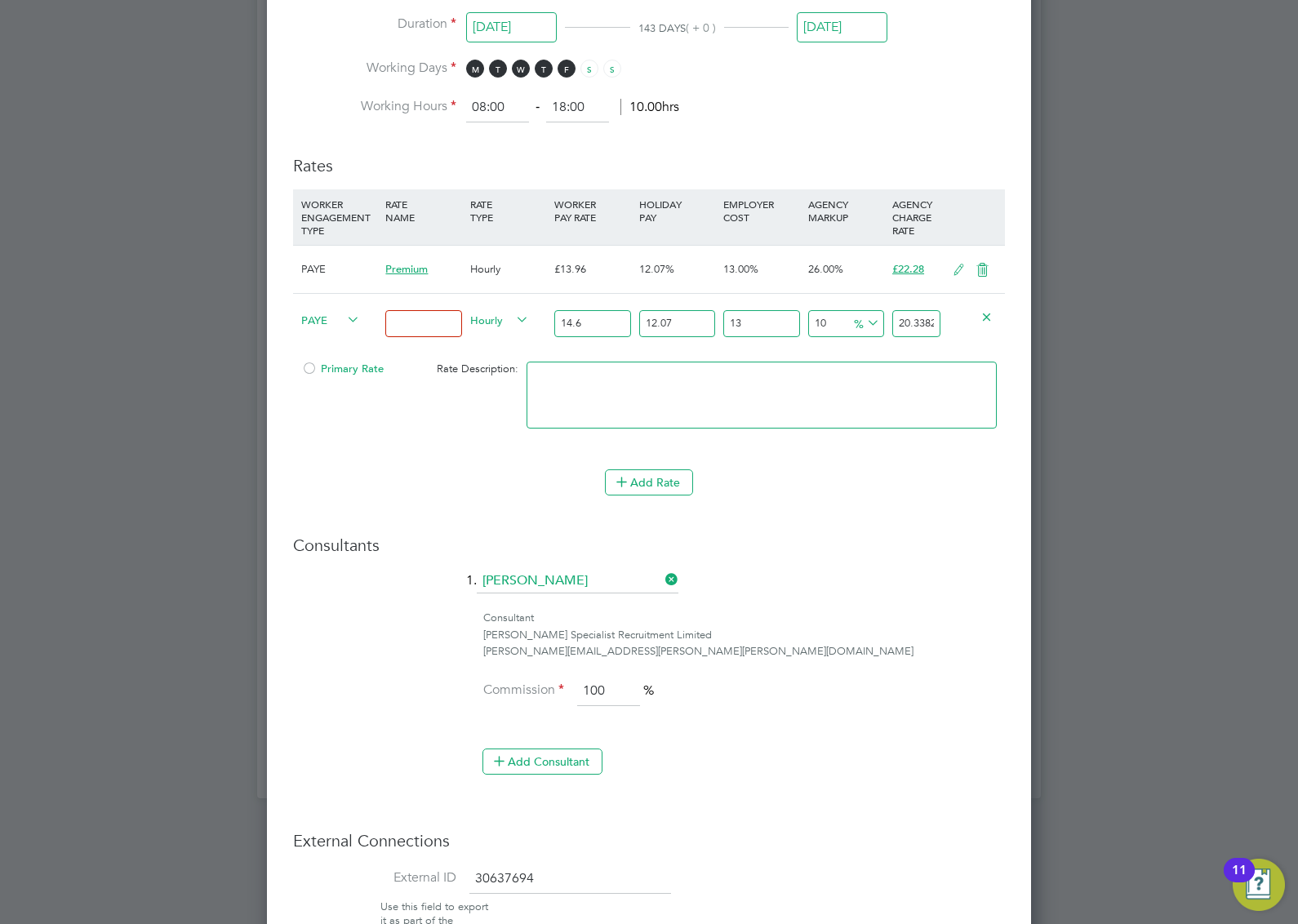
type input "20.352169761"
type input "14.61"
type input "1"
type input "18.190877397"
type input "19"
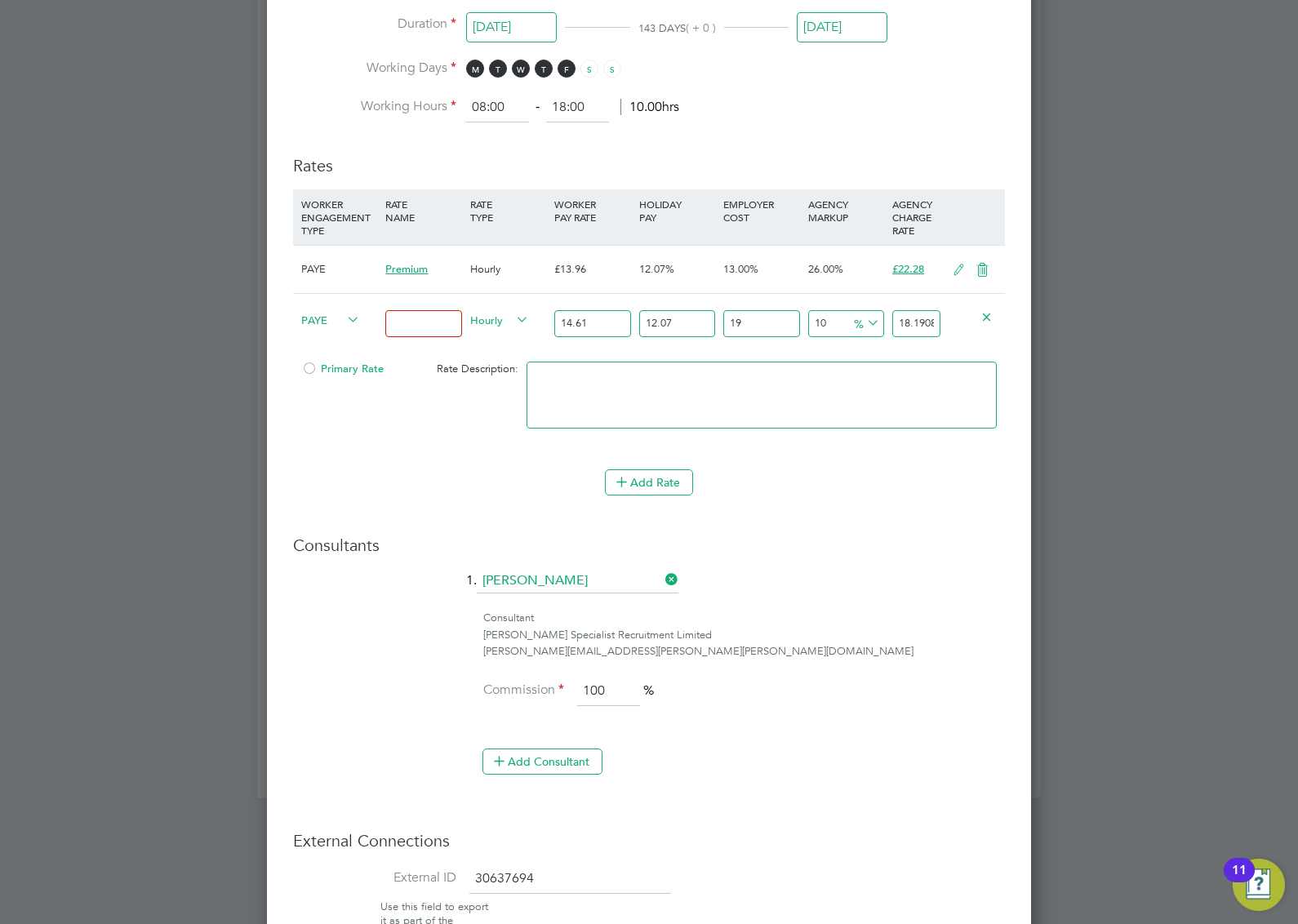
type input "21.432815943"
type input "19"
type input "2"
type input "19.8740656926"
type input "22"
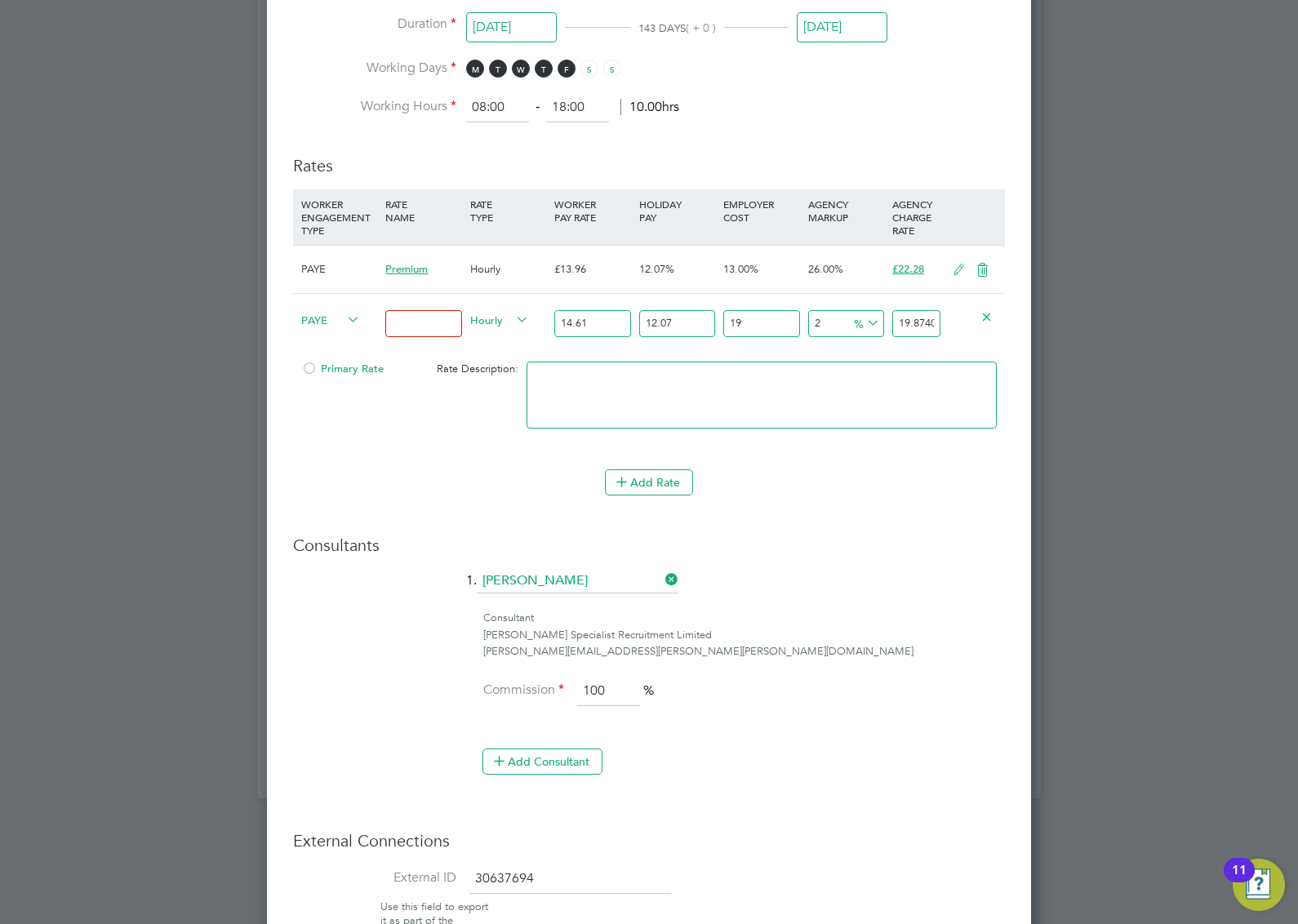
type input "23.7709413186"
type input "2"
type input "19.8740656926"
type input "1"
type input "19.6792219113"
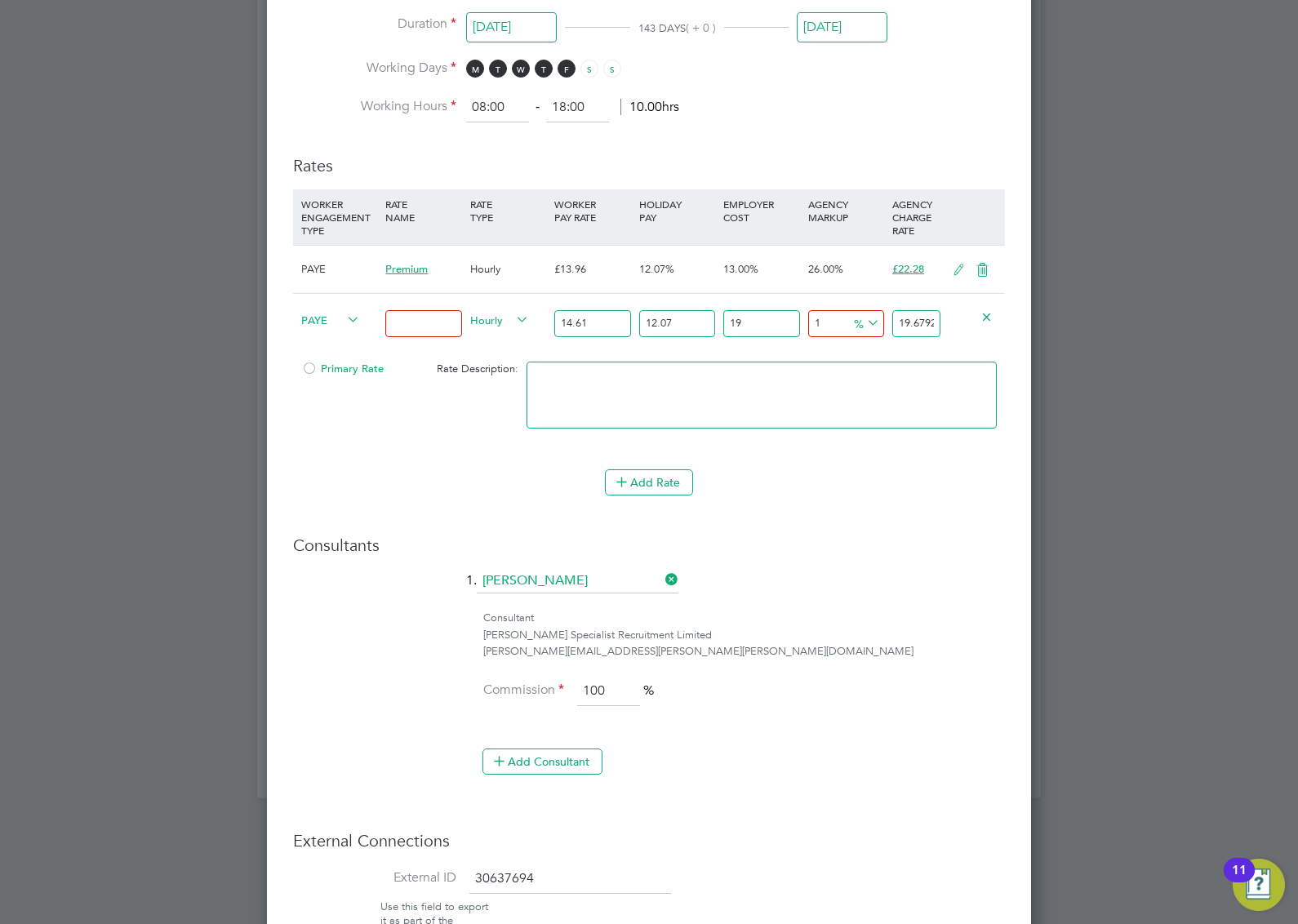
type input "19"
type input "23.1864099747"
type input "19"
click at [772, 329] on input "19" at bounding box center [761, 324] width 76 height 27
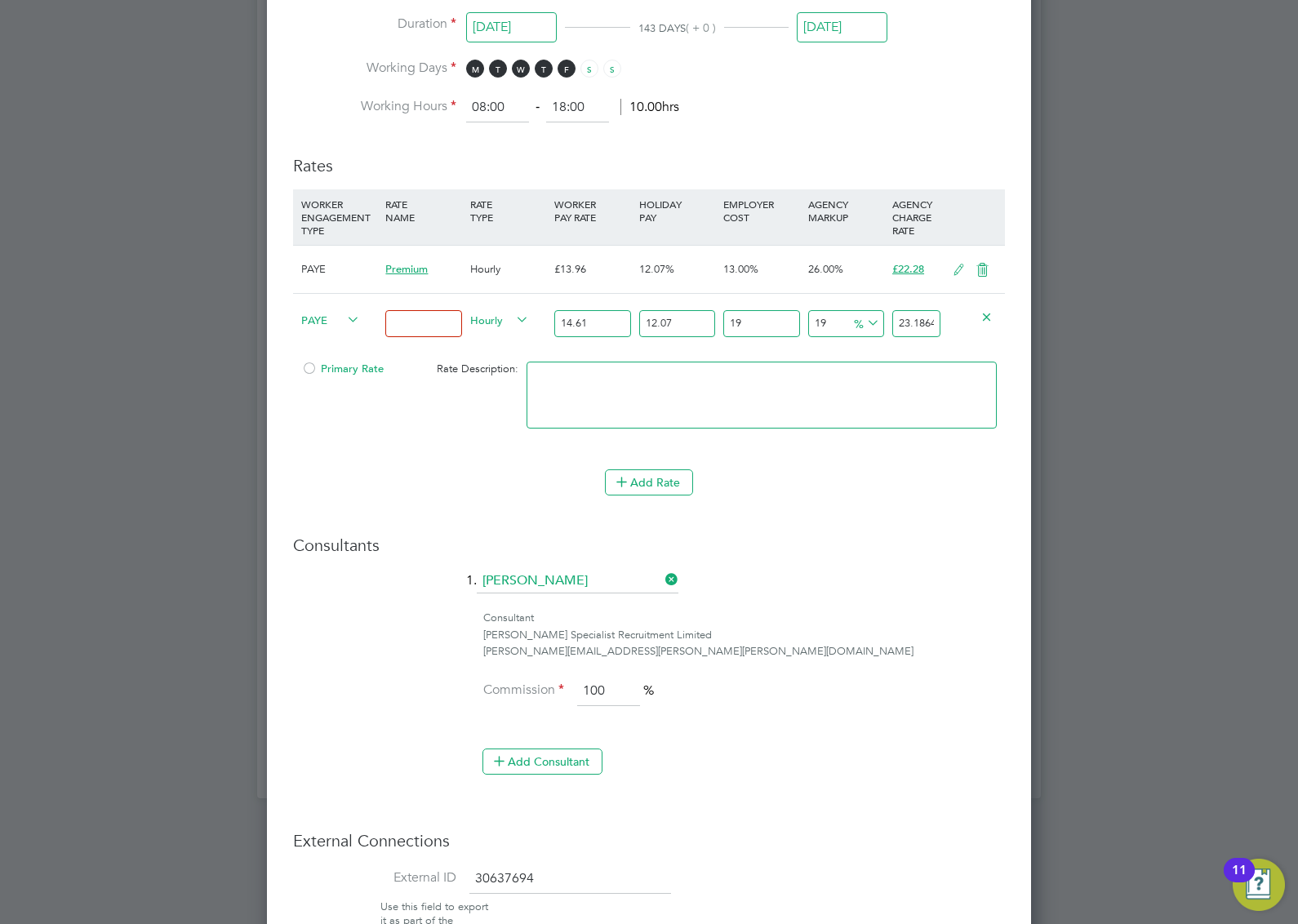
click at [772, 329] on input "19" at bounding box center [761, 324] width 76 height 27
type input "2"
type input "19.8740656926"
type input "22"
type input "23.7709413186"
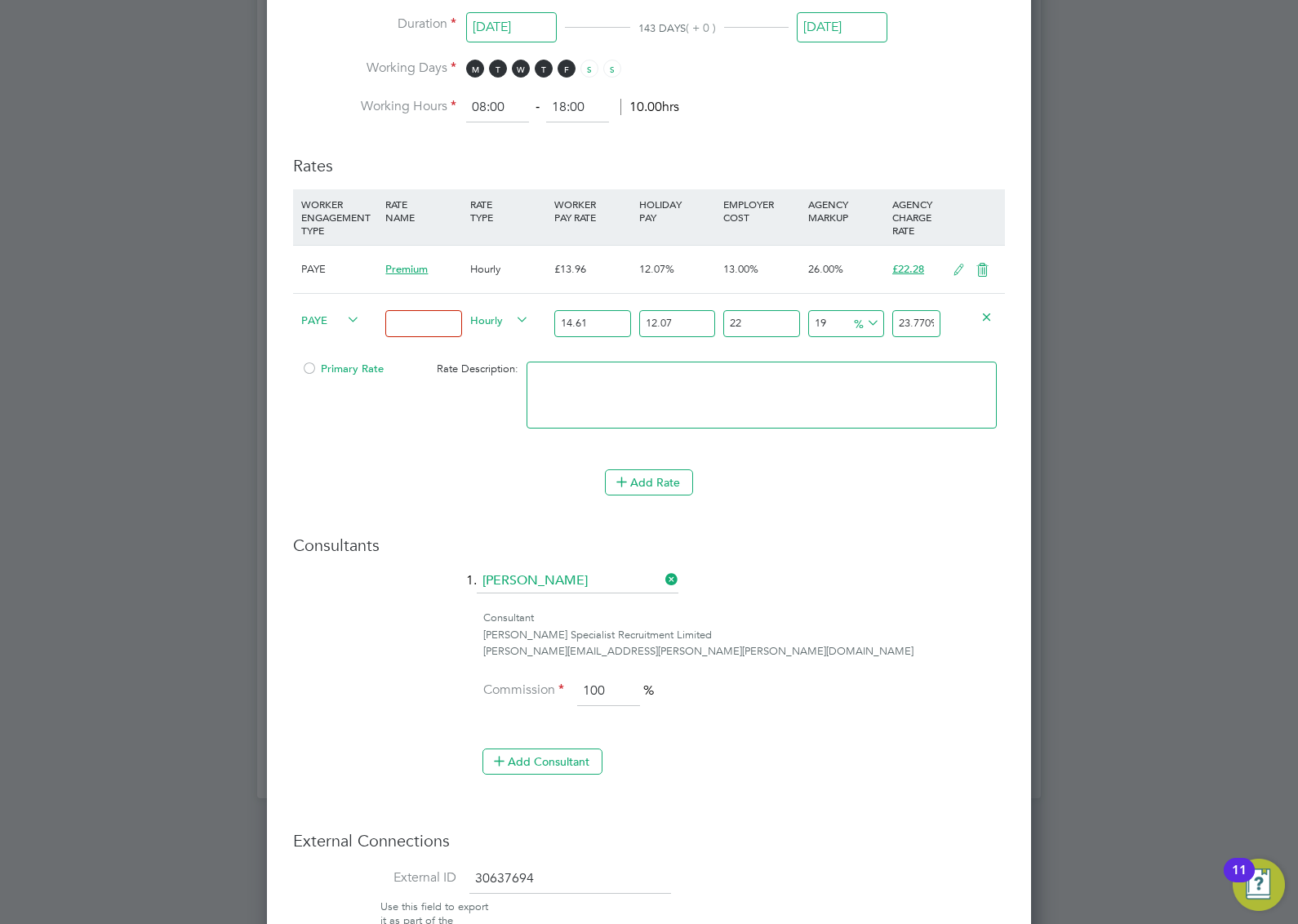
type input "22"
click at [831, 323] on input "19" at bounding box center [846, 324] width 76 height 27
type input "2"
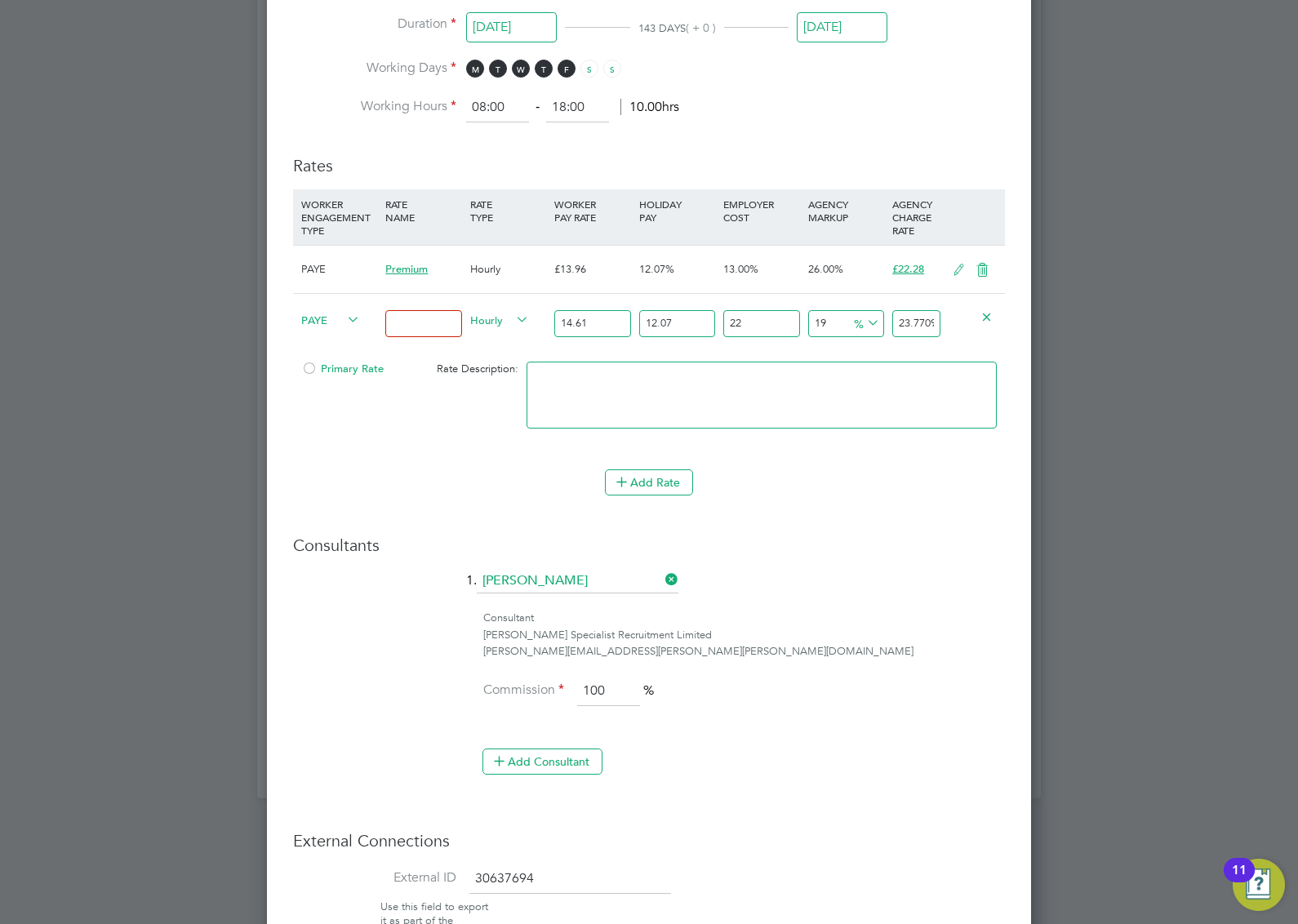
type input "20.3750925588"
type input "21"
type input "24.1704529374"
type input "21.5"
type input "24.2703308421"
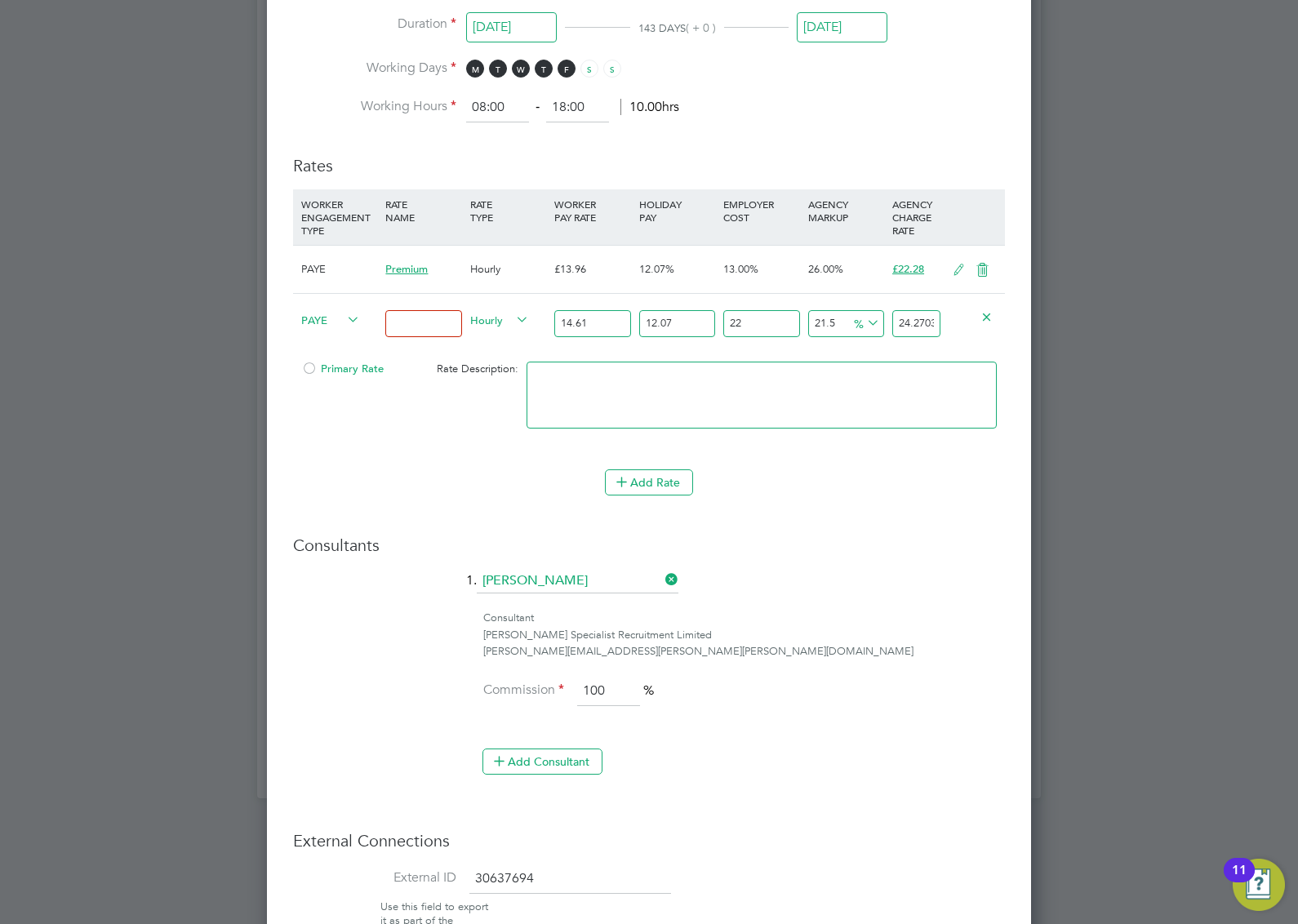
type input "21.5"
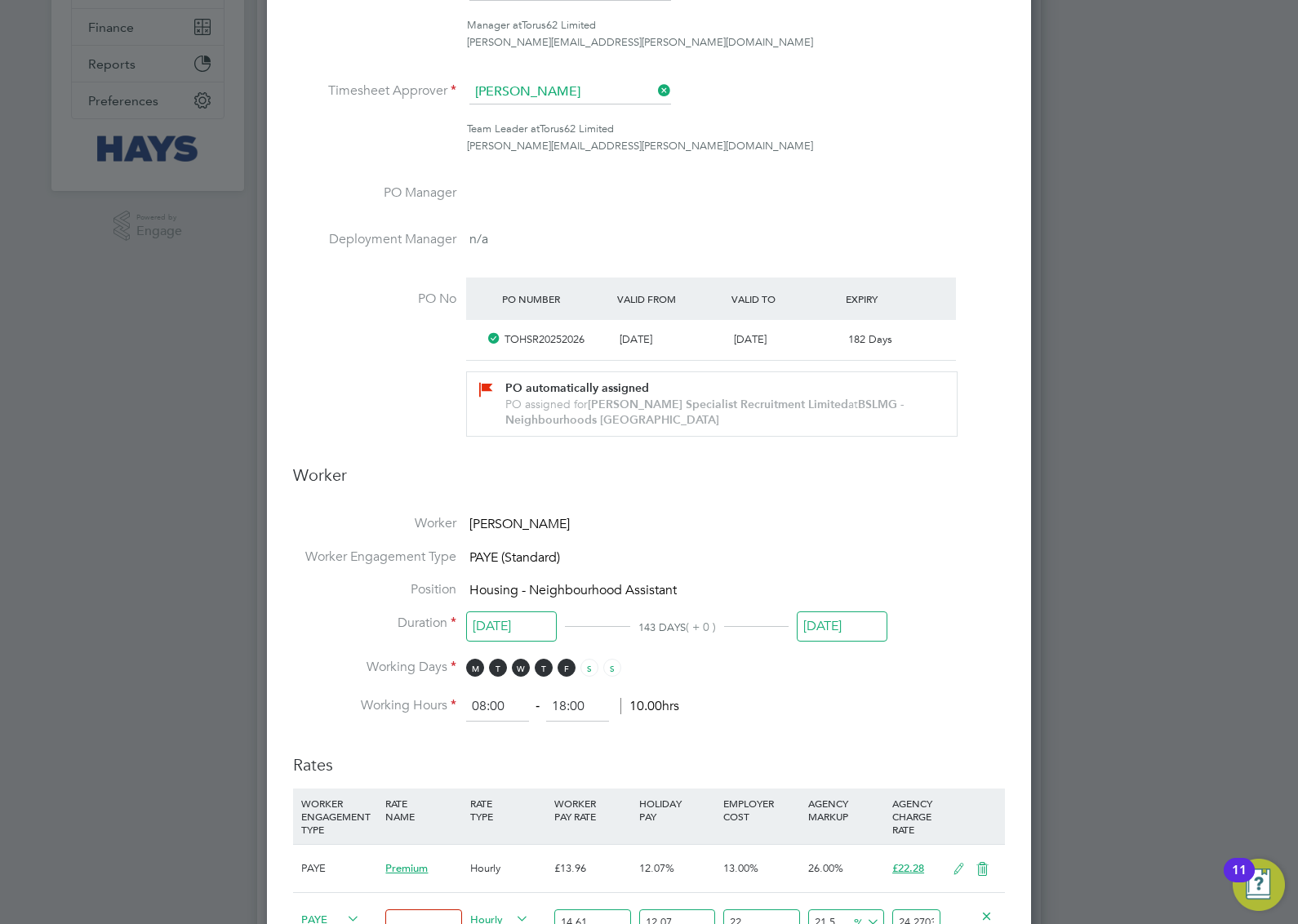
scroll to position [233, 0]
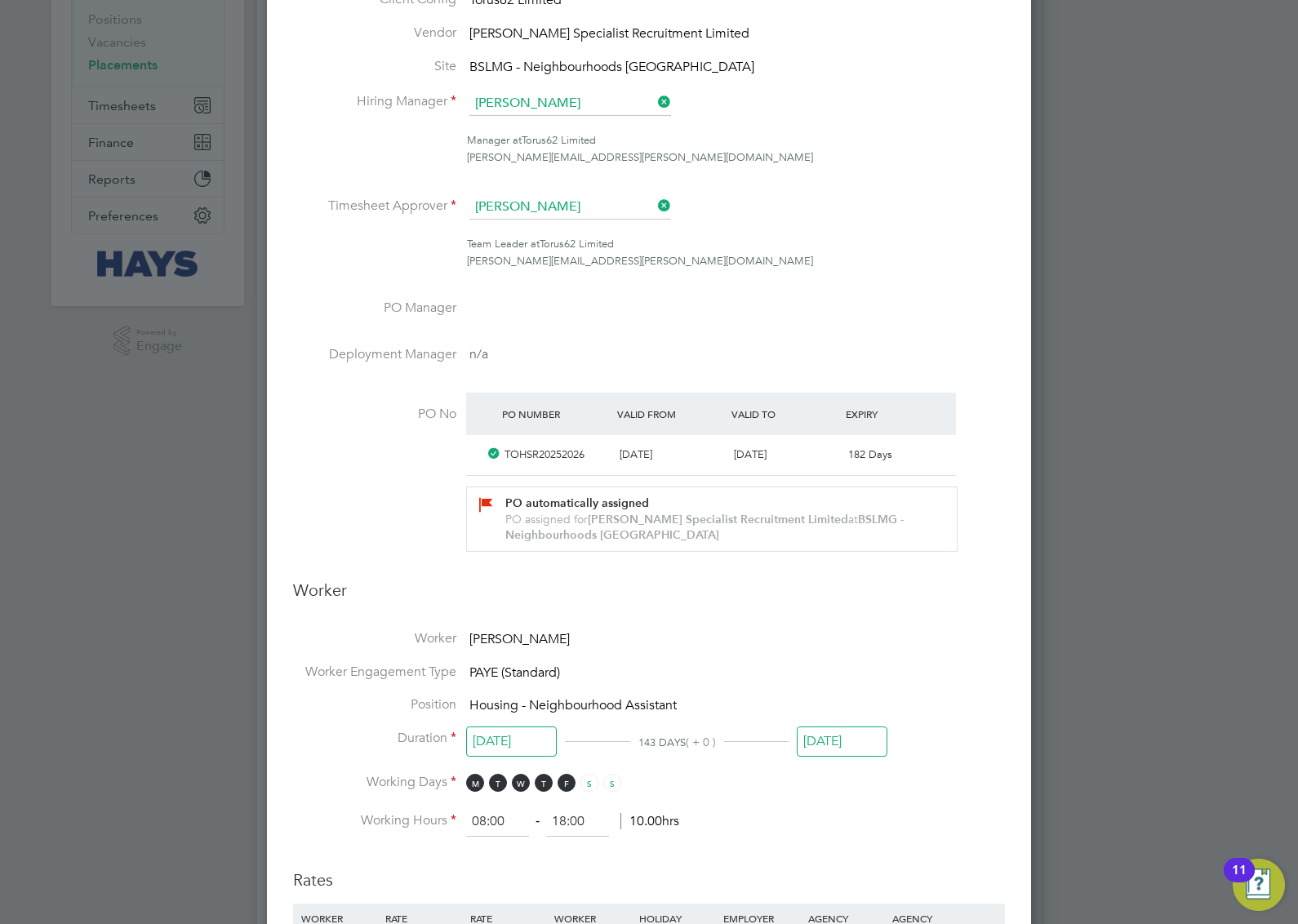
drag, startPoint x: 1182, startPoint y: 439, endPoint x: 1078, endPoint y: 273, distance: 195.9
click at [1177, 424] on div at bounding box center [649, 462] width 1298 height 924
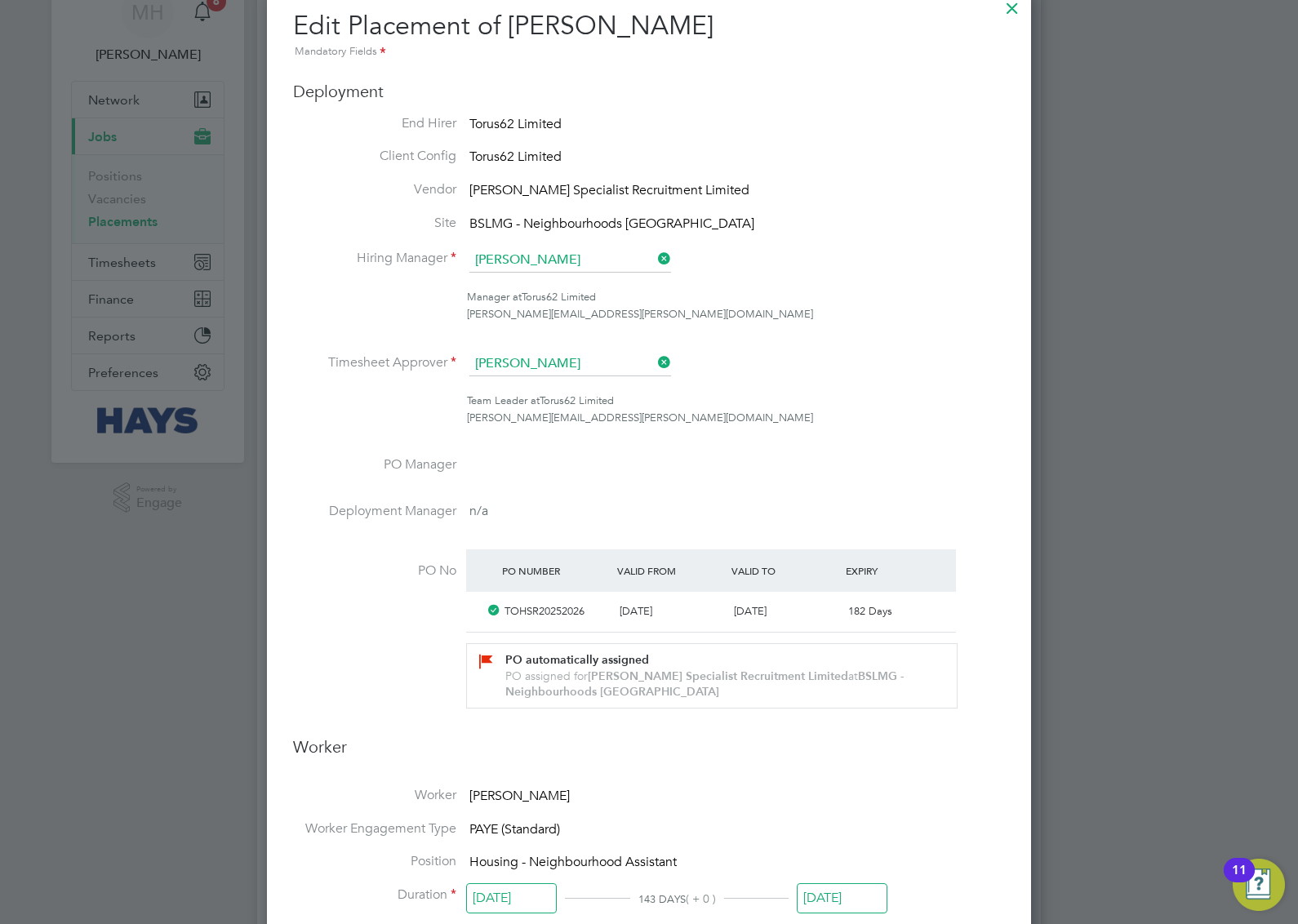
scroll to position [0, 0]
